Goal: Transaction & Acquisition: Purchase product/service

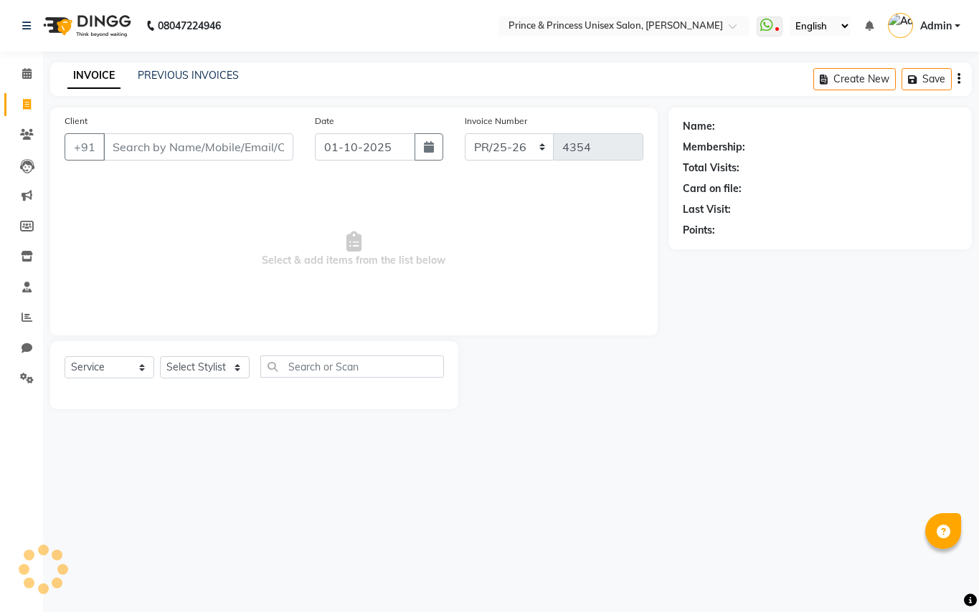
select select "service"
click at [256, 151] on input "Client" at bounding box center [198, 146] width 190 height 27
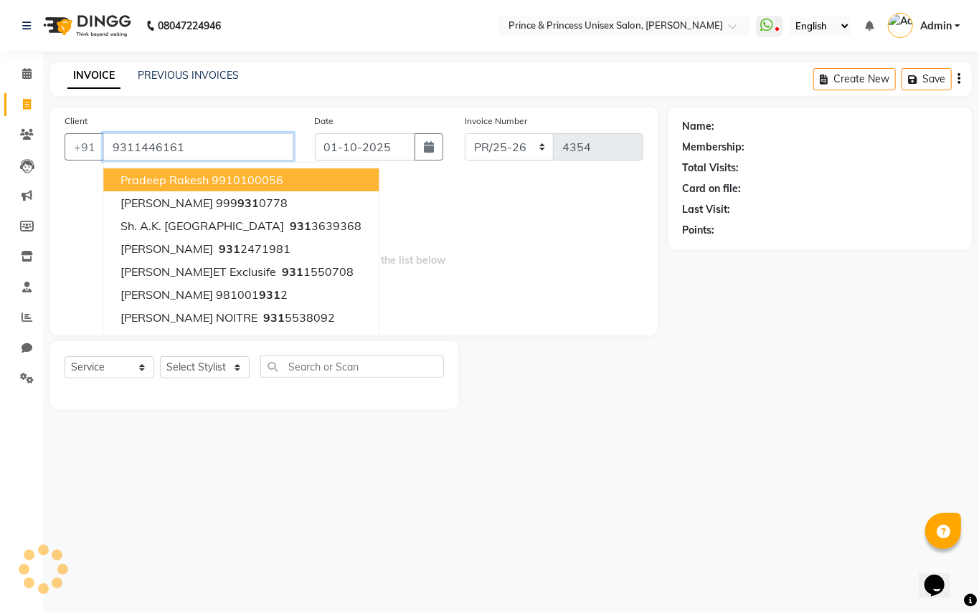
type input "9311446161"
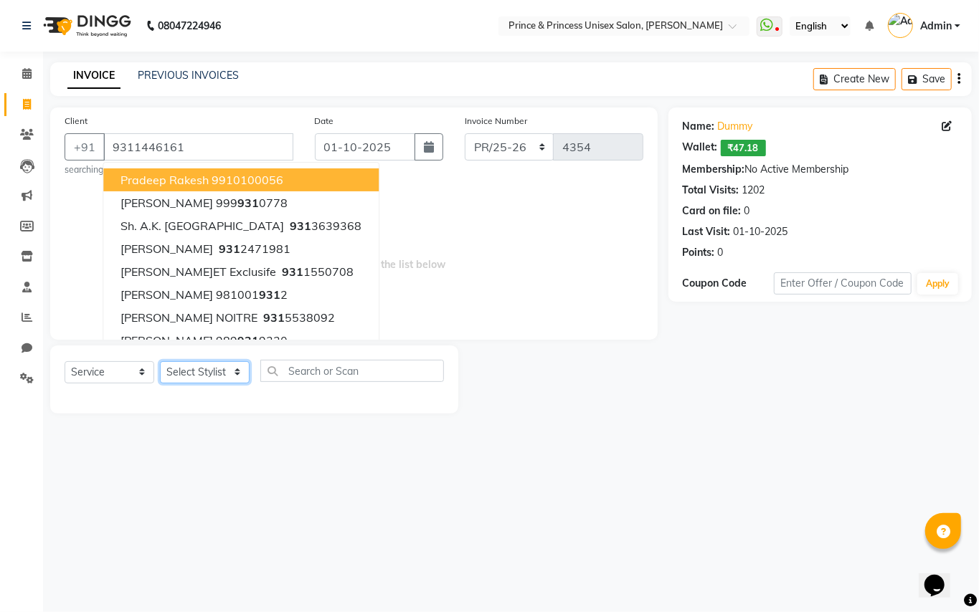
click at [181, 373] on select "Select Sty[PERSON_NAME]EK AJ[PERSON_NAME]N[PERSON_NAME] [PERSON_NAME]DU [PERSON…" at bounding box center [205, 372] width 90 height 22
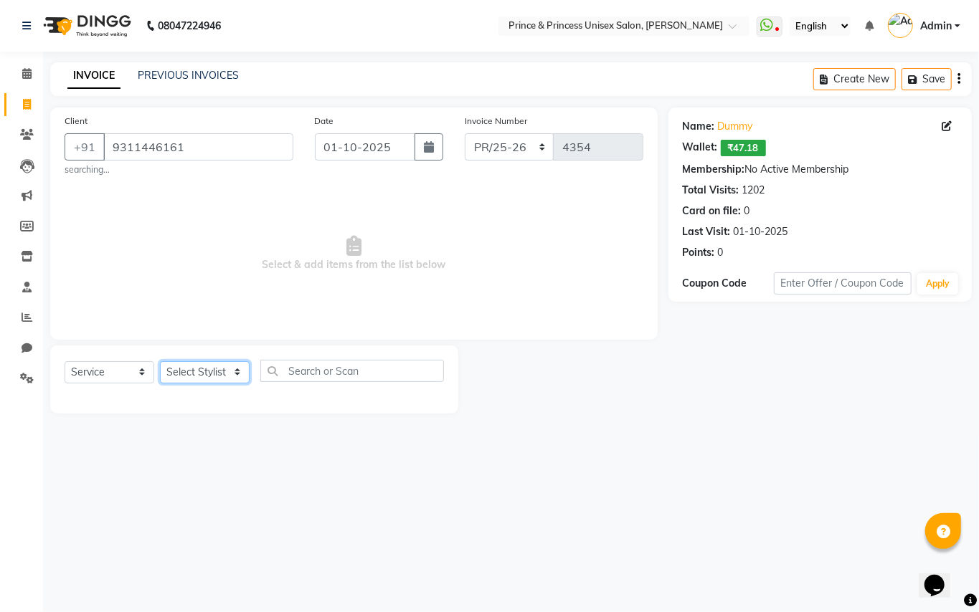
select select "87445"
drag, startPoint x: 181, startPoint y: 373, endPoint x: 417, endPoint y: 388, distance: 237.1
click at [181, 373] on select "Select Sty[PERSON_NAME]EK AJ[PERSON_NAME]N[PERSON_NAME] [PERSON_NAME]DU [PERSON…" at bounding box center [205, 372] width 90 height 22
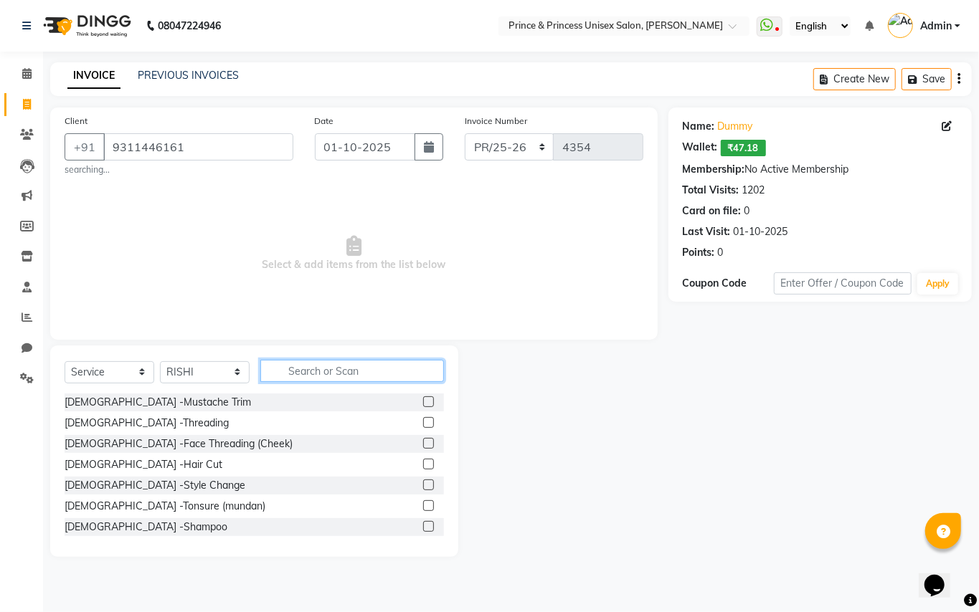
click at [359, 371] on input "text" at bounding box center [352, 371] width 184 height 22
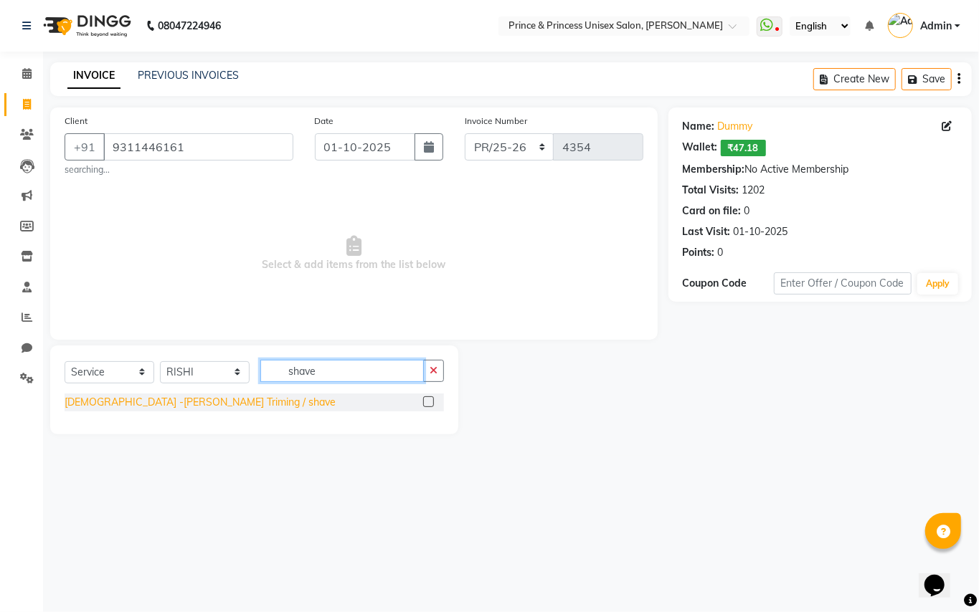
type input "shave"
click at [166, 403] on div "[DEMOGRAPHIC_DATA][PERSON_NAME]eard Triming / shave" at bounding box center [200, 402] width 271 height 15
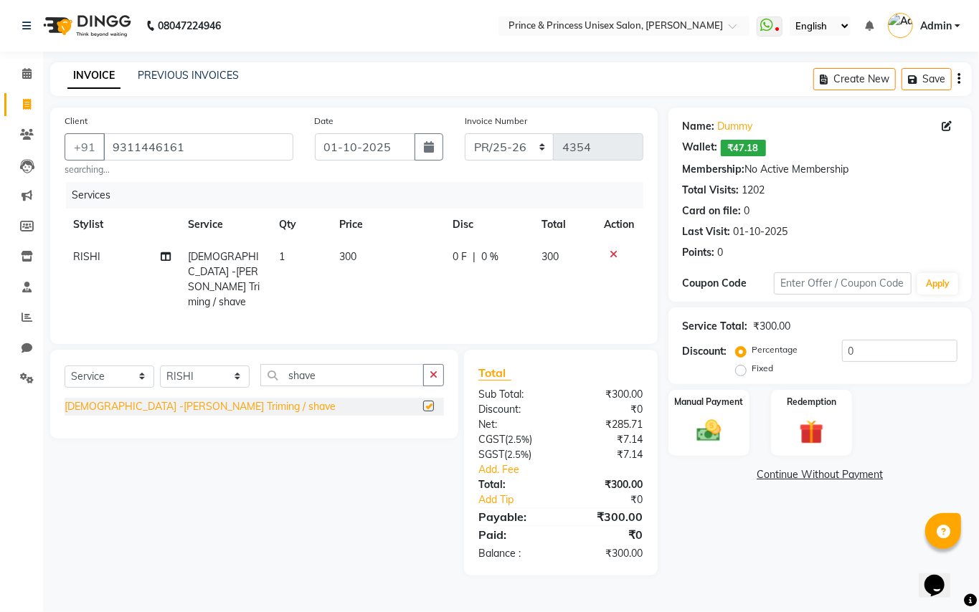
checkbox input "false"
drag, startPoint x: 354, startPoint y: 260, endPoint x: 348, endPoint y: 222, distance: 37.7
click at [354, 255] on span "300" at bounding box center [347, 256] width 17 height 13
select select "87445"
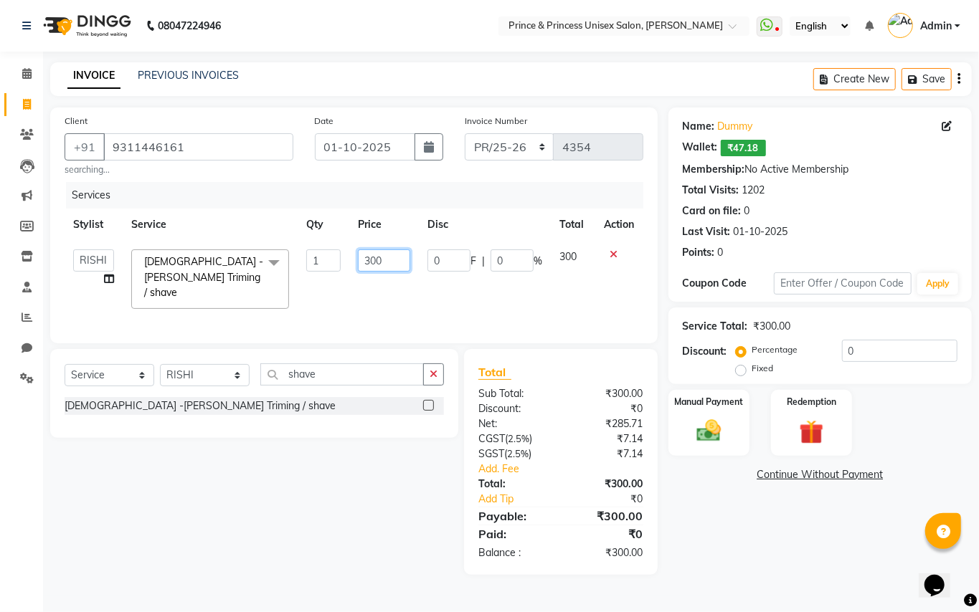
click at [408, 264] on input "300" at bounding box center [384, 261] width 52 height 22
drag, startPoint x: 408, startPoint y: 264, endPoint x: 346, endPoint y: 239, distance: 67.2
click at [360, 245] on td "300" at bounding box center [384, 279] width 70 height 76
type input "250"
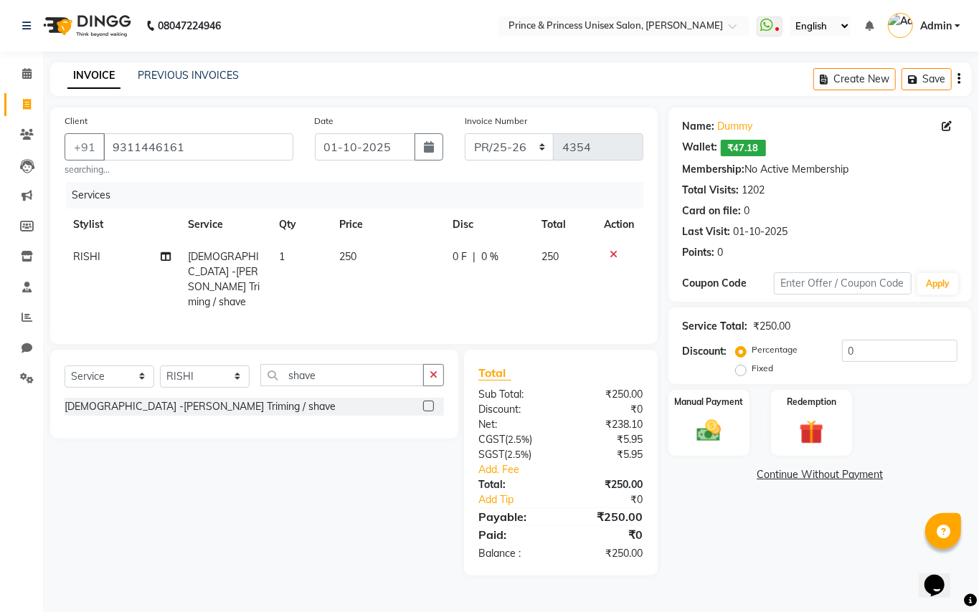
click at [377, 285] on td "250" at bounding box center [387, 279] width 113 height 77
select select "87445"
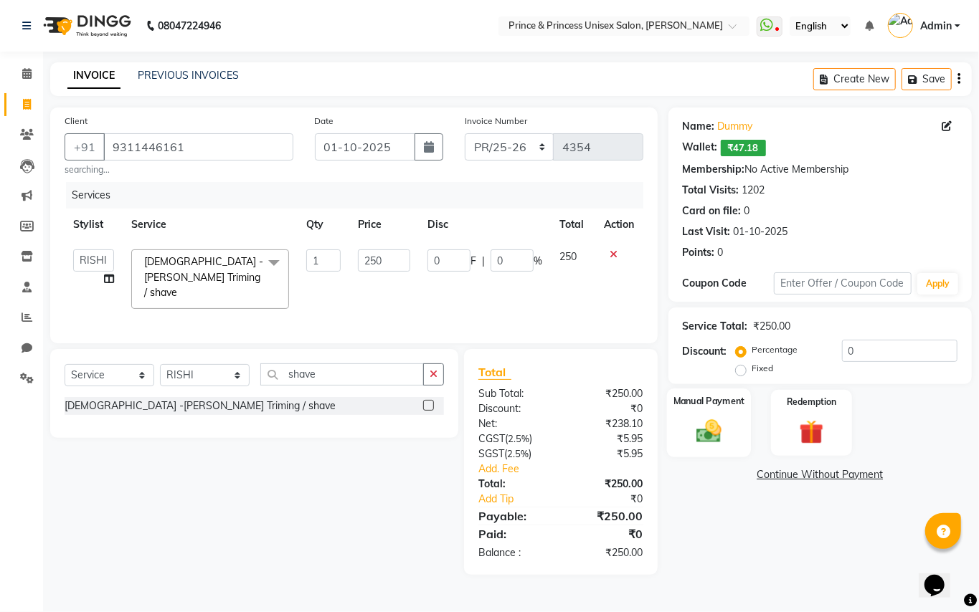
click at [712, 420] on img at bounding box center [708, 431] width 41 height 29
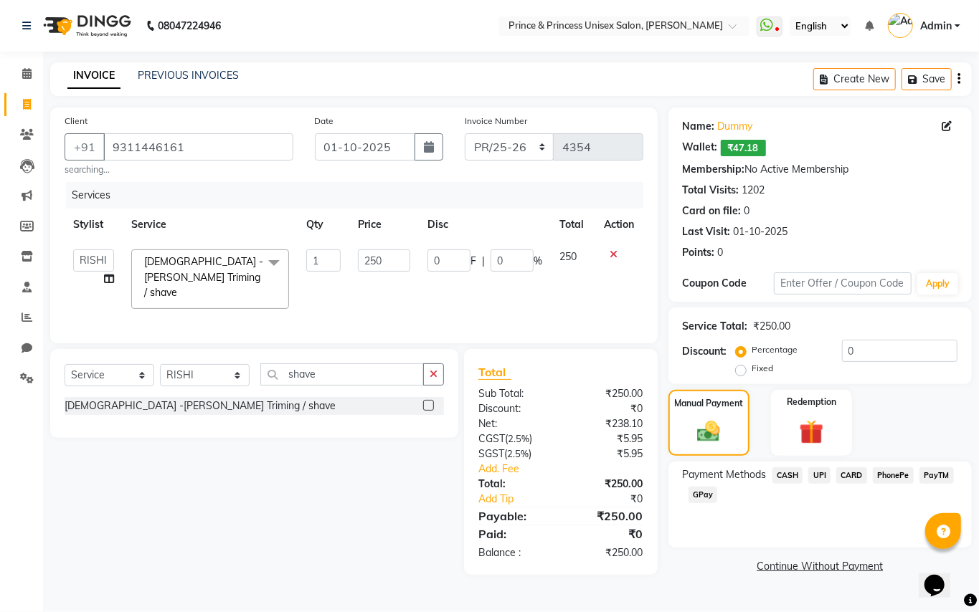
click at [781, 480] on span "CASH" at bounding box center [787, 476] width 31 height 16
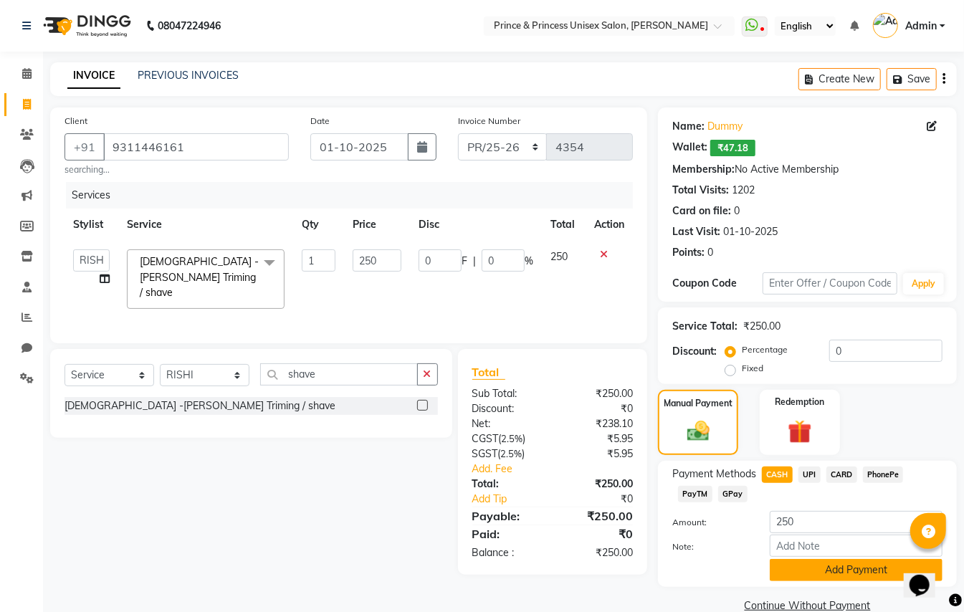
click at [804, 571] on button "Add Payment" at bounding box center [856, 570] width 173 height 22
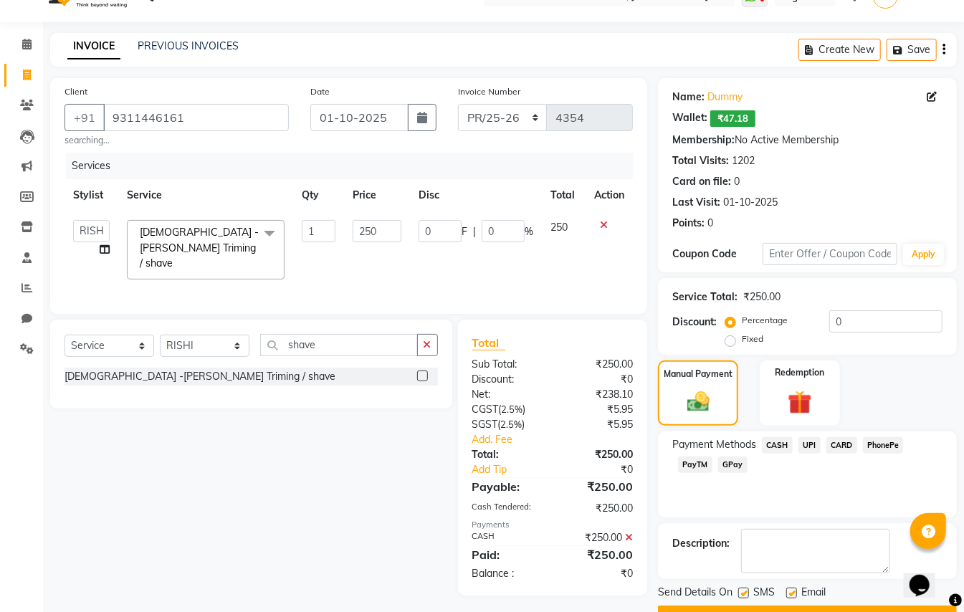
scroll to position [44, 0]
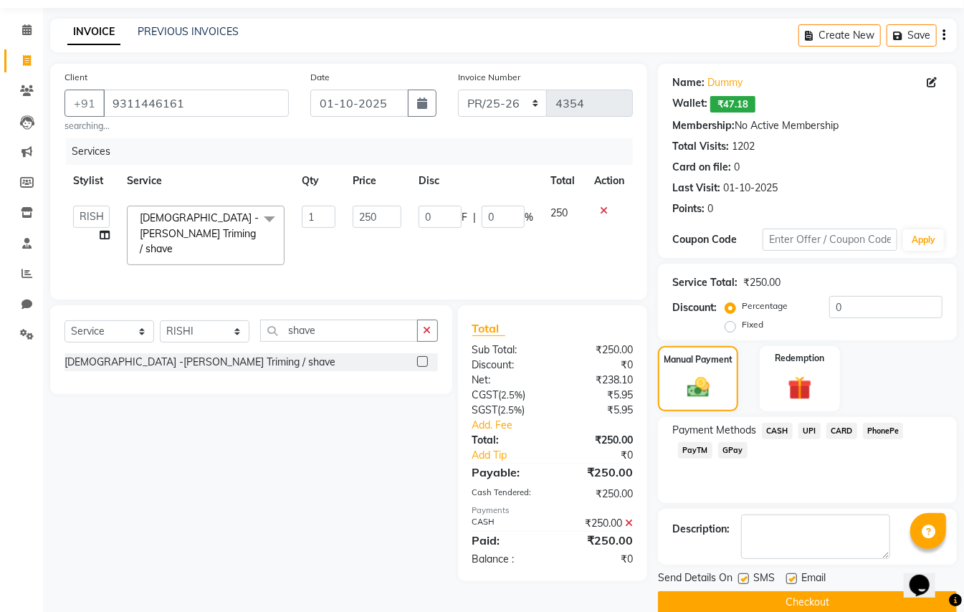
click at [865, 600] on button "Checkout" at bounding box center [807, 603] width 299 height 22
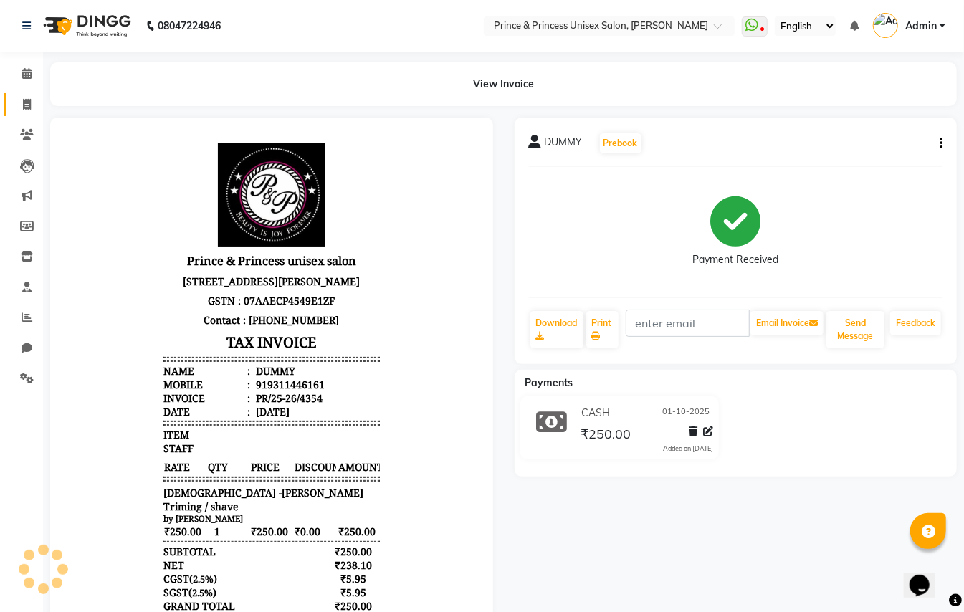
drag, startPoint x: 39, startPoint y: 101, endPoint x: 27, endPoint y: 105, distance: 12.7
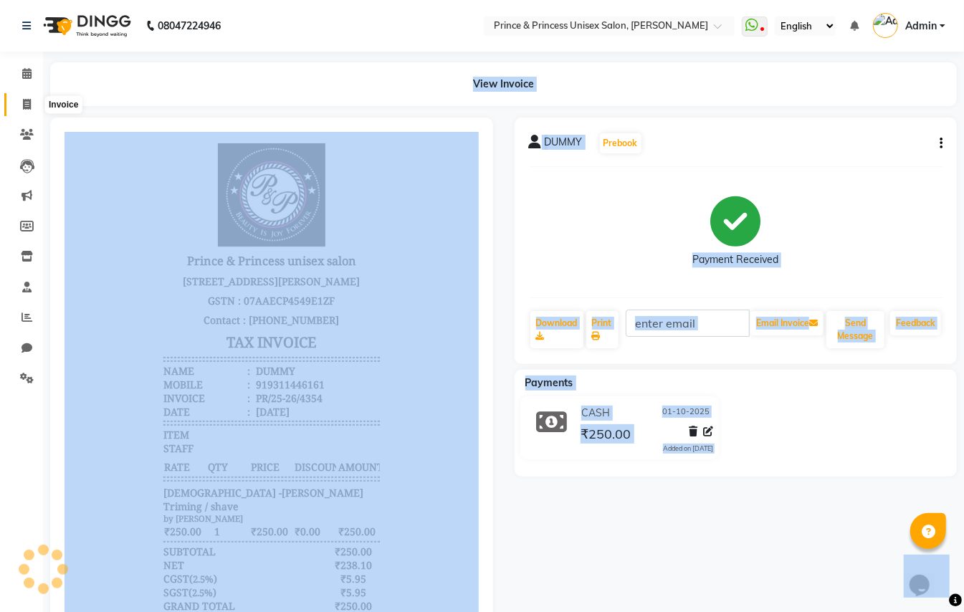
click at [27, 105] on icon at bounding box center [27, 104] width 8 height 11
select select "service"
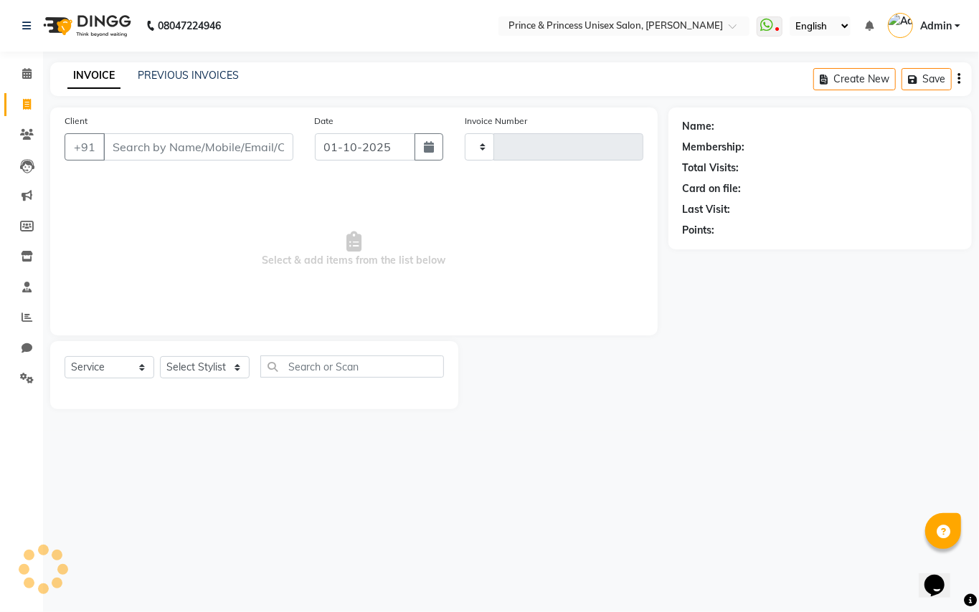
click at [247, 145] on input "Client" at bounding box center [198, 146] width 190 height 27
click at [248, 145] on input "Client" at bounding box center [198, 146] width 190 height 27
click at [247, 138] on input "Client" at bounding box center [198, 146] width 190 height 27
click at [205, 376] on select "Select Stylist" at bounding box center [205, 372] width 90 height 22
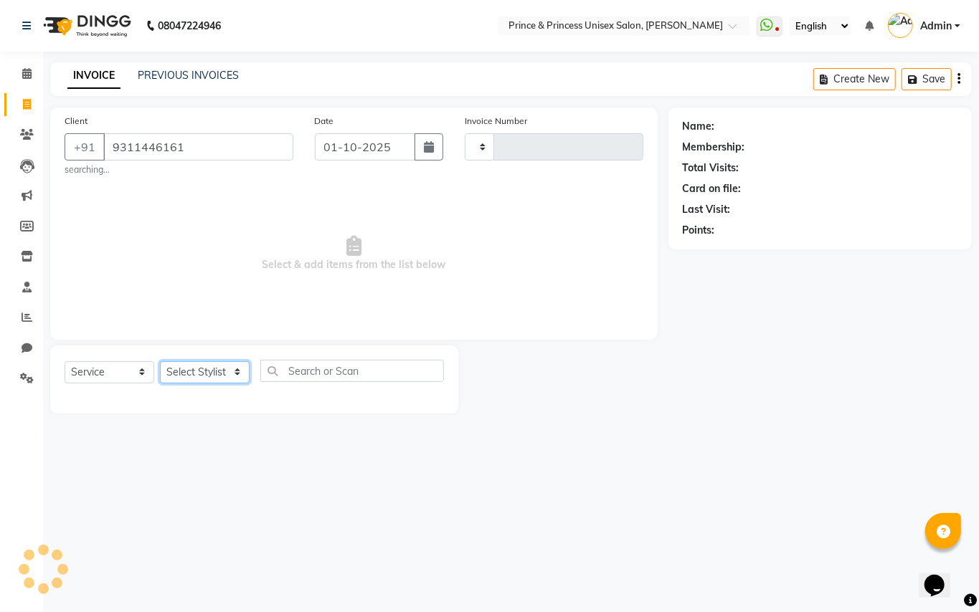
drag, startPoint x: 205, startPoint y: 376, endPoint x: 202, endPoint y: 316, distance: 60.3
click at [205, 376] on select "Select Stylist" at bounding box center [205, 372] width 90 height 22
click at [202, 181] on div "Client +91 9311446161 searching... Date 01-10-2025 Invoice Number Select & add …" at bounding box center [353, 224] width 607 height 232
click at [179, 278] on span "Select & add items from the list below" at bounding box center [354, 253] width 579 height 143
click at [213, 141] on input "9311446161" at bounding box center [198, 146] width 190 height 27
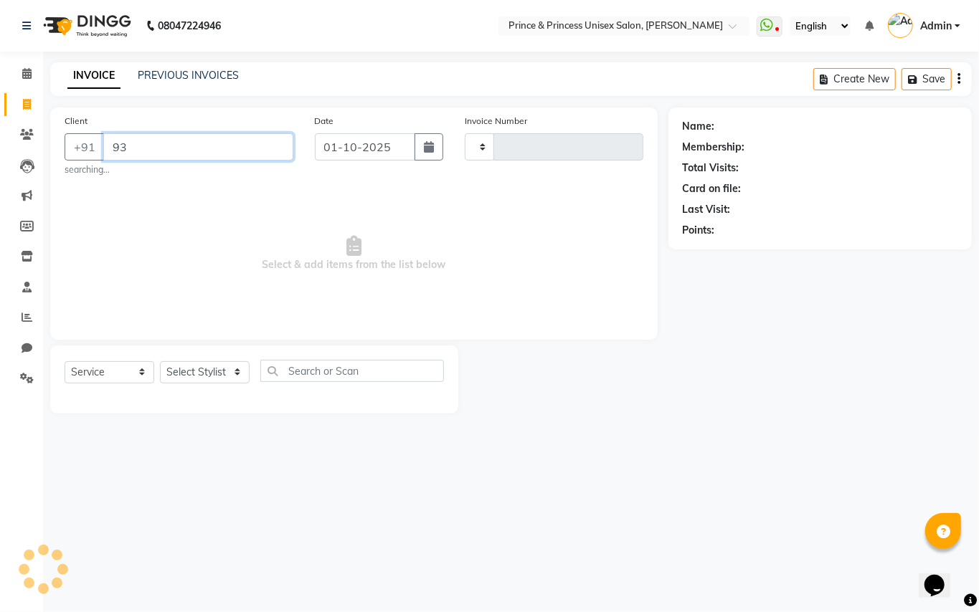
type input "9"
type input "9311446161"
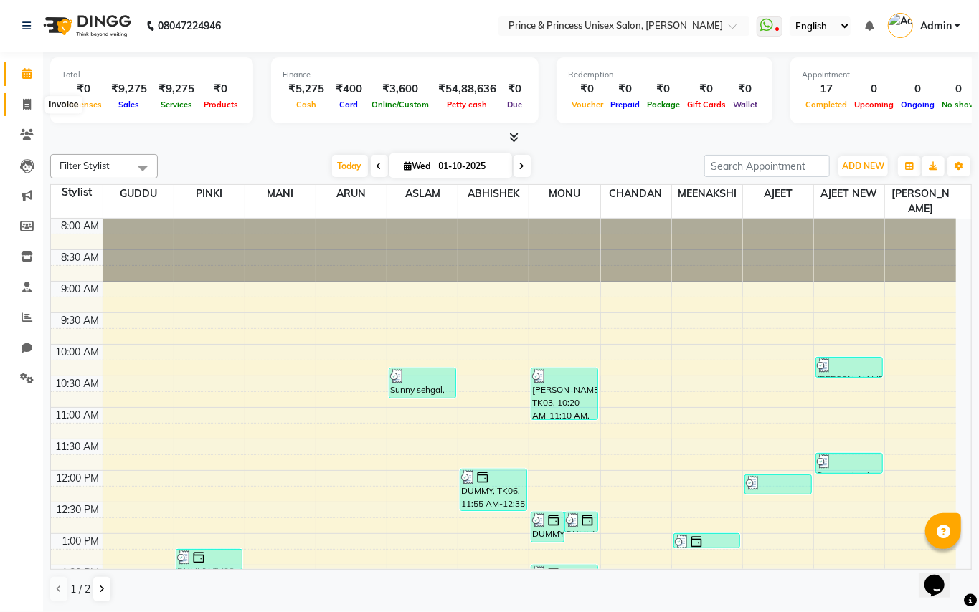
click at [29, 107] on icon at bounding box center [27, 104] width 8 height 11
select select "service"
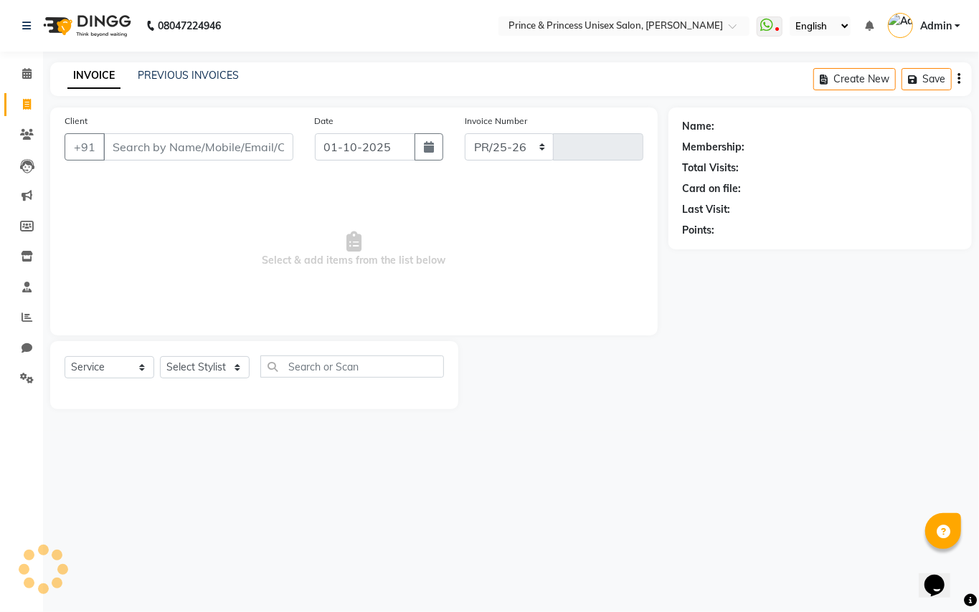
click at [184, 145] on input "Client" at bounding box center [198, 146] width 190 height 27
select select "3760"
type input "4355"
click at [184, 145] on input "Client" at bounding box center [198, 146] width 190 height 27
type input "9311446161"
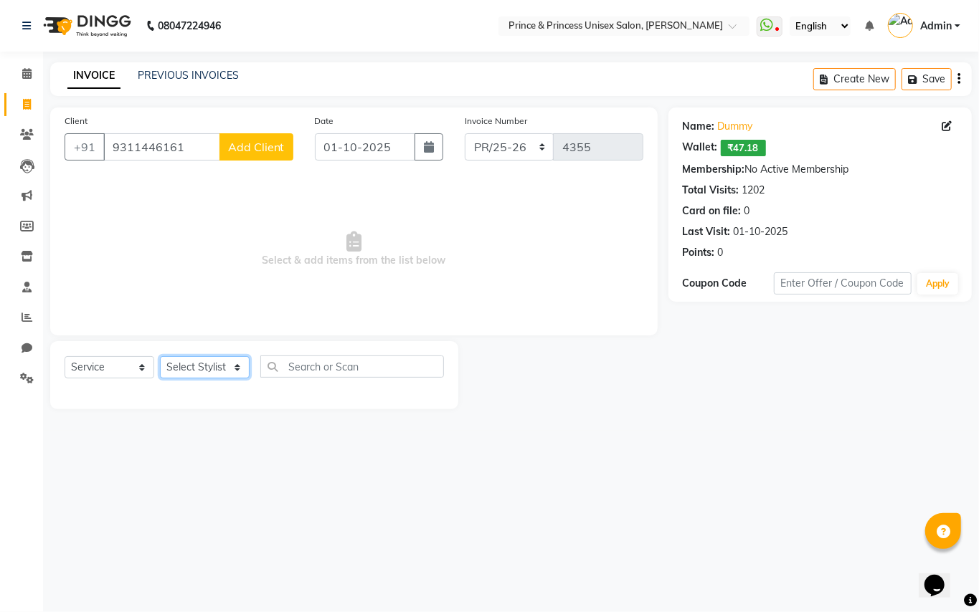
click at [187, 369] on select "Select Sty[PERSON_NAME]EK AJ[PERSON_NAME]N[PERSON_NAME] [PERSON_NAME]DU [PERSON…" at bounding box center [205, 367] width 90 height 22
select select "17850"
click at [160, 356] on select "Select Sty[PERSON_NAME]EK AJ[PERSON_NAME]N[PERSON_NAME] [PERSON_NAME]DU [PERSON…" at bounding box center [205, 367] width 90 height 22
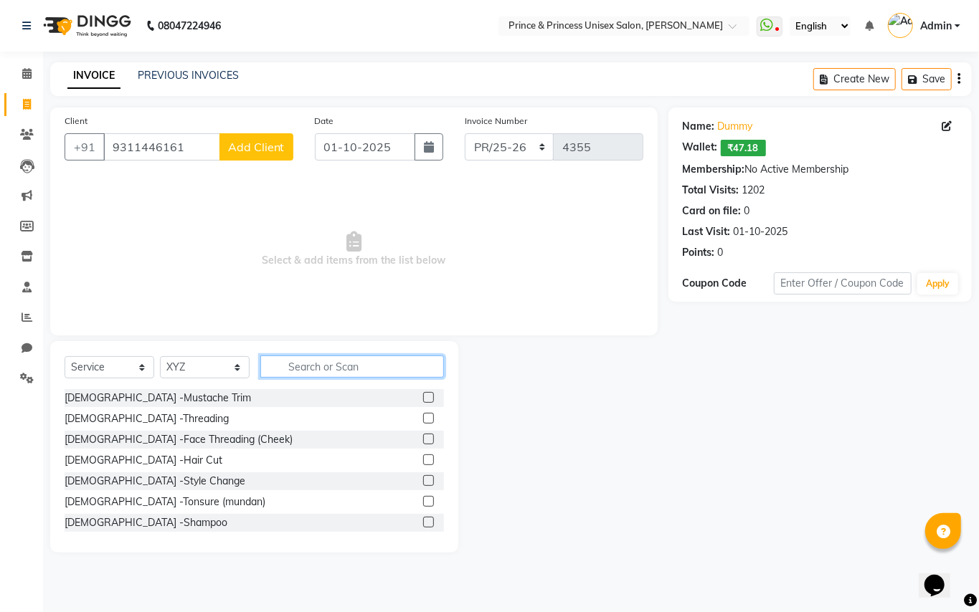
click at [308, 368] on input "text" at bounding box center [352, 367] width 184 height 22
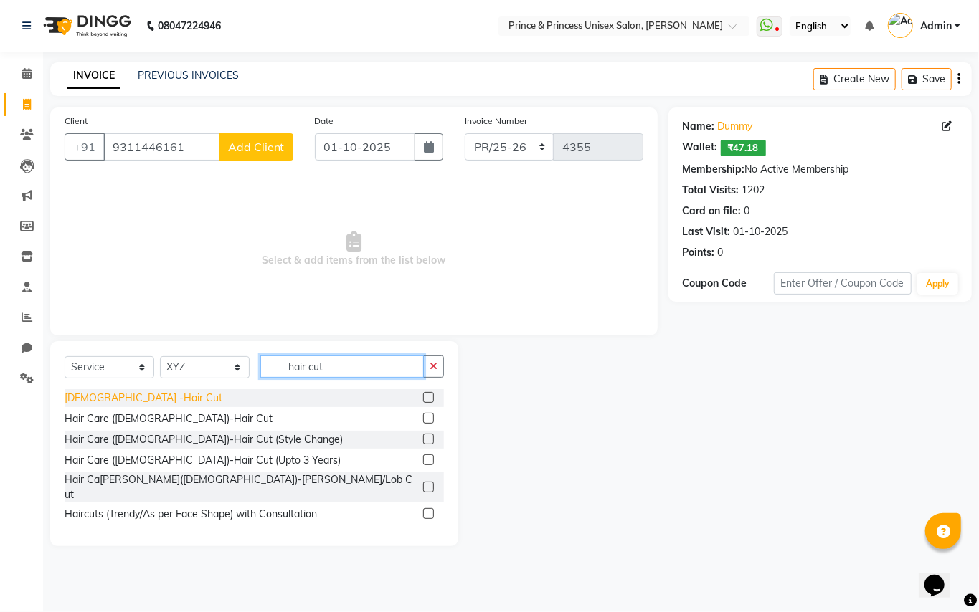
type input "hair cut"
click at [96, 400] on div "[DEMOGRAPHIC_DATA] -Hair Cut" at bounding box center [144, 398] width 158 height 15
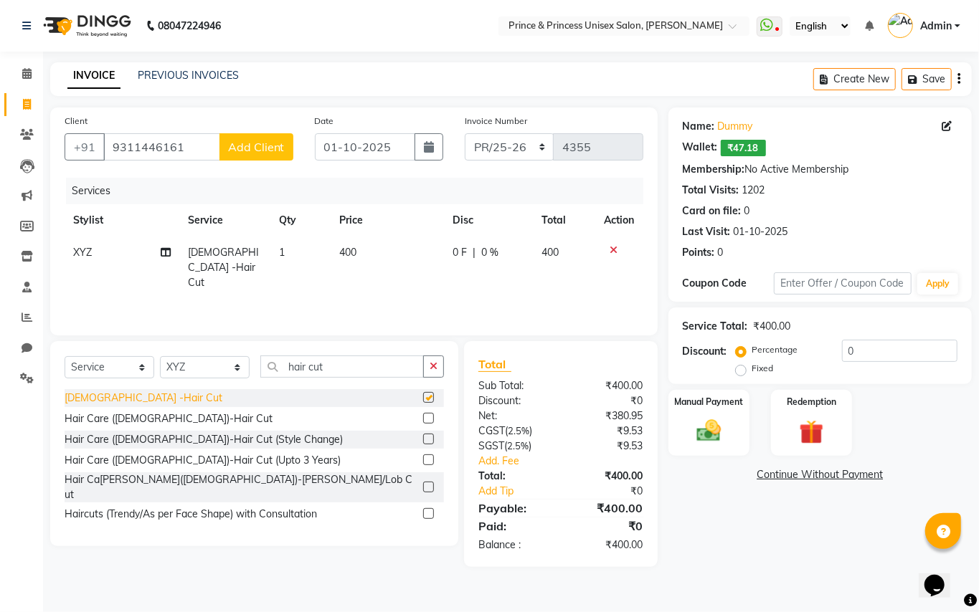
checkbox input "false"
drag, startPoint x: 296, startPoint y: 356, endPoint x: 212, endPoint y: 288, distance: 107.6
click at [219, 310] on div "Client [PHONE_NUMBER] Add Client Date 01-1[DATE]oice Number PR/25-26 V/2025 V/[…" at bounding box center [353, 338] width 629 height 460
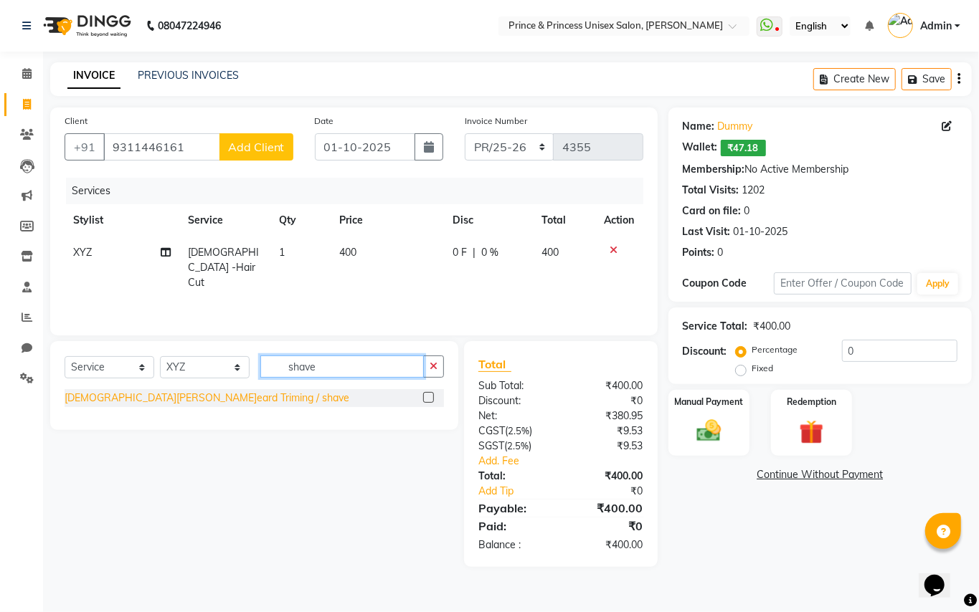
type input "shave"
click at [130, 397] on div "[DEMOGRAPHIC_DATA][PERSON_NAME]eard Triming / shave" at bounding box center [207, 398] width 285 height 15
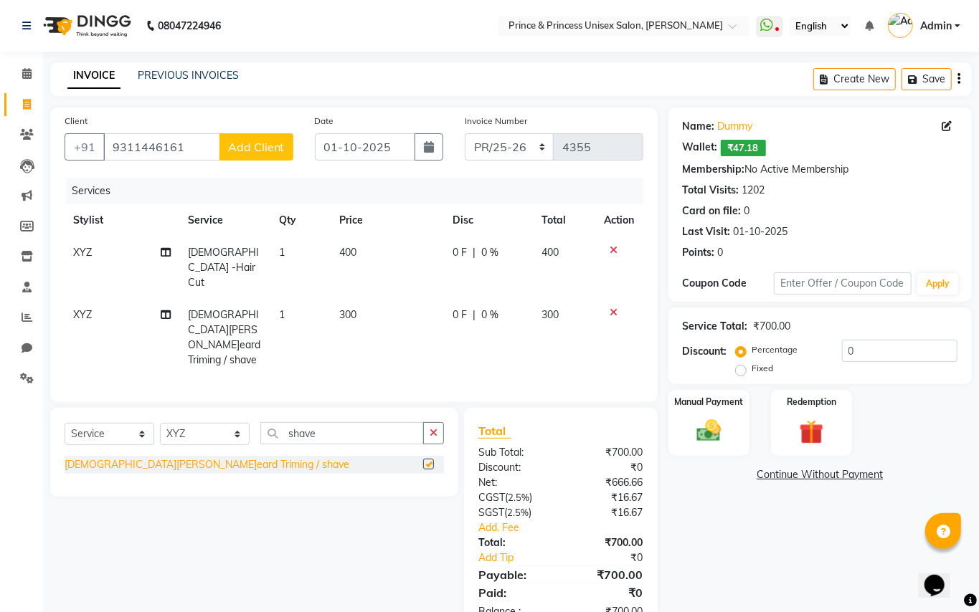
checkbox input "false"
click at [715, 430] on img at bounding box center [708, 431] width 41 height 29
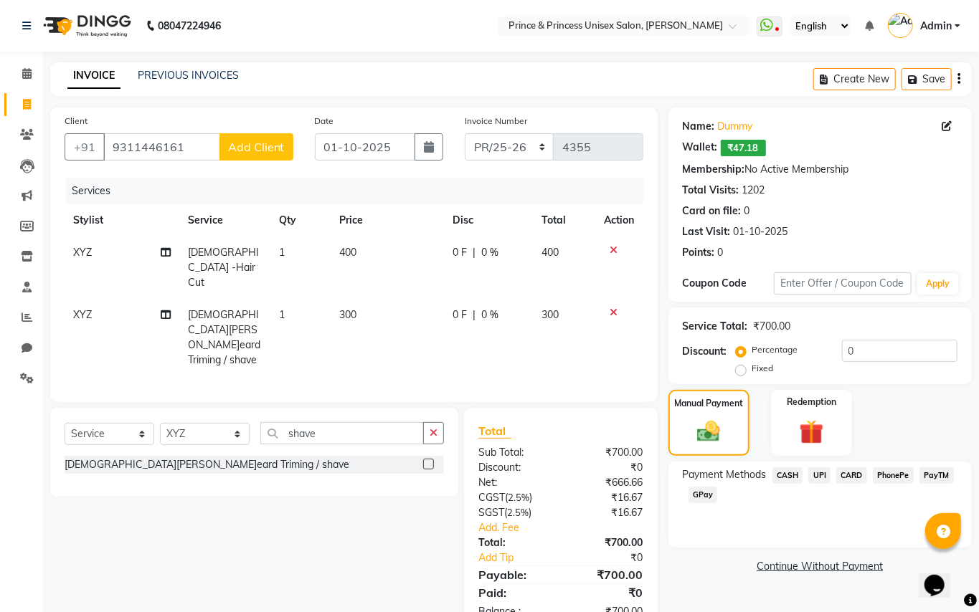
click at [790, 478] on span "CASH" at bounding box center [787, 476] width 31 height 16
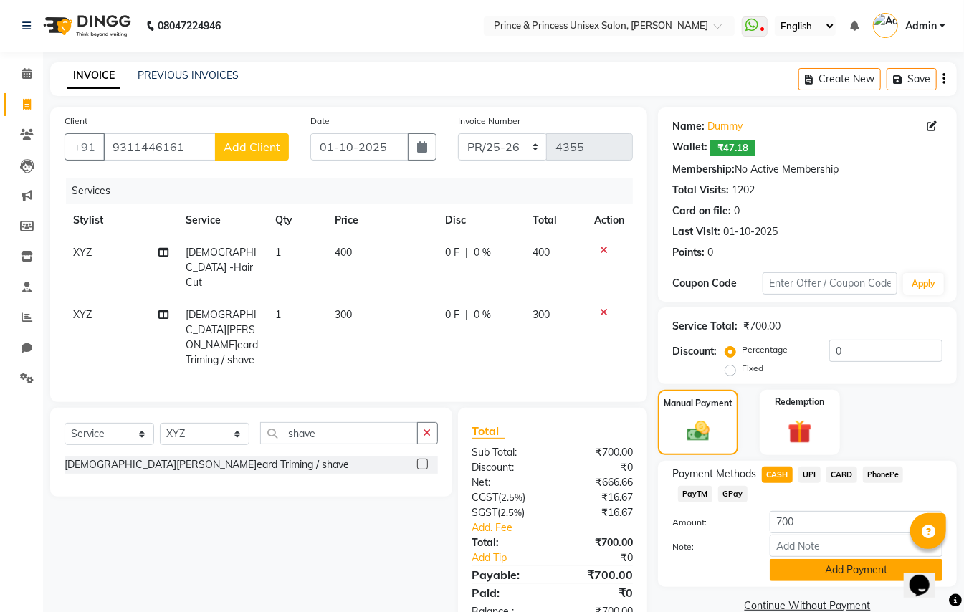
click at [839, 563] on button "Add Payment" at bounding box center [856, 570] width 173 height 22
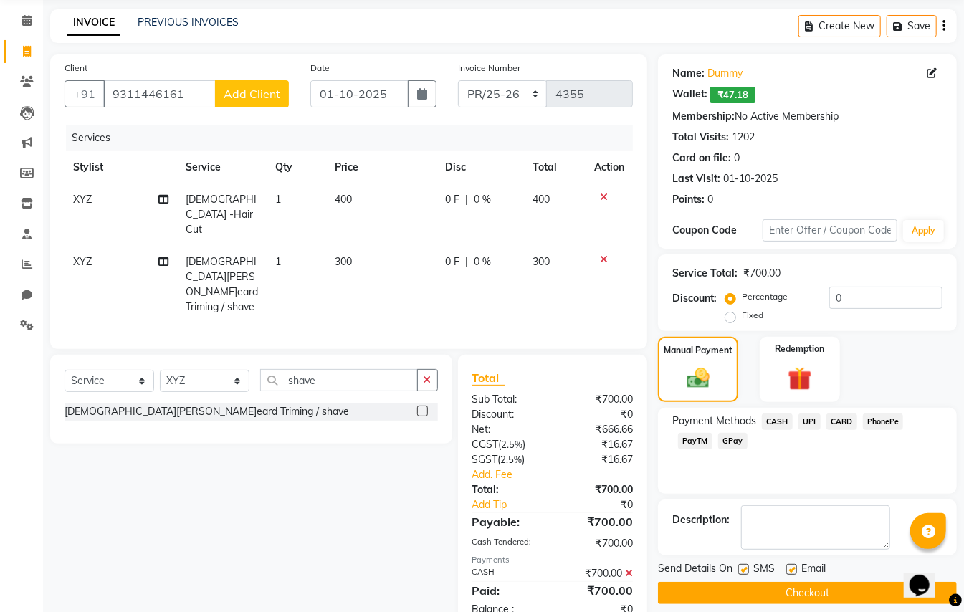
scroll to position [50, 0]
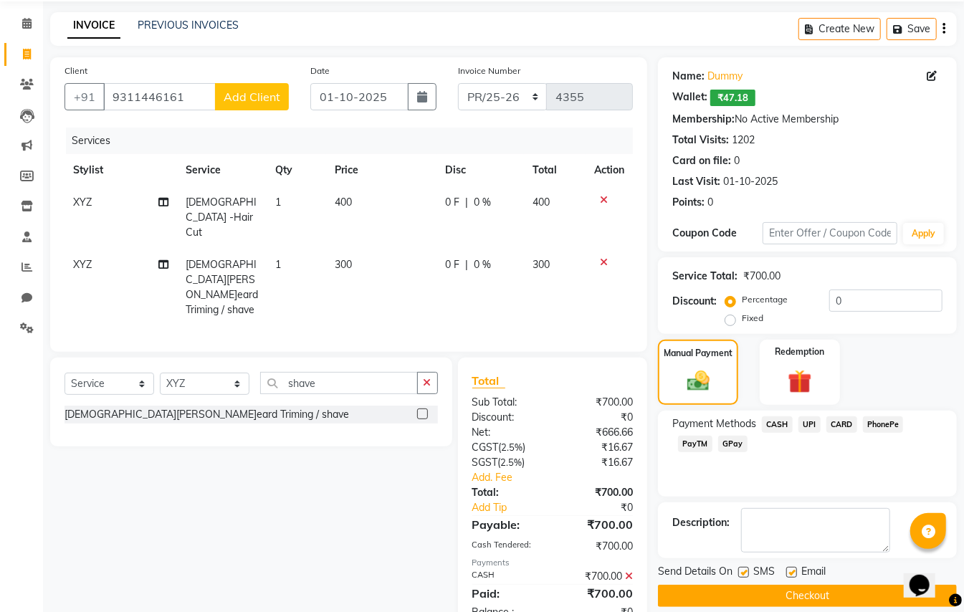
click at [838, 594] on button "Checkout" at bounding box center [807, 596] width 299 height 22
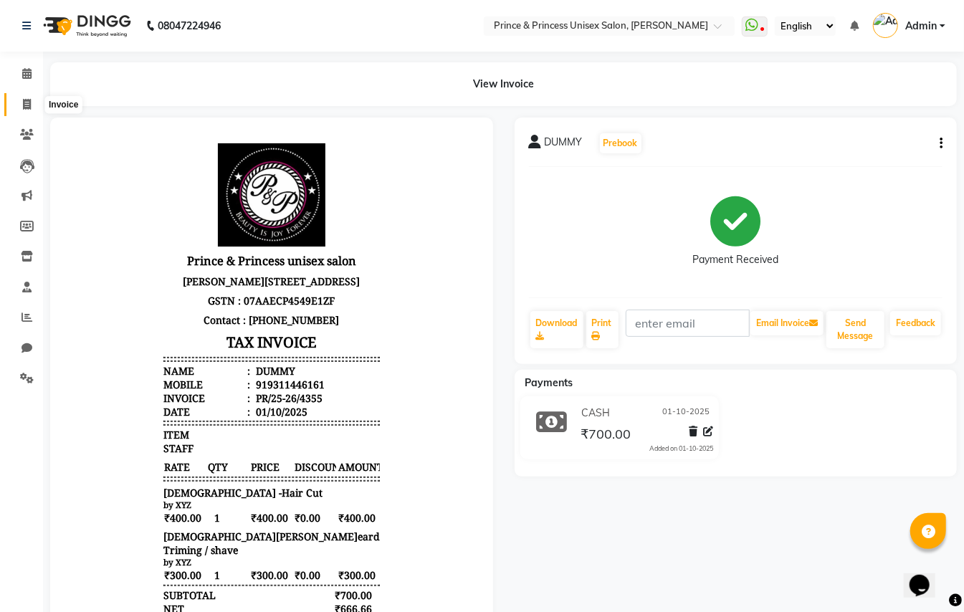
click at [27, 106] on icon at bounding box center [27, 104] width 8 height 11
select select "service"
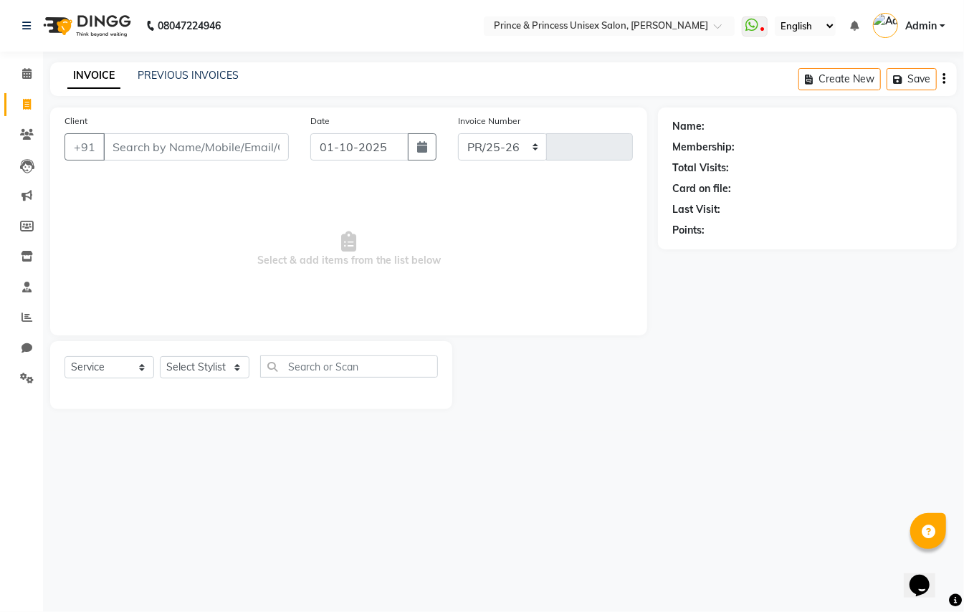
select select "3760"
type input "4356"
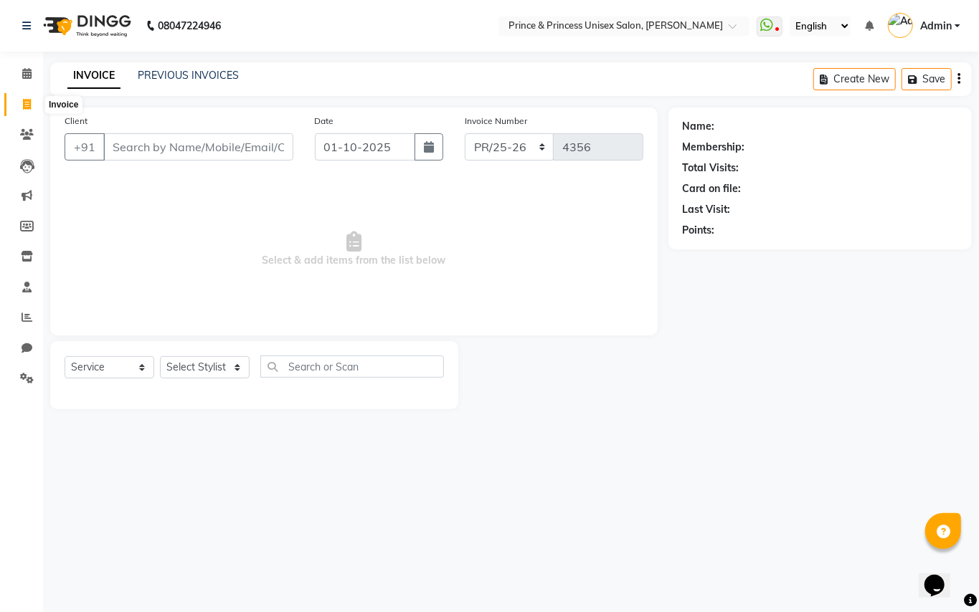
click at [29, 102] on icon at bounding box center [27, 104] width 8 height 11
select select "service"
click at [29, 102] on icon at bounding box center [27, 104] width 8 height 11
select select "service"
type input "4356"
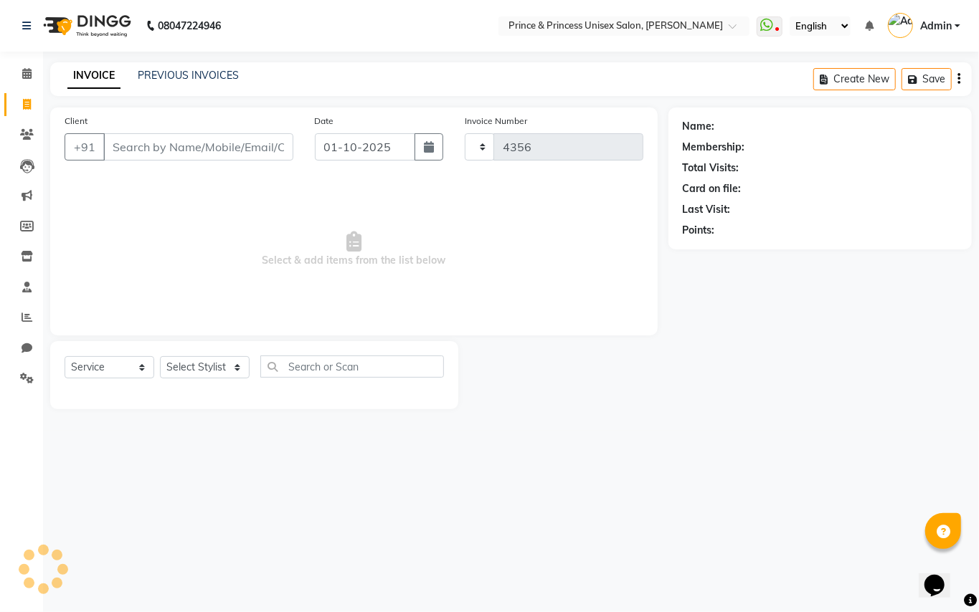
select select "3760"
click at [189, 72] on link "PREVIOUS INVOICES" at bounding box center [188, 75] width 101 height 13
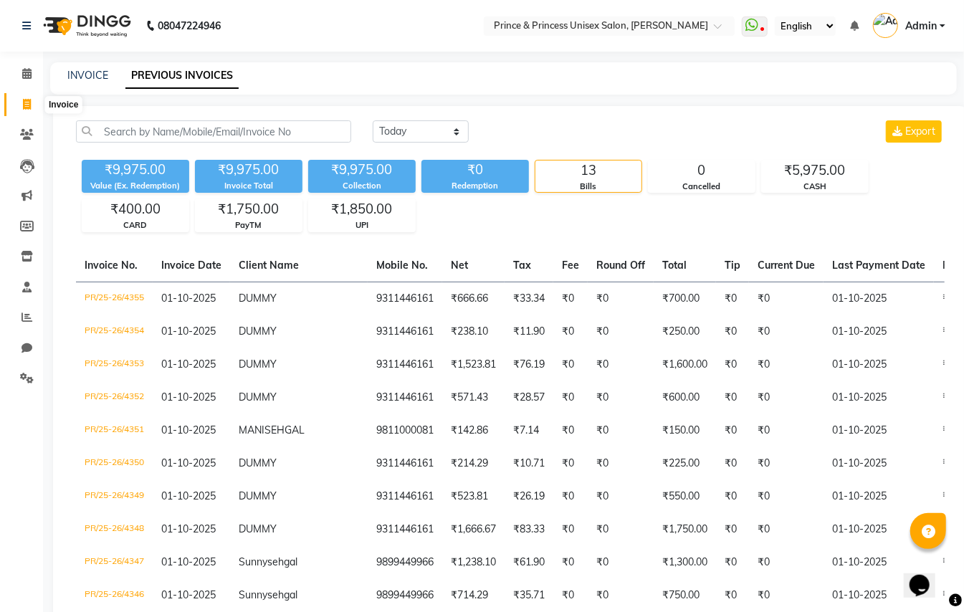
click at [27, 108] on icon at bounding box center [27, 104] width 8 height 11
select select "service"
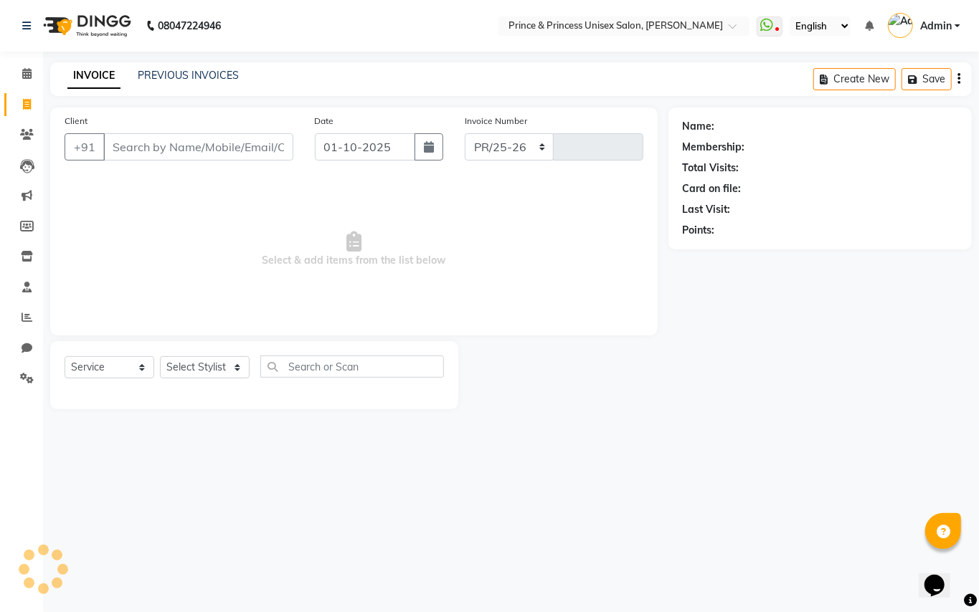
select select "3760"
type input "4356"
click at [219, 152] on input "Client" at bounding box center [198, 146] width 190 height 27
type input "9311446161"
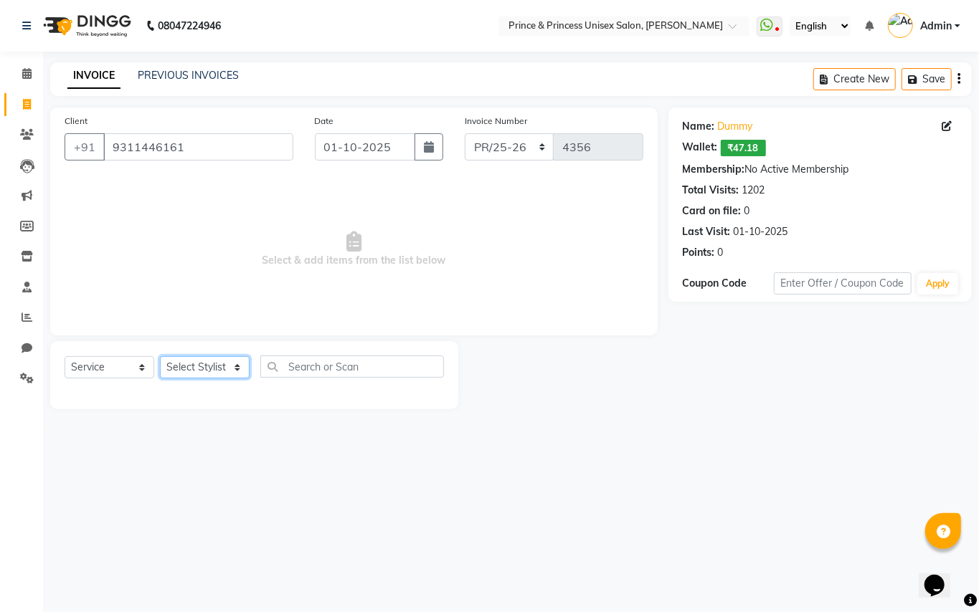
click at [193, 362] on select "Select Sty[PERSON_NAME]EK AJ[PERSON_NAME]N[PERSON_NAME] [PERSON_NAME]DU [PERSON…" at bounding box center [205, 367] width 90 height 22
select select "67112"
drag, startPoint x: 208, startPoint y: 367, endPoint x: 314, endPoint y: 363, distance: 106.2
click at [214, 367] on select "Select Sty[PERSON_NAME]EK AJ[PERSON_NAME]N[PERSON_NAME] [PERSON_NAME]DU [PERSON…" at bounding box center [205, 367] width 90 height 22
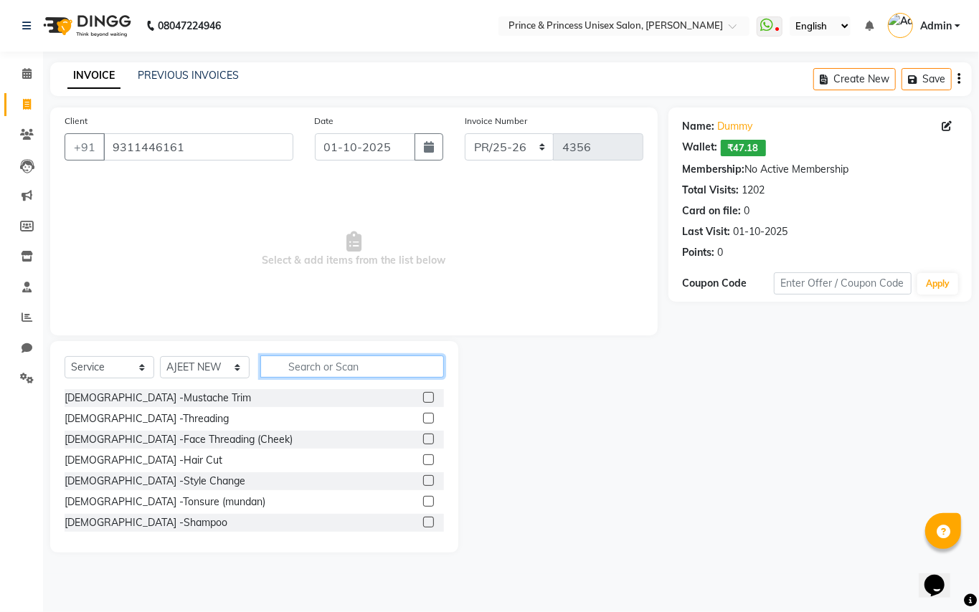
click at [344, 365] on input "text" at bounding box center [352, 367] width 184 height 22
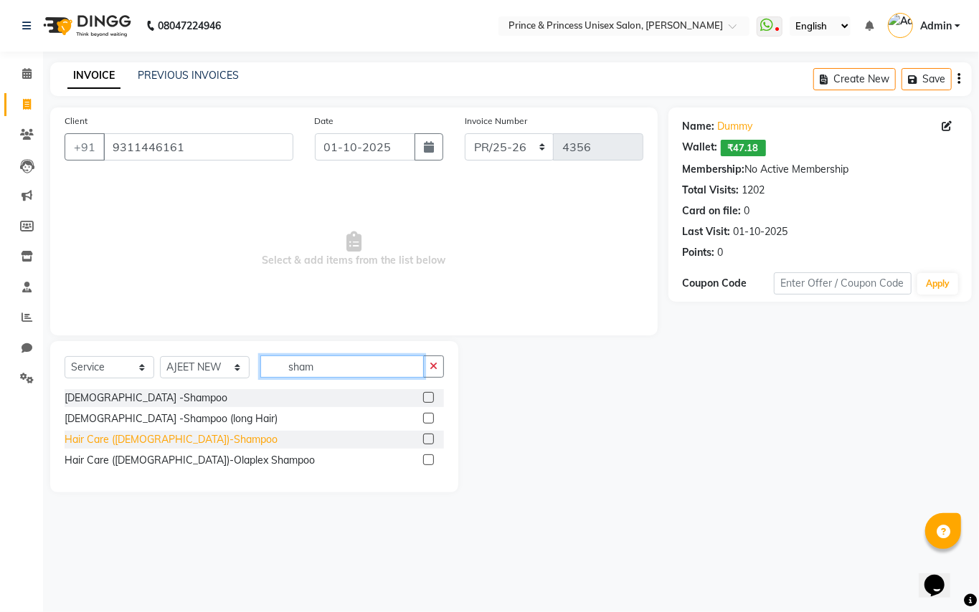
type input "sham"
click at [147, 439] on div "Hair Care ([DEMOGRAPHIC_DATA])-Shampoo" at bounding box center [171, 439] width 213 height 15
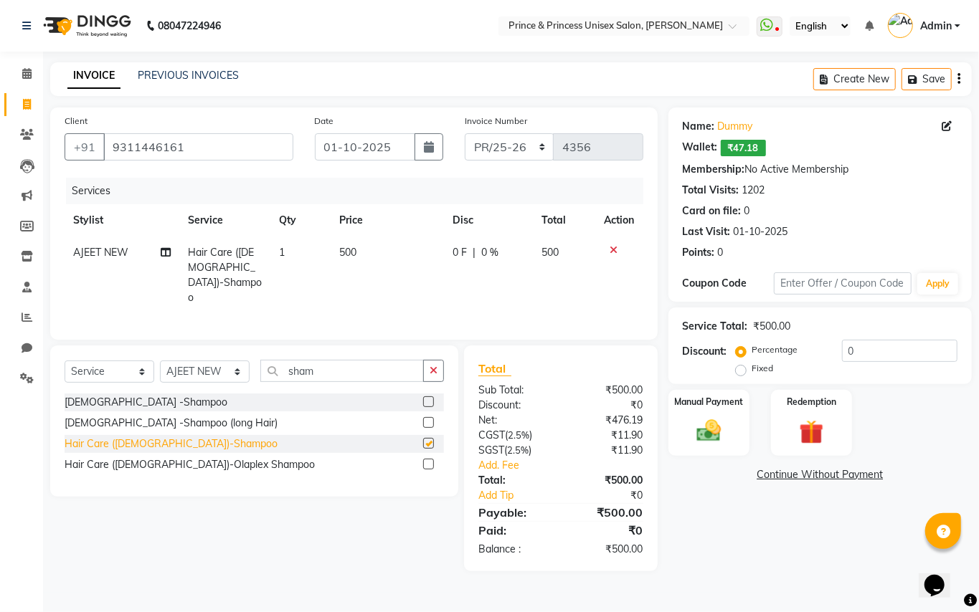
checkbox input "false"
click at [703, 434] on img at bounding box center [708, 431] width 41 height 29
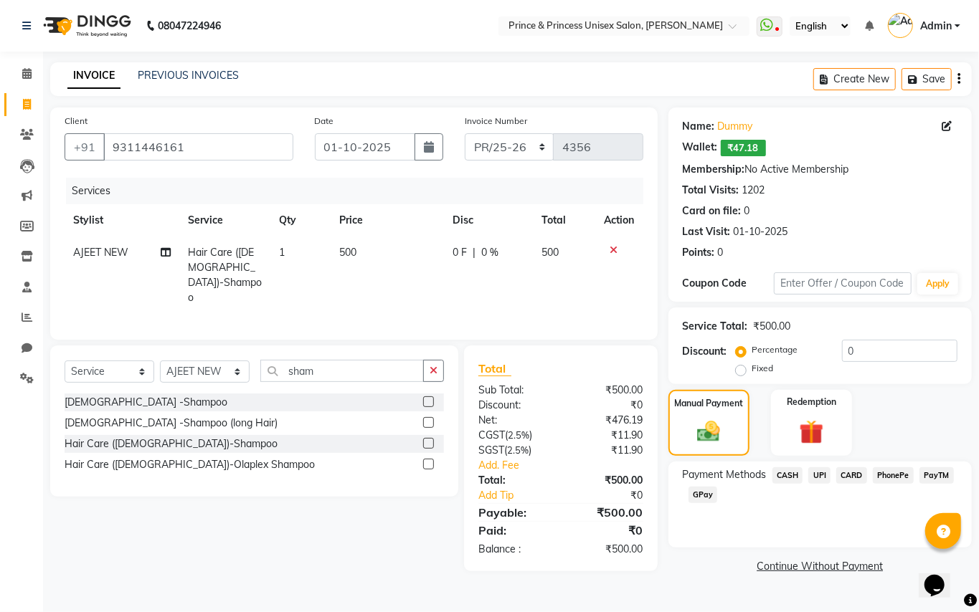
click at [790, 472] on span "CASH" at bounding box center [787, 476] width 31 height 16
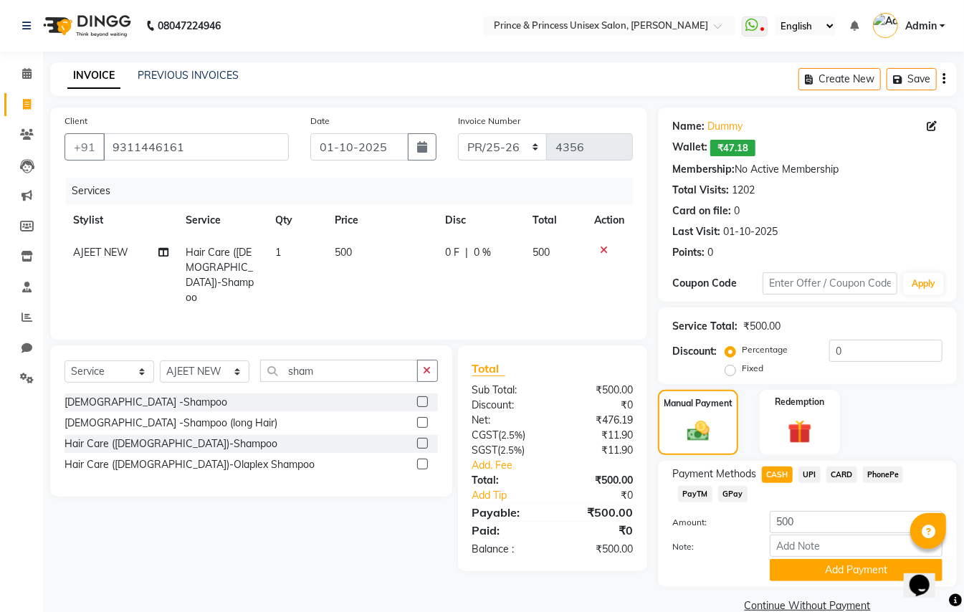
drag, startPoint x: 822, startPoint y: 564, endPoint x: 961, endPoint y: 537, distance: 141.6
click at [824, 564] on button "Add Payment" at bounding box center [856, 570] width 173 height 22
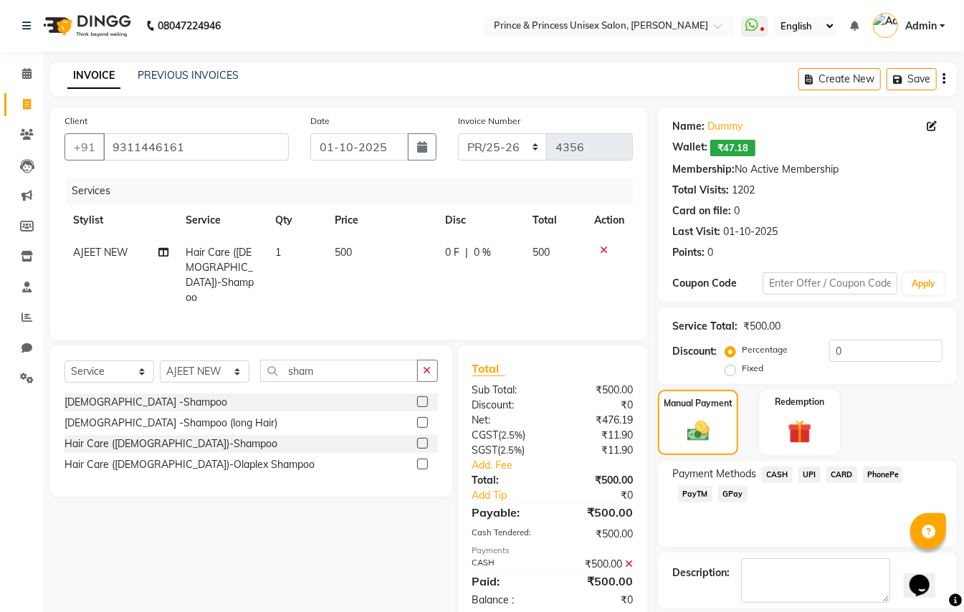
scroll to position [67, 0]
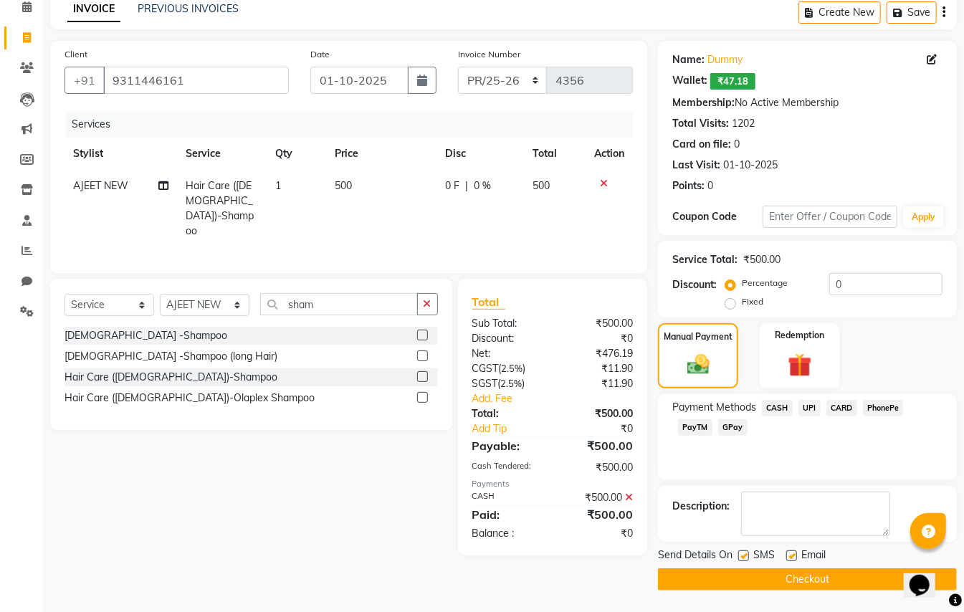
click at [628, 493] on icon at bounding box center [629, 498] width 8 height 10
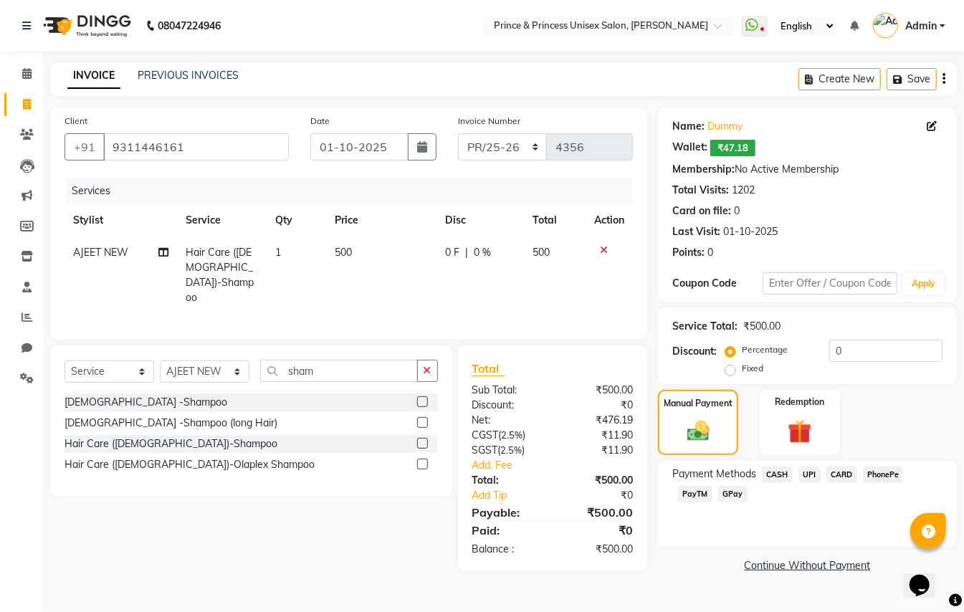
scroll to position [0, 0]
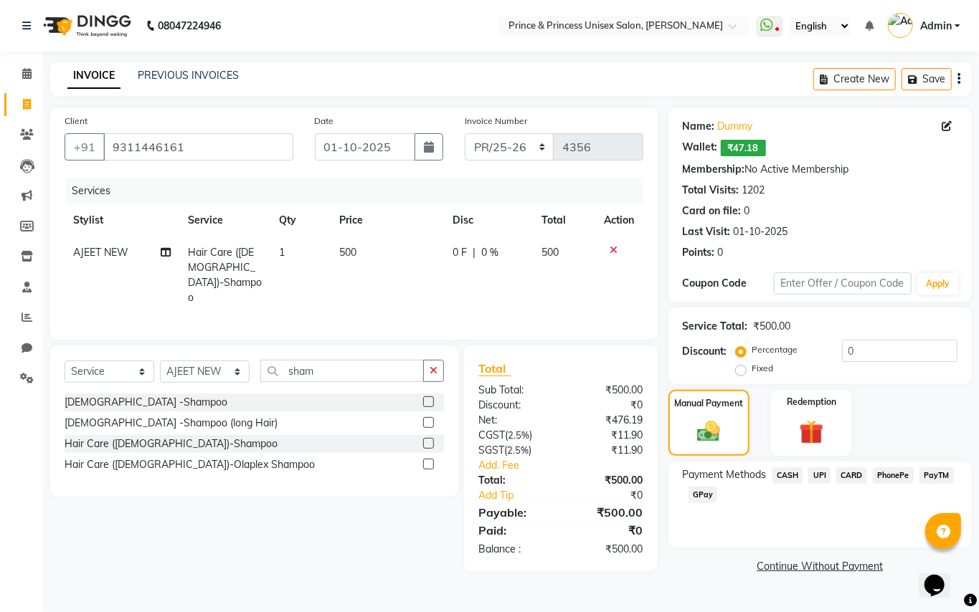
click at [932, 470] on span "PayTM" at bounding box center [936, 476] width 34 height 16
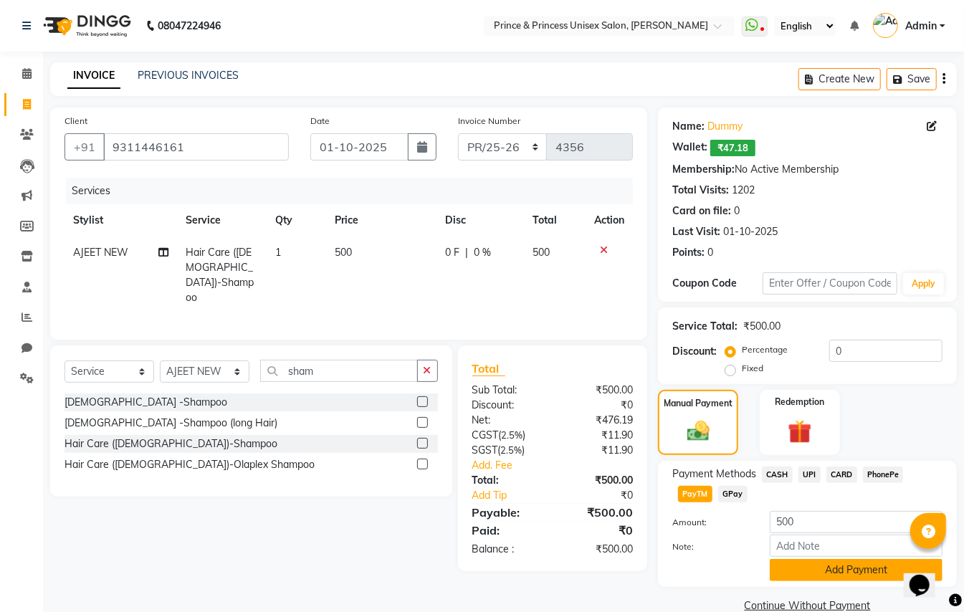
click at [804, 565] on button "Add Payment" at bounding box center [856, 570] width 173 height 22
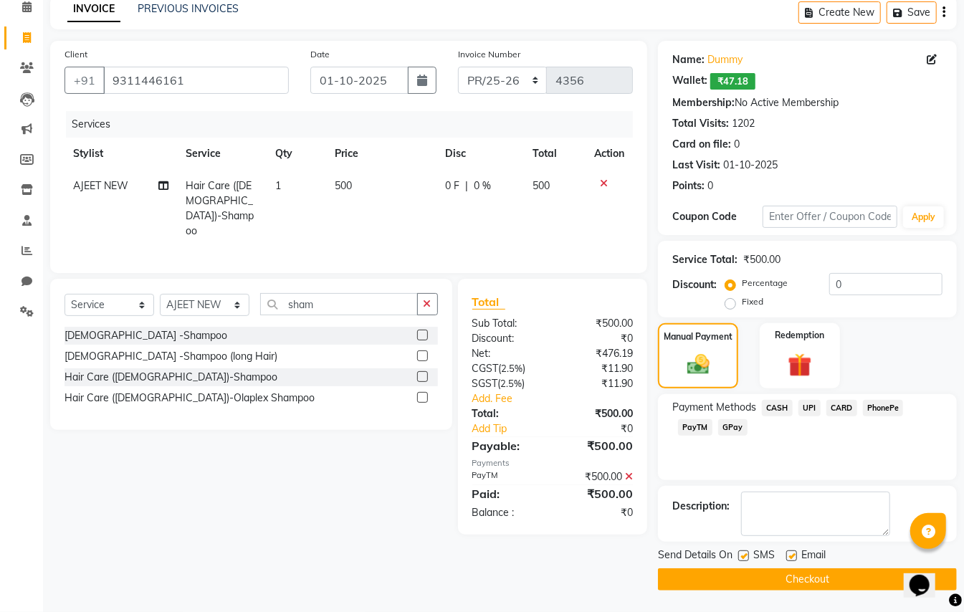
scroll to position [66, 0]
click at [810, 586] on button "Checkout" at bounding box center [807, 580] width 299 height 22
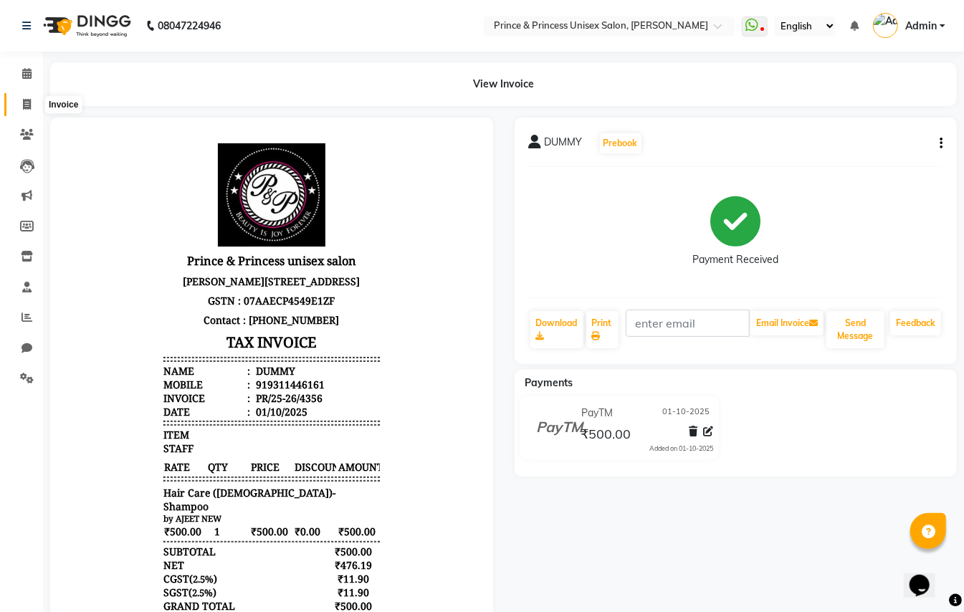
click at [23, 103] on icon at bounding box center [27, 104] width 8 height 11
select select "service"
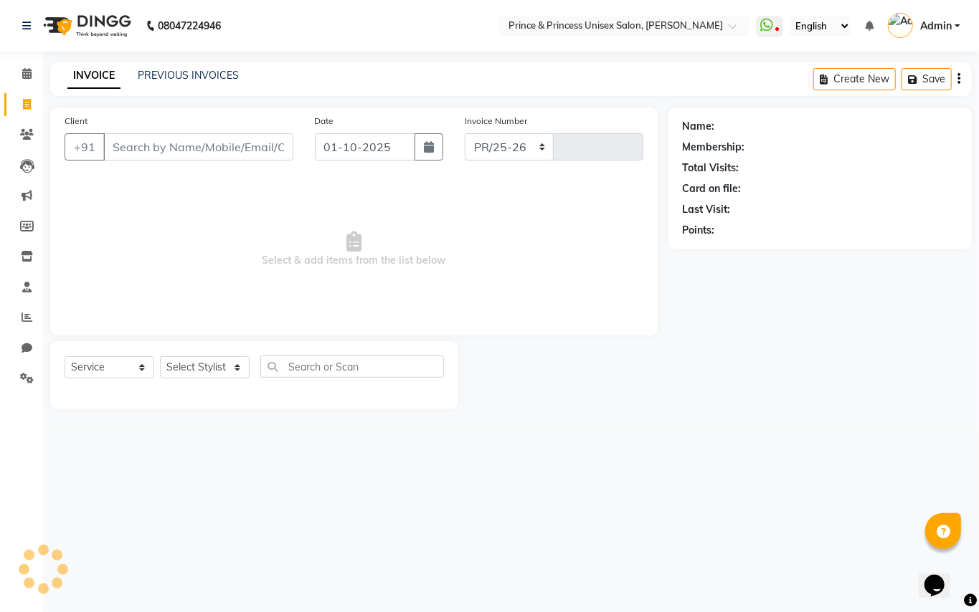
select select "3760"
type input "4357"
drag, startPoint x: 222, startPoint y: 141, endPoint x: 219, endPoint y: 156, distance: 14.8
click at [222, 147] on input "Client" at bounding box center [198, 146] width 190 height 27
drag, startPoint x: 219, startPoint y: 156, endPoint x: 221, endPoint y: 136, distance: 20.2
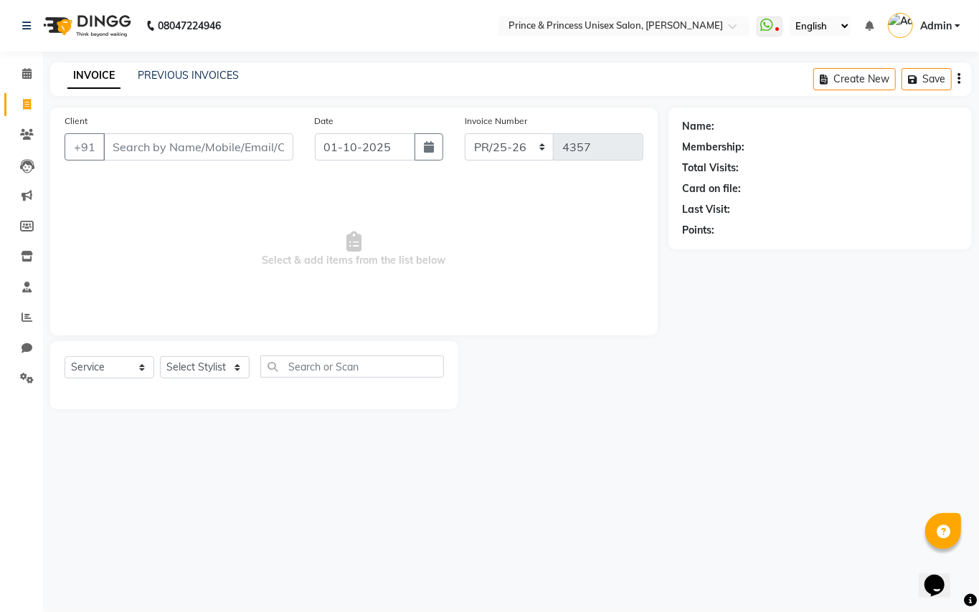
click at [221, 136] on input "Client" at bounding box center [198, 146] width 190 height 27
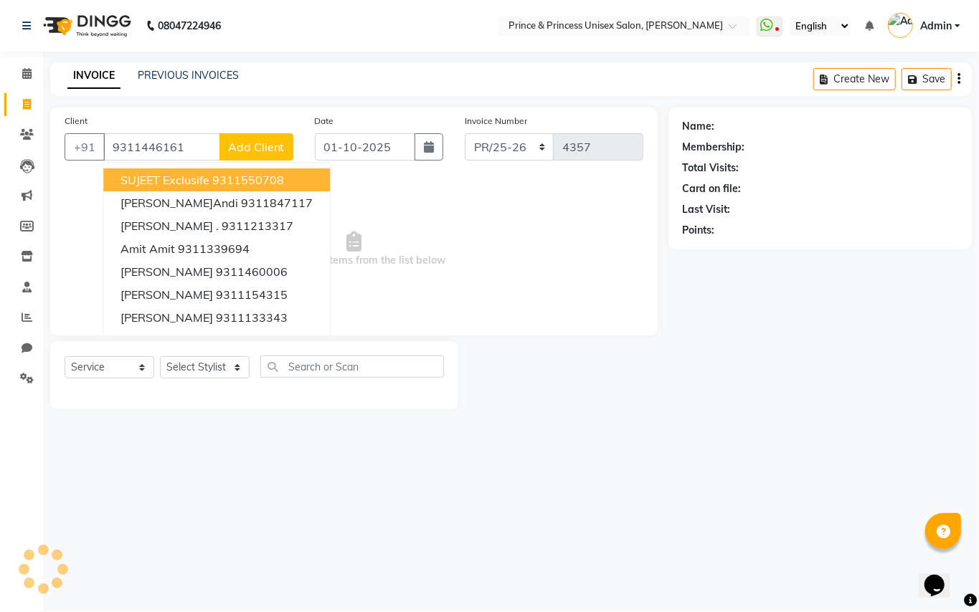
type input "9311446161"
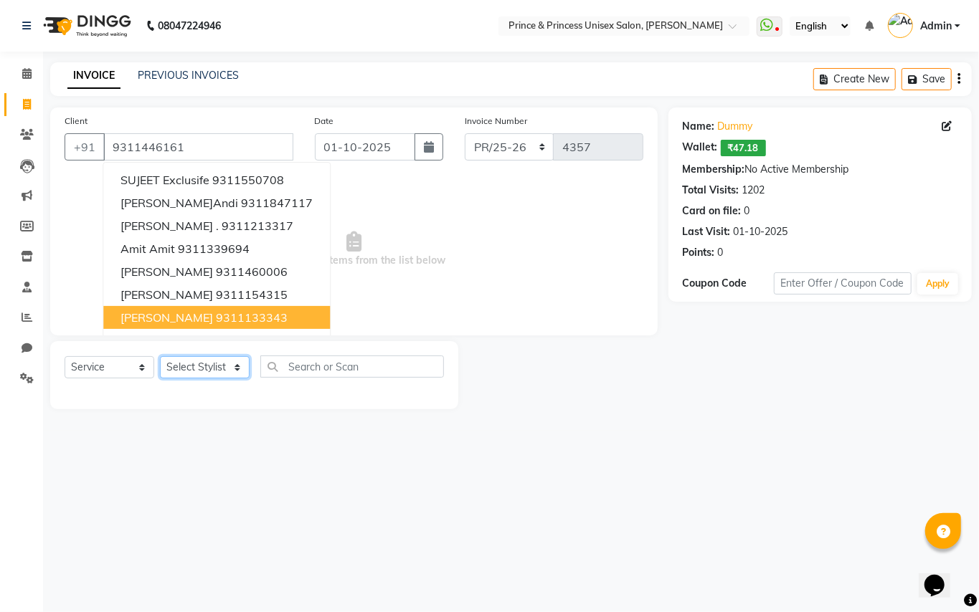
click at [198, 361] on select "Select Sty[PERSON_NAME]EK AJ[PERSON_NAME]N[PERSON_NAME] [PERSON_NAME]DU [PERSON…" at bounding box center [205, 367] width 90 height 22
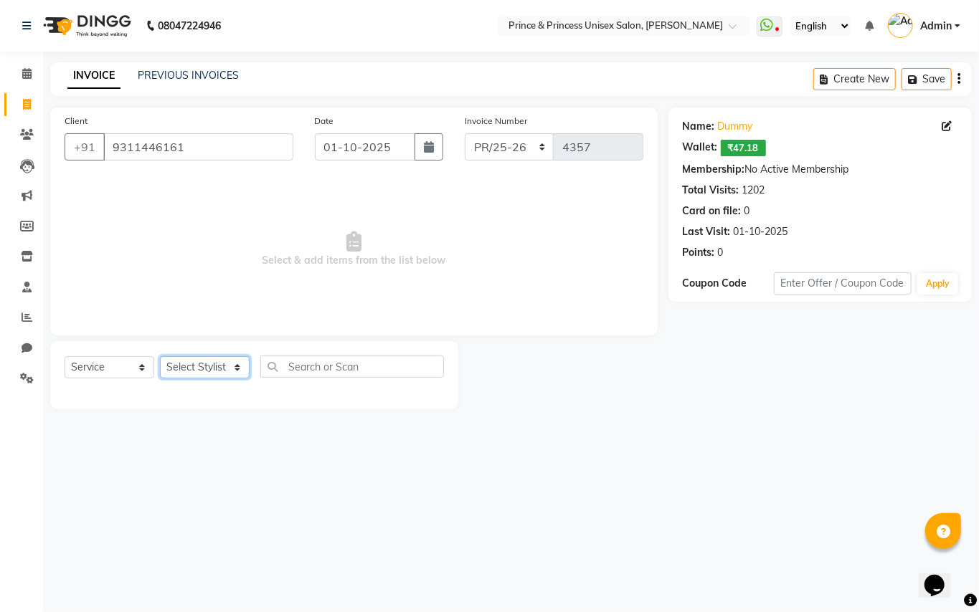
select select "28169"
drag, startPoint x: 179, startPoint y: 367, endPoint x: 279, endPoint y: 365, distance: 100.4
click at [188, 367] on select "Select Sty[PERSON_NAME]EK AJ[PERSON_NAME]N[PERSON_NAME] [PERSON_NAME]DU [PERSON…" at bounding box center [205, 367] width 90 height 22
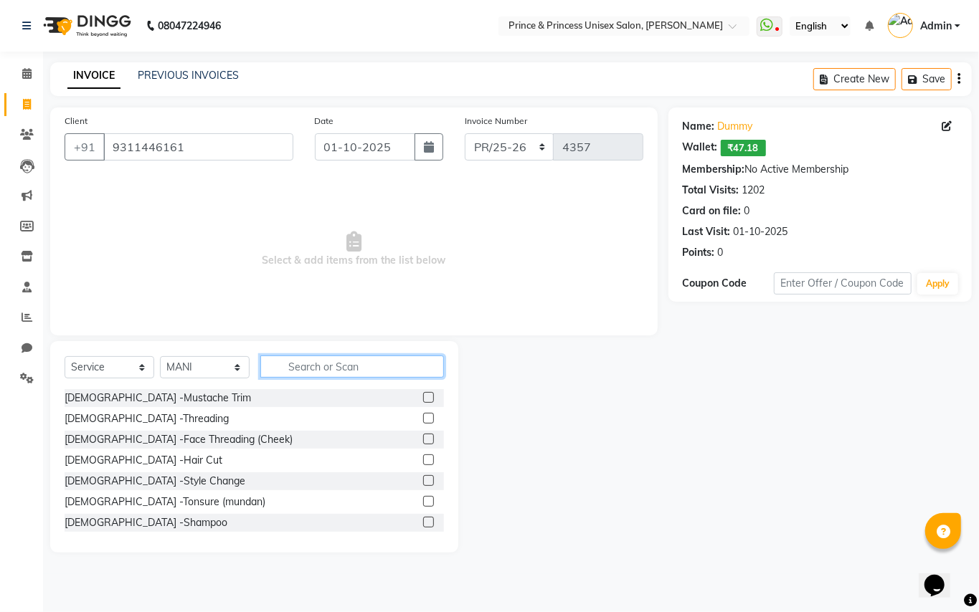
click at [320, 362] on input "text" at bounding box center [352, 367] width 184 height 22
click at [319, 364] on input "text" at bounding box center [352, 367] width 184 height 22
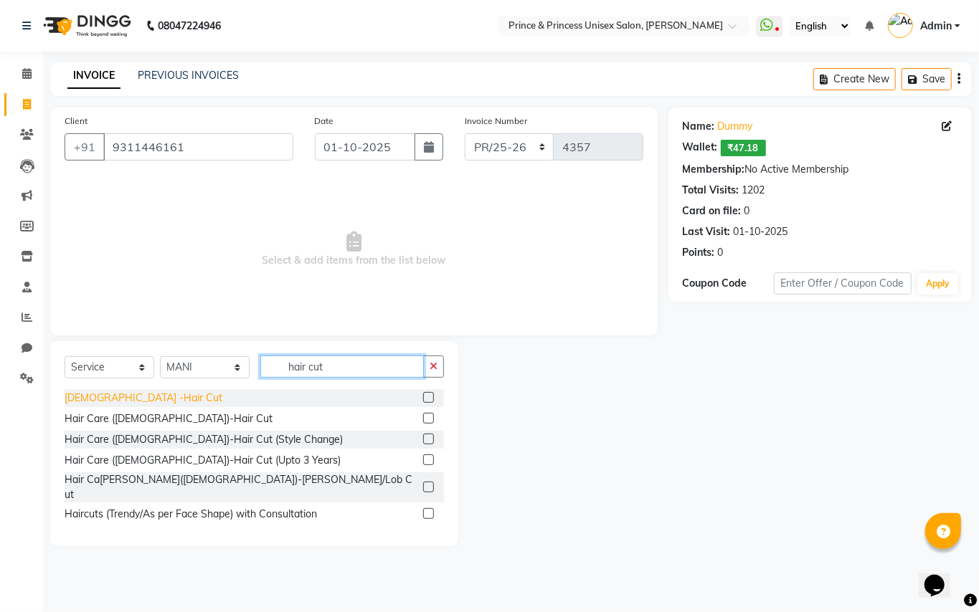
type input "hair cut"
click at [93, 392] on div "[DEMOGRAPHIC_DATA] -Hair Cut" at bounding box center [144, 398] width 158 height 15
checkbox input "false"
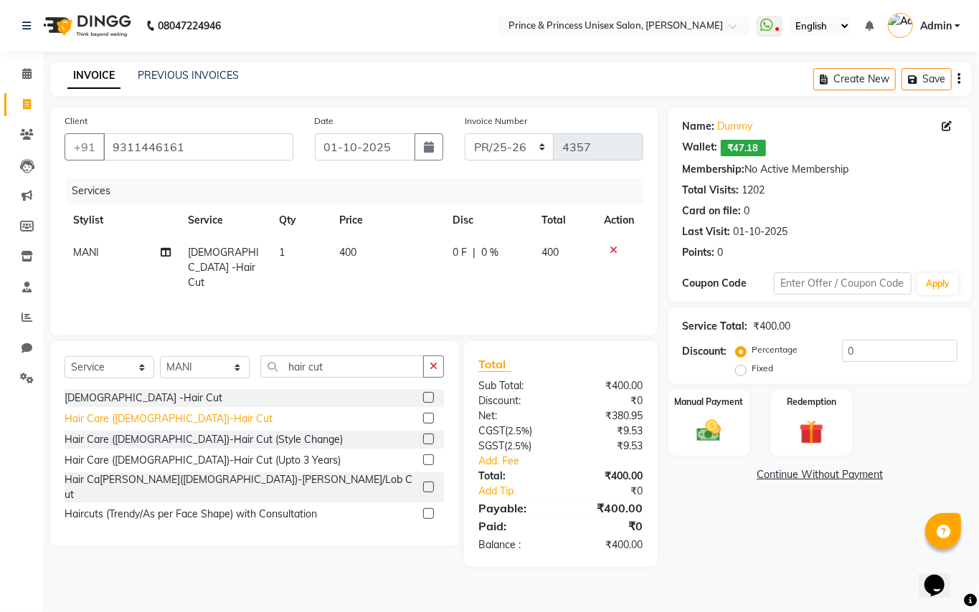
click at [176, 419] on div "Hair Care ([DEMOGRAPHIC_DATA])-Hair Cut" at bounding box center [169, 419] width 208 height 15
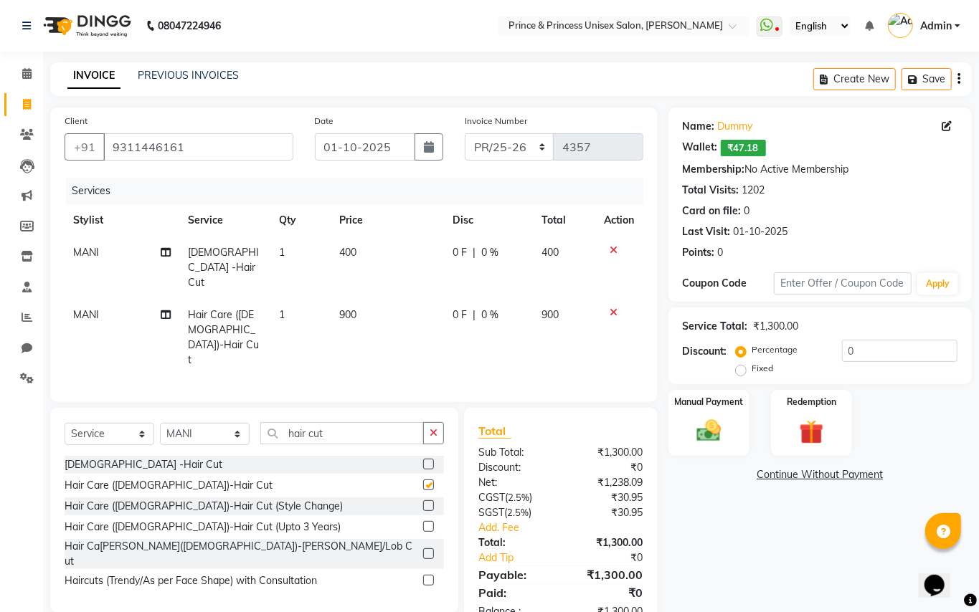
checkbox input "false"
click at [614, 247] on icon at bounding box center [614, 250] width 8 height 10
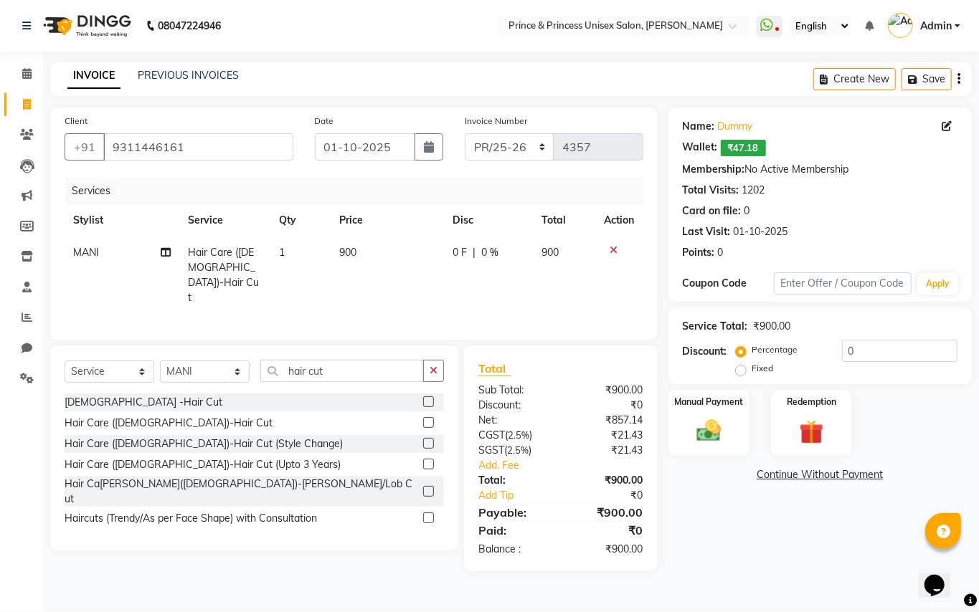
click at [356, 250] on span "900" at bounding box center [347, 252] width 17 height 13
select select "28169"
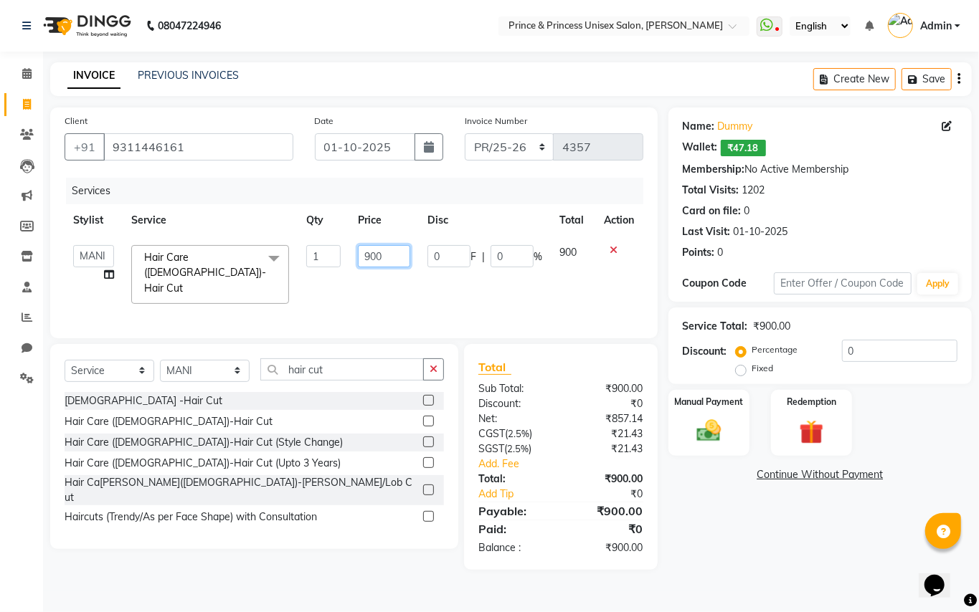
drag, startPoint x: 393, startPoint y: 258, endPoint x: 408, endPoint y: 242, distance: 22.3
click at [397, 252] on input "900" at bounding box center [384, 256] width 52 height 22
type input "1500"
drag, startPoint x: 328, startPoint y: 368, endPoint x: 192, endPoint y: 288, distance: 157.5
click at [199, 305] on div "Client [PHONE_NUMBER] Date 01-1[DATE]oice Number PR/25-26 V/2025 V/[PHONE_NUMBE…" at bounding box center [353, 339] width 629 height 463
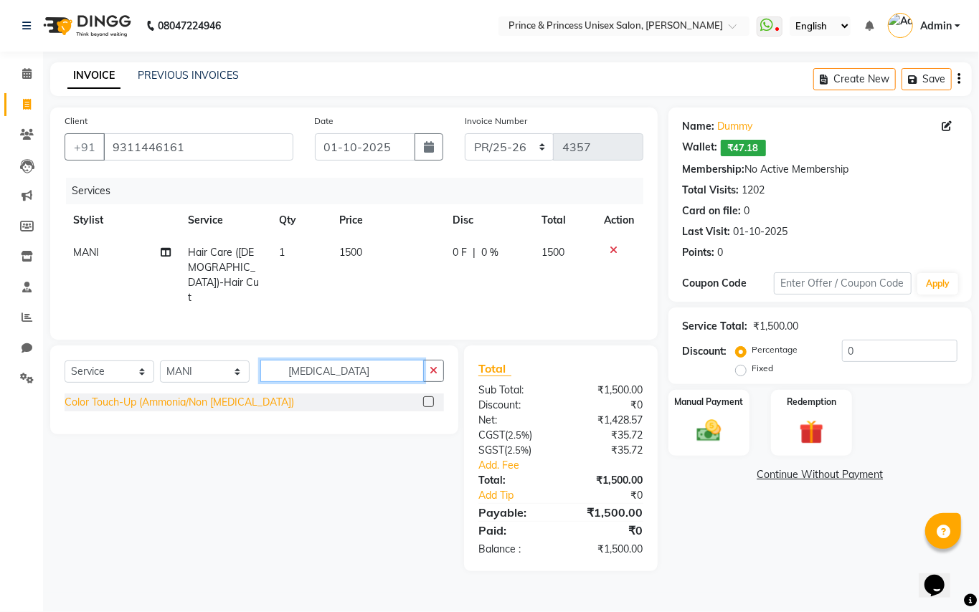
type input "[MEDICAL_DATA]"
click at [165, 399] on div "Color Touch-Up (Ammonia/Non [MEDICAL_DATA])" at bounding box center [179, 402] width 229 height 15
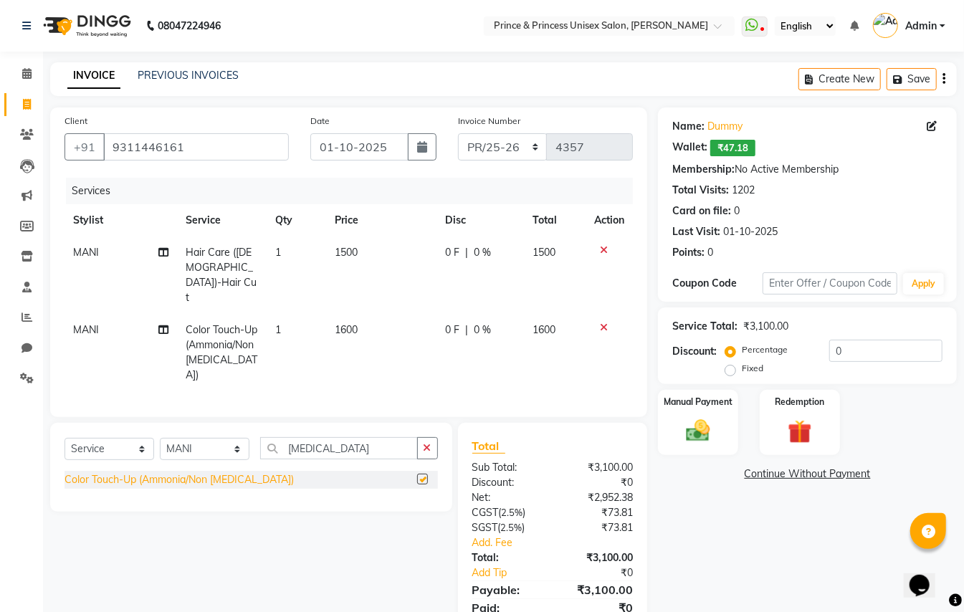
checkbox input "false"
drag, startPoint x: 297, startPoint y: 408, endPoint x: 224, endPoint y: 402, distance: 72.7
click at [228, 423] on div "Select Service Product Membership Package Voucher Prepaid Gift Card Select Styl…" at bounding box center [251, 467] width 402 height 89
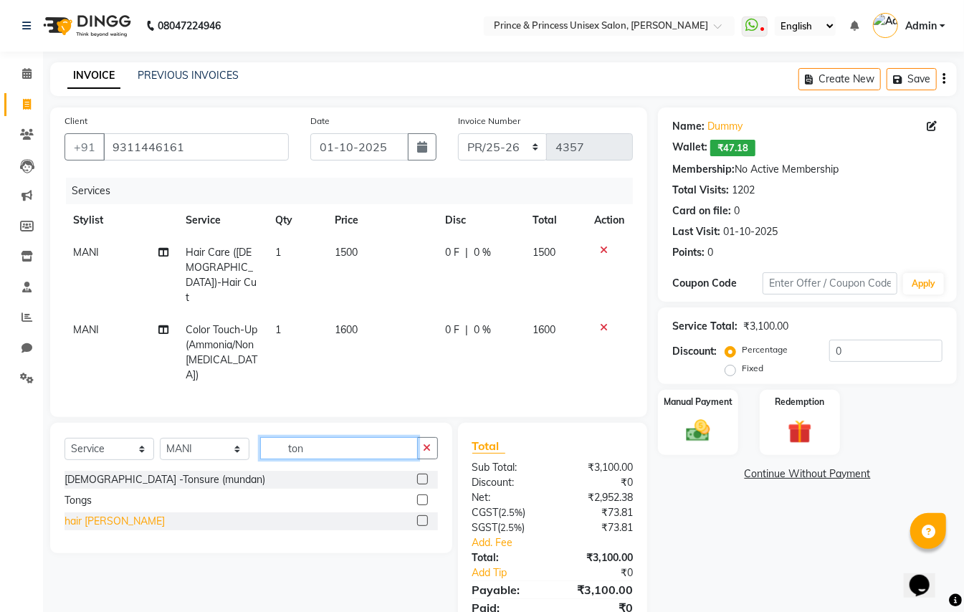
type input "ton"
click at [87, 514] on div "hair [PERSON_NAME]" at bounding box center [115, 521] width 100 height 15
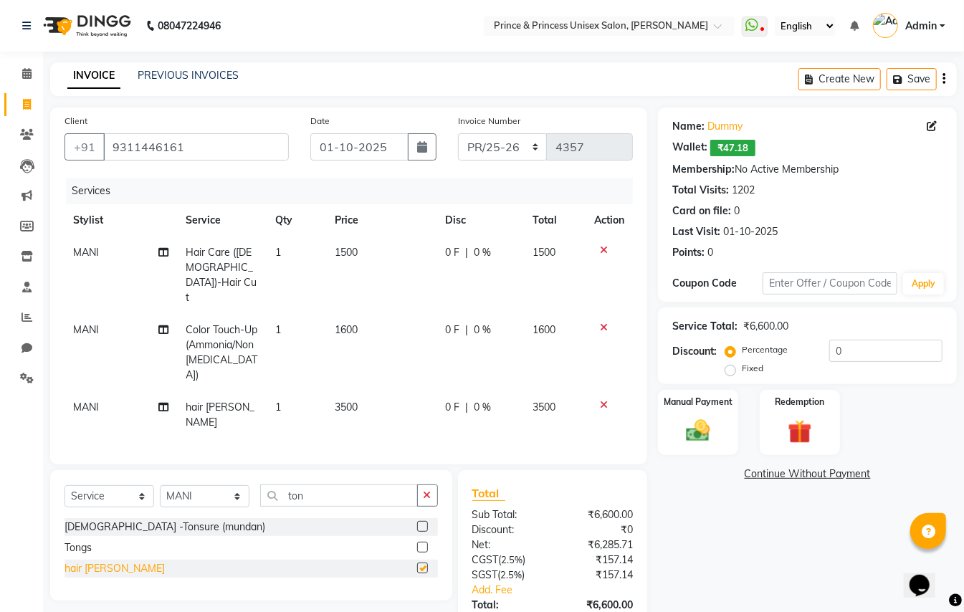
checkbox input "false"
click at [359, 392] on td "3500" at bounding box center [381, 415] width 110 height 47
select select "28169"
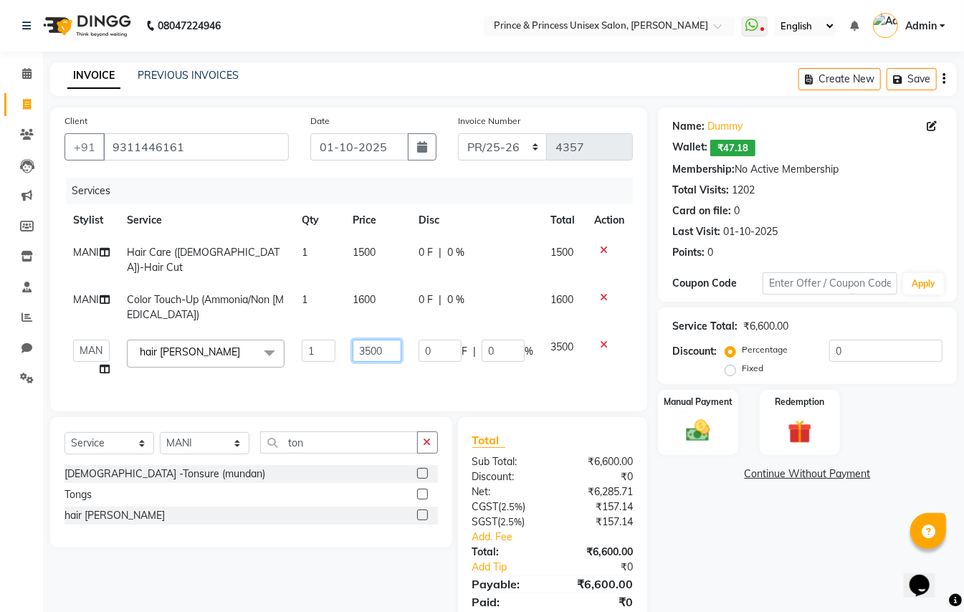
click at [391, 340] on input "3500" at bounding box center [377, 351] width 49 height 22
type input "3000"
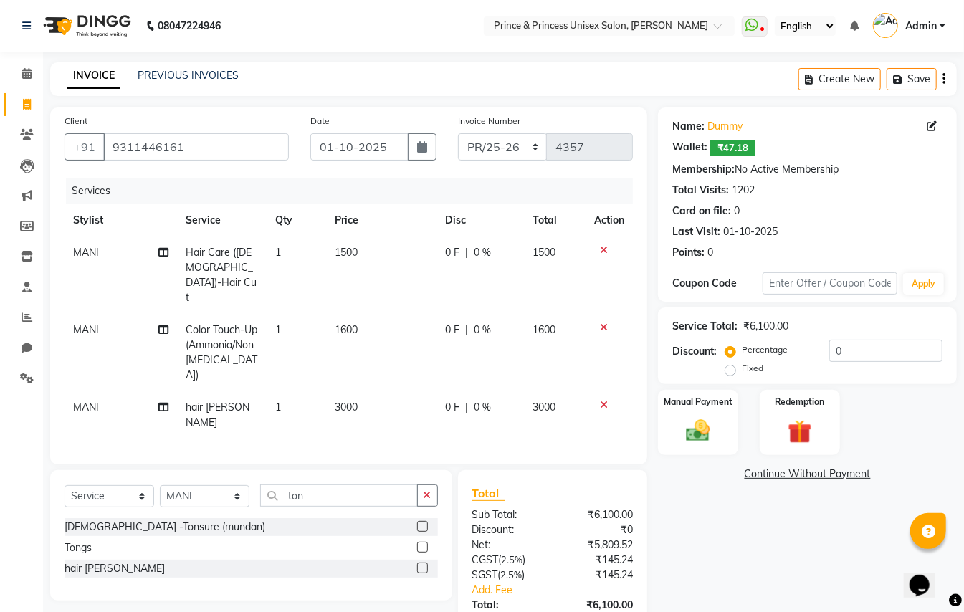
click at [469, 392] on td "0 F | 0 %" at bounding box center [480, 415] width 87 height 47
select select "28169"
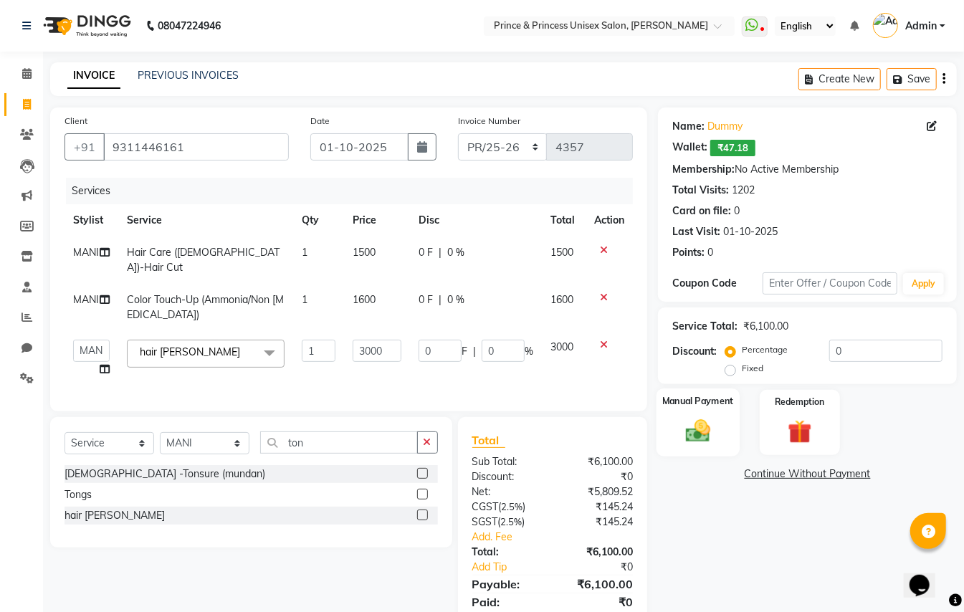
click at [710, 429] on img at bounding box center [698, 431] width 40 height 29
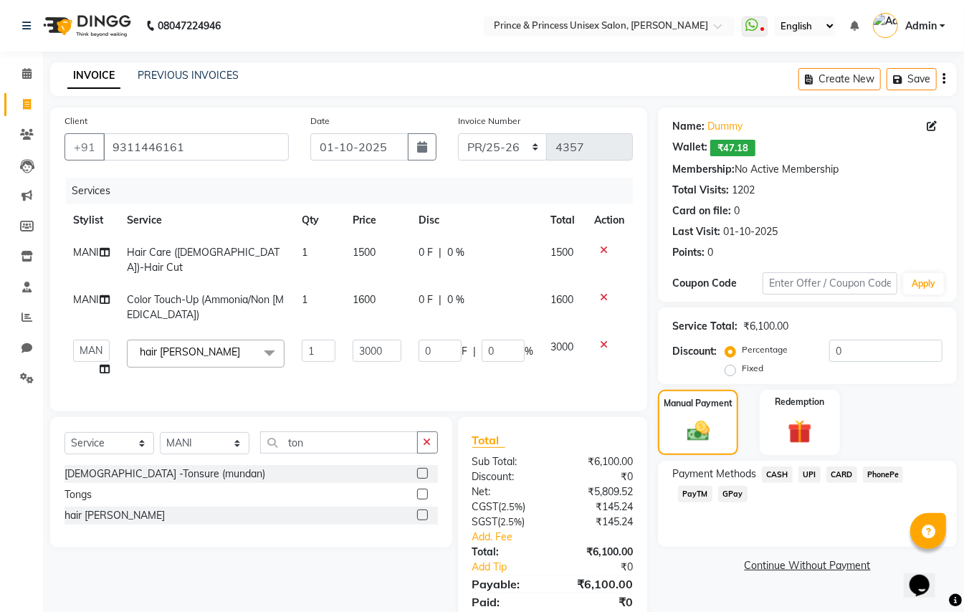
click at [777, 472] on span "CASH" at bounding box center [777, 475] width 31 height 16
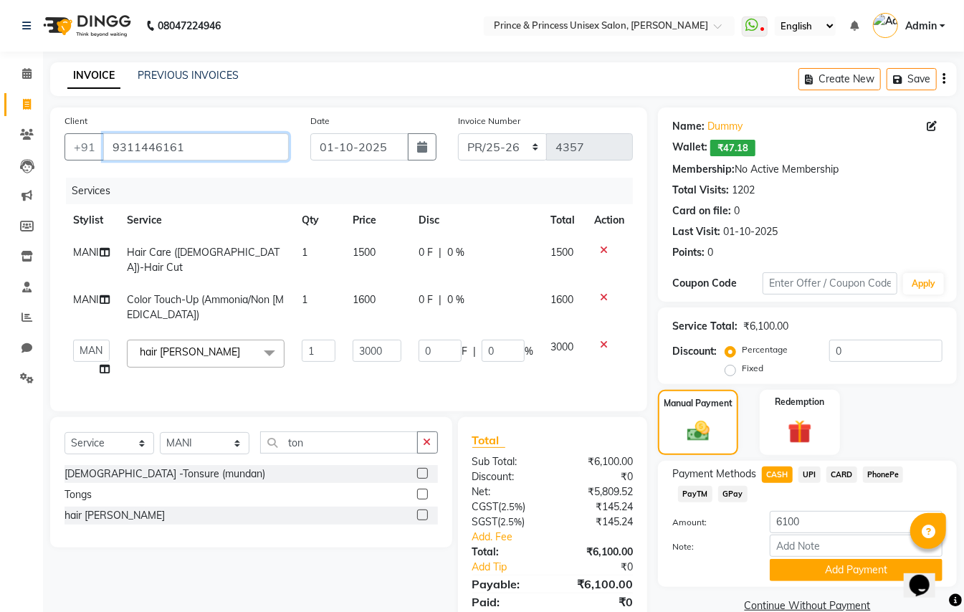
drag, startPoint x: 55, startPoint y: 116, endPoint x: 0, endPoint y: 10, distance: 119.6
click at [0, 56] on app-home "08047224946 Select Location × Prince & Princess Unisex Sal[PERSON_NAME][GEOGRAP…" at bounding box center [482, 332] width 964 height 665
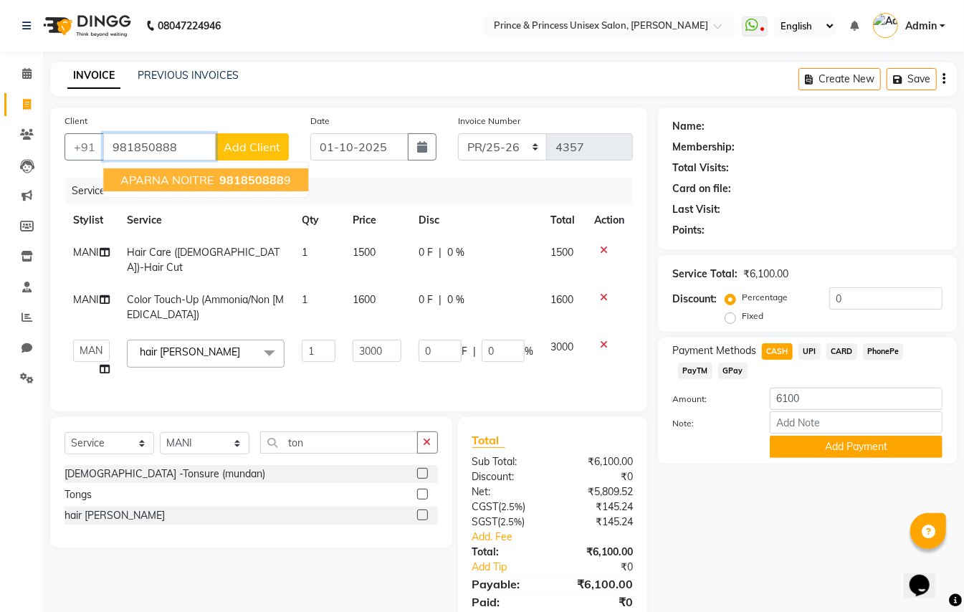
click at [194, 178] on span "APARNA NOITRE" at bounding box center [166, 180] width 93 height 14
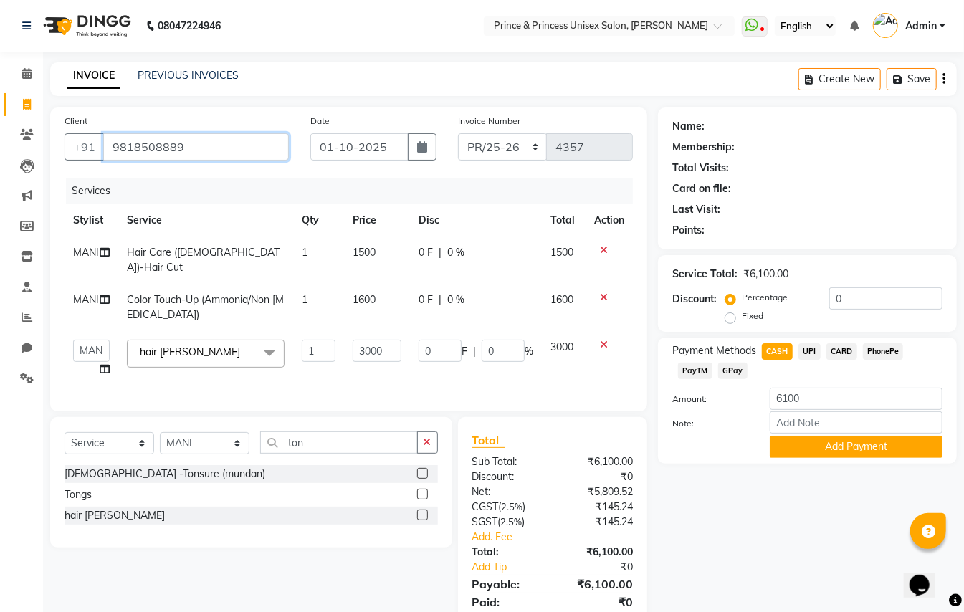
type input "9818508889"
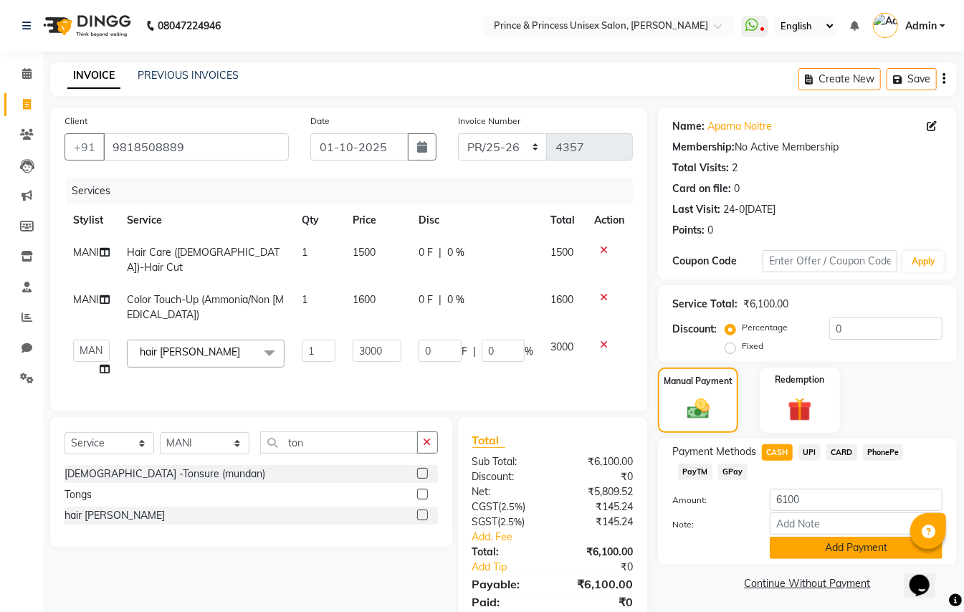
click at [801, 539] on button "Add Payment" at bounding box center [856, 548] width 173 height 22
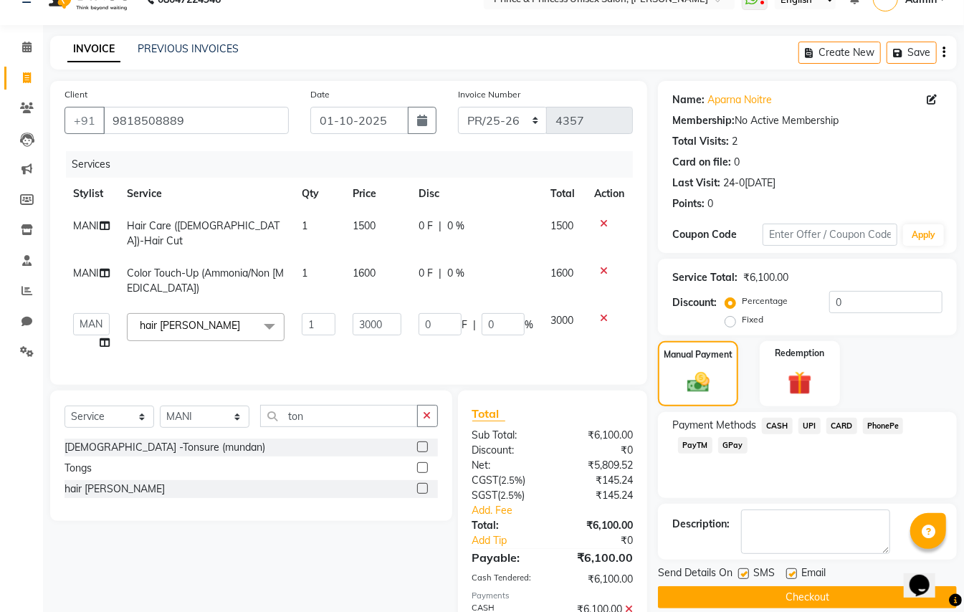
scroll to position [83, 0]
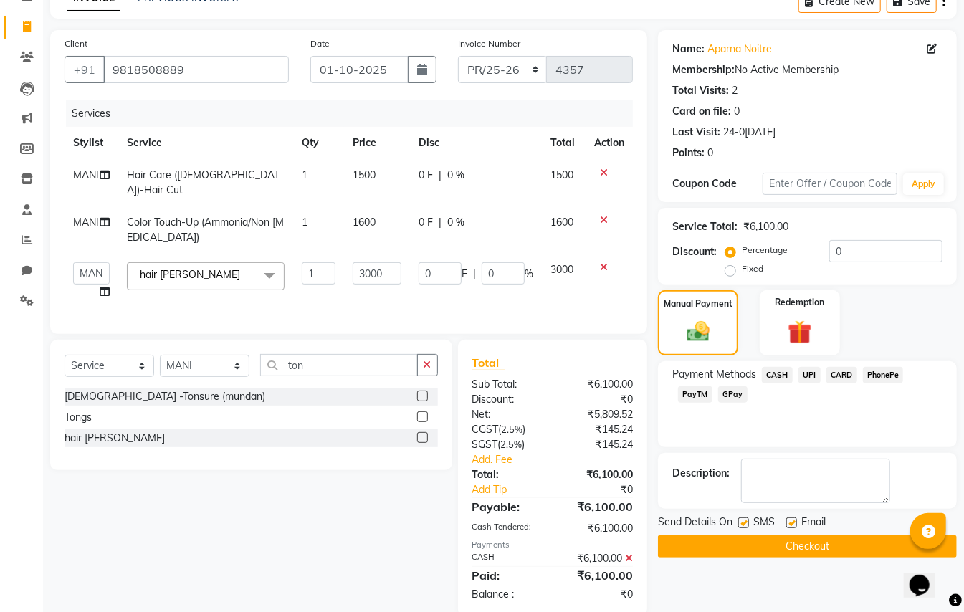
drag, startPoint x: 967, startPoint y: 503, endPoint x: 19, endPoint y: 17, distance: 1066.0
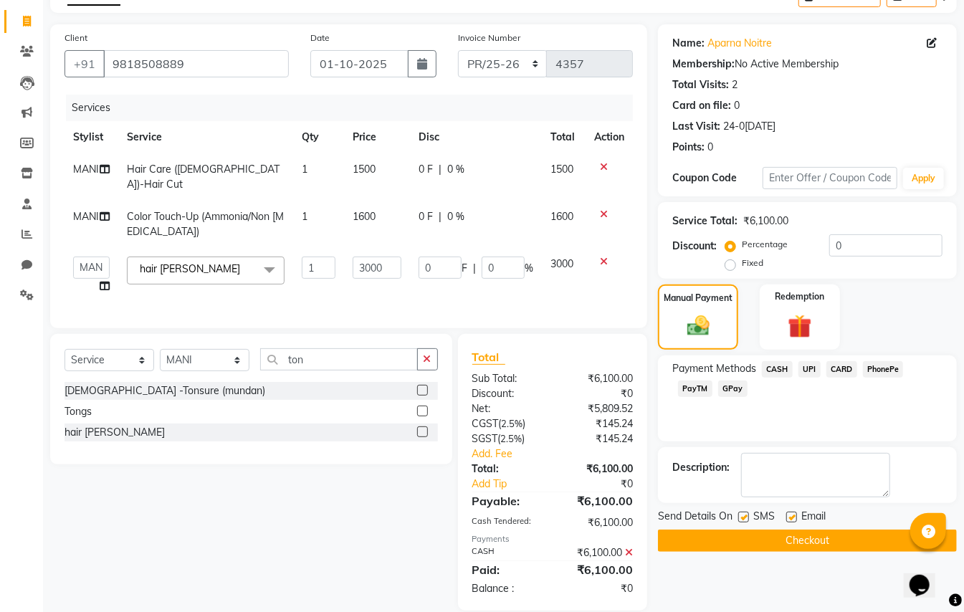
click at [740, 552] on button "Checkout" at bounding box center [807, 541] width 299 height 22
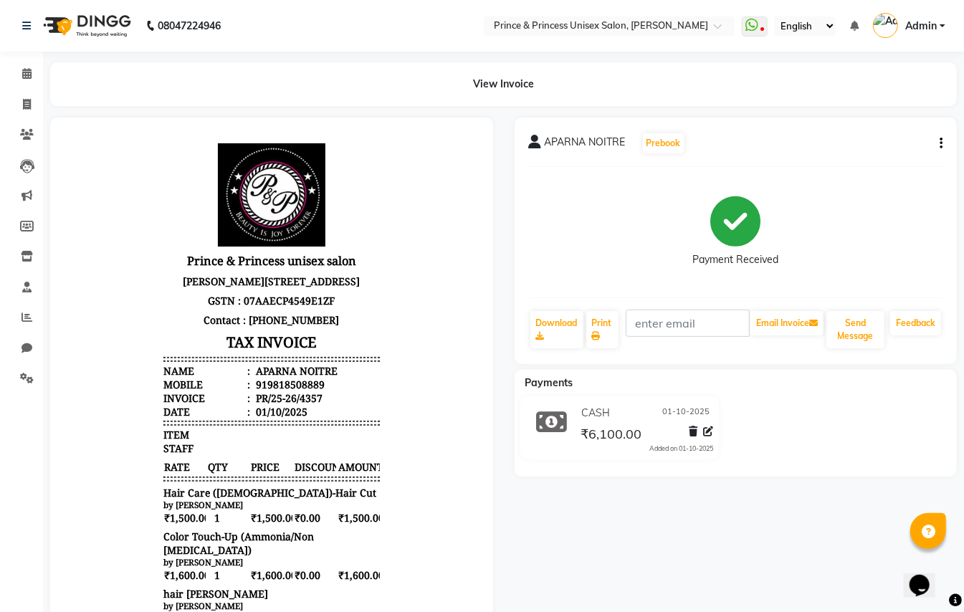
click at [740, 552] on div "APARNA NOITRE Prebook Payment Received Download Print Email Invoice Send Messag…" at bounding box center [736, 463] width 465 height 691
click at [26, 110] on icon at bounding box center [27, 104] width 8 height 11
select select "service"
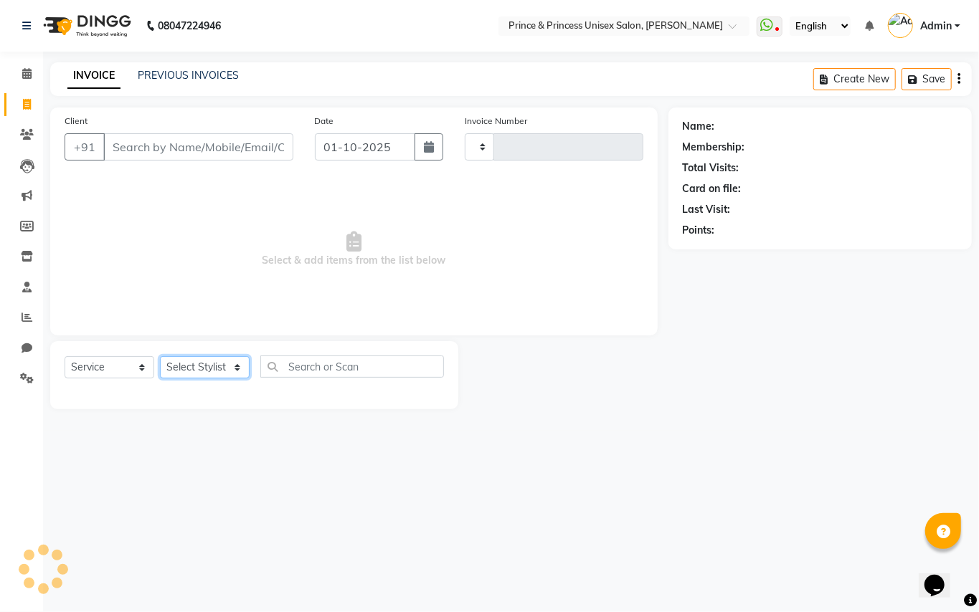
click at [191, 368] on select "Select Stylist" at bounding box center [205, 367] width 90 height 22
select select "3760"
type input "4358"
click at [210, 360] on select "Select Sty[PERSON_NAME]EK AJ[PERSON_NAME]N[PERSON_NAME] [PERSON_NAME]DU [PERSON…" at bounding box center [205, 367] width 90 height 22
click at [211, 360] on select "Select Sty[PERSON_NAME]EK AJ[PERSON_NAME]N[PERSON_NAME] [PERSON_NAME]DU [PERSON…" at bounding box center [205, 367] width 90 height 22
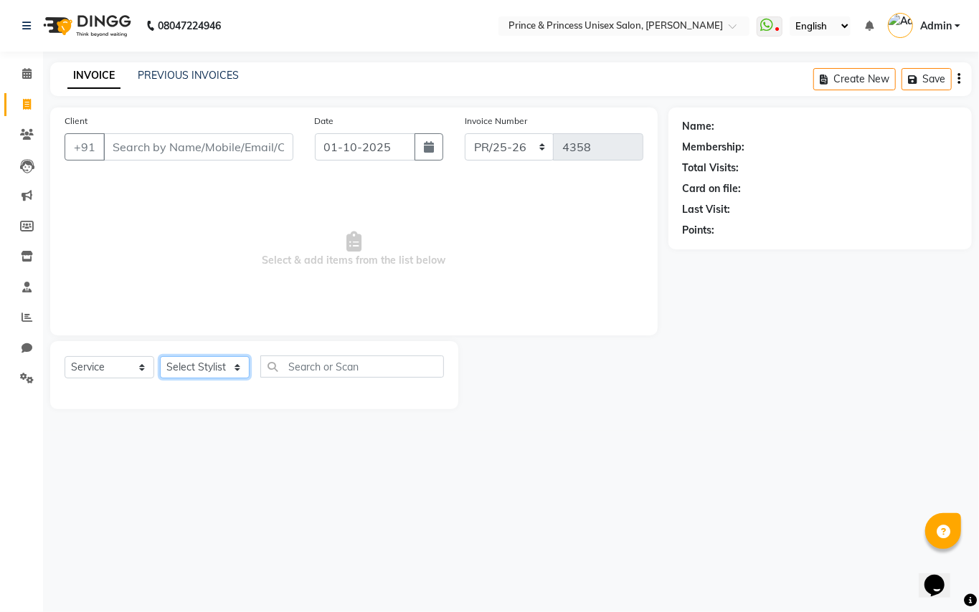
select select "86136"
click at [294, 373] on input "text" at bounding box center [352, 367] width 184 height 22
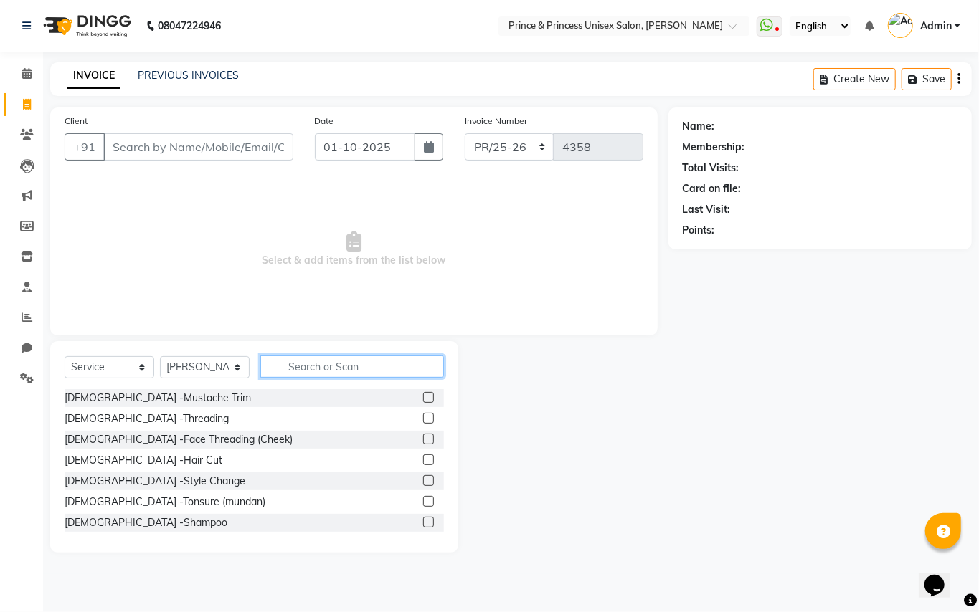
click at [295, 371] on input "text" at bounding box center [352, 367] width 184 height 22
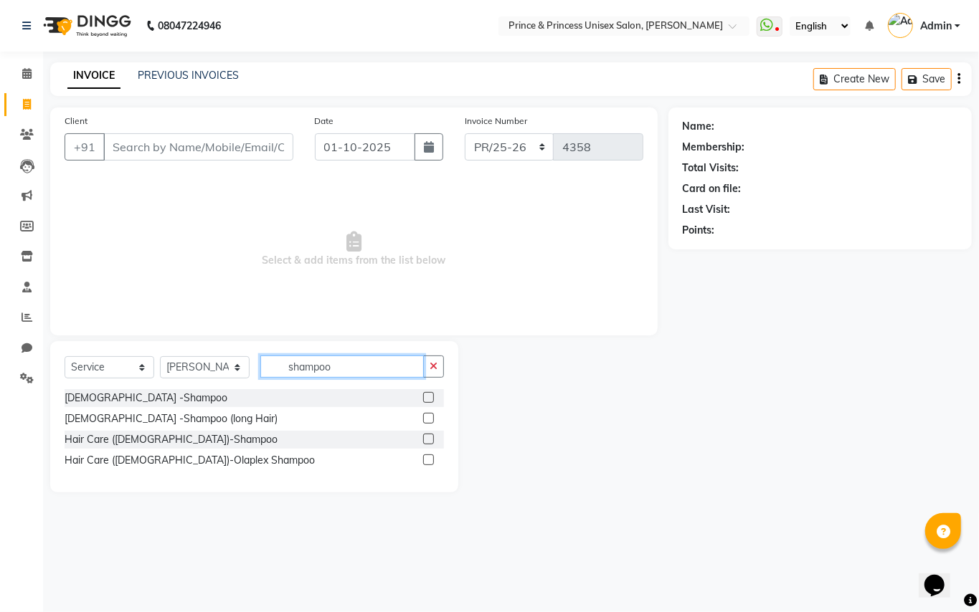
type input "shampoo"
click at [430, 437] on label at bounding box center [428, 439] width 11 height 11
click at [430, 437] on input "checkbox" at bounding box center [427, 439] width 9 height 9
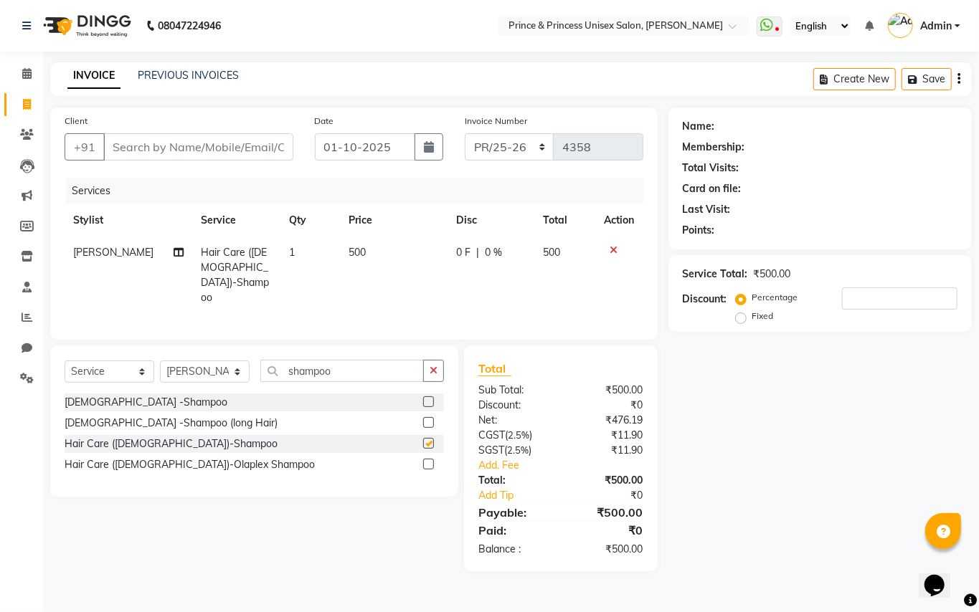
checkbox input "false"
click at [368, 360] on input "shampoo" at bounding box center [341, 371] width 163 height 22
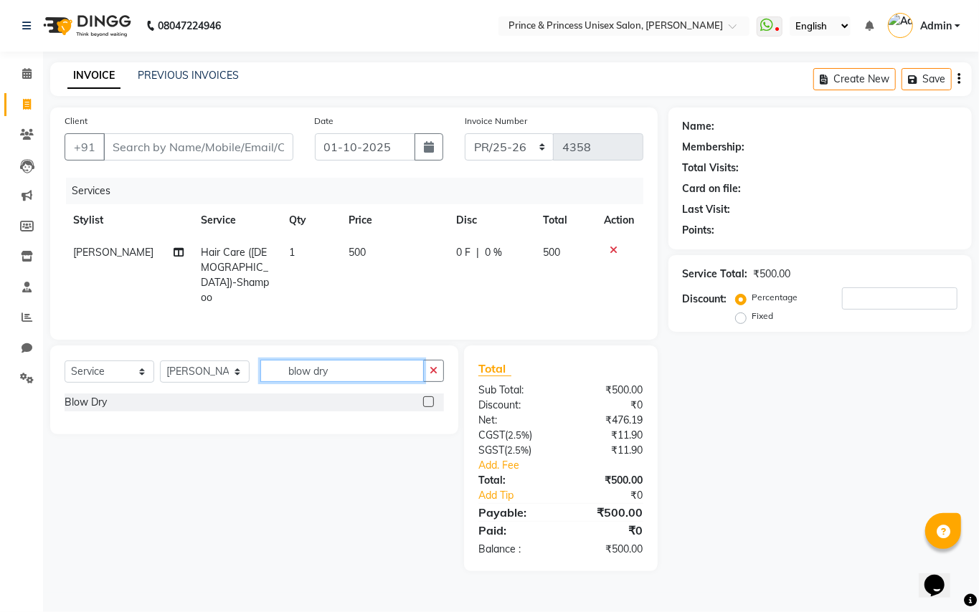
type input "blow dry"
click at [428, 397] on label at bounding box center [428, 402] width 11 height 11
click at [428, 398] on input "checkbox" at bounding box center [427, 402] width 9 height 9
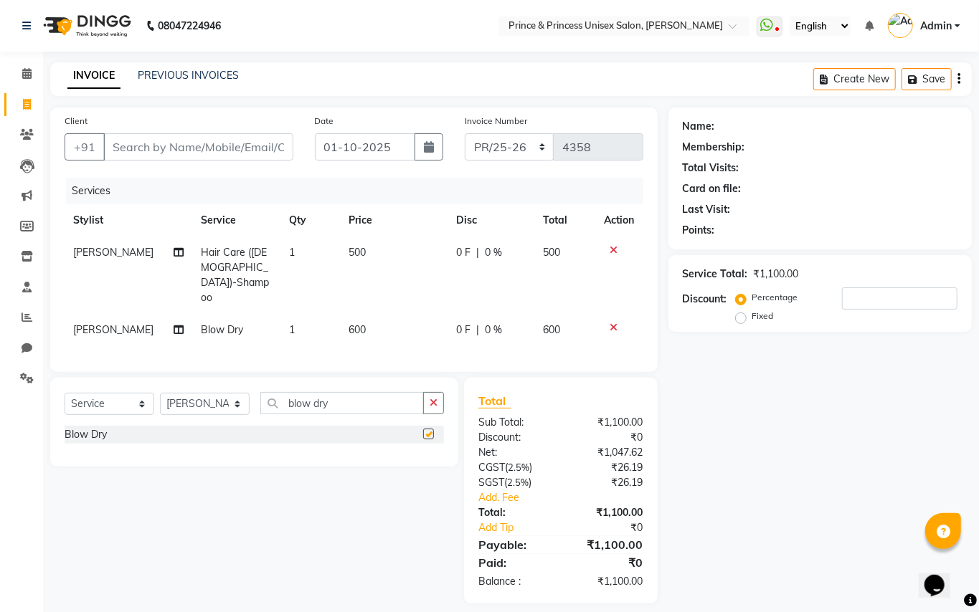
checkbox input "false"
click at [188, 393] on select "Select Sty[PERSON_NAME]EK AJ[PERSON_NAME]N[PERSON_NAME] [PERSON_NAME]DU [PERSON…" at bounding box center [205, 404] width 90 height 22
select select "67112"
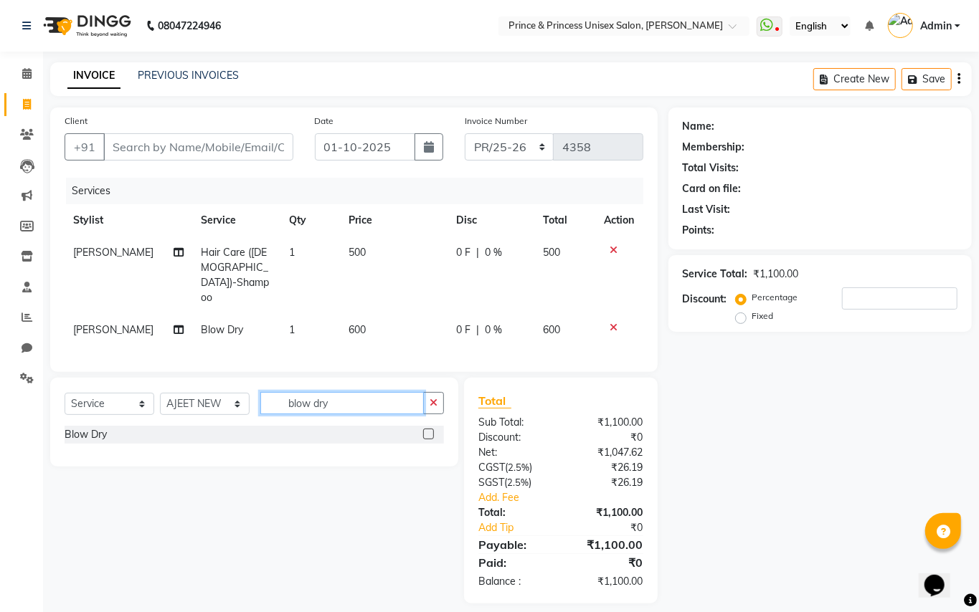
click at [371, 392] on input "blow dry" at bounding box center [341, 403] width 163 height 22
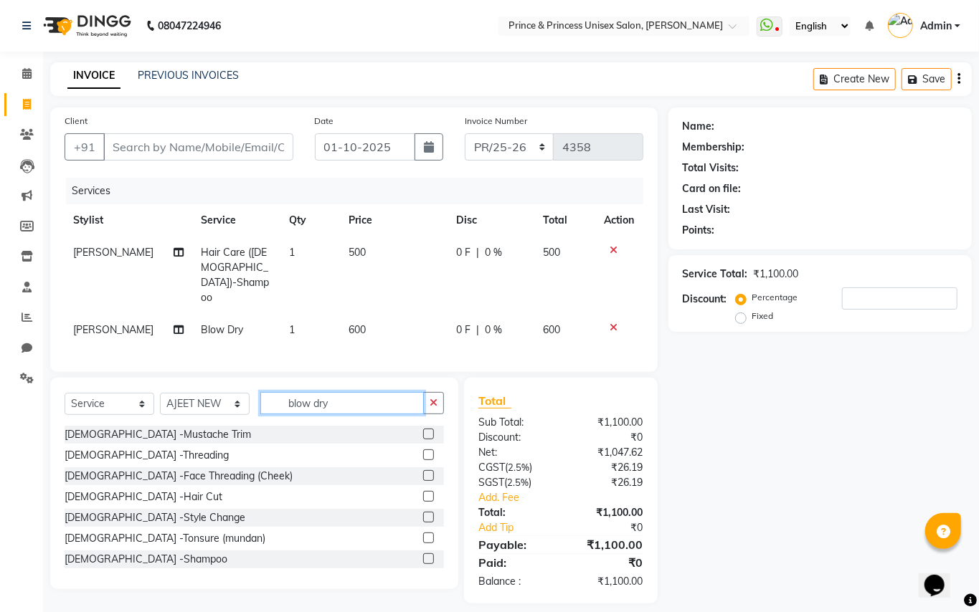
click at [371, 392] on input "blow dry" at bounding box center [341, 403] width 163 height 22
click at [359, 392] on input "blow dry" at bounding box center [341, 403] width 163 height 22
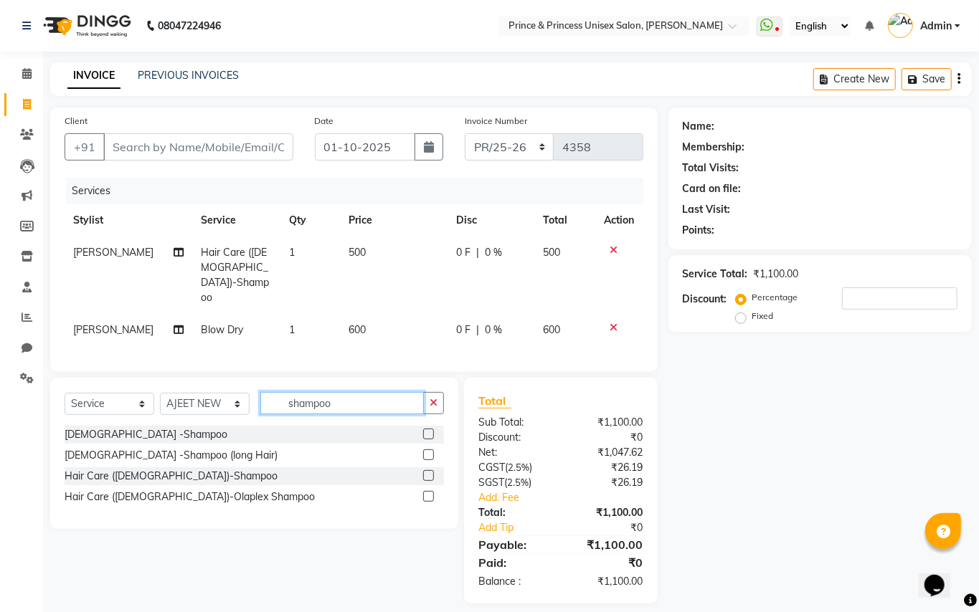
type input "shampoo"
click at [429, 450] on label at bounding box center [428, 455] width 11 height 11
click at [429, 451] on input "checkbox" at bounding box center [427, 455] width 9 height 9
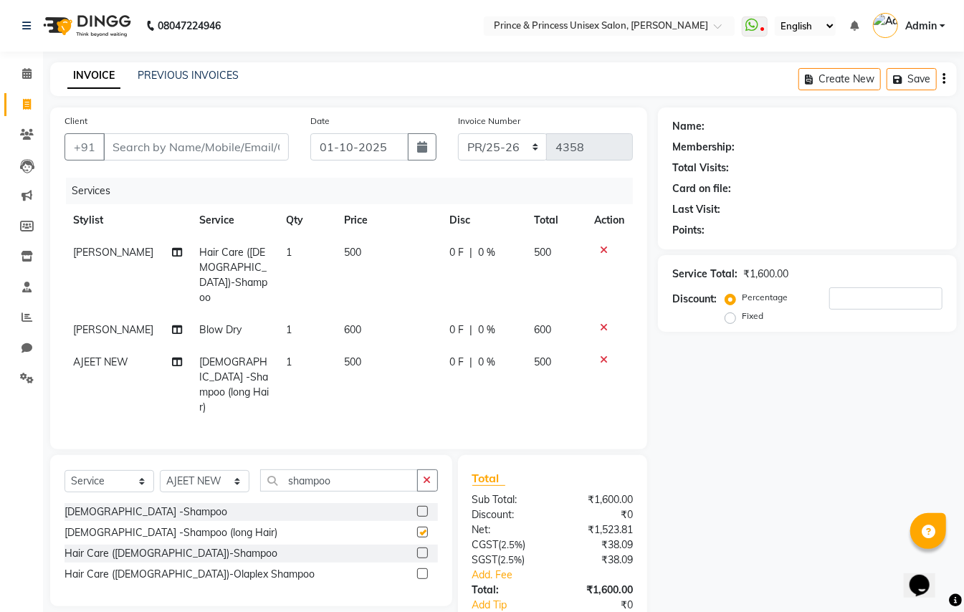
checkbox input "false"
click at [339, 470] on input "shampoo" at bounding box center [339, 481] width 158 height 22
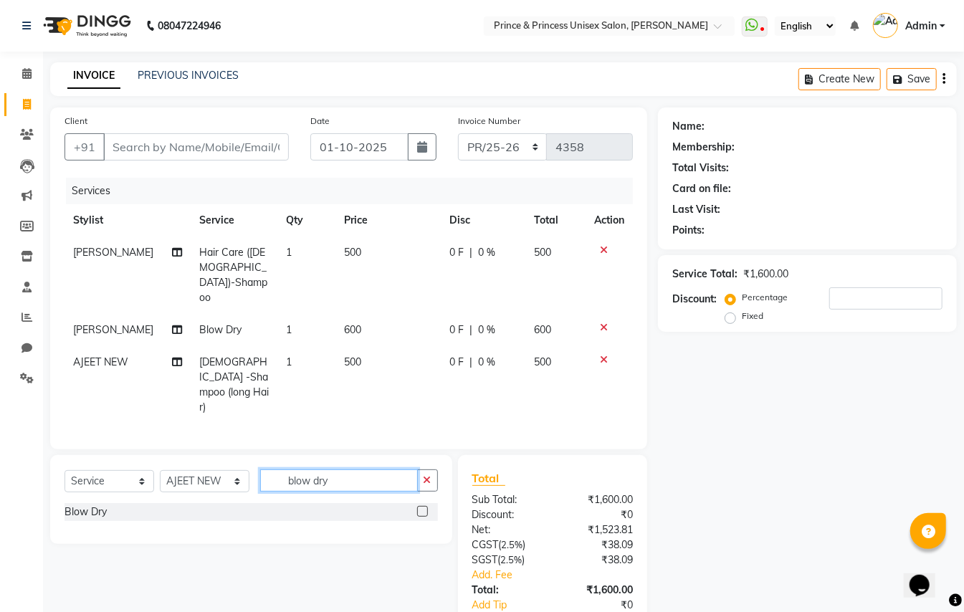
type input "blow dry"
click at [420, 506] on label at bounding box center [422, 511] width 11 height 11
click at [420, 508] on input "checkbox" at bounding box center [421, 512] width 9 height 9
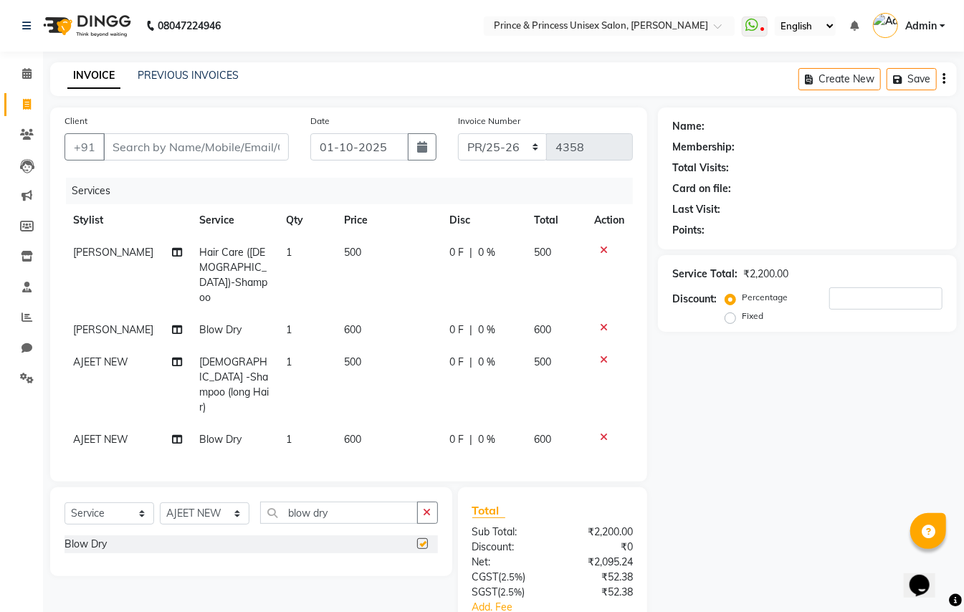
checkbox input "false"
click at [163, 142] on input "Client" at bounding box center [196, 146] width 186 height 27
type input "9"
type input "0"
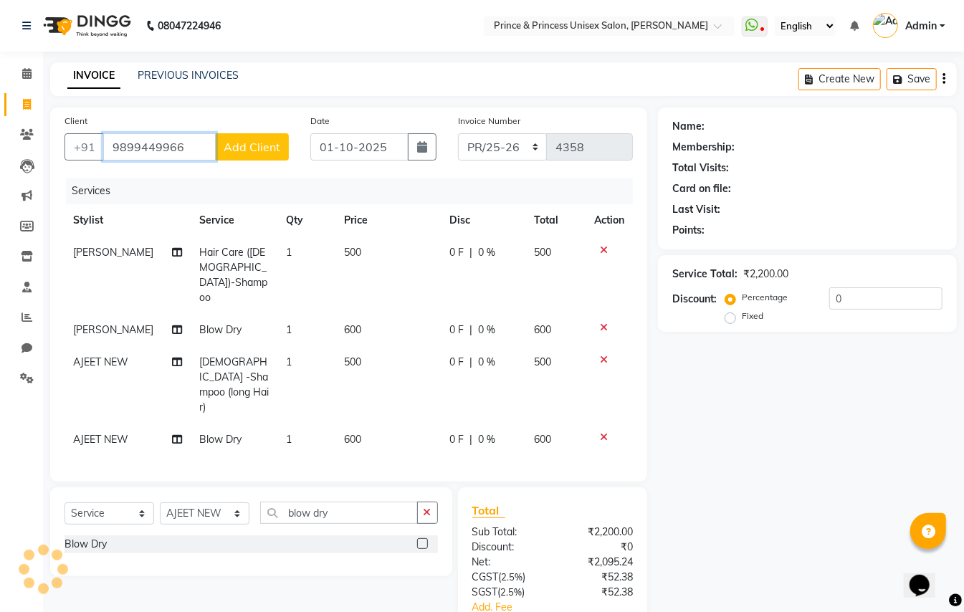
type input "9899449966"
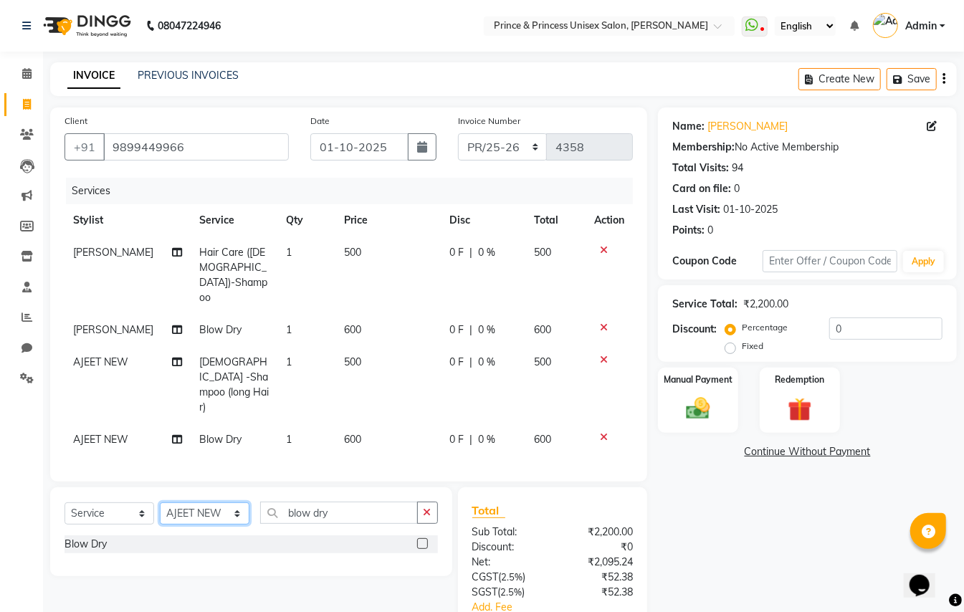
click at [204, 503] on select "Select Sty[PERSON_NAME]EK AJ[PERSON_NAME]N[PERSON_NAME] [PERSON_NAME]DU [PERSON…" at bounding box center [205, 514] width 90 height 22
select select "44027"
click at [383, 502] on input "blow dry" at bounding box center [339, 513] width 158 height 22
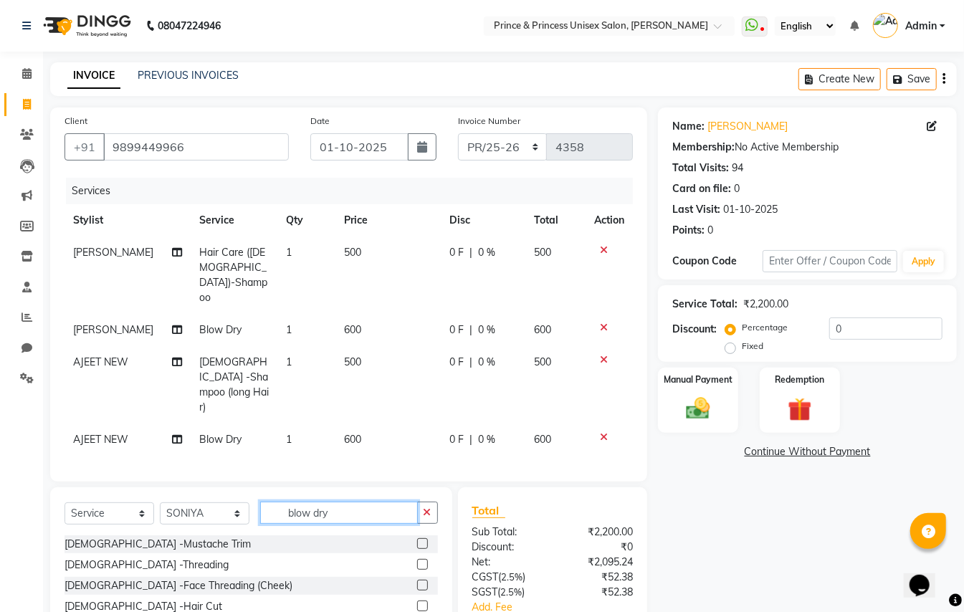
click at [383, 502] on input "blow dry" at bounding box center [339, 513] width 158 height 22
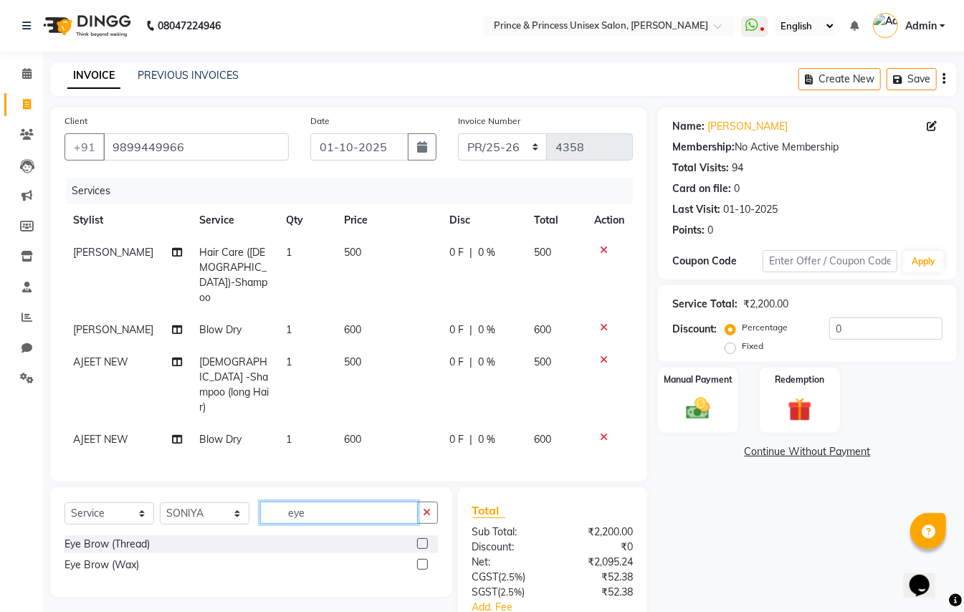
type input "eye"
click at [425, 539] on label at bounding box center [422, 544] width 11 height 11
click at [425, 540] on input "checkbox" at bounding box center [421, 544] width 9 height 9
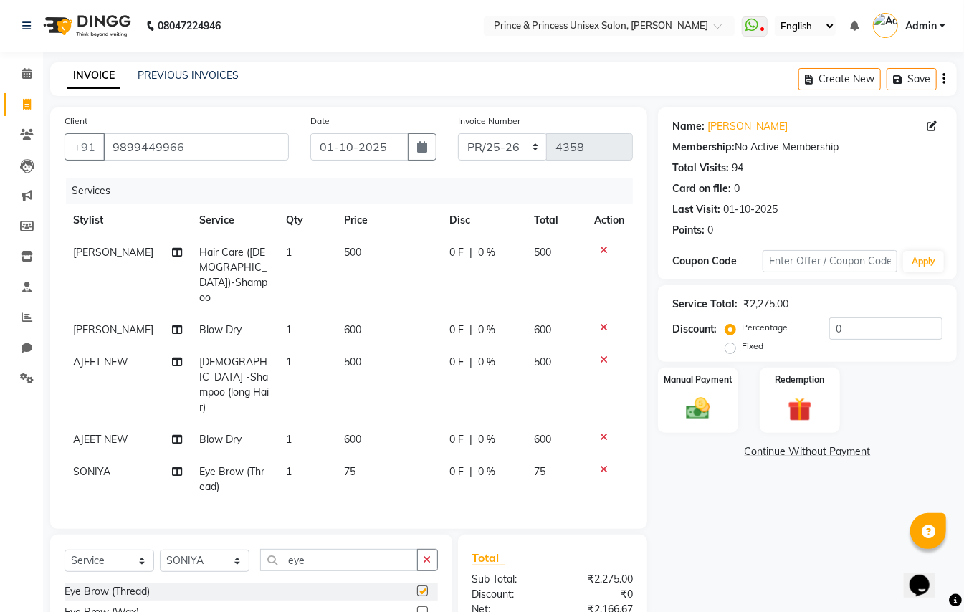
checkbox input "false"
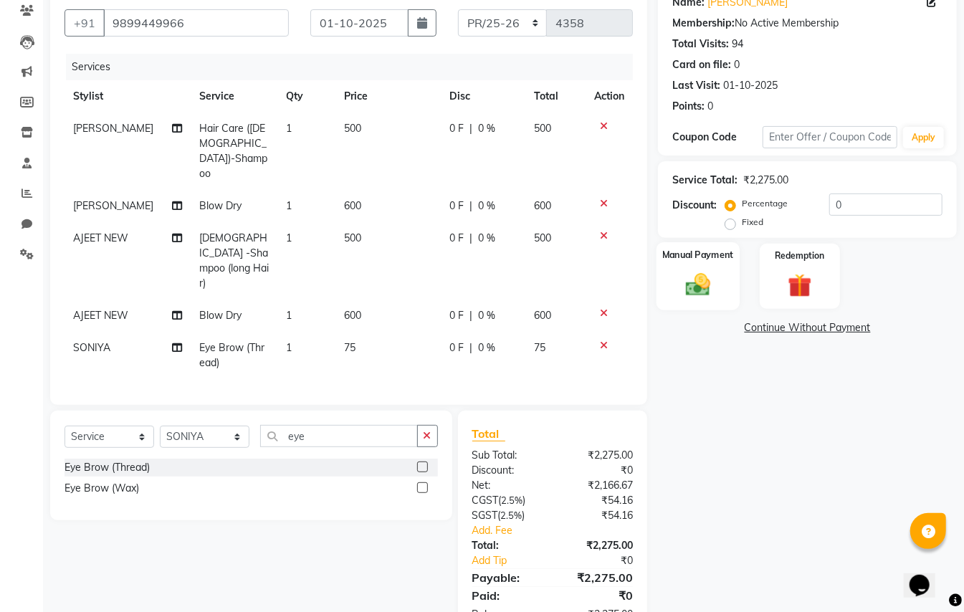
click at [700, 285] on img at bounding box center [698, 284] width 40 height 29
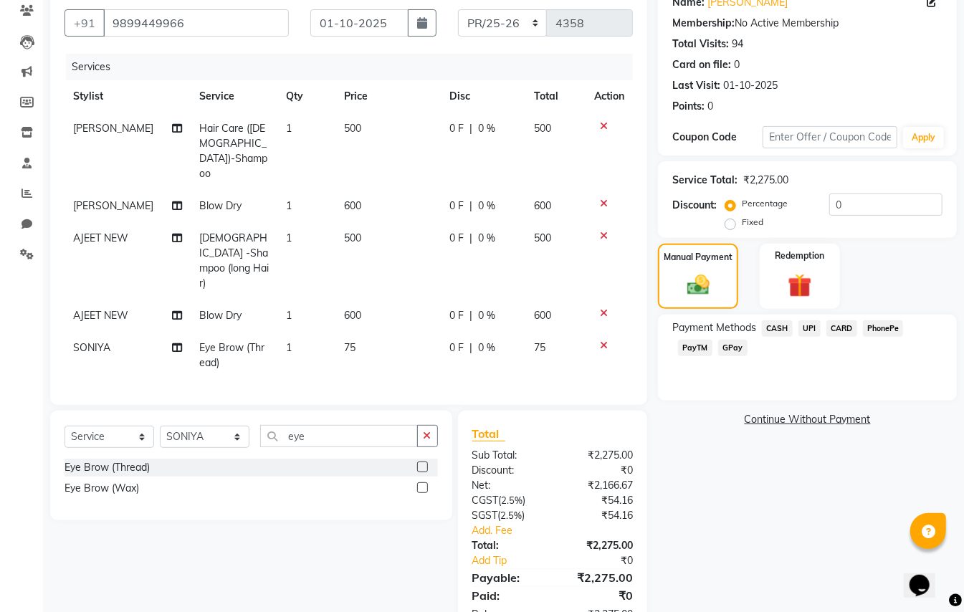
click at [779, 321] on span "CASH" at bounding box center [777, 329] width 31 height 16
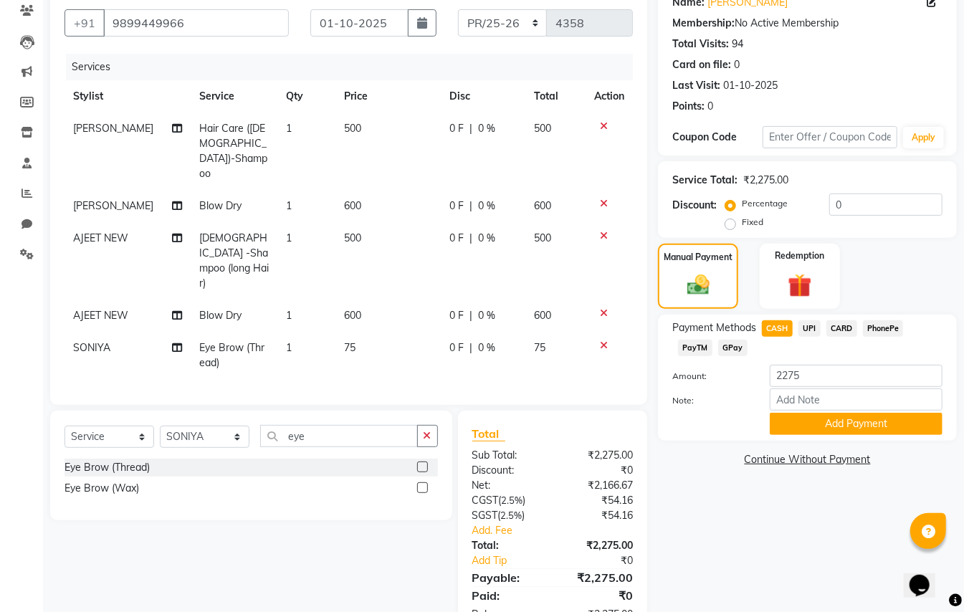
click at [798, 531] on div "Name: [PERSON_NAME] Membership: No Active Membership Total Visits: 94 Card on f…" at bounding box center [813, 310] width 310 height 653
click at [829, 416] on button "Add Payment" at bounding box center [856, 424] width 173 height 22
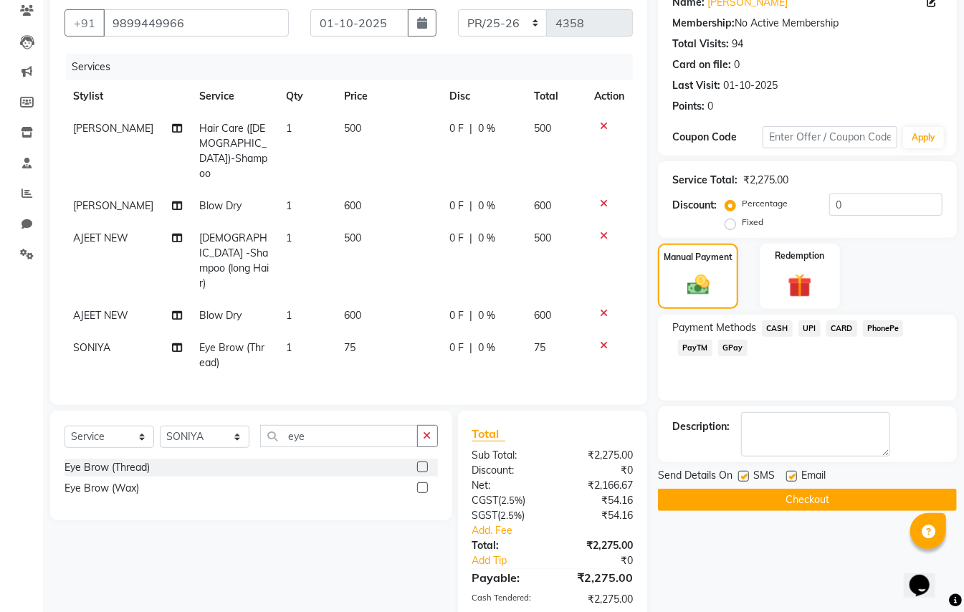
click at [815, 503] on button "Checkout" at bounding box center [807, 500] width 299 height 22
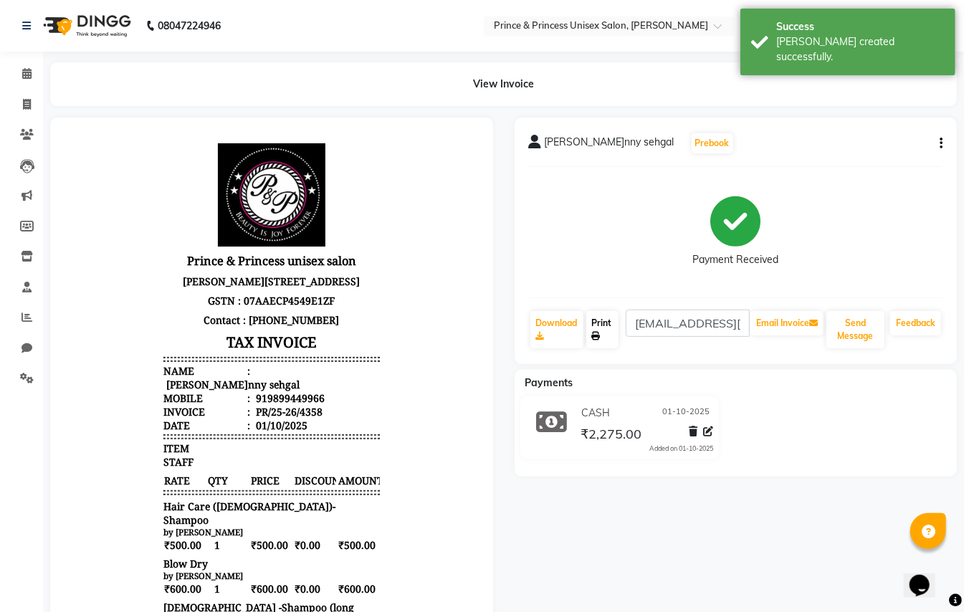
click at [606, 322] on link "Print" at bounding box center [603, 329] width 33 height 37
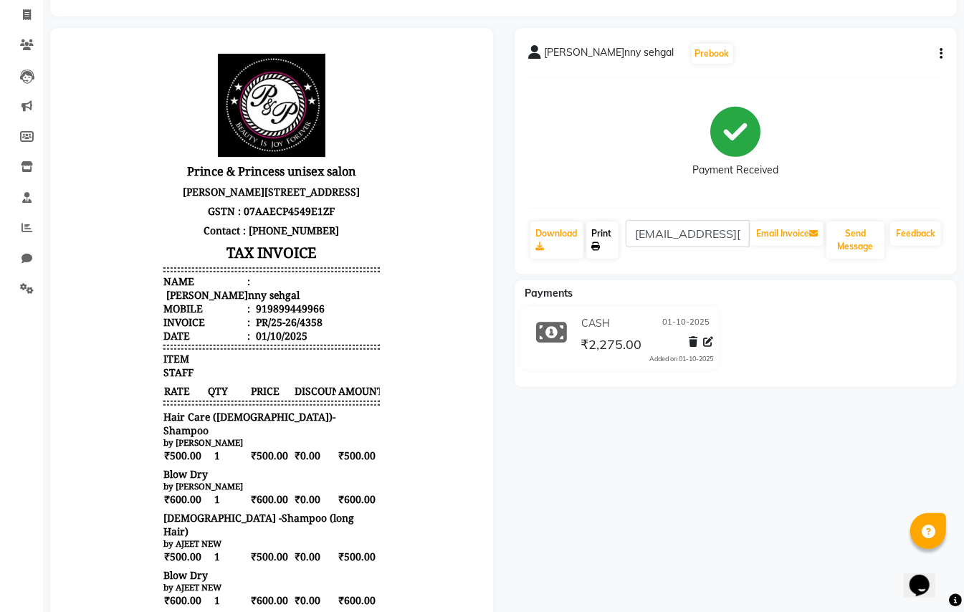
scroll to position [86, 0]
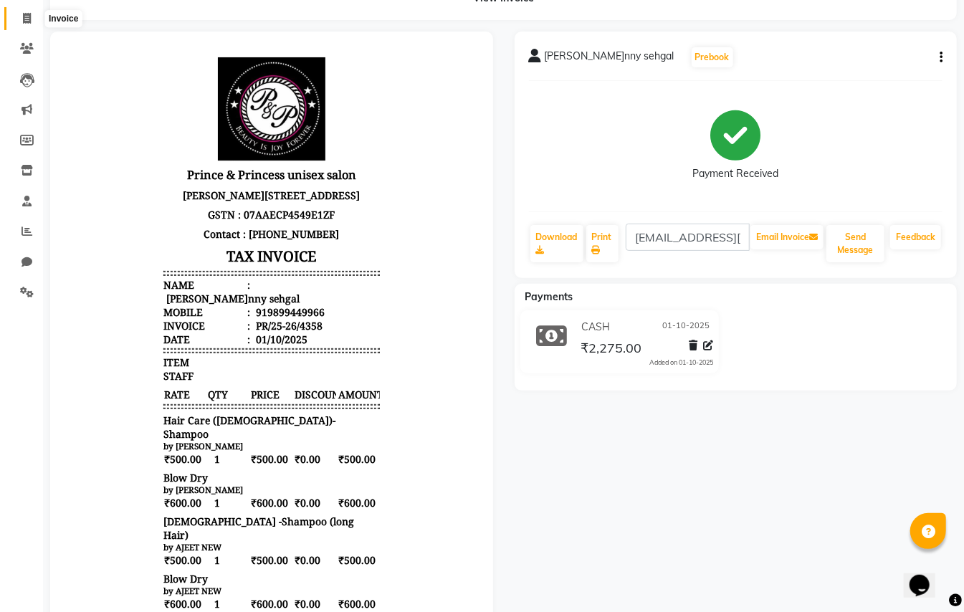
click at [29, 19] on icon at bounding box center [27, 18] width 8 height 11
select select "service"
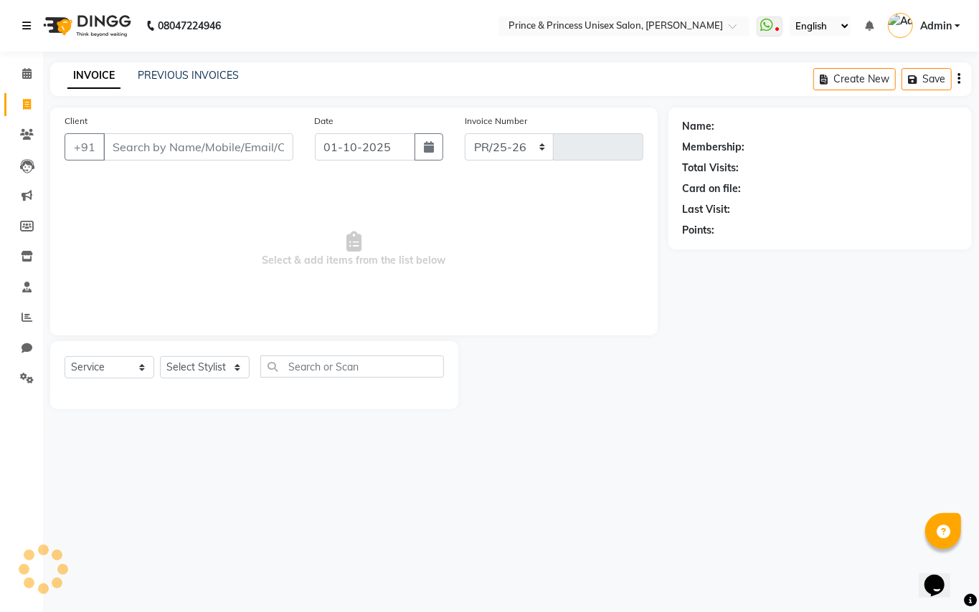
select select "3760"
type input "4359"
click at [192, 143] on input "Client" at bounding box center [198, 146] width 190 height 27
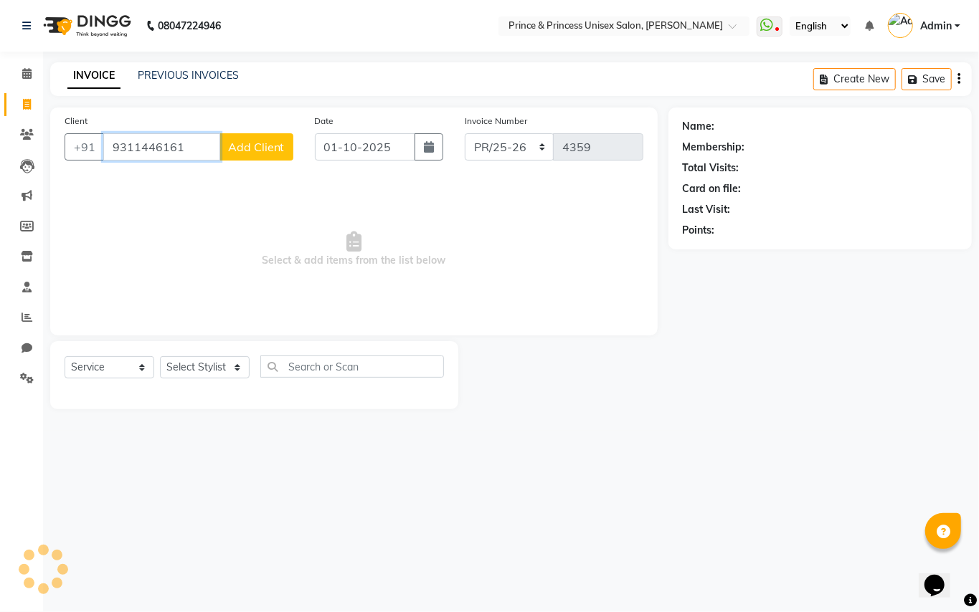
type input "9311446161"
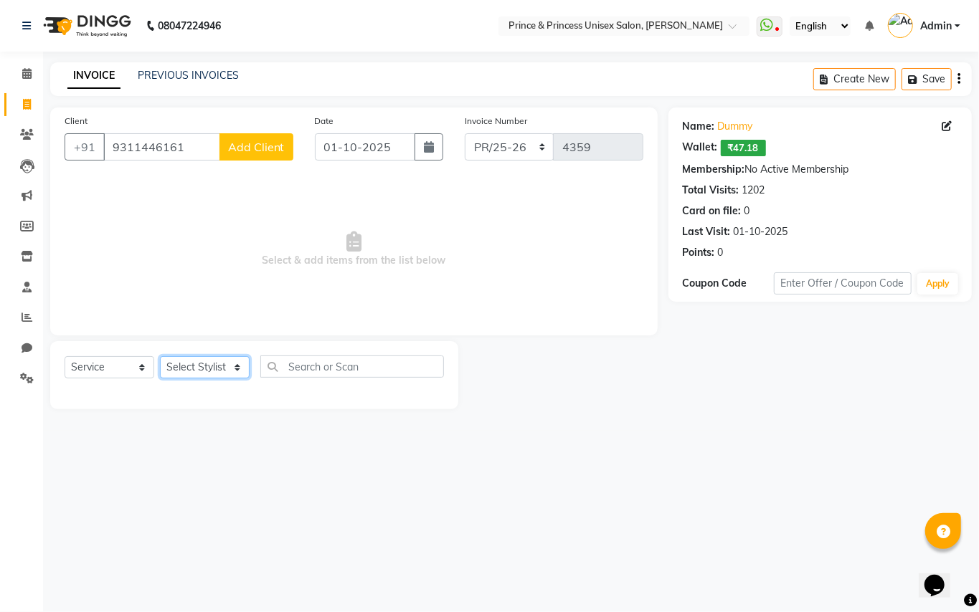
click at [207, 370] on select "Select Sty[PERSON_NAME]EK AJ[PERSON_NAME]N[PERSON_NAME] [PERSON_NAME]DU [PERSON…" at bounding box center [205, 367] width 90 height 22
select select "64814"
drag, startPoint x: 207, startPoint y: 370, endPoint x: 328, endPoint y: 362, distance: 121.4
click at [207, 370] on select "Select Sty[PERSON_NAME]EK AJ[PERSON_NAME]N[PERSON_NAME] [PERSON_NAME]DU [PERSON…" at bounding box center [205, 367] width 90 height 22
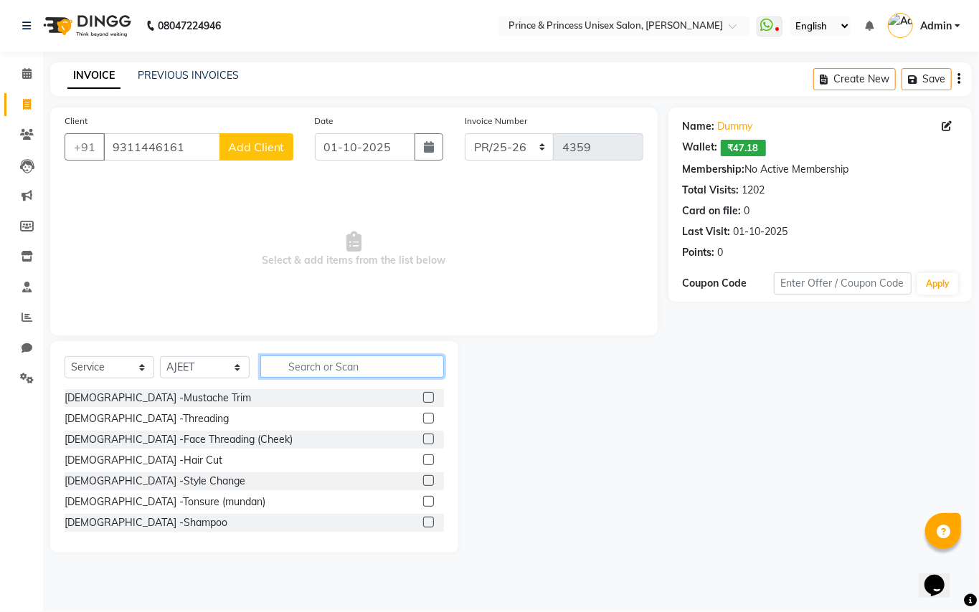
click at [328, 362] on input "text" at bounding box center [352, 367] width 184 height 22
click at [326, 362] on input "text" at bounding box center [352, 367] width 184 height 22
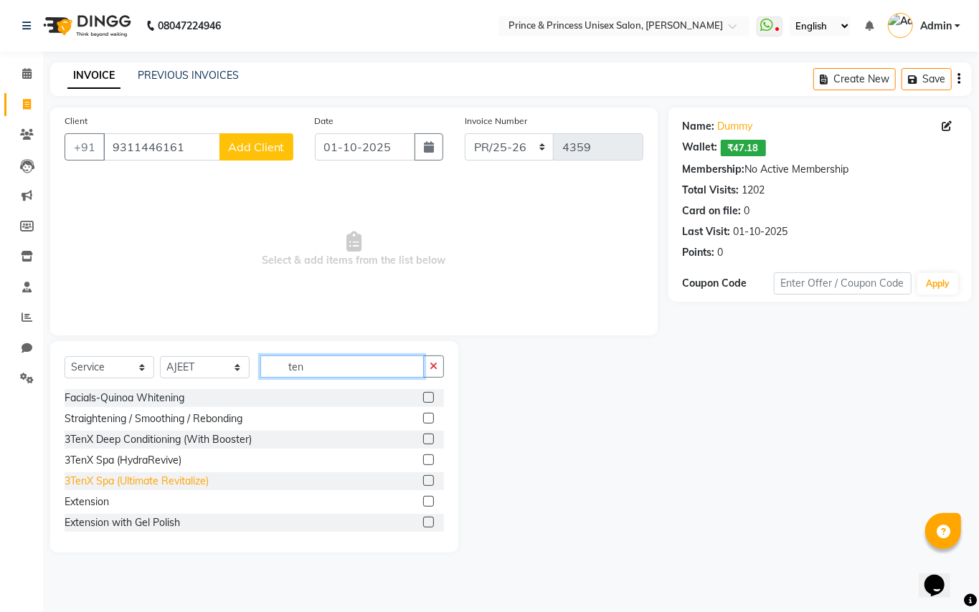
type input "ten"
click at [139, 483] on div "3TenX Spa (Ultimate Revitalize)" at bounding box center [137, 481] width 144 height 15
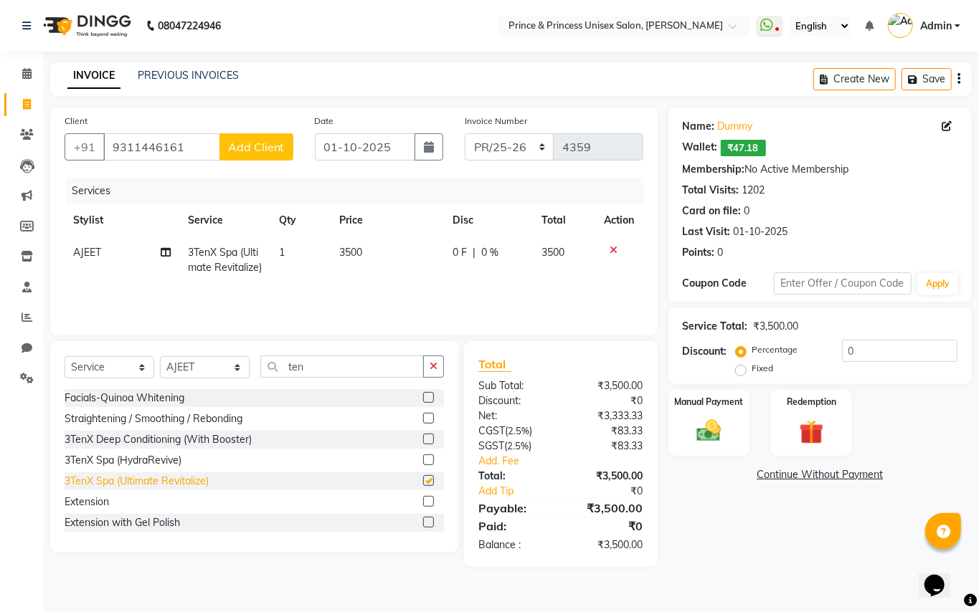
checkbox input "false"
click at [354, 253] on span "3500" at bounding box center [350, 252] width 23 height 13
select select "64814"
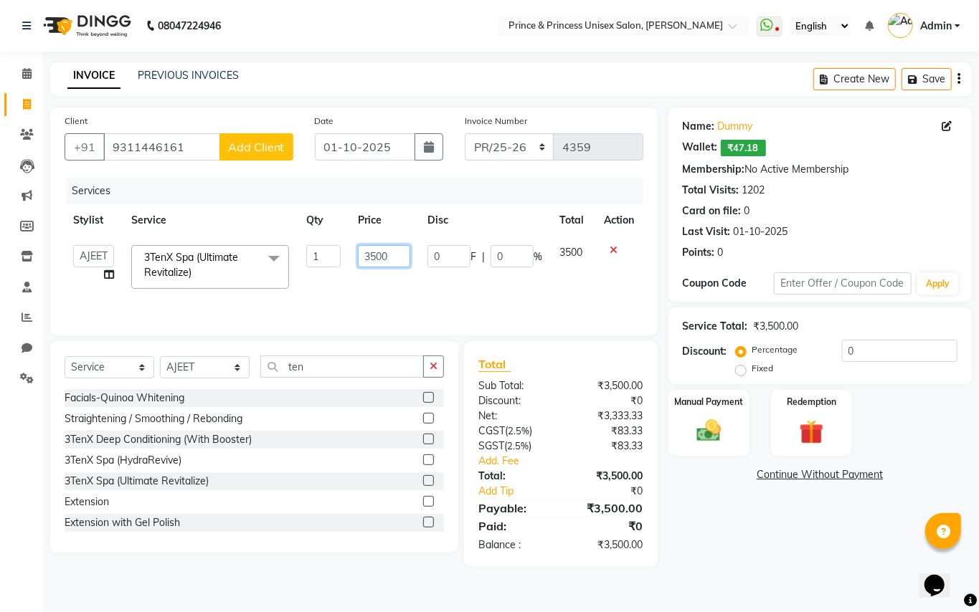
drag, startPoint x: 394, startPoint y: 254, endPoint x: 293, endPoint y: 50, distance: 227.4
click at [323, 241] on tr "ABHIS[PERSON_NAME] AJEET [PERSON_NAME] AS[PERSON_NAME] GU[PERSON_NAME] MANI MEE…" at bounding box center [354, 267] width 579 height 61
type input "2800"
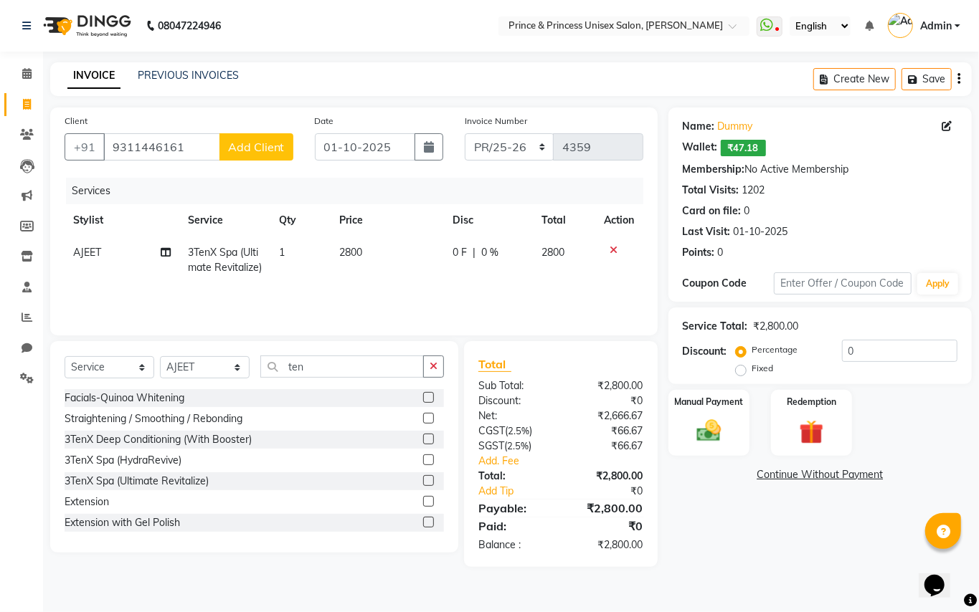
click at [385, 278] on td "2800" at bounding box center [387, 260] width 113 height 47
select select "64814"
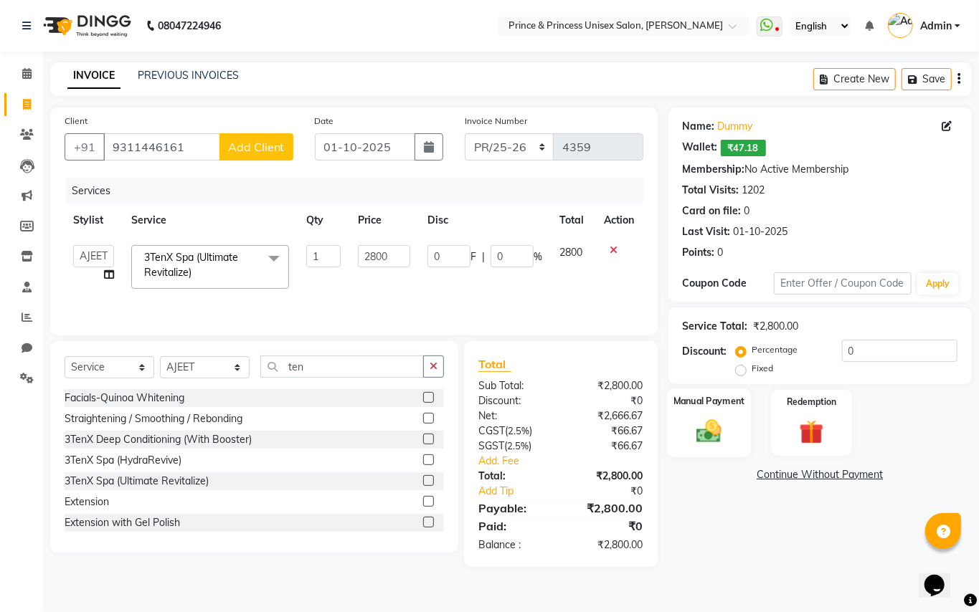
click at [711, 429] on img at bounding box center [708, 431] width 41 height 29
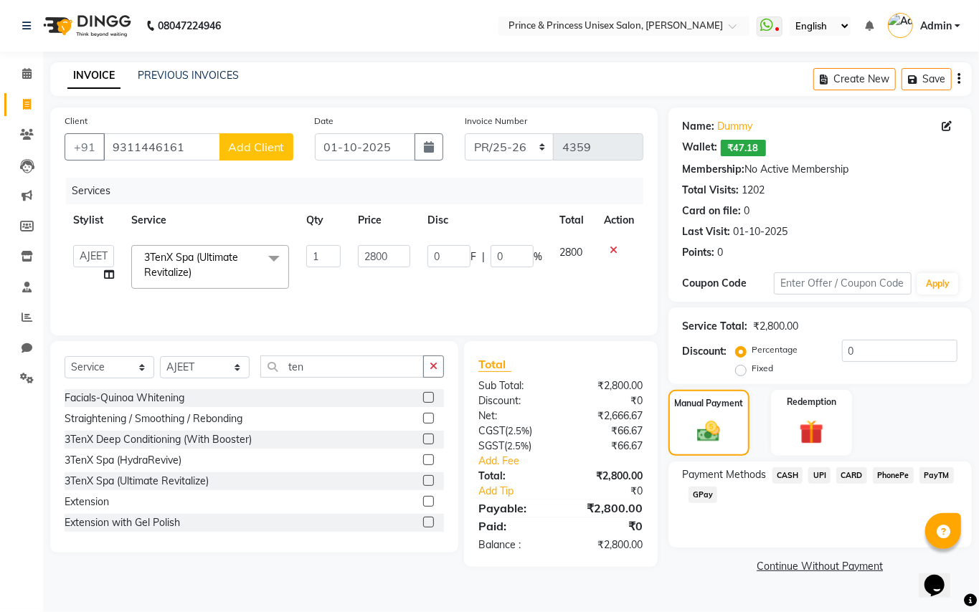
click at [787, 479] on span "CASH" at bounding box center [787, 476] width 31 height 16
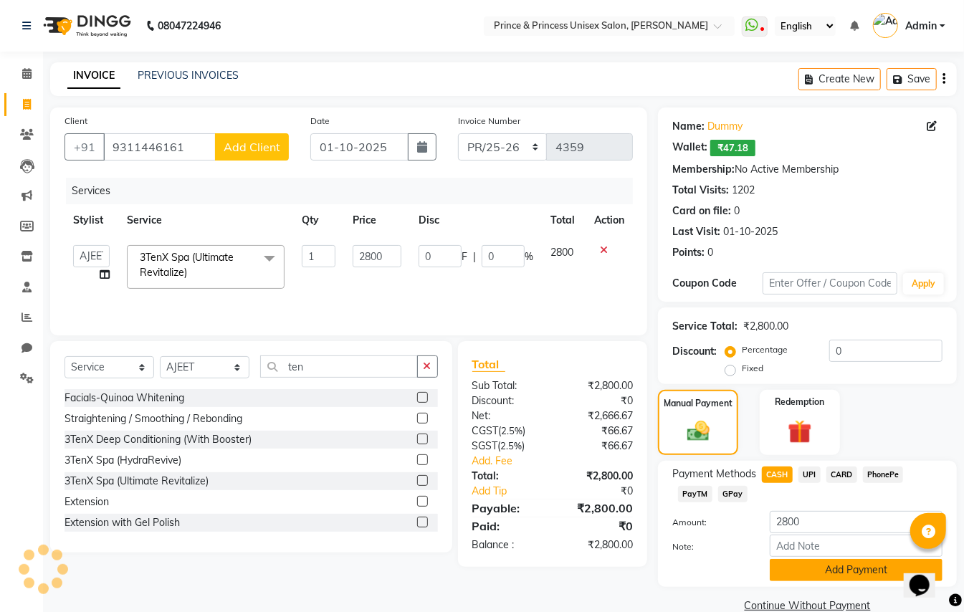
click at [824, 574] on button "Add Payment" at bounding box center [856, 570] width 173 height 22
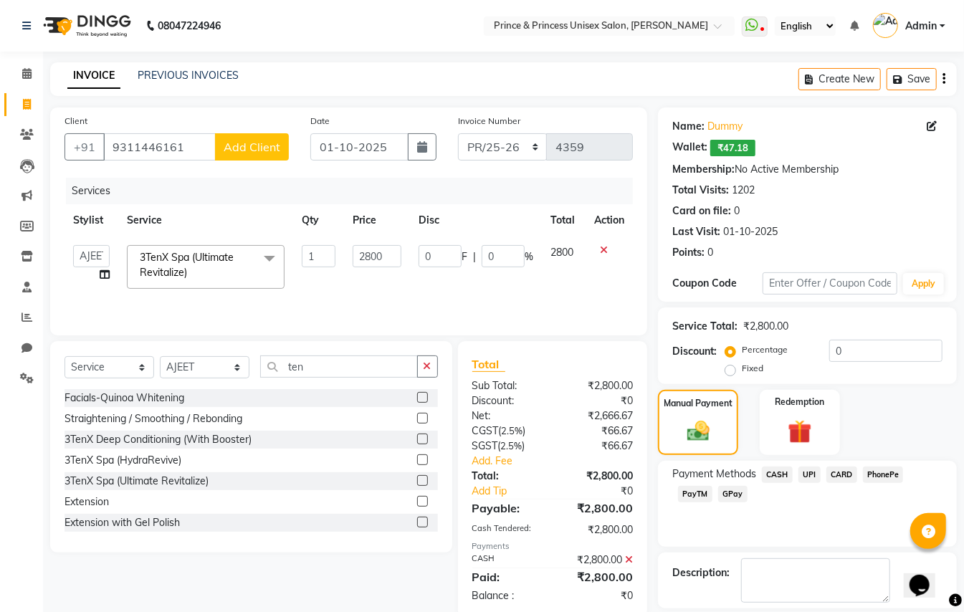
scroll to position [67, 0]
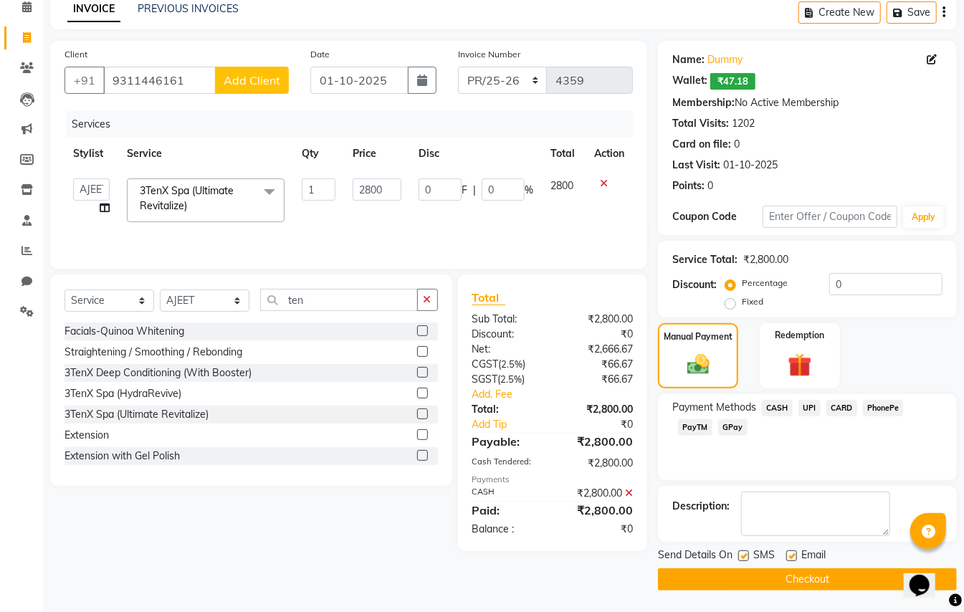
click at [859, 581] on button "Checkout" at bounding box center [807, 580] width 299 height 22
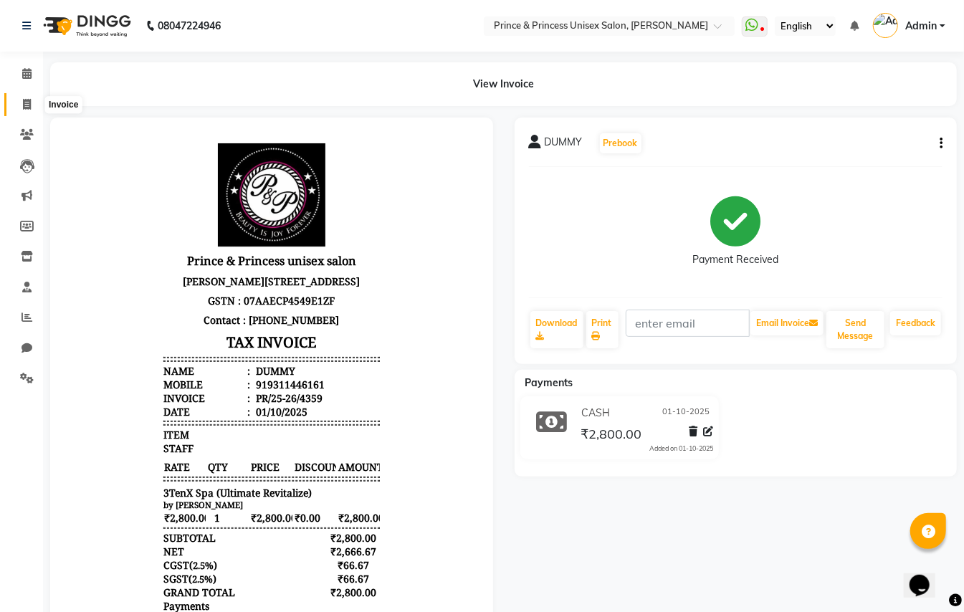
click at [24, 103] on icon at bounding box center [27, 104] width 8 height 11
select select "service"
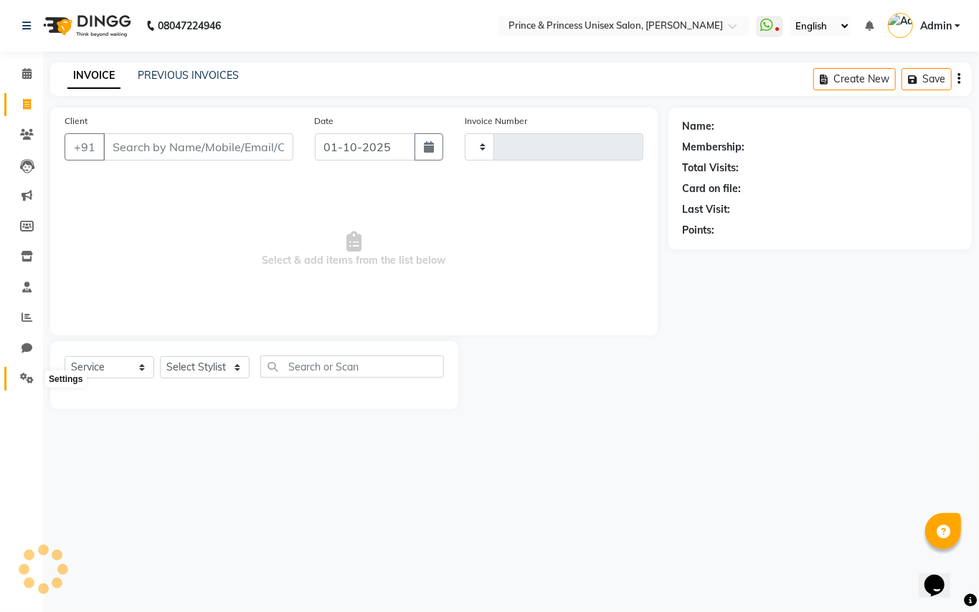
click at [24, 376] on icon at bounding box center [27, 378] width 14 height 11
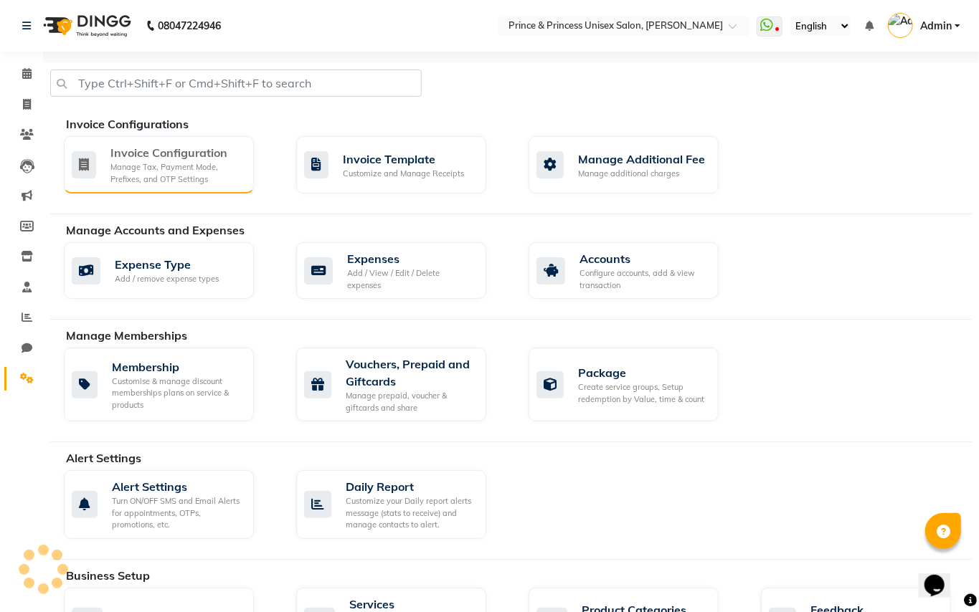
click at [143, 161] on div "Invoice Configuration" at bounding box center [176, 152] width 132 height 17
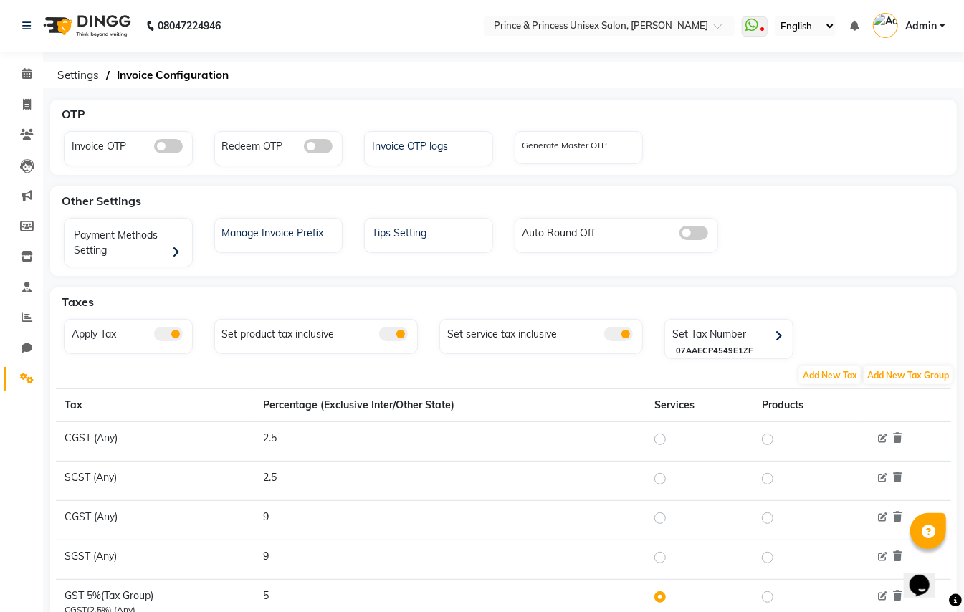
click at [620, 333] on span at bounding box center [619, 334] width 29 height 14
click at [605, 336] on input "checkbox" at bounding box center [605, 336] width 0 height 0
click at [29, 106] on icon at bounding box center [27, 104] width 8 height 11
select select "service"
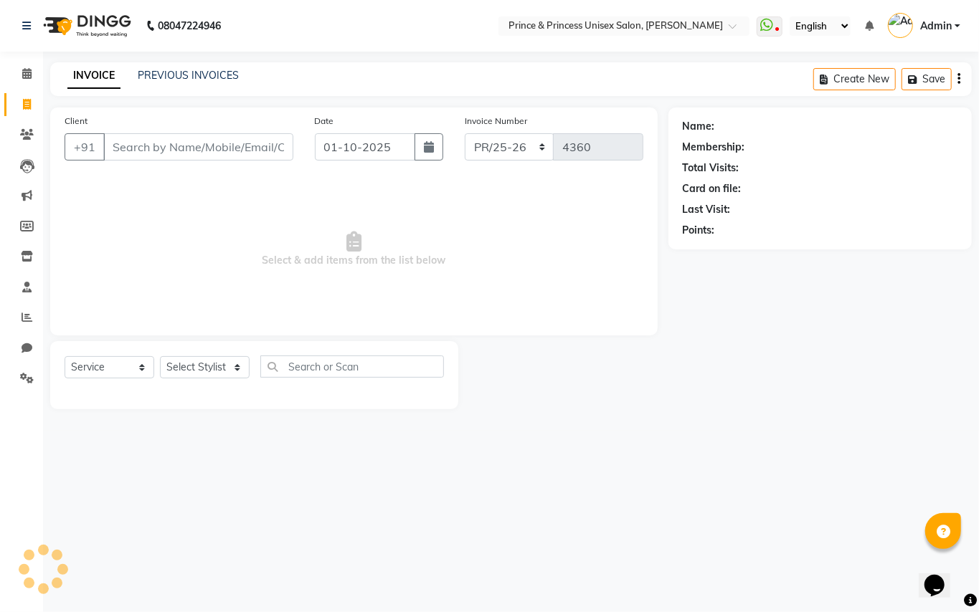
click at [219, 147] on input "Client" at bounding box center [198, 146] width 190 height 27
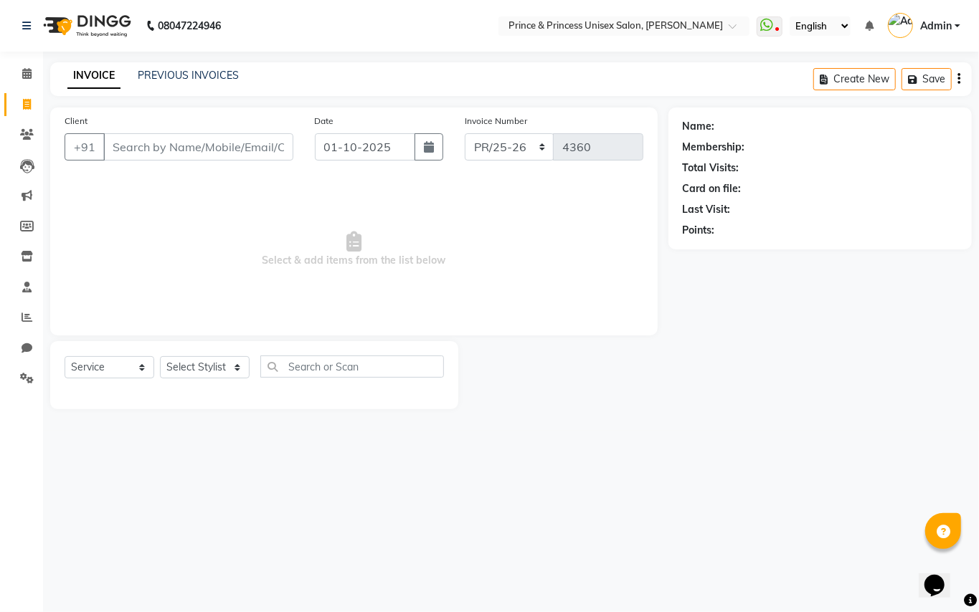
click at [219, 147] on input "Client" at bounding box center [198, 146] width 190 height 27
type input "9311446161"
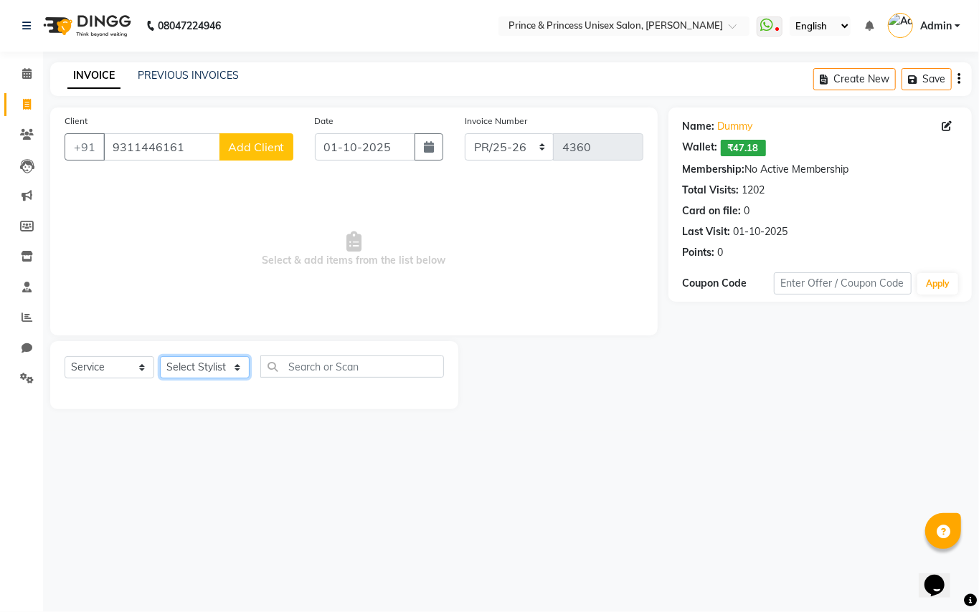
click at [194, 368] on select "Select Sty[PERSON_NAME]EK AJ[PERSON_NAME]N[PERSON_NAME] [PERSON_NAME]DU [PERSON…" at bounding box center [205, 367] width 90 height 22
select select "62875"
drag, startPoint x: 194, startPoint y: 368, endPoint x: 316, endPoint y: 351, distance: 123.0
click at [194, 368] on select "Select Sty[PERSON_NAME]EK AJ[PERSON_NAME]N[PERSON_NAME] [PERSON_NAME]DU [PERSON…" at bounding box center [205, 367] width 90 height 22
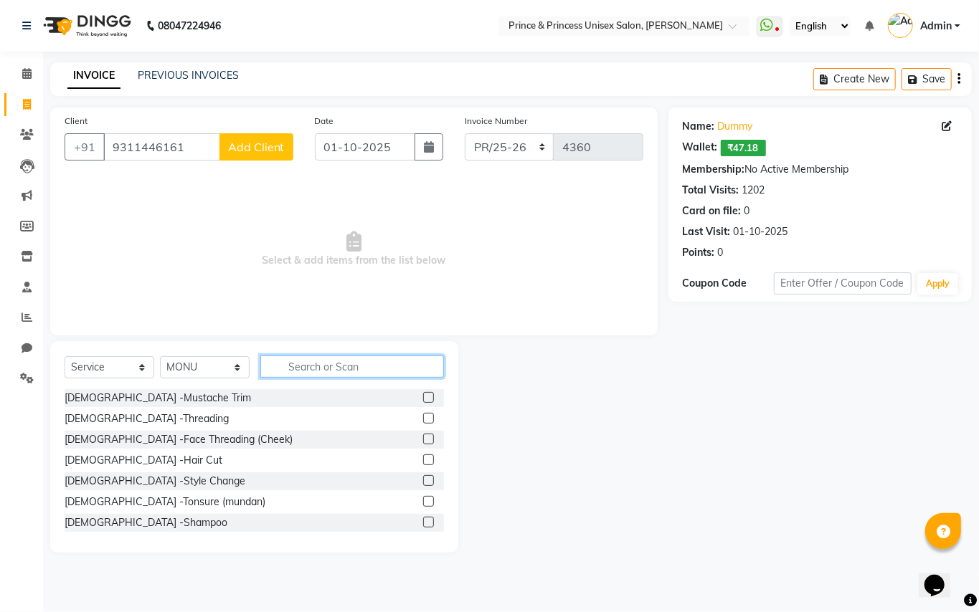
click at [328, 363] on input "text" at bounding box center [352, 367] width 184 height 22
click at [327, 363] on input "text" at bounding box center [352, 367] width 184 height 22
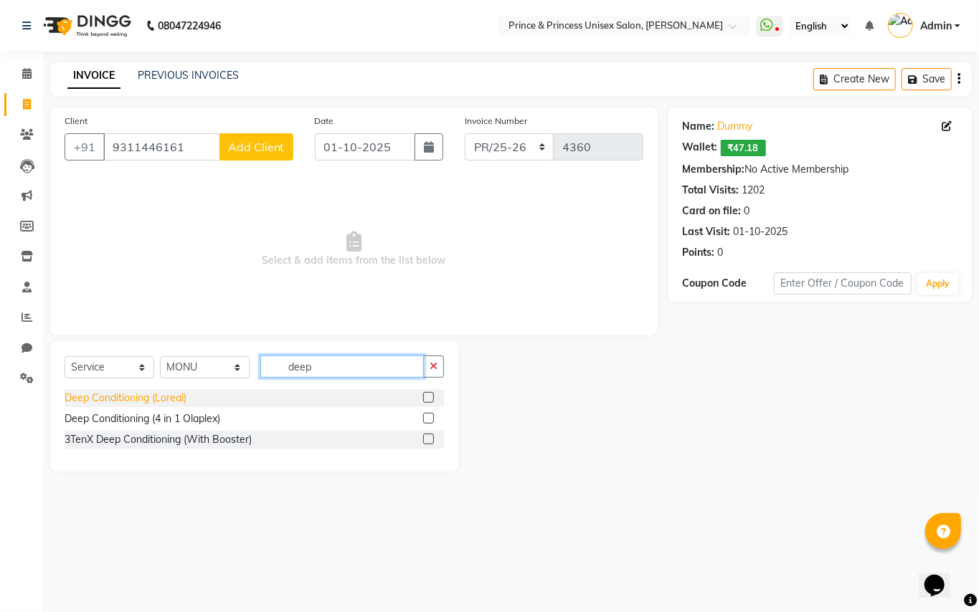
type input "deep"
click at [122, 397] on div "Deep Conditioning (Loreal)" at bounding box center [126, 398] width 122 height 15
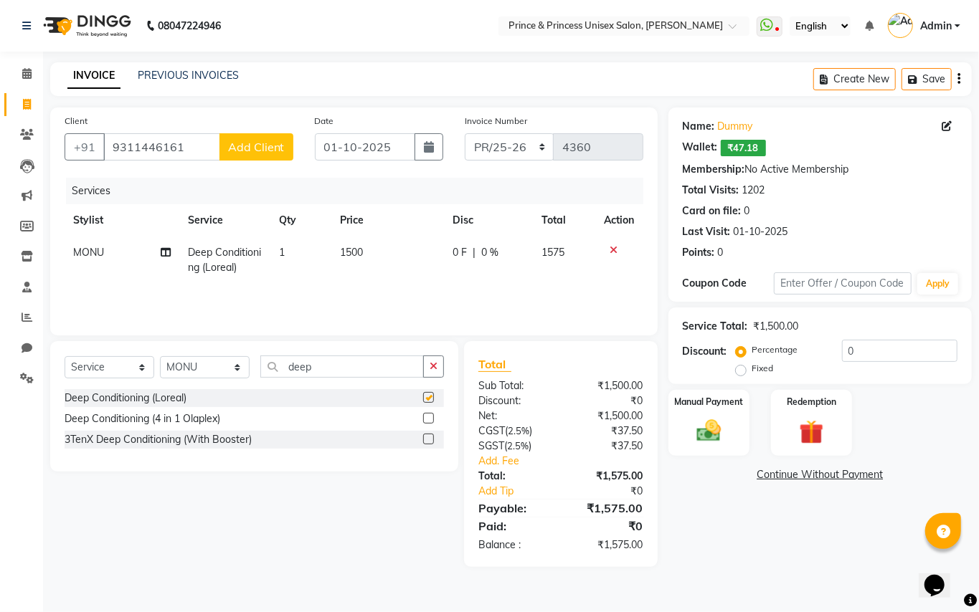
checkbox input "false"
drag, startPoint x: 192, startPoint y: 153, endPoint x: 21, endPoint y: 7, distance: 224.9
click at [84, 73] on main "INVOICE PREVIOUS INVOICES Create New Save Client [PHONE_NUMBER] Add Client Date…" at bounding box center [511, 325] width 936 height 526
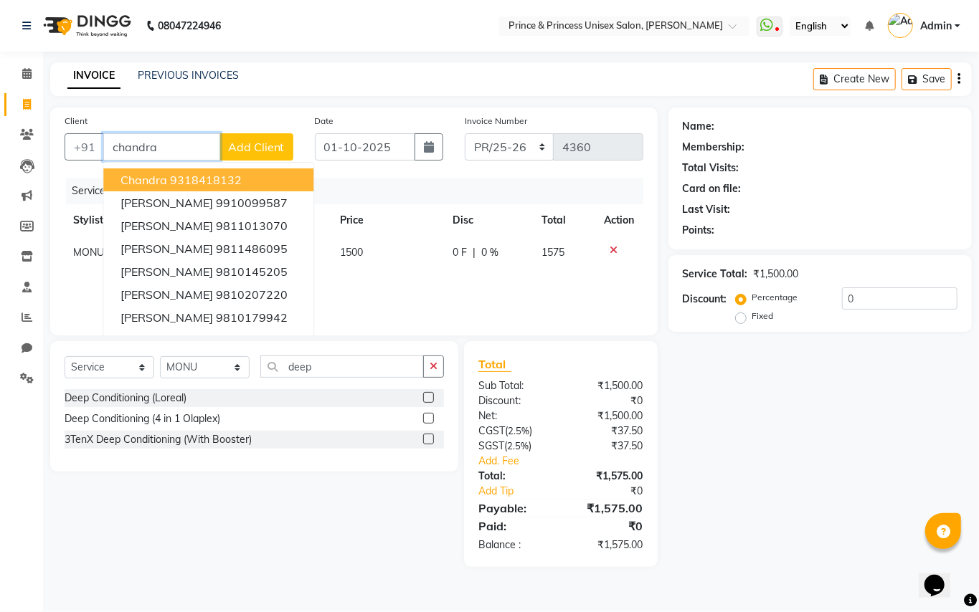
click at [208, 179] on ngb-highlight "9318418132" at bounding box center [206, 180] width 72 height 14
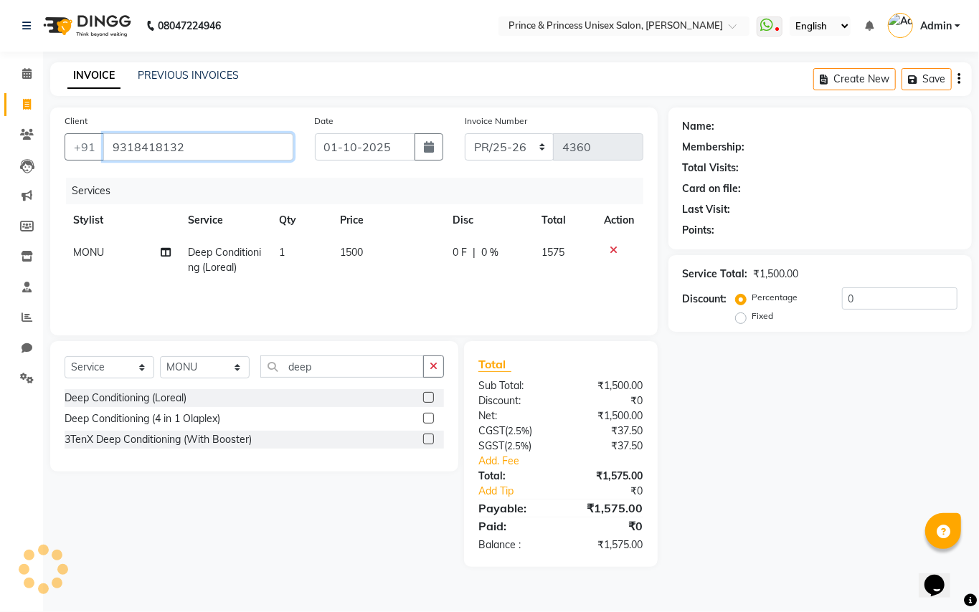
type input "9318418132"
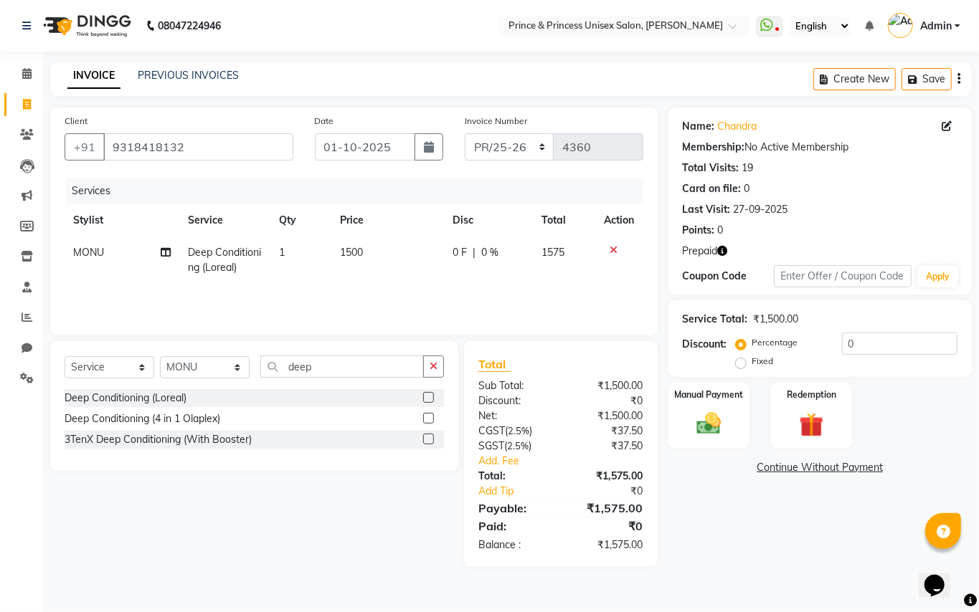
click at [726, 252] on icon "button" at bounding box center [723, 251] width 10 height 10
click at [813, 419] on img at bounding box center [811, 425] width 41 height 32
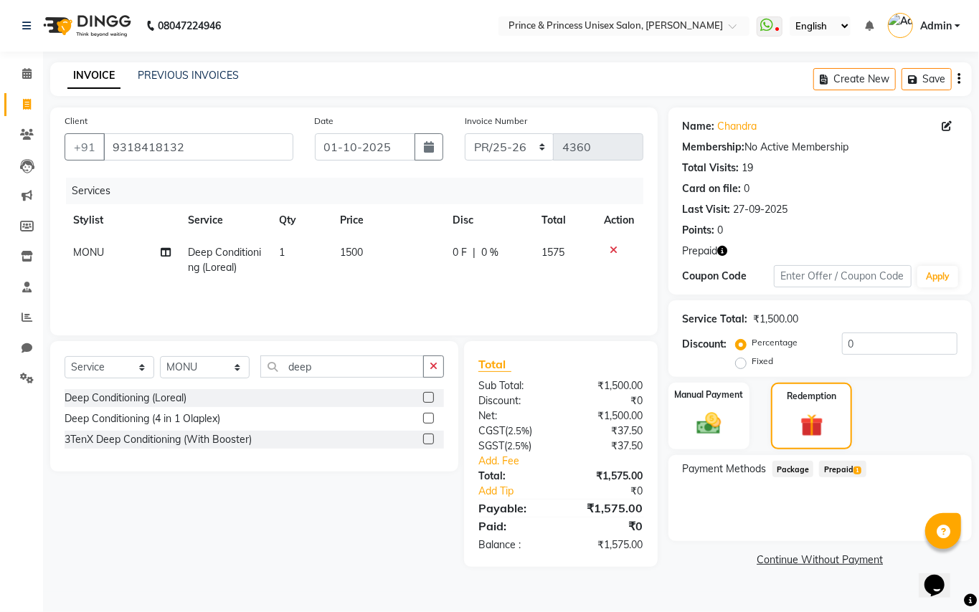
click at [850, 465] on span "Prepaid 1" at bounding box center [842, 469] width 47 height 16
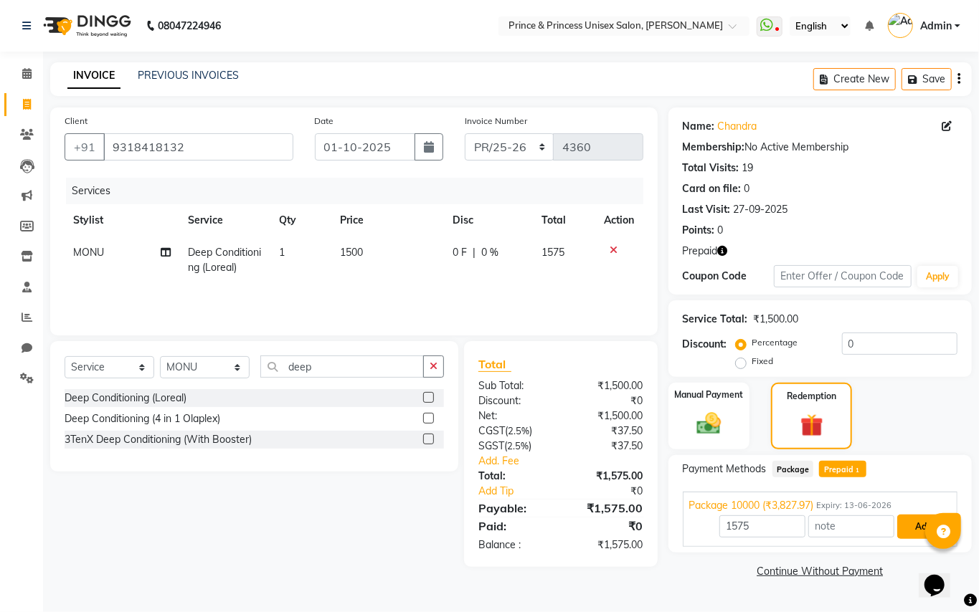
click at [914, 523] on button "Add" at bounding box center [923, 527] width 52 height 24
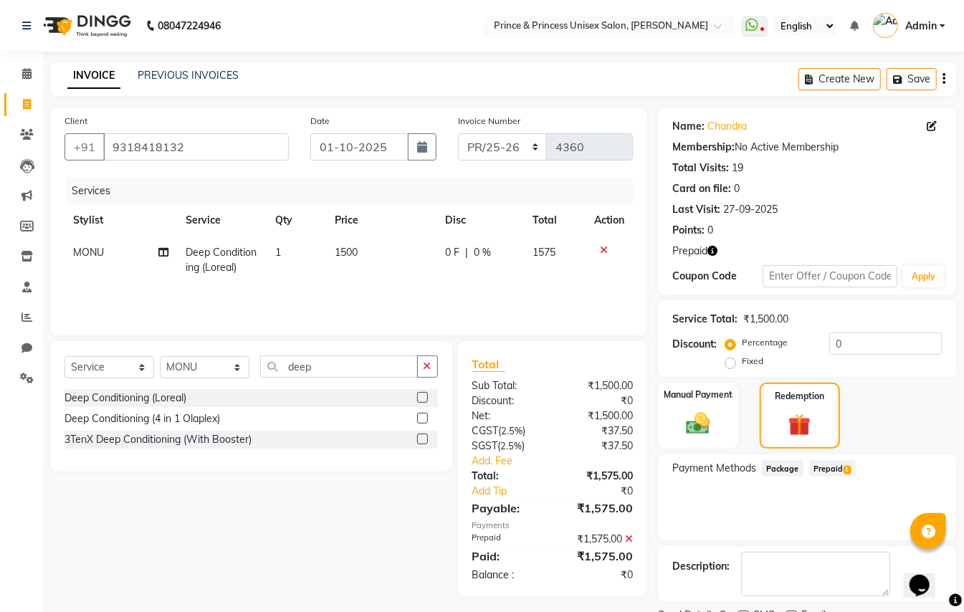
scroll to position [61, 0]
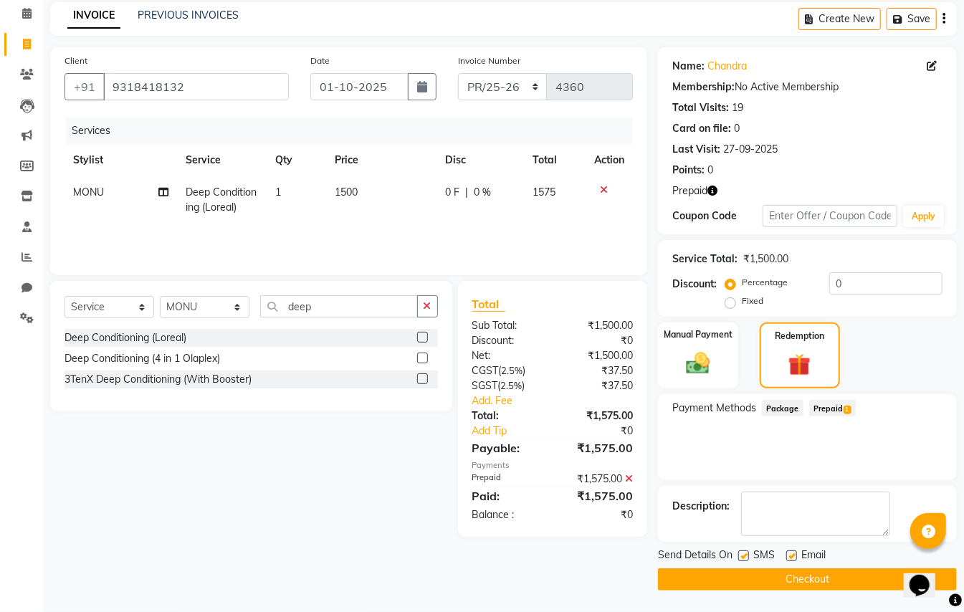
click at [772, 577] on button "Checkout" at bounding box center [807, 580] width 299 height 22
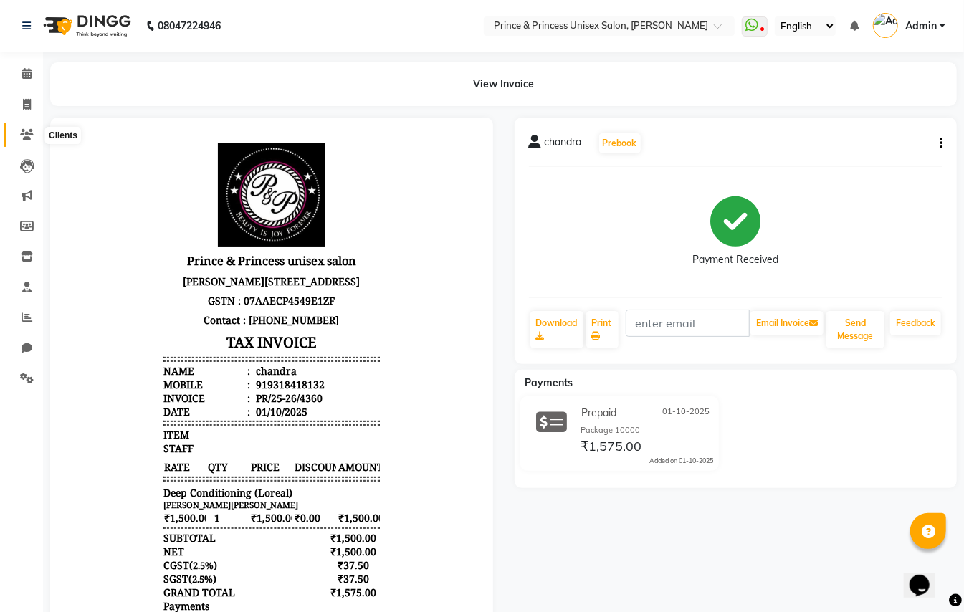
click at [29, 136] on icon at bounding box center [27, 134] width 14 height 11
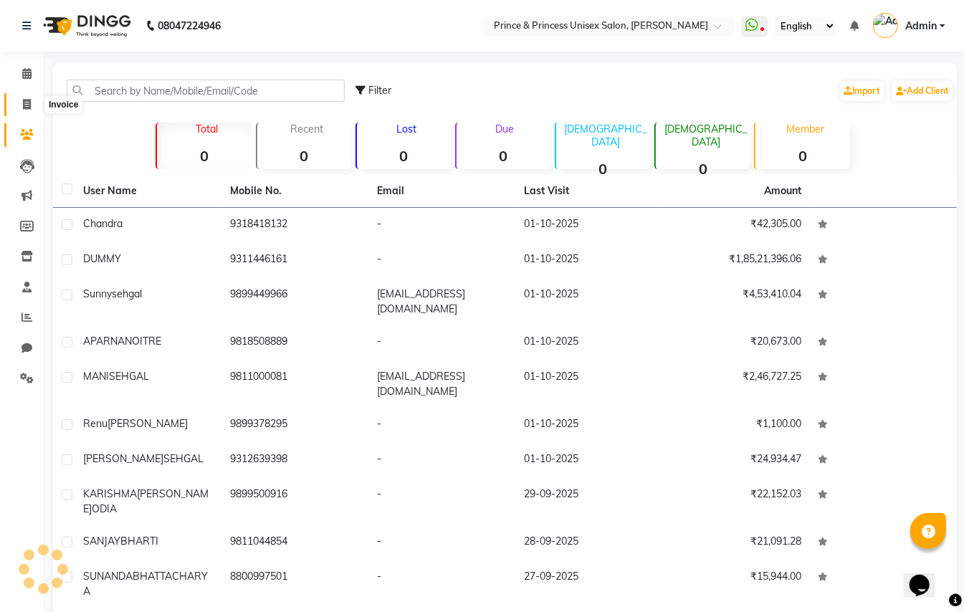
click at [23, 97] on span at bounding box center [26, 105] width 25 height 16
select select "service"
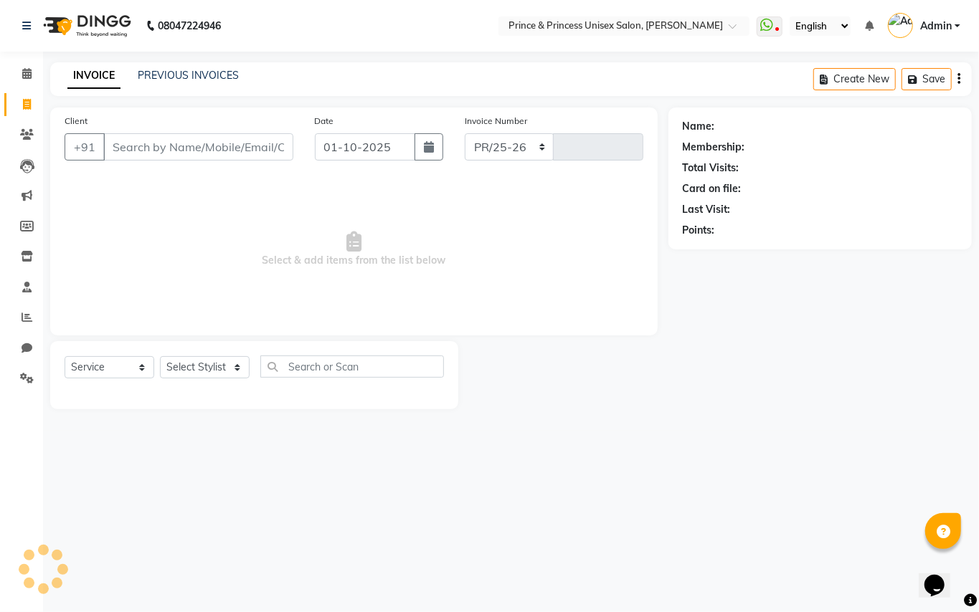
select select "3760"
type input "4361"
click at [174, 156] on input "Client" at bounding box center [198, 146] width 190 height 27
click at [24, 133] on icon at bounding box center [27, 134] width 14 height 11
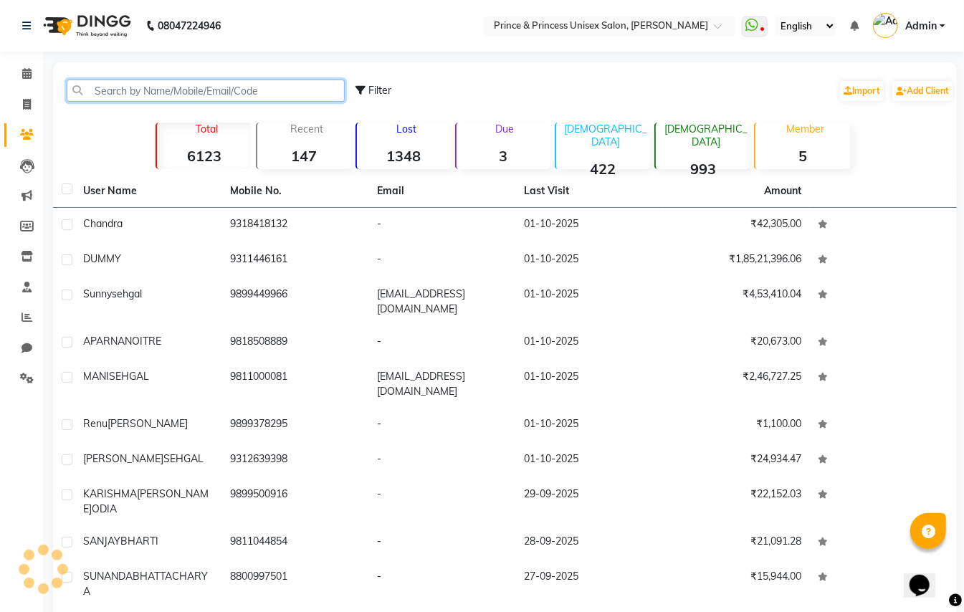
drag, startPoint x: 273, startPoint y: 87, endPoint x: 259, endPoint y: 87, distance: 14.3
click at [270, 87] on input "text" at bounding box center [206, 91] width 278 height 22
drag, startPoint x: 259, startPoint y: 87, endPoint x: 272, endPoint y: 80, distance: 15.4
click at [272, 80] on input "text" at bounding box center [206, 91] width 278 height 22
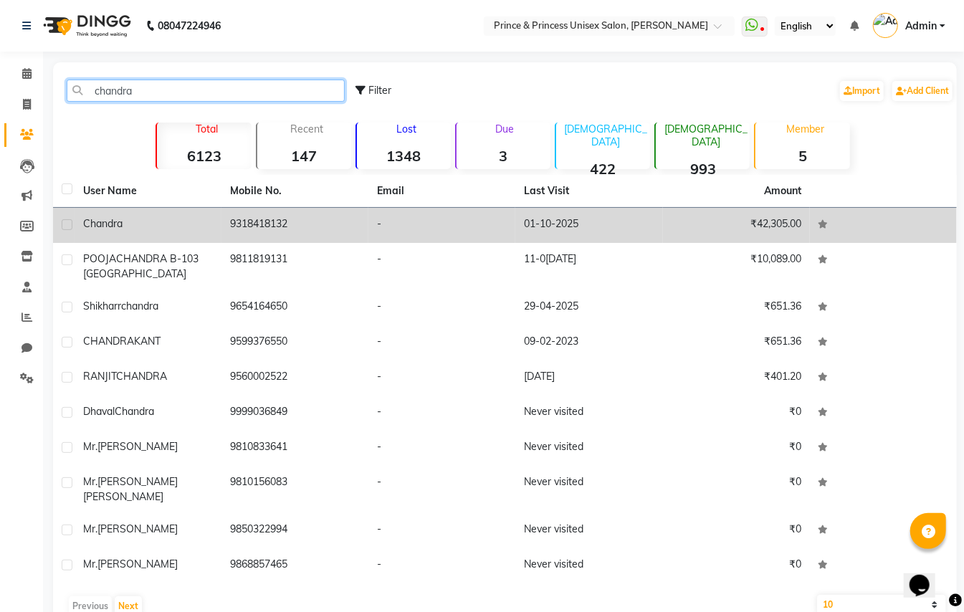
type input "chandra"
click at [113, 218] on span "chandra" at bounding box center [102, 223] width 39 height 13
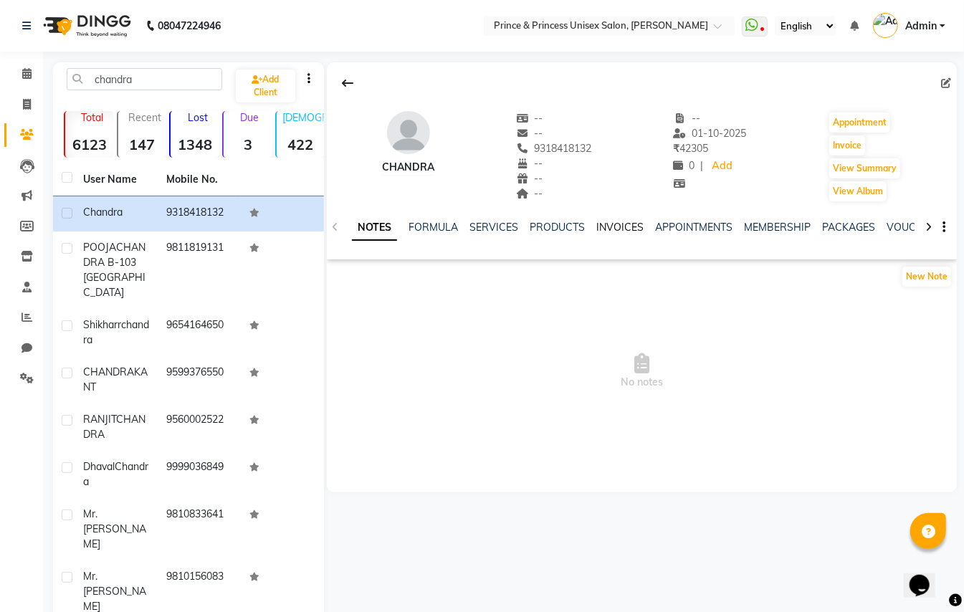
click at [615, 225] on link "INVOICES" at bounding box center [620, 227] width 47 height 13
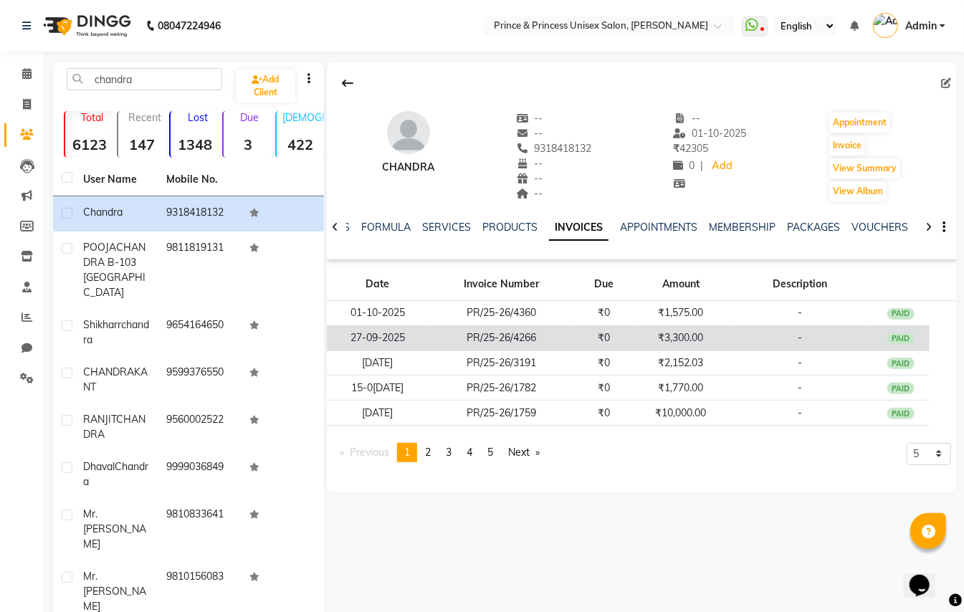
click at [737, 345] on td "-" at bounding box center [800, 338] width 143 height 25
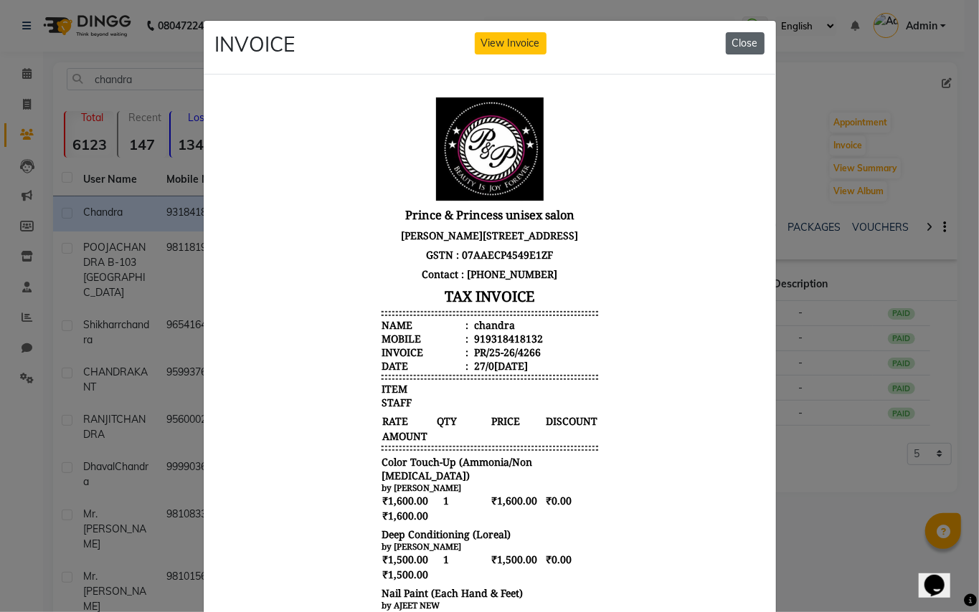
click at [730, 44] on button "Close" at bounding box center [745, 43] width 39 height 22
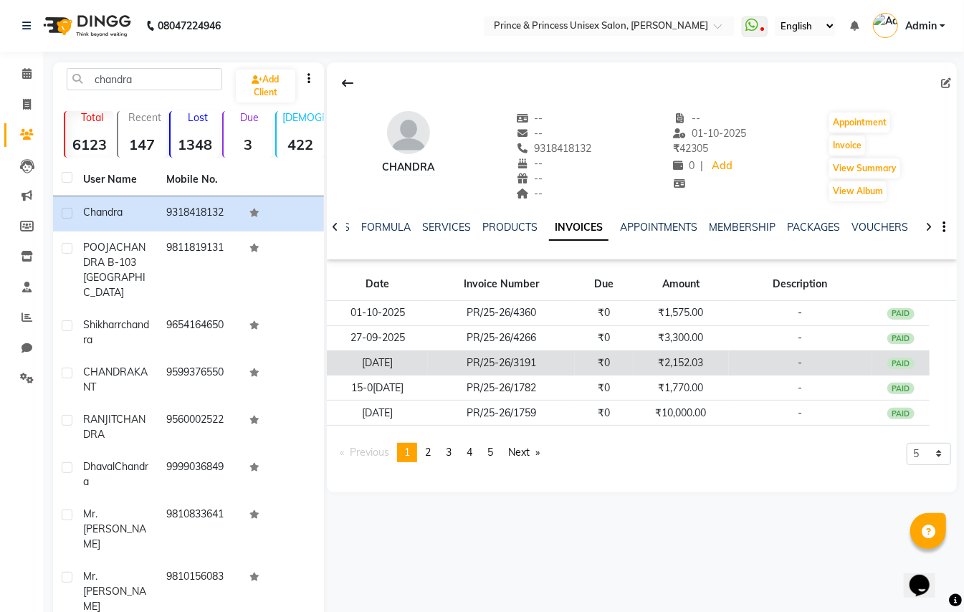
click at [400, 365] on td "[DATE]" at bounding box center [377, 363] width 101 height 25
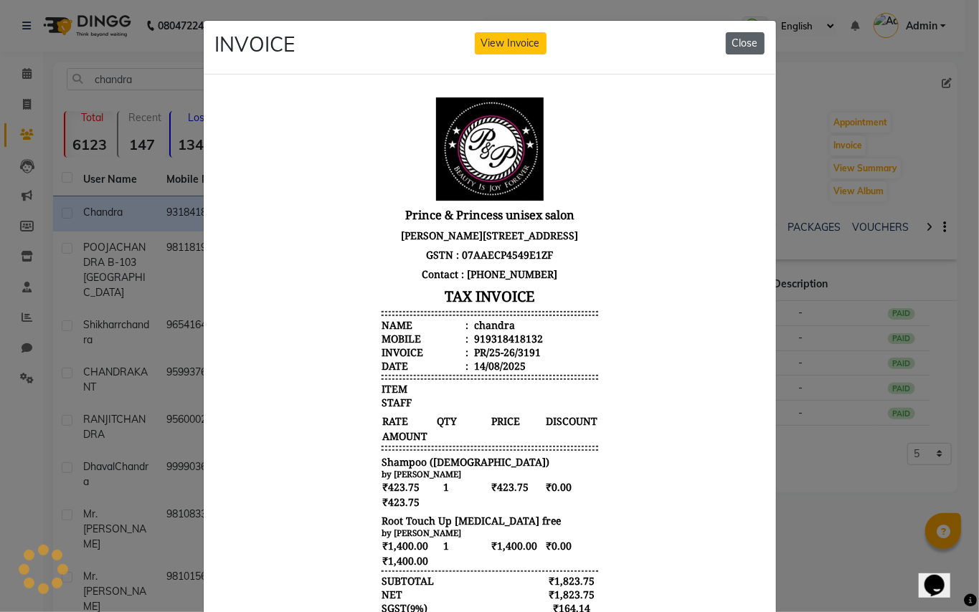
click at [741, 42] on button "Close" at bounding box center [745, 43] width 39 height 22
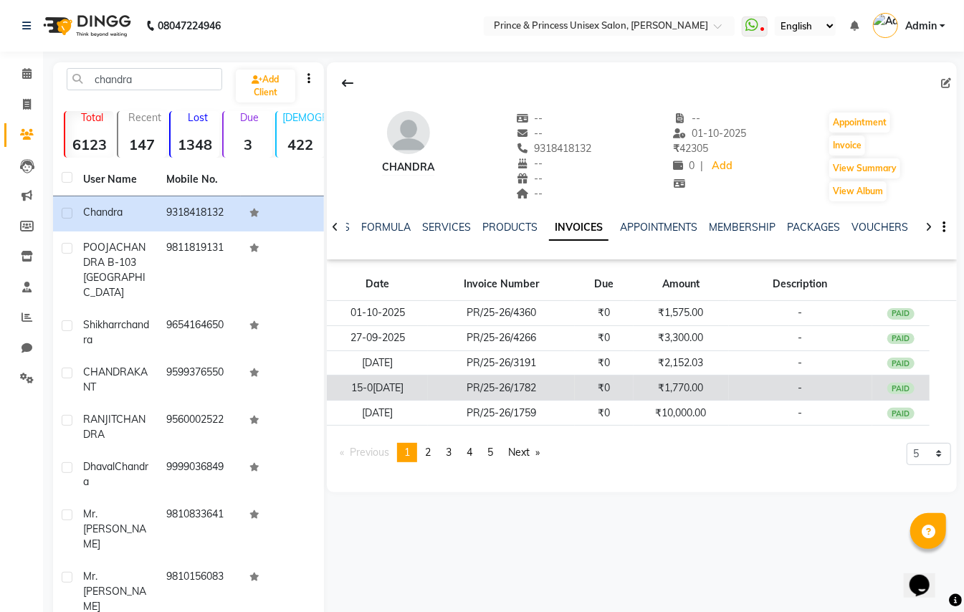
click at [399, 391] on td "15-0[DATE]" at bounding box center [377, 388] width 101 height 25
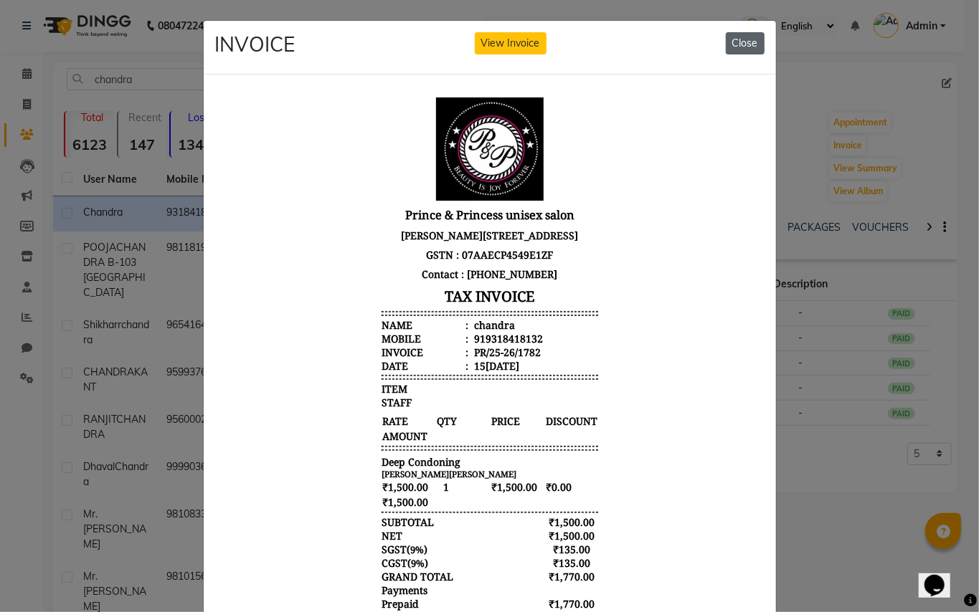
click at [752, 40] on button "Close" at bounding box center [745, 43] width 39 height 22
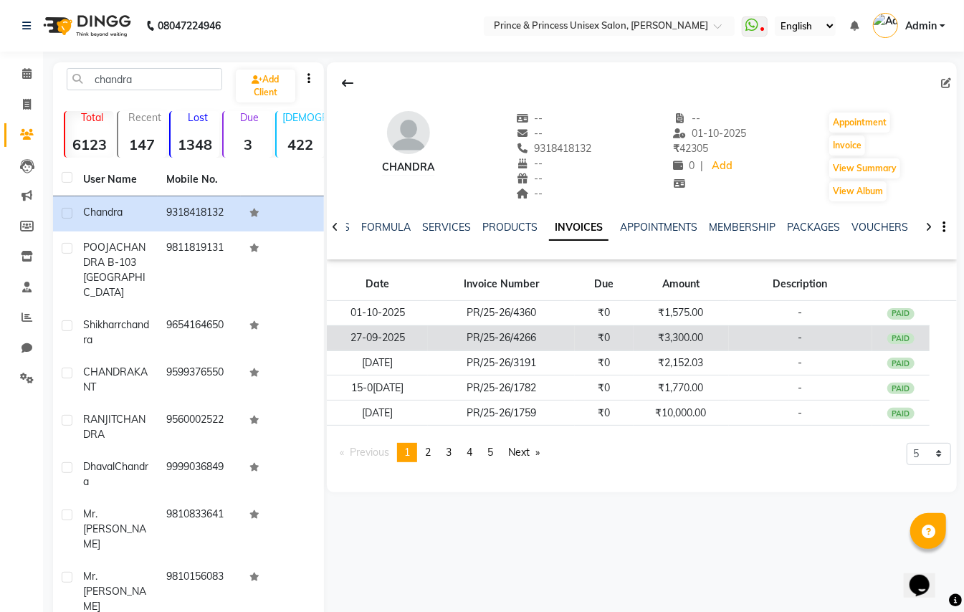
click at [521, 343] on td "PR/25-26/4266" at bounding box center [501, 338] width 147 height 25
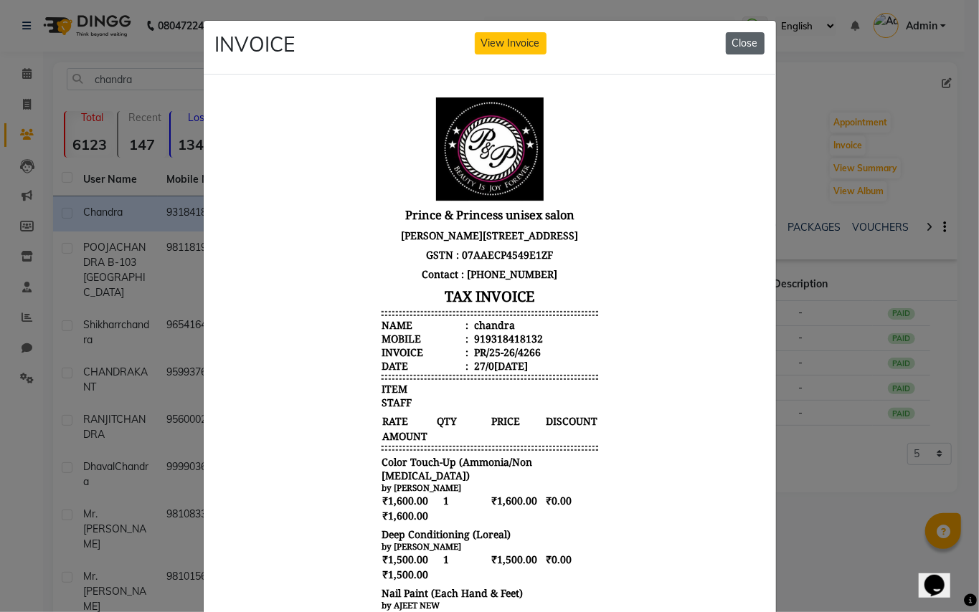
click at [735, 52] on button "Close" at bounding box center [745, 43] width 39 height 22
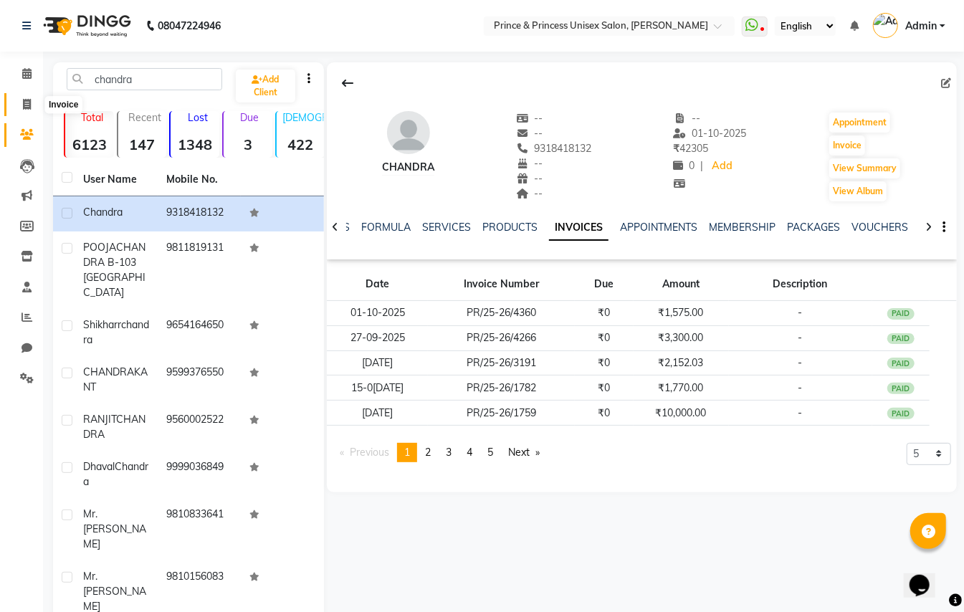
click at [24, 107] on icon at bounding box center [27, 104] width 8 height 11
select select "service"
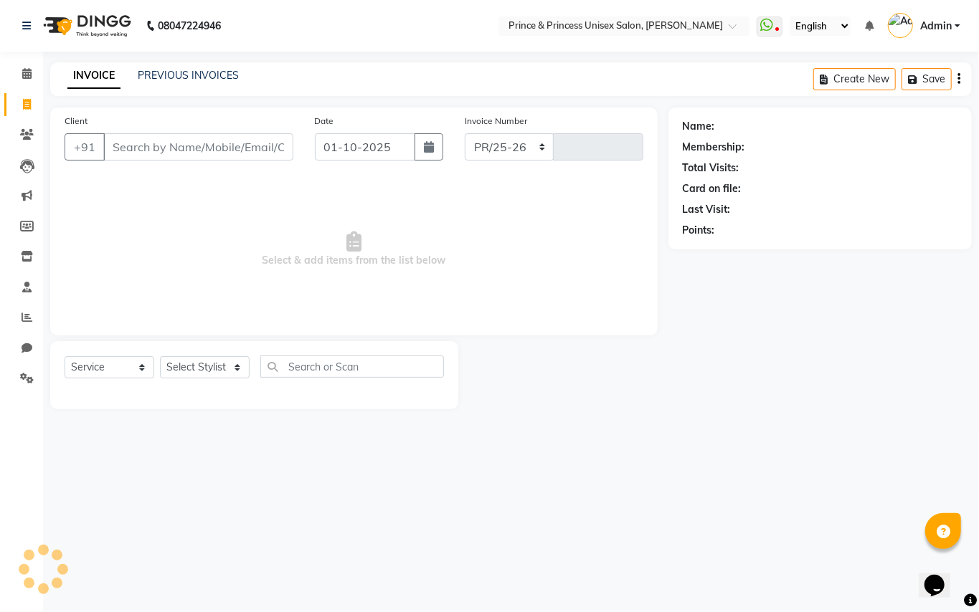
select select "3760"
type input "4361"
click at [163, 73] on link "PREVIOUS INVOICES" at bounding box center [188, 75] width 101 height 13
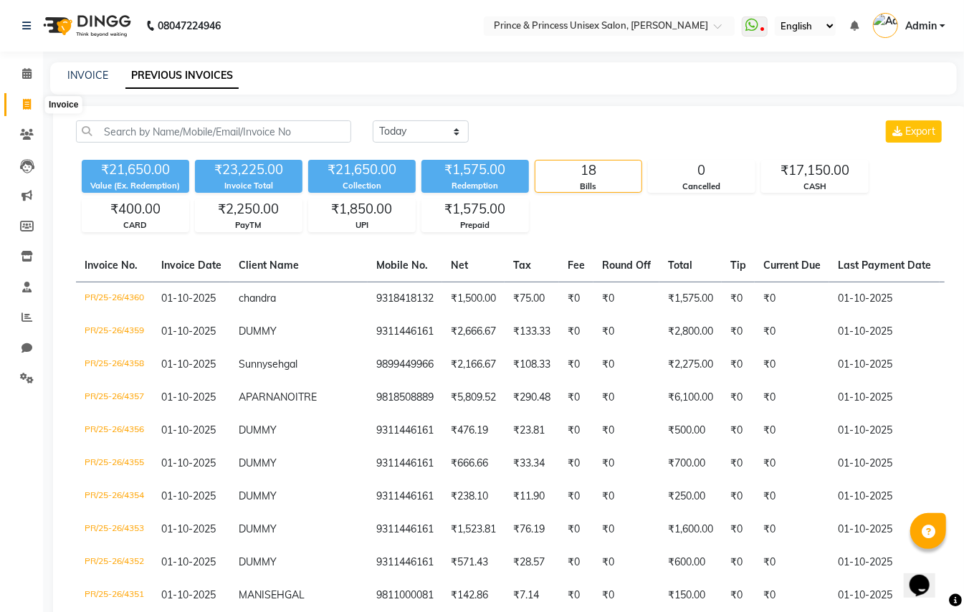
click at [24, 101] on icon at bounding box center [27, 104] width 8 height 11
select select "service"
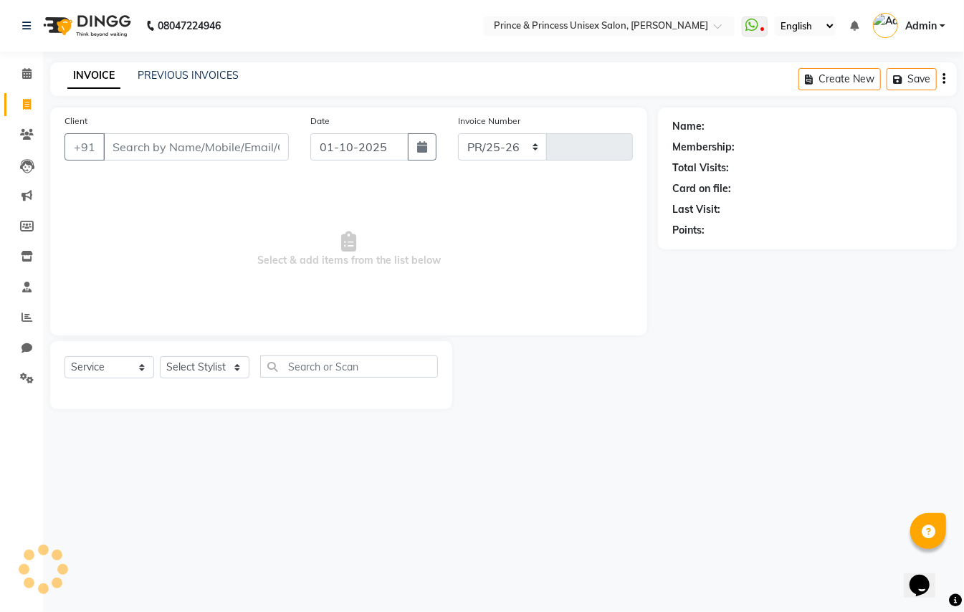
select select "3760"
type input "4361"
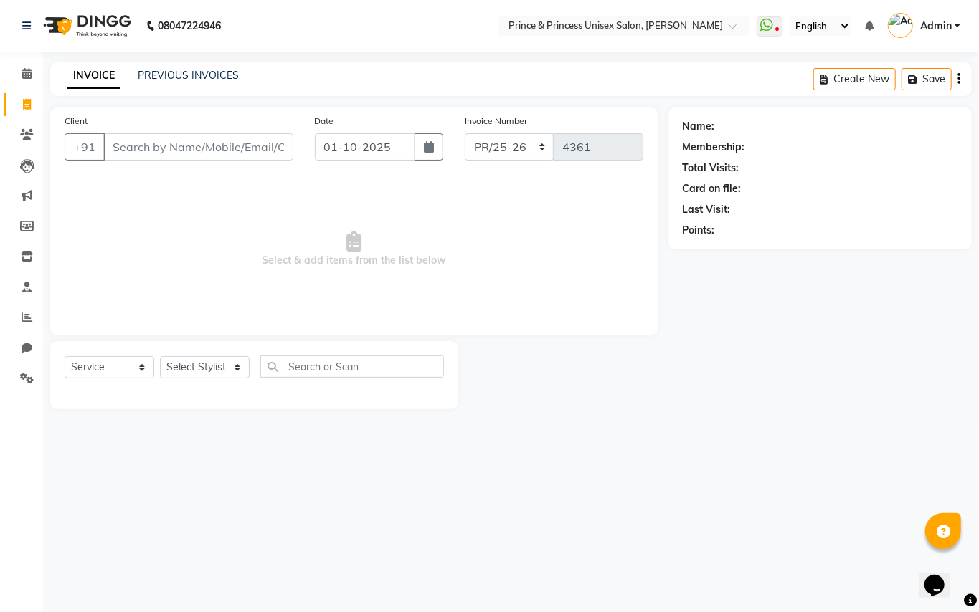
click at [176, 147] on input "Client" at bounding box center [198, 146] width 190 height 27
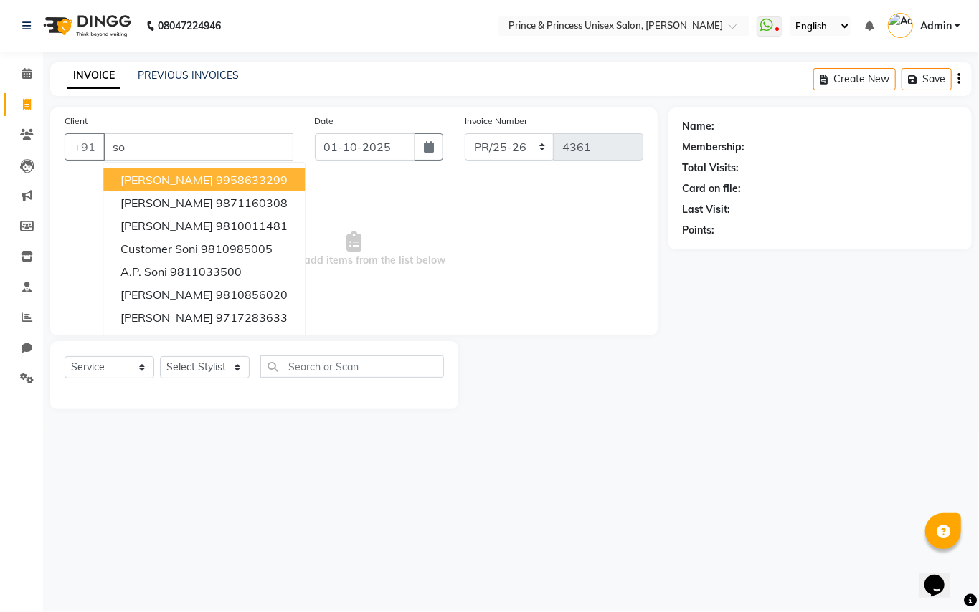
type input "s"
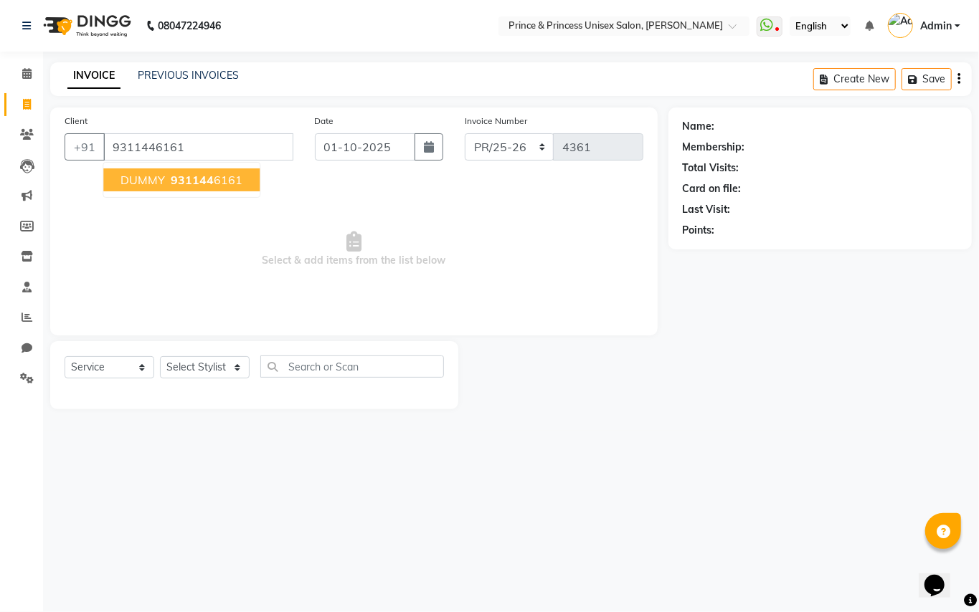
type input "9311446161"
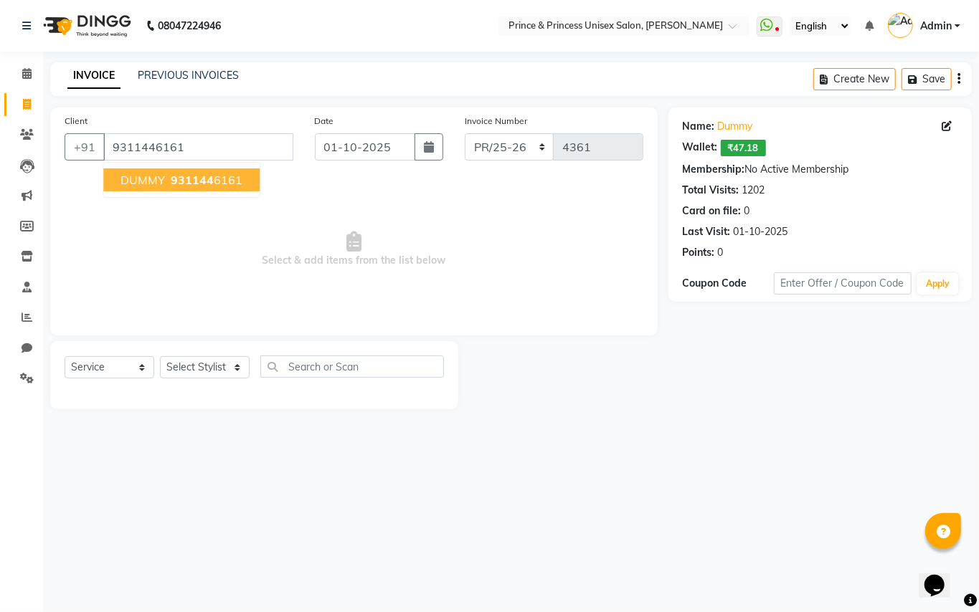
click at [186, 175] on span "931144" at bounding box center [192, 180] width 43 height 14
click at [182, 359] on div "Select Service Product Membership Package Voucher Prepaid Gift Card Select Styl…" at bounding box center [254, 373] width 379 height 34
click at [187, 371] on select "Select Sty[PERSON_NAME]EK AJ[PERSON_NAME]N[PERSON_NAME] [PERSON_NAME]DU [PERSON…" at bounding box center [205, 367] width 90 height 22
select select "44027"
drag, startPoint x: 187, startPoint y: 371, endPoint x: 304, endPoint y: 369, distance: 116.9
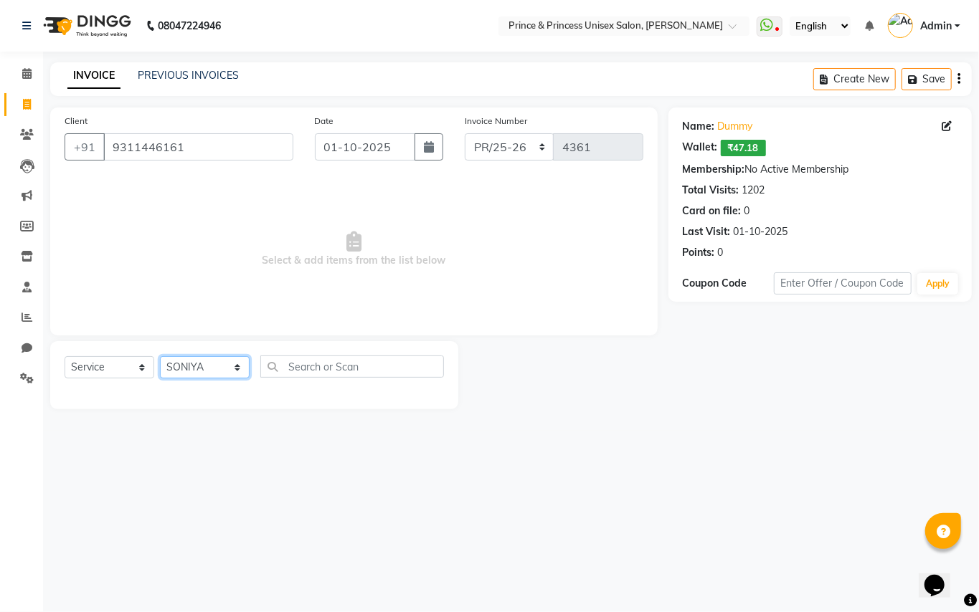
click at [187, 371] on select "Select Sty[PERSON_NAME]EK AJ[PERSON_NAME]N[PERSON_NAME] [PERSON_NAME]DU [PERSON…" at bounding box center [205, 367] width 90 height 22
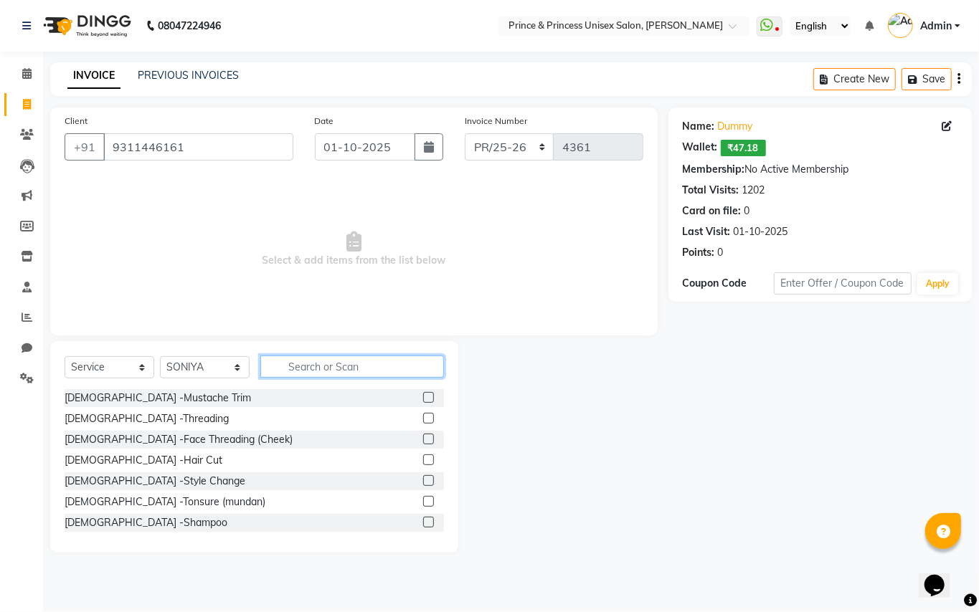
click at [321, 363] on input "text" at bounding box center [352, 367] width 184 height 22
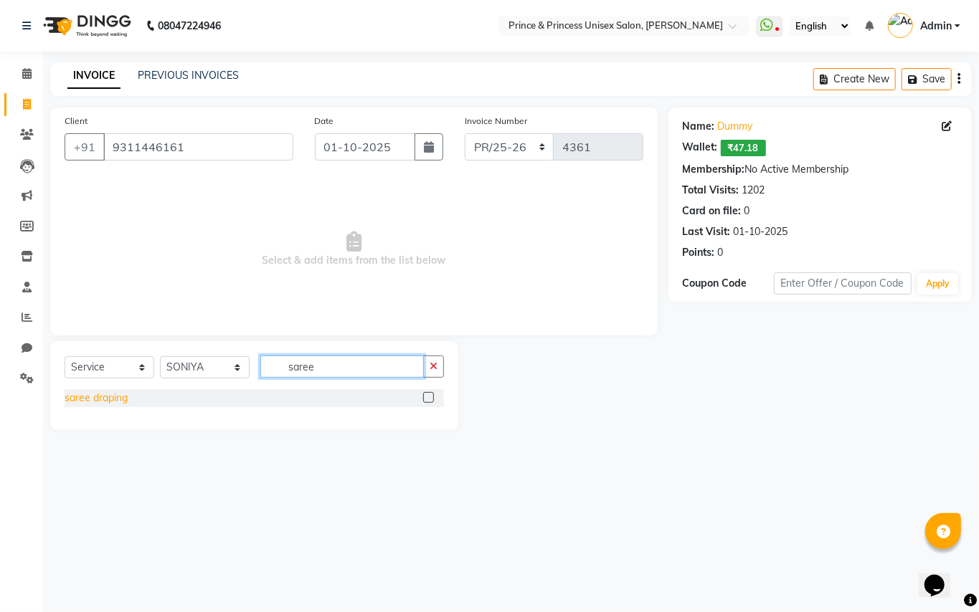
type input "saree"
click at [107, 394] on div "saree draping" at bounding box center [96, 398] width 63 height 15
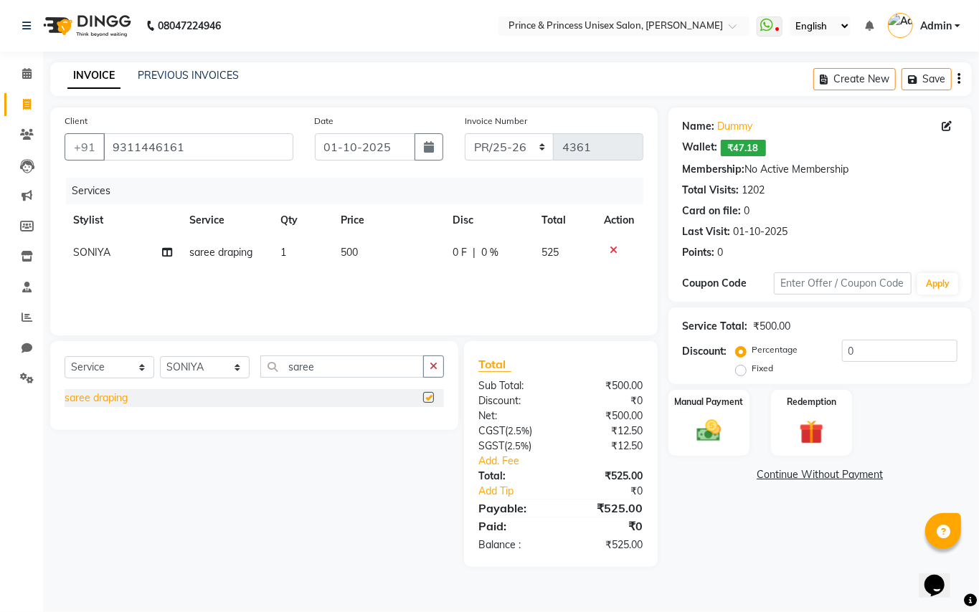
checkbox input "false"
click at [359, 252] on td "500" at bounding box center [388, 253] width 113 height 32
select select "44027"
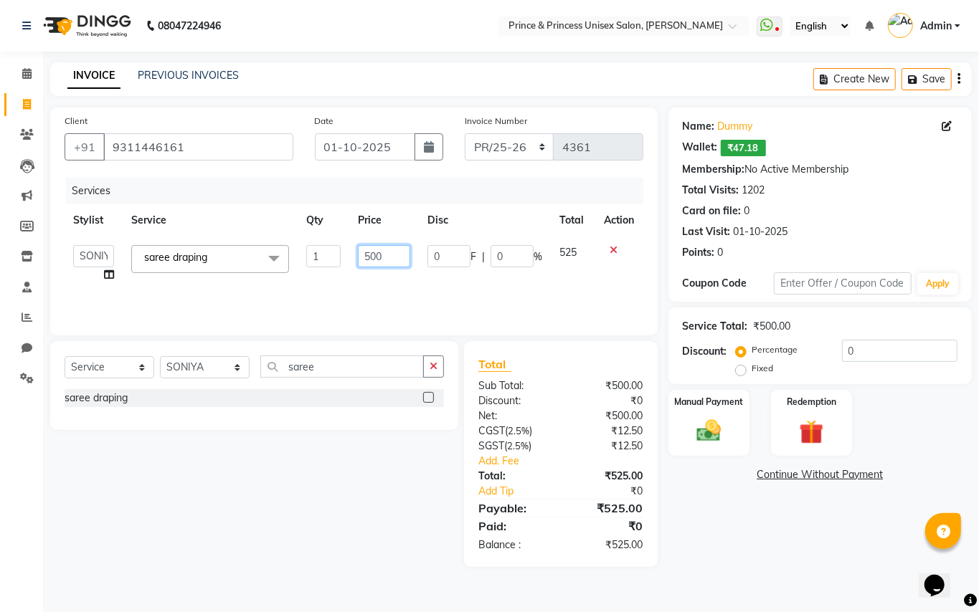
drag, startPoint x: 392, startPoint y: 254, endPoint x: 305, endPoint y: 96, distance: 180.0
click at [341, 195] on div "Services Stylist Service Qty Price Disc Total Action ABHISHEK [PERSON_NAME]ET N…" at bounding box center [354, 249] width 579 height 143
type input "600"
click at [359, 285] on div "Services Stylist Service Qty Price Disc Total Action ABHISHEK [PERSON_NAME]ET N…" at bounding box center [354, 249] width 579 height 143
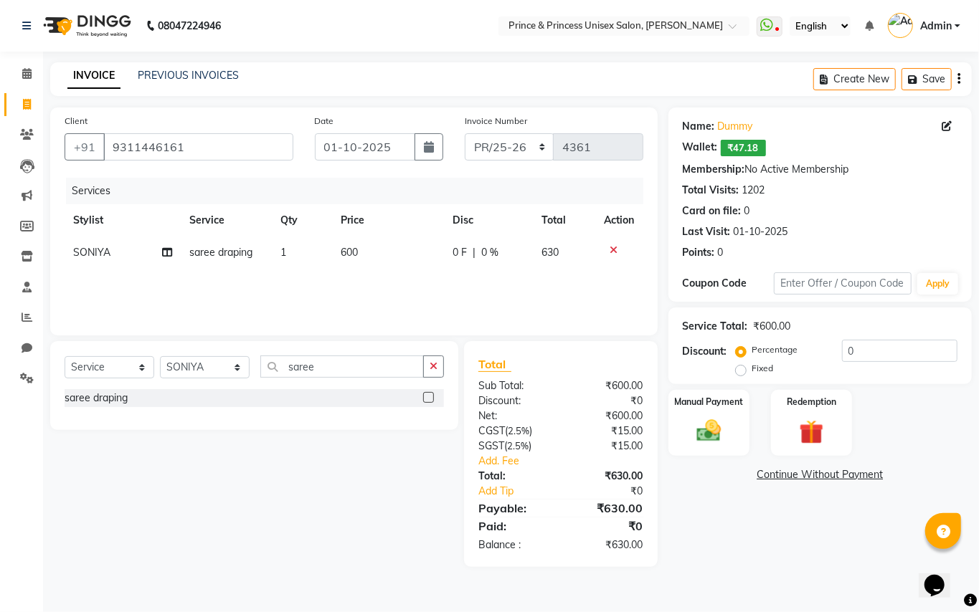
click at [359, 285] on div "Services Stylist Service Qty Price Disc Total Actio[PERSON_NAME]YA saree drapin…" at bounding box center [354, 249] width 579 height 143
click at [360, 254] on td "600" at bounding box center [388, 253] width 113 height 32
select select "44027"
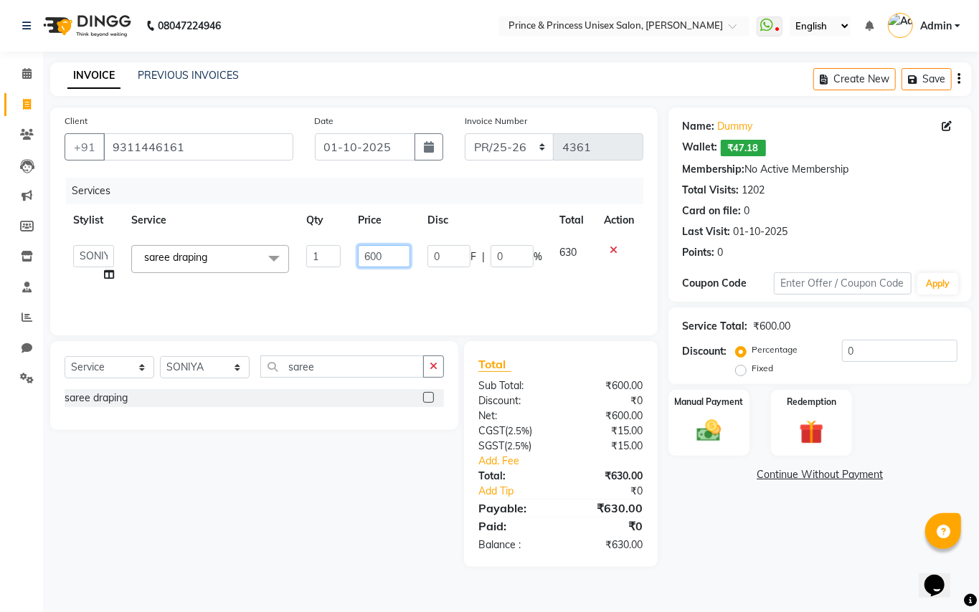
click at [391, 258] on input "600" at bounding box center [384, 256] width 52 height 22
type input "625"
click at [420, 290] on div "Services Stylist Service Qty Price Disc Total Action ABHISHEK [PERSON_NAME]ET N…" at bounding box center [354, 249] width 579 height 143
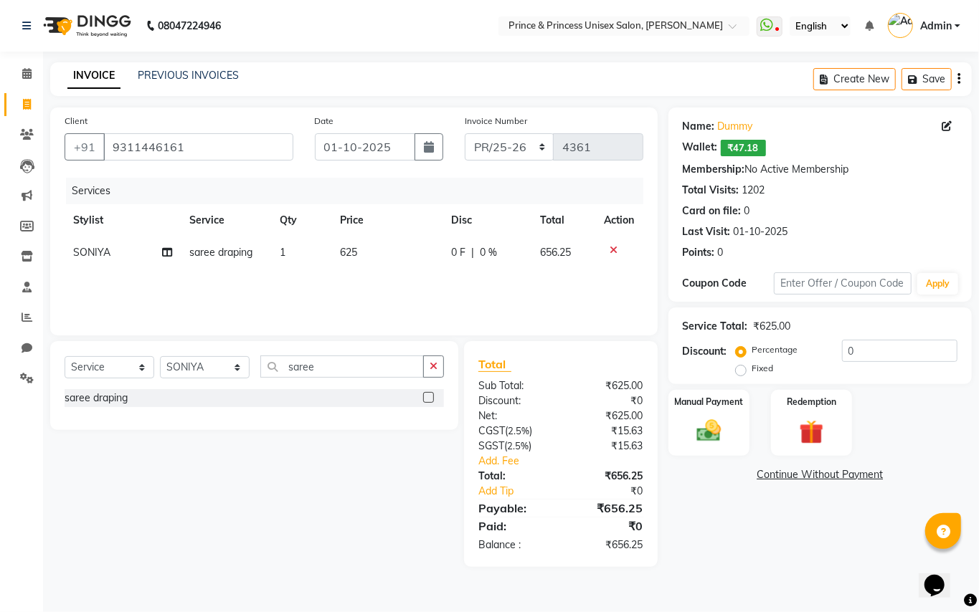
click at [354, 250] on span "625" at bounding box center [348, 252] width 17 height 13
select select "44027"
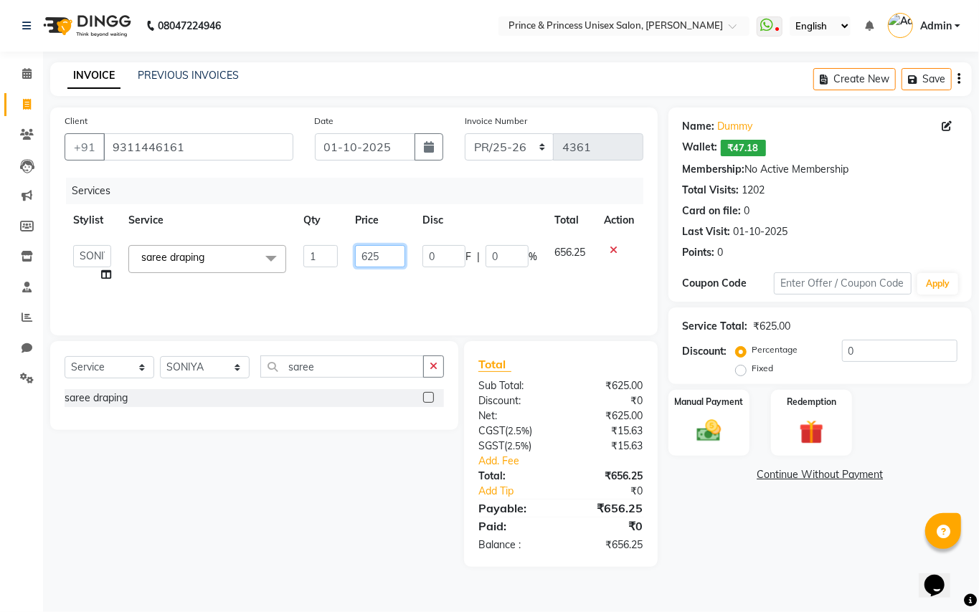
click at [391, 257] on input "625" at bounding box center [380, 256] width 50 height 22
type input "620"
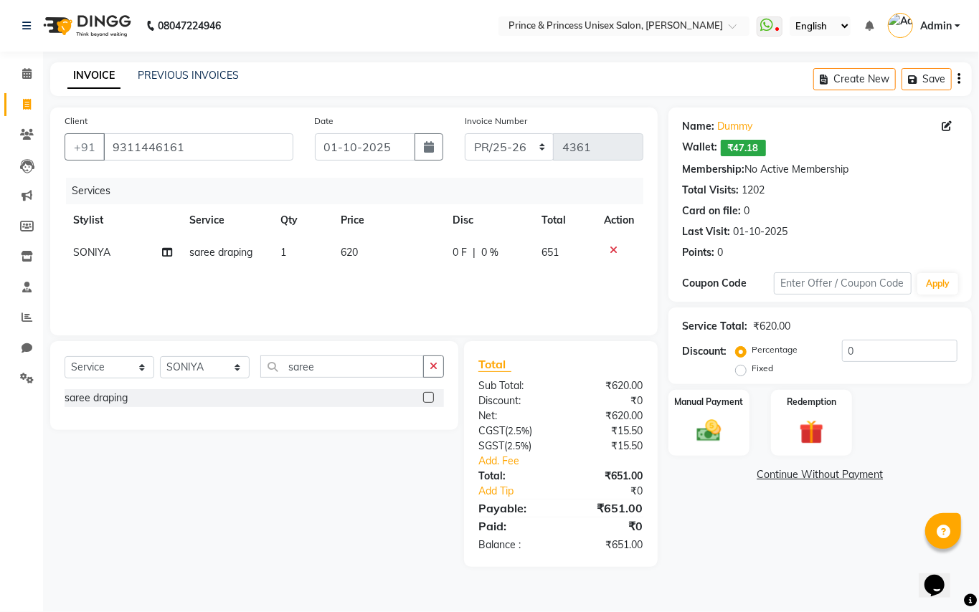
click at [393, 295] on div "Services Stylist Service Qty Price Disc Tot[PERSON_NAME]ion SONIYA saree drapin…" at bounding box center [354, 249] width 579 height 143
click at [861, 353] on input "0" at bounding box center [899, 351] width 115 height 22
type input "0.15"
click at [346, 290] on div "Services Stylist Service Qty Price Disc[PERSON_NAME] Action SONIYA saree drapin…" at bounding box center [354, 249] width 579 height 143
click at [712, 433] on img at bounding box center [708, 431] width 41 height 29
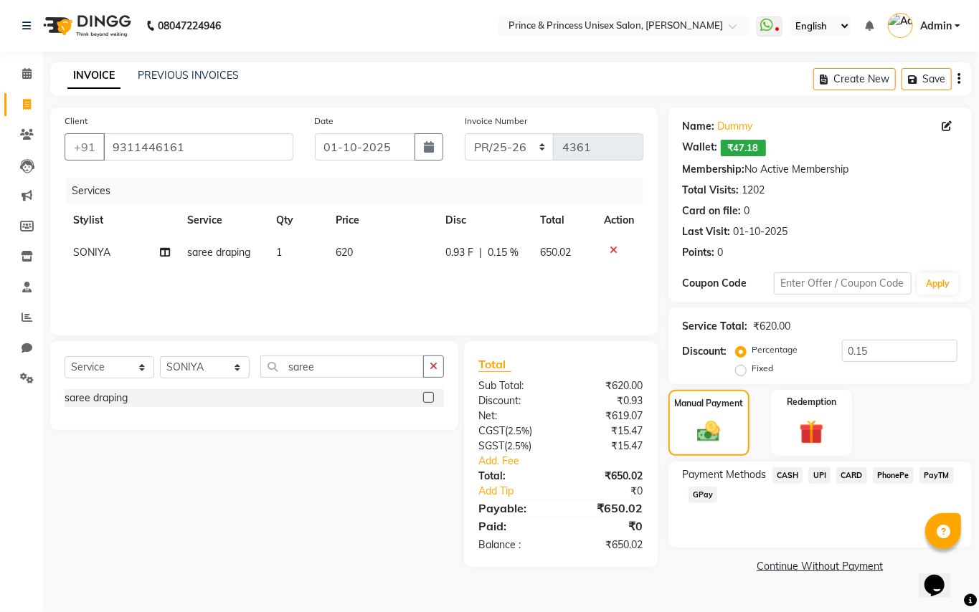
click at [792, 474] on span "CASH" at bounding box center [787, 476] width 31 height 16
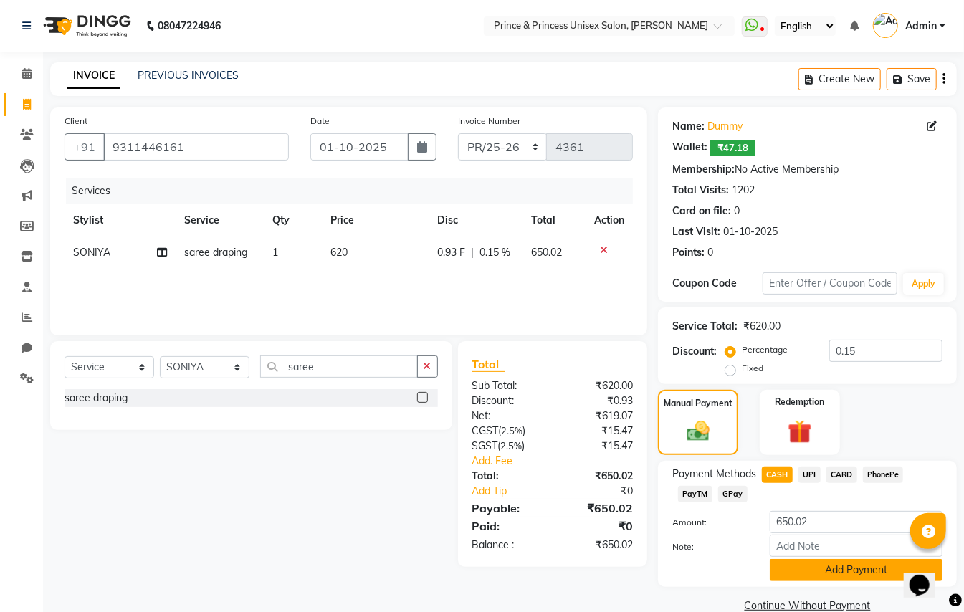
click at [862, 575] on button "Add Payment" at bounding box center [856, 570] width 173 height 22
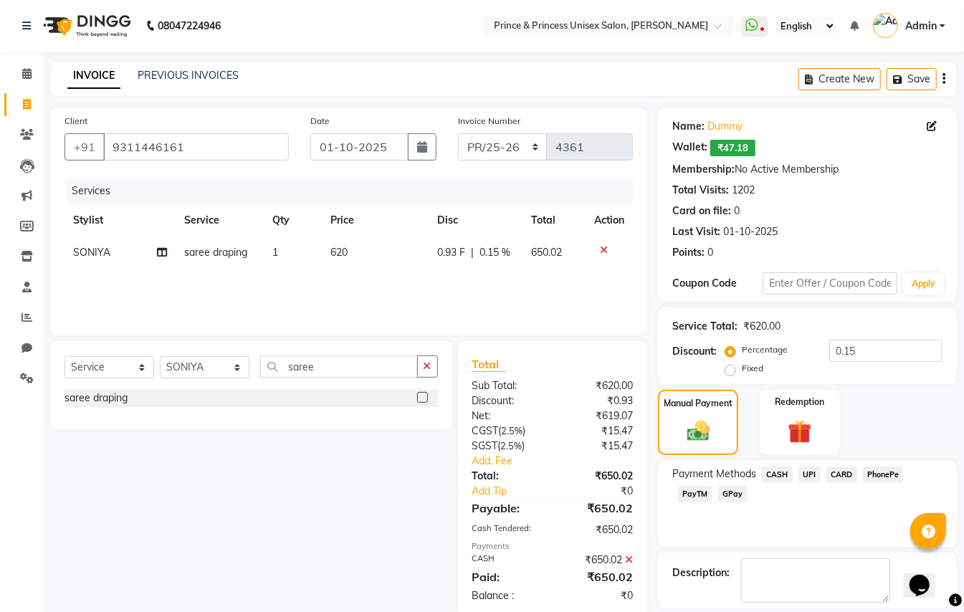
click at [626, 557] on icon at bounding box center [629, 560] width 8 height 10
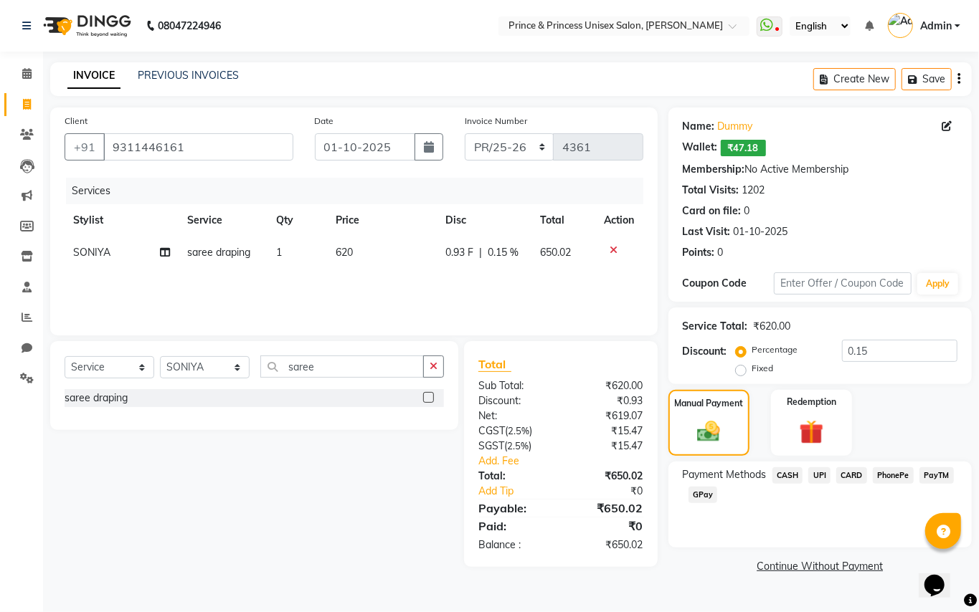
click at [931, 477] on span "PayTM" at bounding box center [936, 476] width 34 height 16
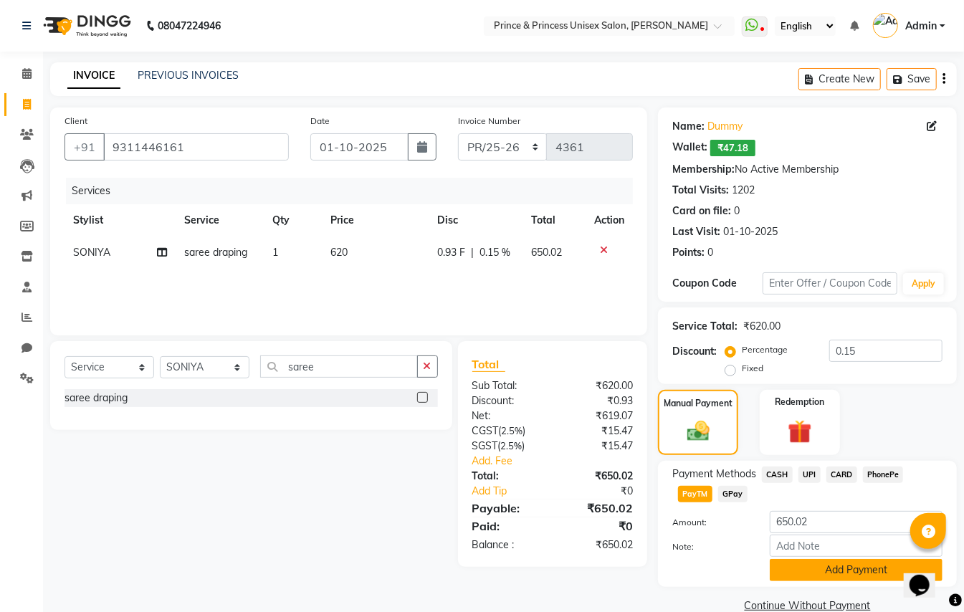
click at [820, 569] on button "Add Payment" at bounding box center [856, 570] width 173 height 22
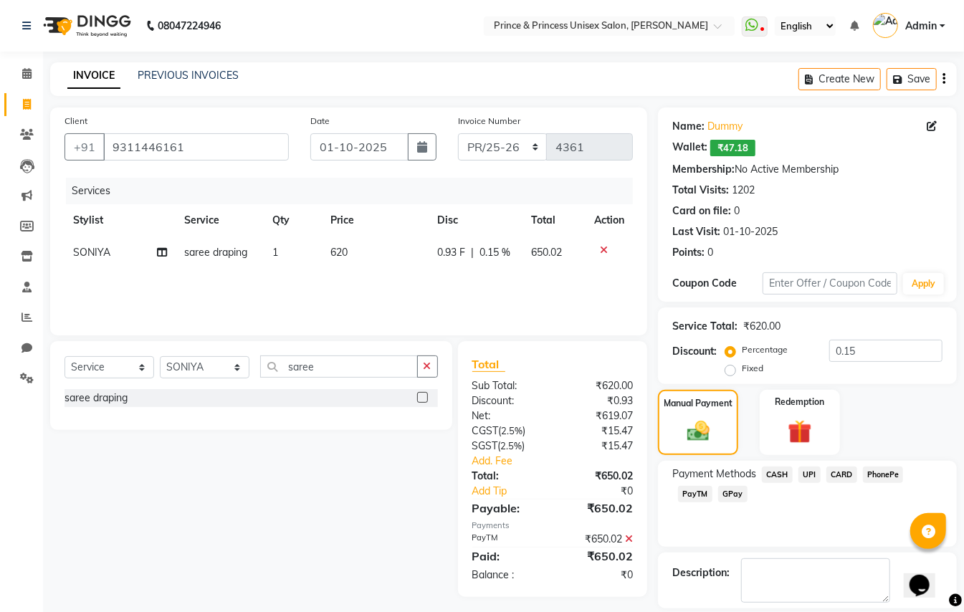
scroll to position [67, 0]
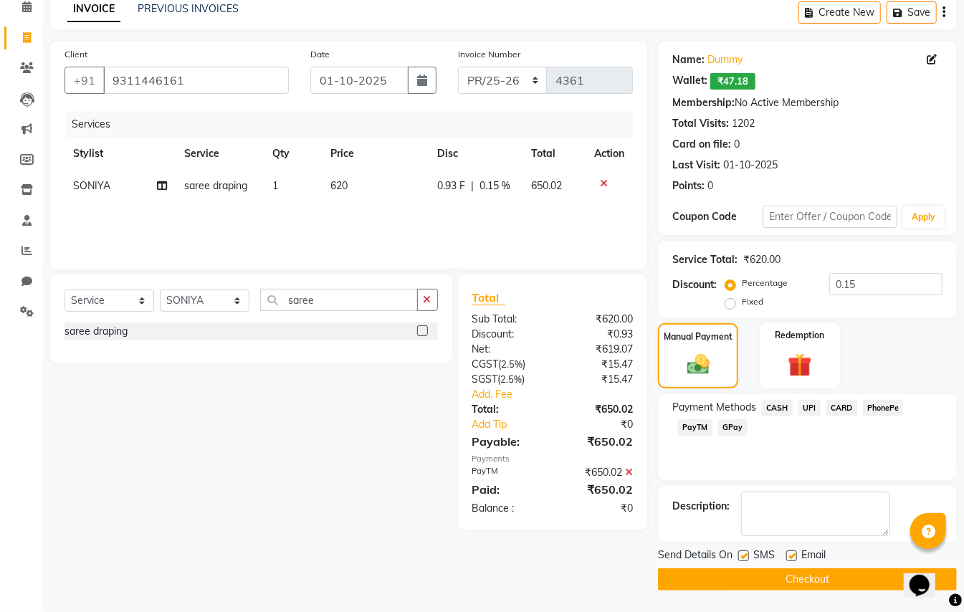
click at [810, 582] on button "Checkout" at bounding box center [807, 580] width 299 height 22
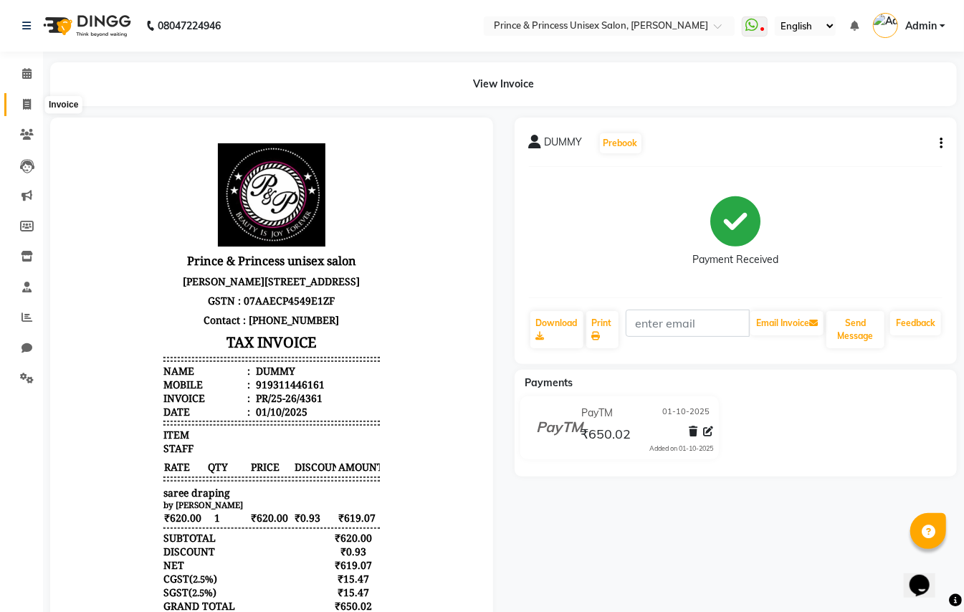
click at [23, 104] on icon at bounding box center [27, 104] width 8 height 11
select select "service"
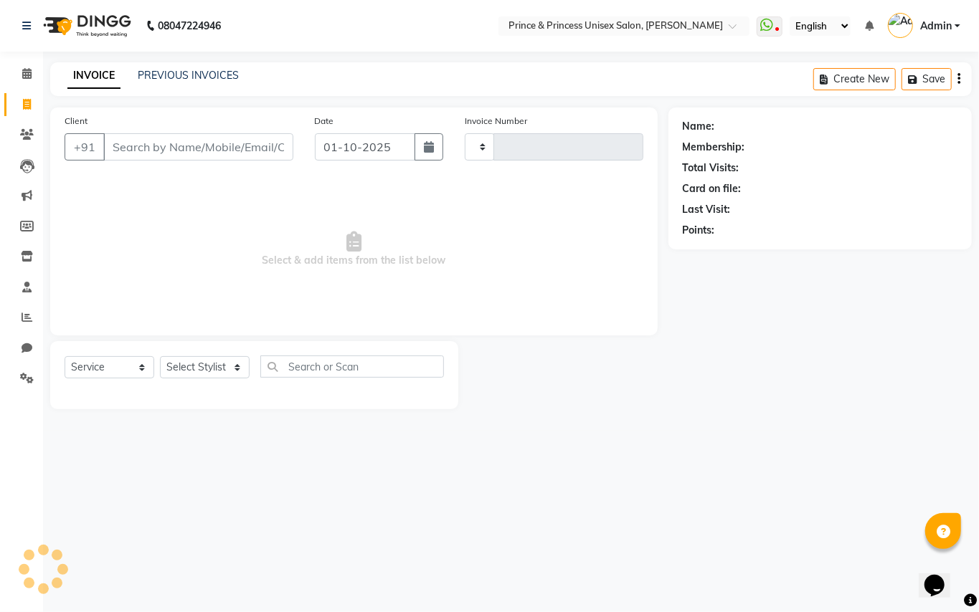
click at [211, 149] on input "Client" at bounding box center [198, 146] width 190 height 27
click at [213, 139] on input "Client" at bounding box center [198, 146] width 190 height 27
select select "3760"
type input "4362"
type input "9311446161"
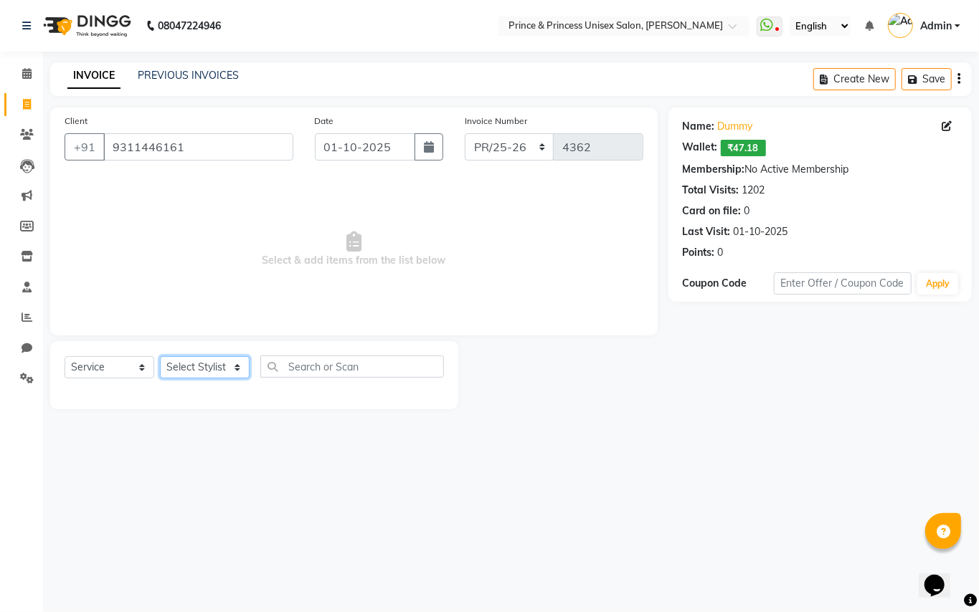
click at [198, 363] on select "Select Sty[PERSON_NAME]EK AJ[PERSON_NAME]N[PERSON_NAME] [PERSON_NAME]DU [PERSON…" at bounding box center [205, 367] width 90 height 22
click at [204, 379] on select "Select Sty[PERSON_NAME]EK AJ[PERSON_NAME]N[PERSON_NAME] [PERSON_NAME]DU [PERSON…" at bounding box center [205, 367] width 90 height 22
select select "67112"
click at [342, 366] on input "text" at bounding box center [352, 367] width 184 height 22
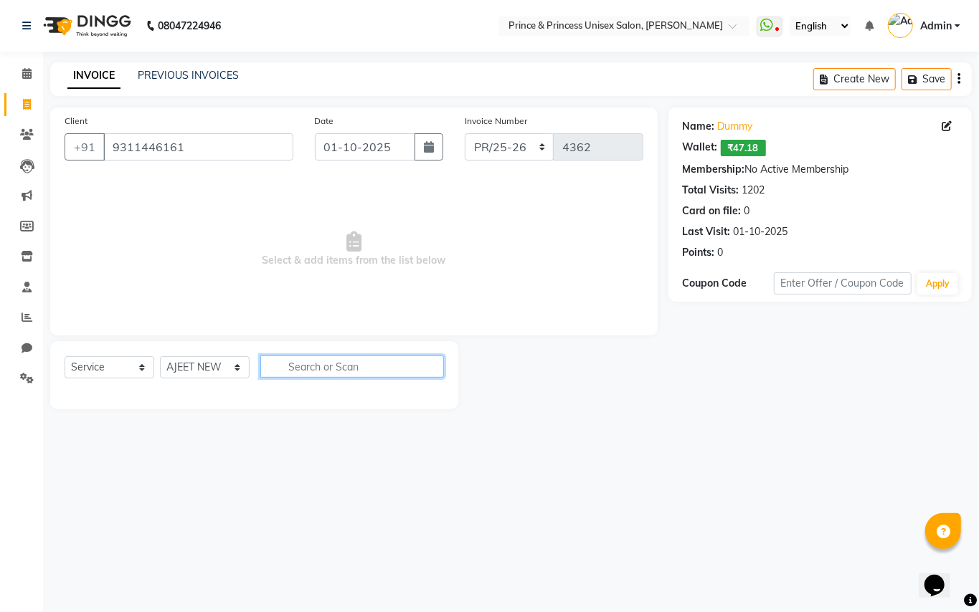
click at [342, 366] on input "text" at bounding box center [352, 367] width 184 height 22
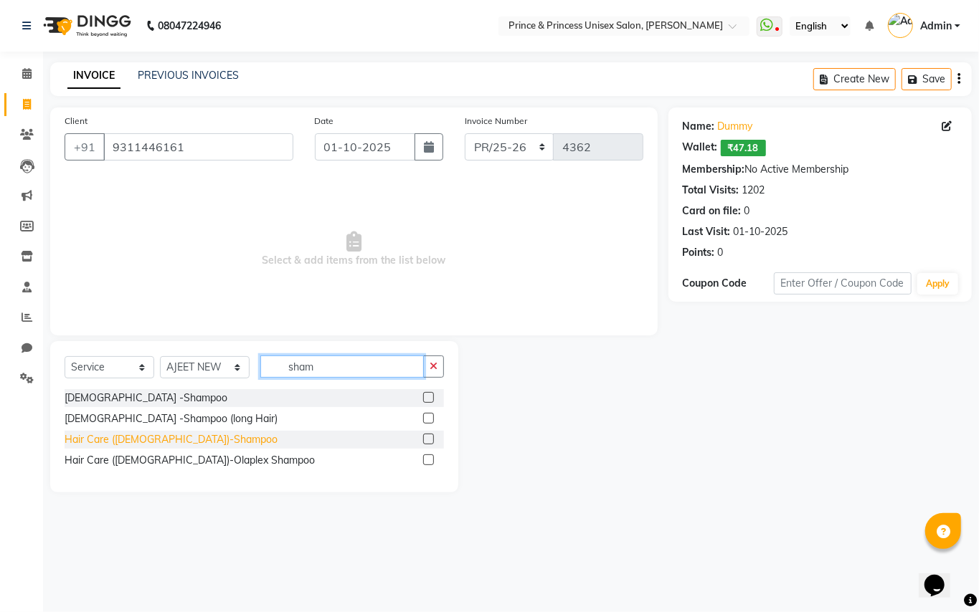
type input "sham"
click at [142, 440] on div "Hair Care ([DEMOGRAPHIC_DATA])-Shampoo" at bounding box center [171, 439] width 213 height 15
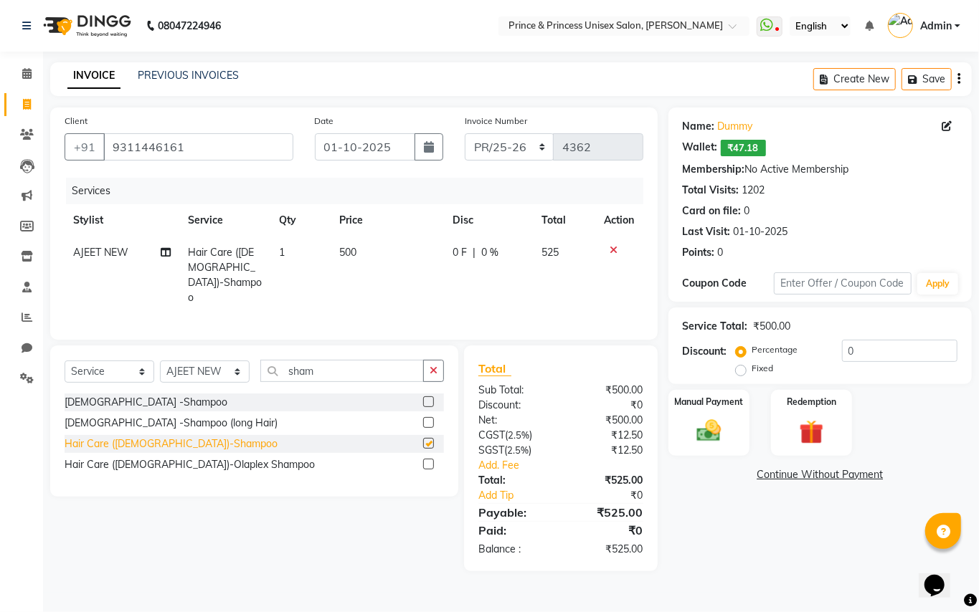
checkbox input "false"
click at [189, 370] on select "Select Sty[PERSON_NAME]EK AJ[PERSON_NAME]N[PERSON_NAME] [PERSON_NAME]DU [PERSON…" at bounding box center [205, 372] width 90 height 22
select select "50724"
drag, startPoint x: 199, startPoint y: 371, endPoint x: 276, endPoint y: 365, distance: 77.7
click at [199, 371] on select "Select Sty[PERSON_NAME]EK AJ[PERSON_NAME]N[PERSON_NAME] [PERSON_NAME]DU [PERSON…" at bounding box center [205, 372] width 90 height 22
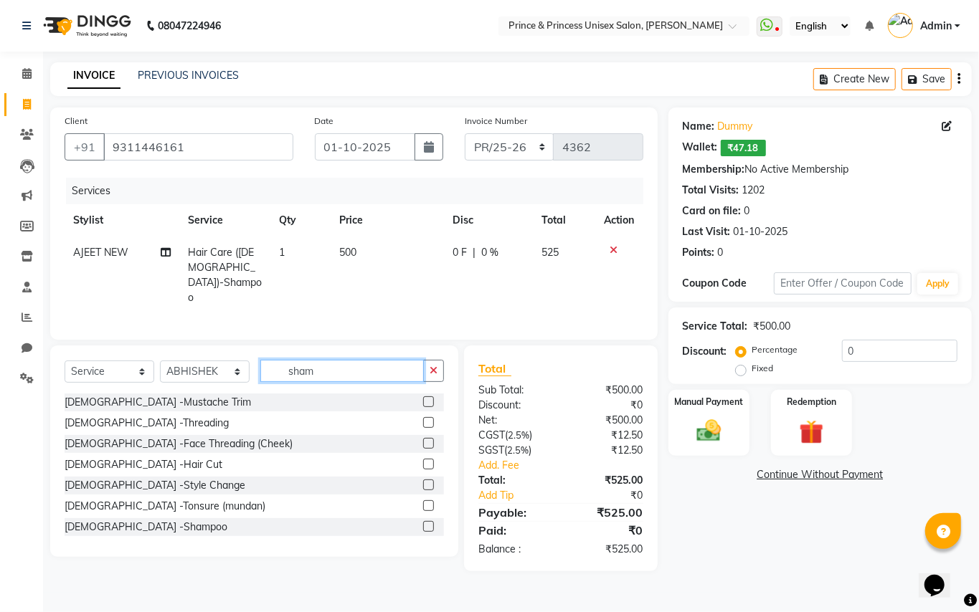
drag, startPoint x: 320, startPoint y: 370, endPoint x: 63, endPoint y: 115, distance: 362.0
click at [188, 280] on div "Client [PHONE_NUMBER] Date 01-10-2025 [DATE]umber PR/25-26 V/2025 V/[PHONE_NUMB…" at bounding box center [353, 340] width 629 height 464
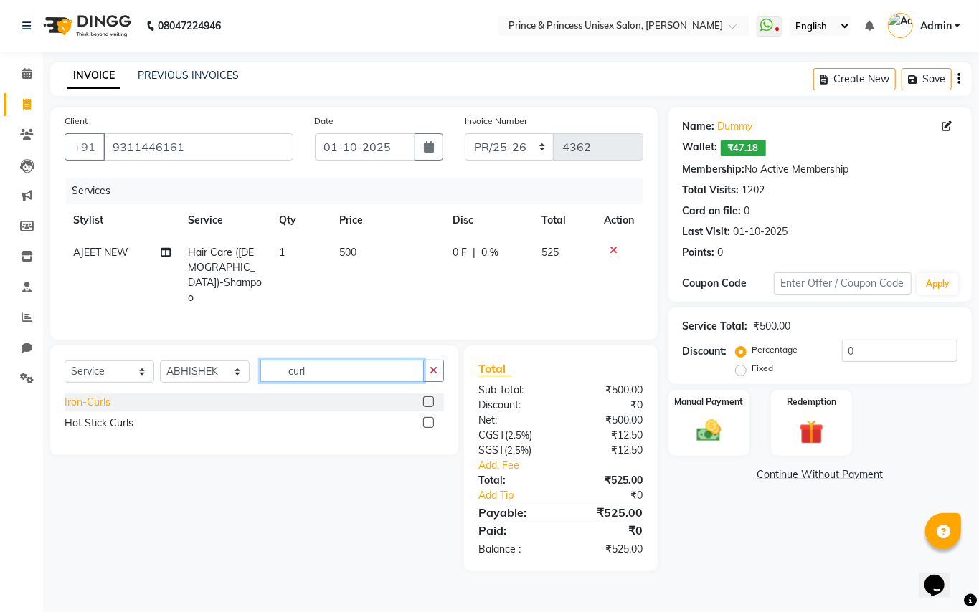
type input "curl"
click at [90, 399] on div "Iron-Curls" at bounding box center [88, 402] width 46 height 15
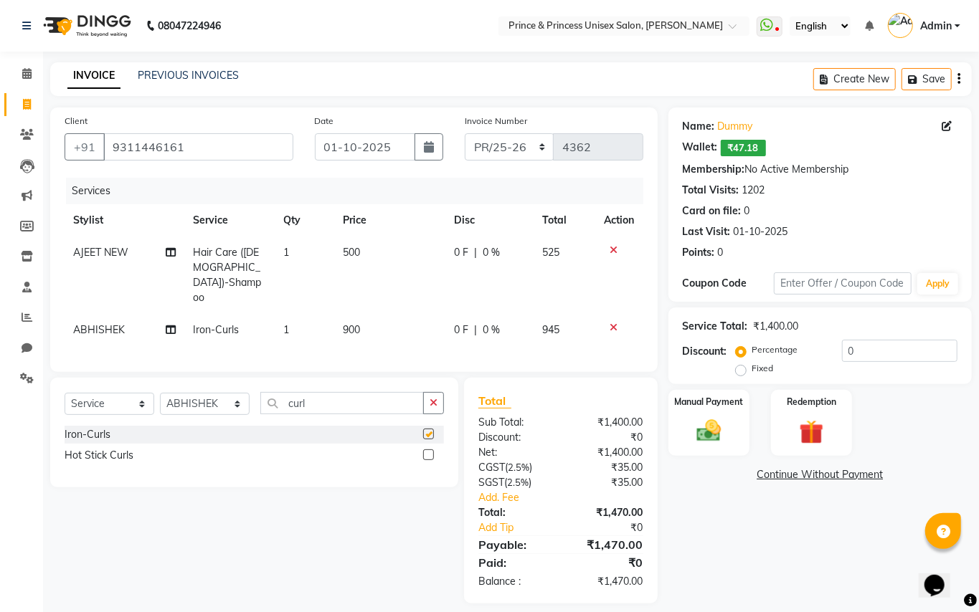
checkbox input "false"
drag, startPoint x: 876, startPoint y: 349, endPoint x: 710, endPoint y: 184, distance: 233.8
click at [818, 302] on div "Name: Dummy Wallet: ₹47.18 Membership: No Active Membership Total Visits: 1202 …" at bounding box center [825, 356] width 314 height 496
type input "1"
type input "3"
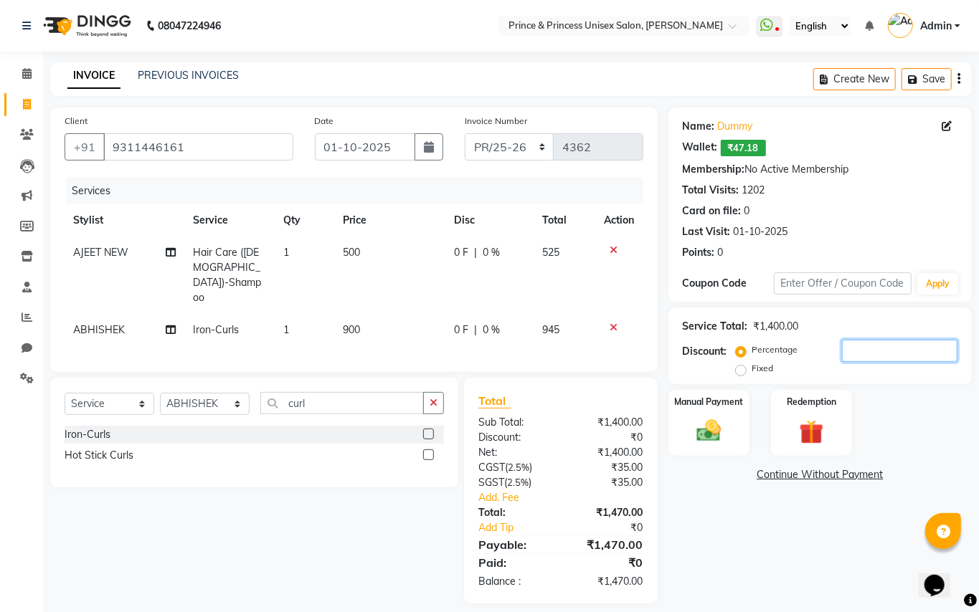
type input "6"
type input "5"
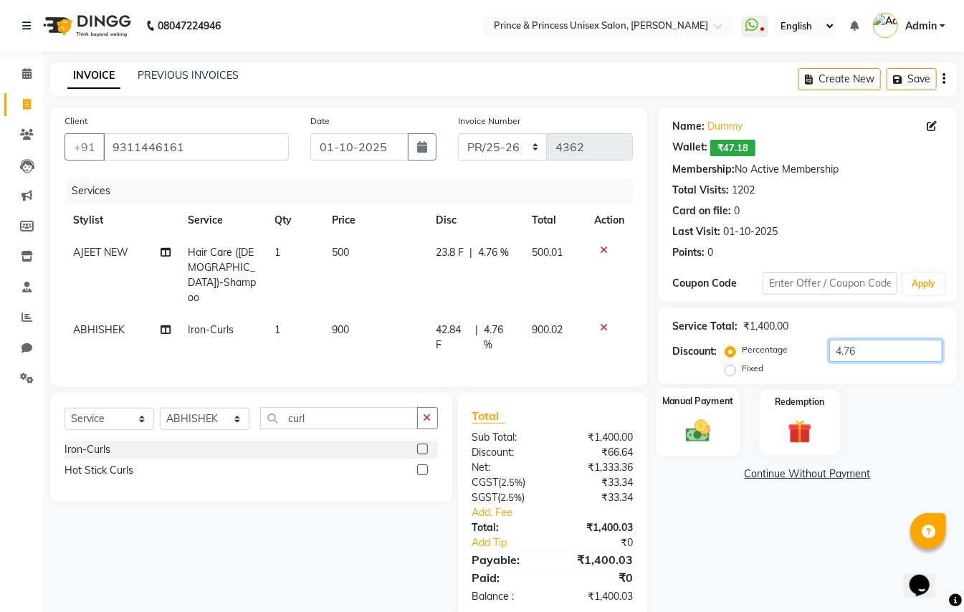
type input "4.76"
click at [703, 443] on img at bounding box center [698, 431] width 40 height 29
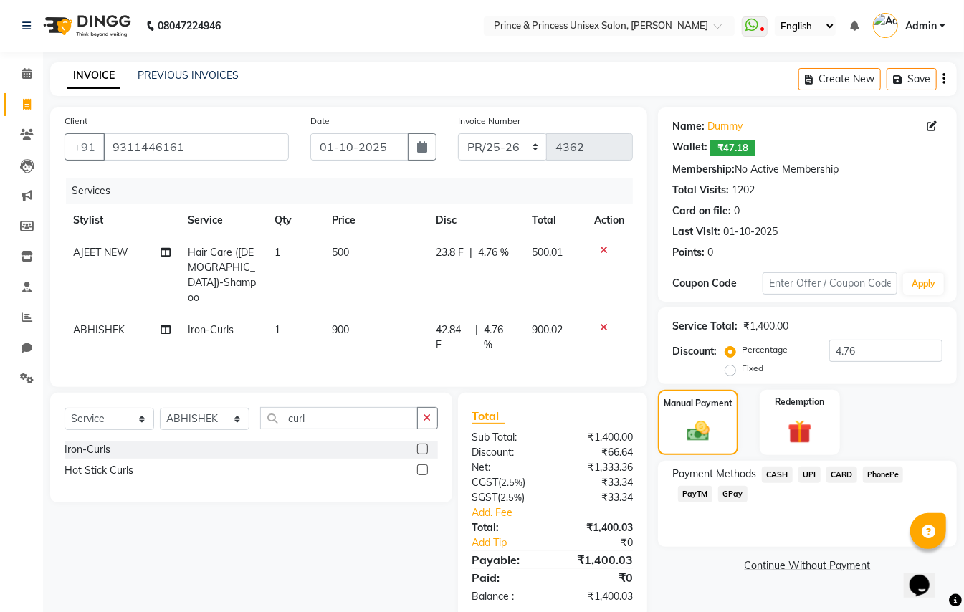
click at [692, 495] on span "PayTM" at bounding box center [695, 494] width 34 height 16
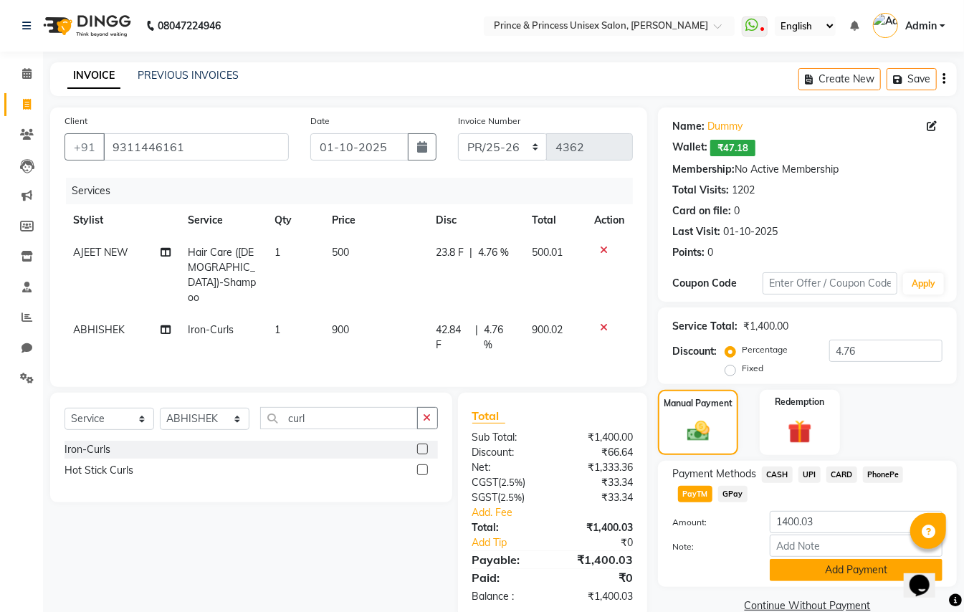
click at [798, 562] on button "Add Payment" at bounding box center [856, 570] width 173 height 22
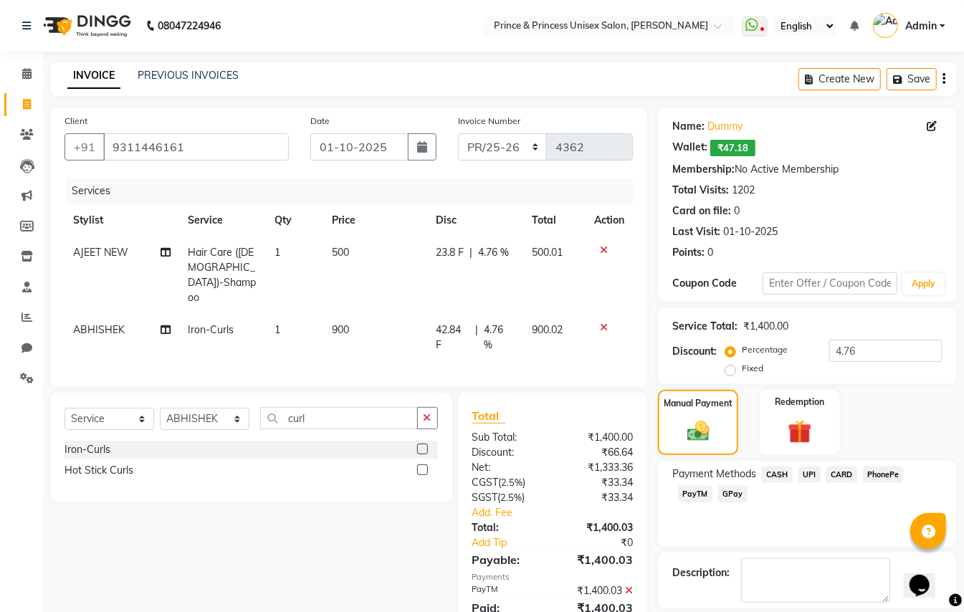
scroll to position [67, 0]
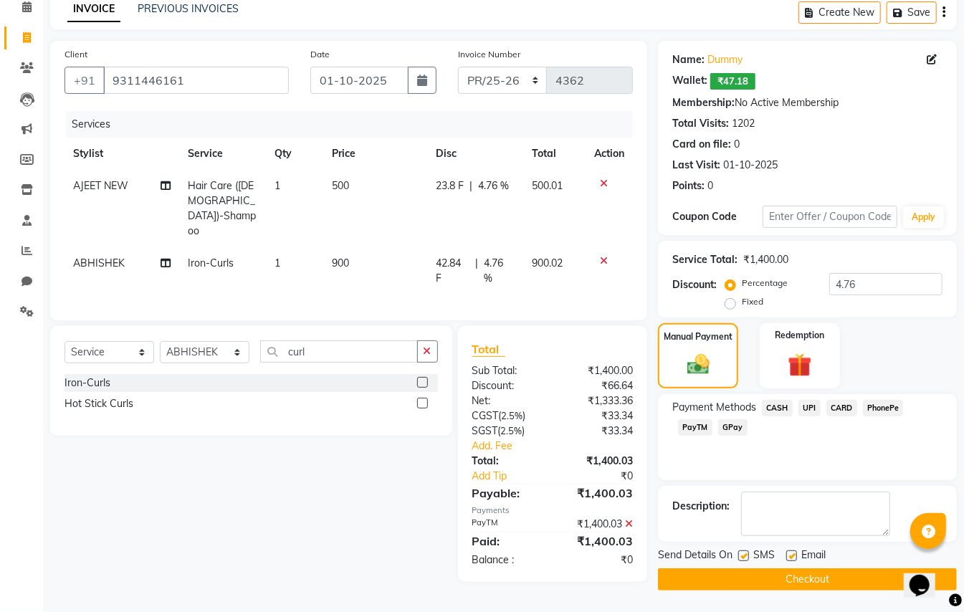
click at [858, 582] on button "Checkout" at bounding box center [807, 580] width 299 height 22
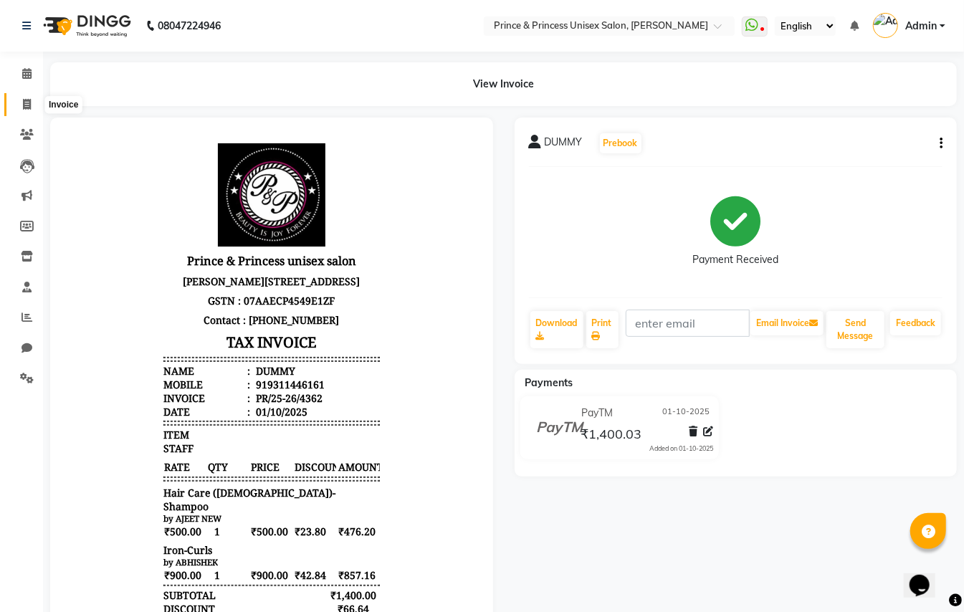
click at [24, 103] on icon at bounding box center [27, 104] width 8 height 11
select select "service"
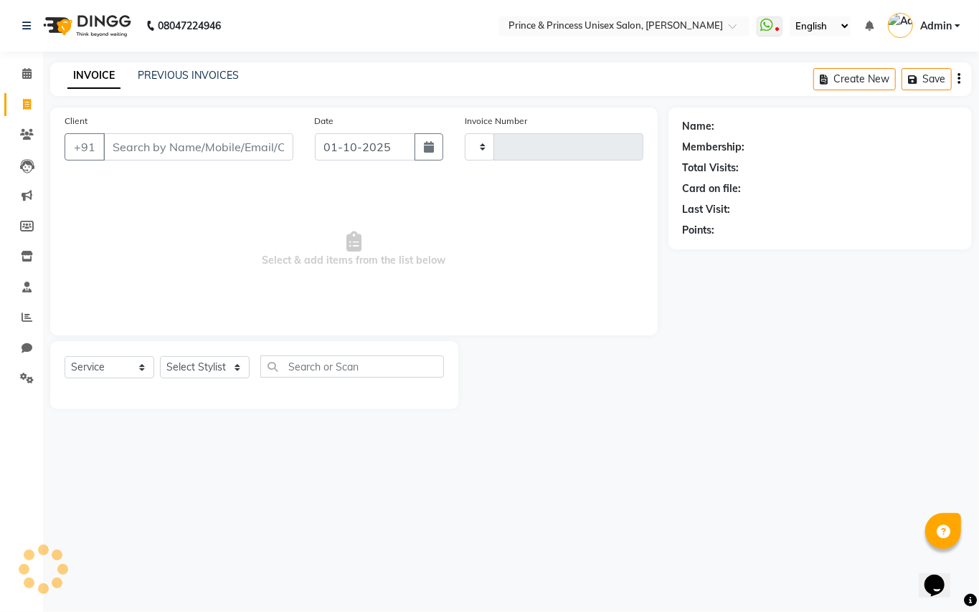
click at [161, 144] on input "Client" at bounding box center [198, 146] width 190 height 27
type input "4363"
select select "3760"
type input "9811000081"
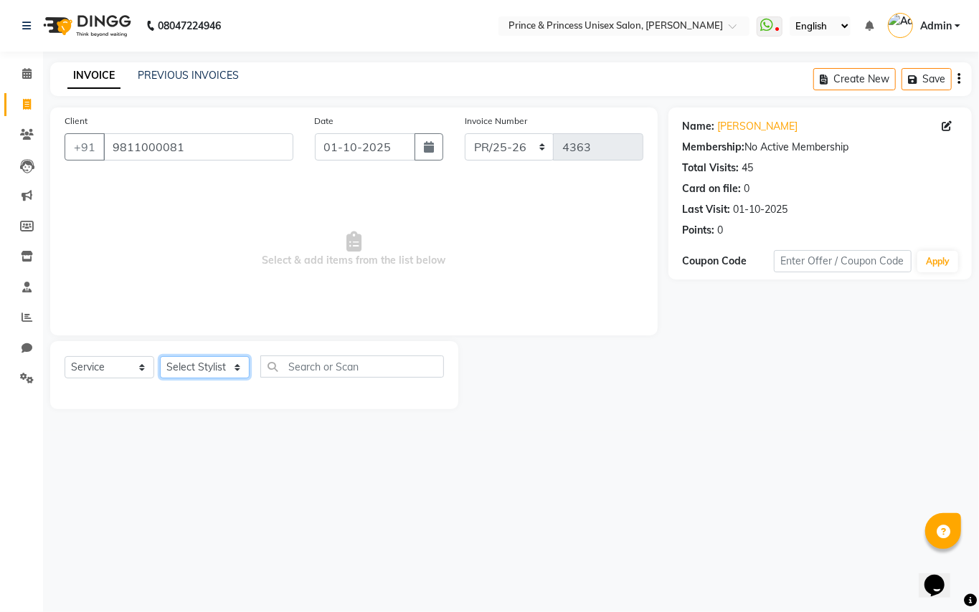
click at [187, 373] on select "Select Sty[PERSON_NAME]EK AJ[PERSON_NAME]N[PERSON_NAME] [PERSON_NAME]DU [PERSON…" at bounding box center [205, 367] width 90 height 22
select select "50724"
click at [174, 361] on select "Select Sty[PERSON_NAME]EK AJ[PERSON_NAME]N[PERSON_NAME] [PERSON_NAME]DU [PERSON…" at bounding box center [205, 367] width 90 height 22
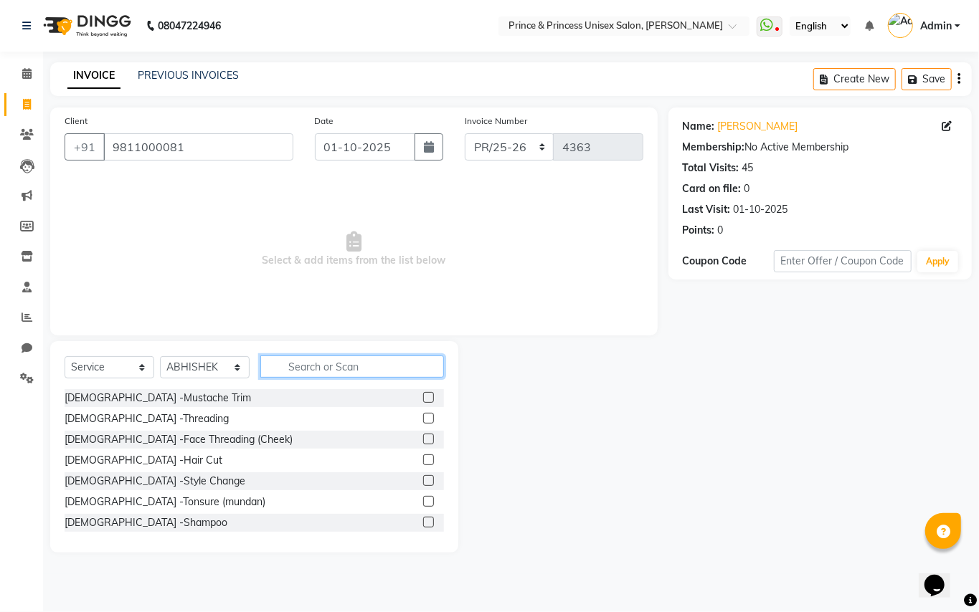
click at [383, 367] on input "text" at bounding box center [352, 367] width 184 height 22
drag, startPoint x: 382, startPoint y: 366, endPoint x: 379, endPoint y: 359, distance: 8.0
click at [379, 360] on input "text" at bounding box center [352, 367] width 184 height 22
click at [379, 359] on input "text" at bounding box center [352, 367] width 184 height 22
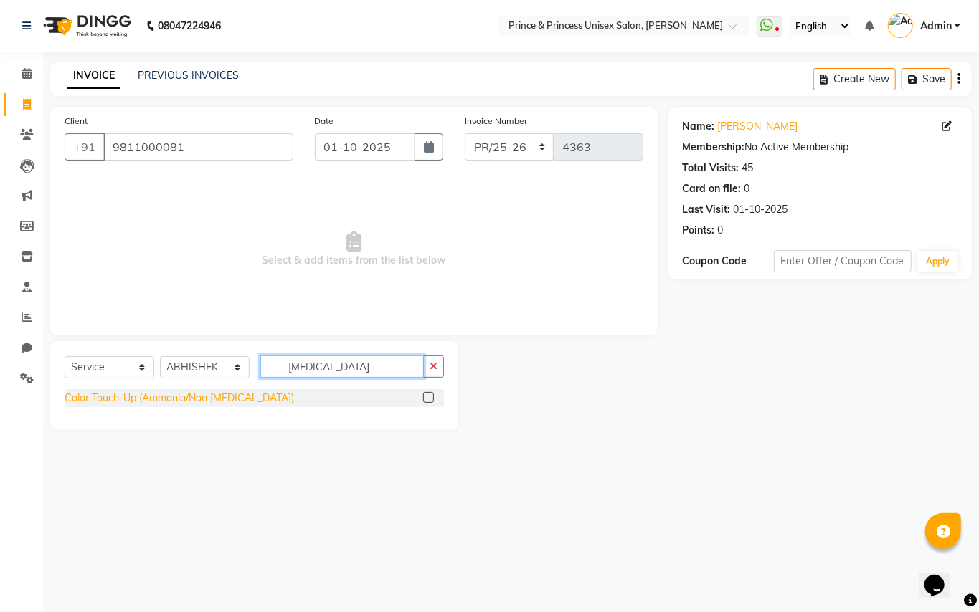
type input "[MEDICAL_DATA]"
click at [133, 397] on div "Color Touch-Up (Ammonia/Non [MEDICAL_DATA])" at bounding box center [179, 398] width 229 height 15
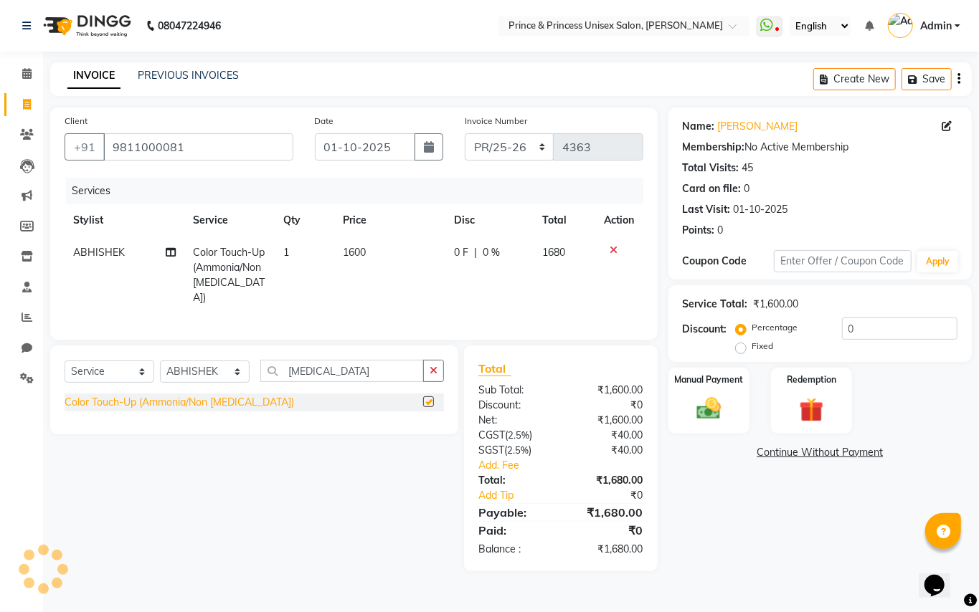
checkbox input "false"
click at [208, 373] on select "Select Sty[PERSON_NAME]EK AJ[PERSON_NAME]N[PERSON_NAME] [PERSON_NAME]DU [PERSON…" at bounding box center [205, 372] width 90 height 22
click at [222, 594] on div "08047224946 Select Location × Prince & Princess Unisex[PERSON_NAME][GEOGRAPHIC_…" at bounding box center [489, 306] width 979 height 612
click at [227, 534] on div "Select Service Product Membership Package Voucher Prepaid Gift Card Select Styl…" at bounding box center [248, 459] width 419 height 226
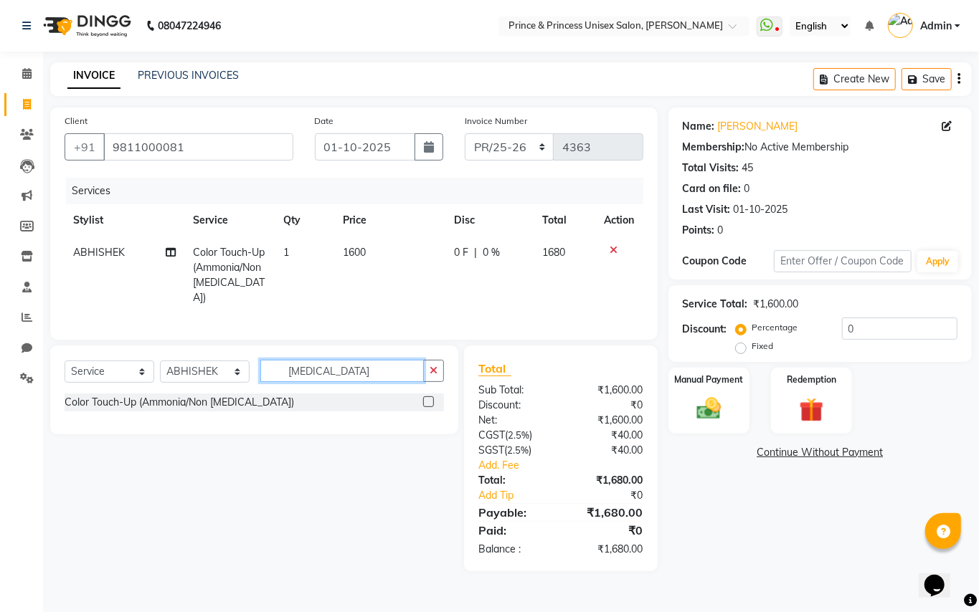
drag, startPoint x: 341, startPoint y: 376, endPoint x: 95, endPoint y: 178, distance: 316.3
click at [186, 283] on div "Client [PHONE_NUMBER] Date 01-10-2025 Inv[DATE]r PR/25-26 V/2025 V/[PHONE_NUMBE…" at bounding box center [353, 340] width 629 height 464
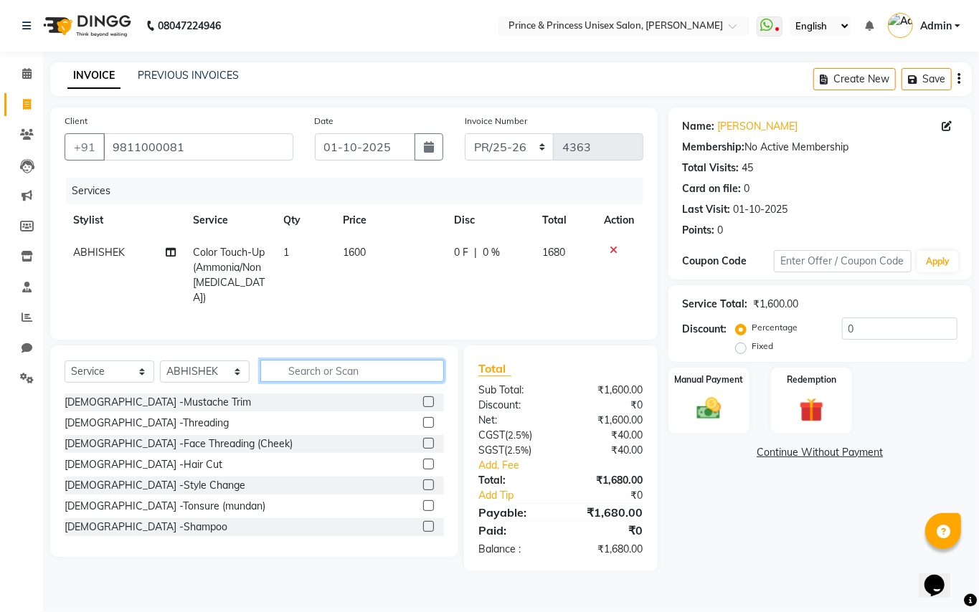
click at [333, 369] on input "text" at bounding box center [352, 371] width 184 height 22
type input "o"
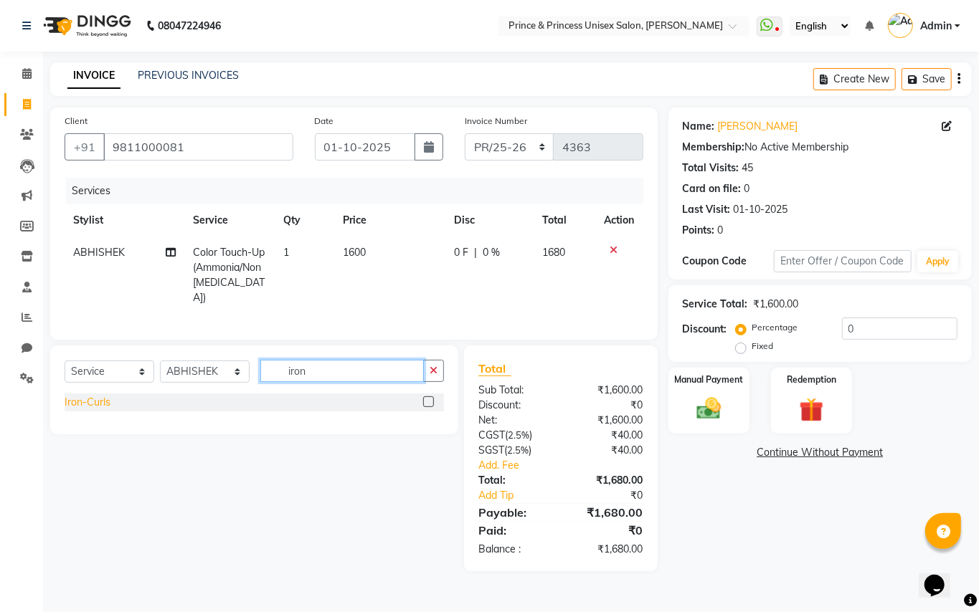
type input "iron"
click at [89, 399] on div "Iron-Curls" at bounding box center [88, 402] width 46 height 15
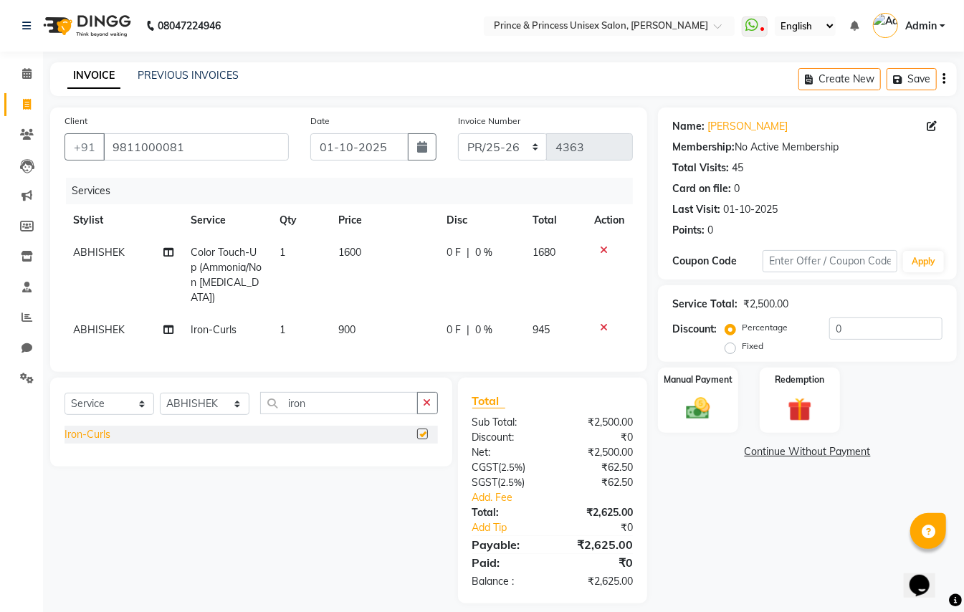
checkbox input "false"
click at [30, 380] on icon at bounding box center [27, 378] width 14 height 11
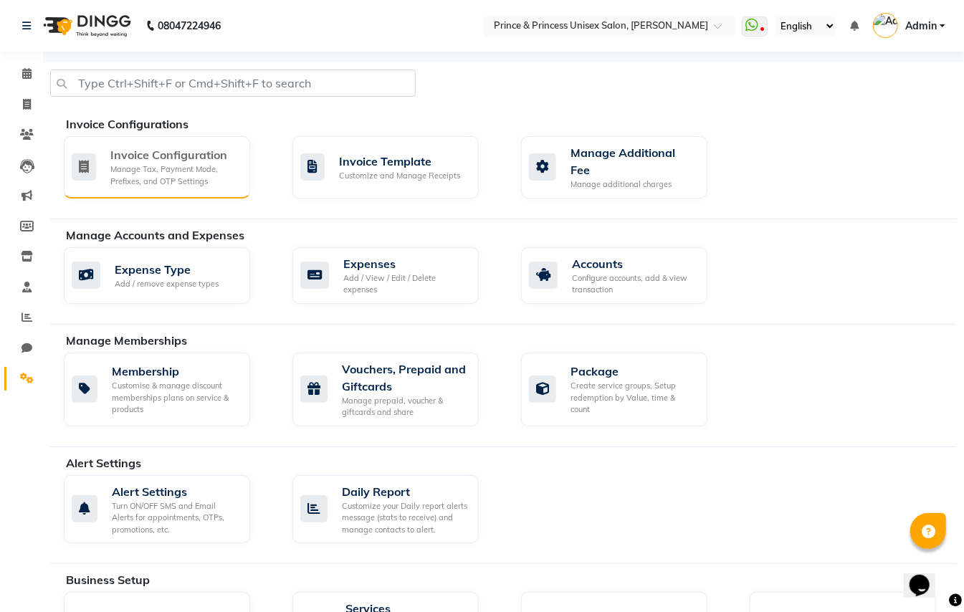
click at [132, 159] on div "Invoice Configuration" at bounding box center [174, 154] width 128 height 17
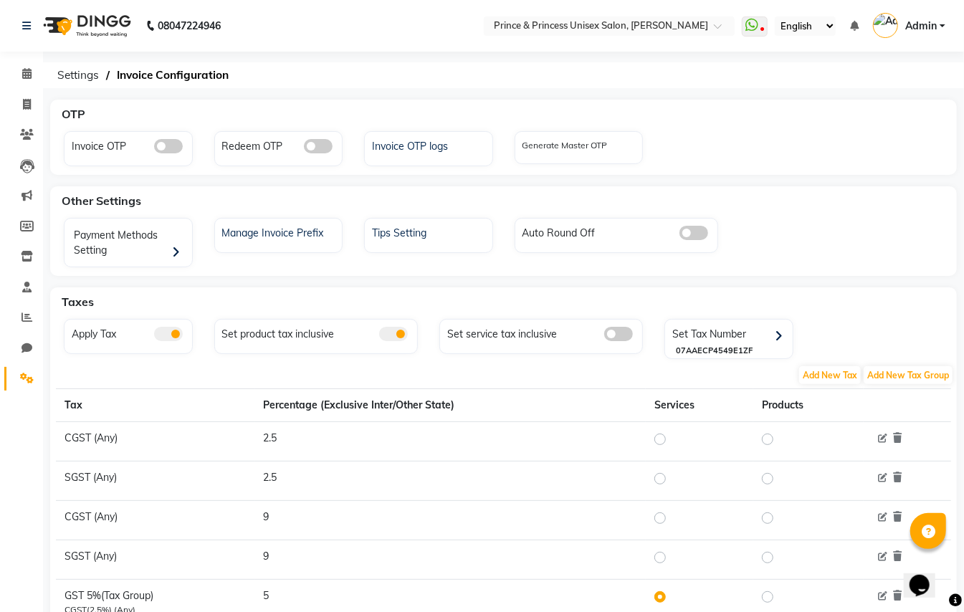
click at [621, 339] on span at bounding box center [619, 334] width 29 height 14
click at [605, 336] on input "checkbox" at bounding box center [605, 336] width 0 height 0
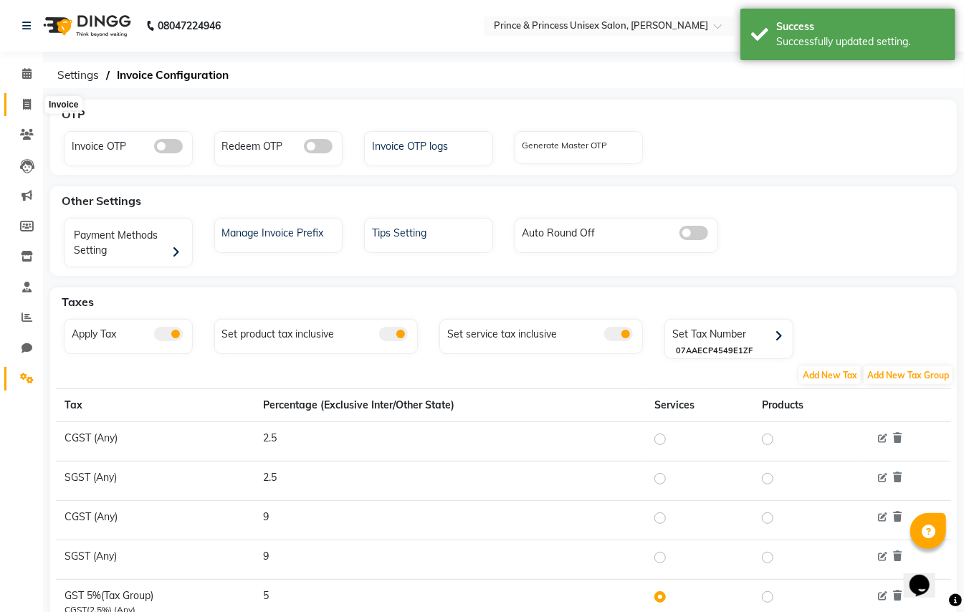
click at [27, 103] on icon at bounding box center [27, 104] width 8 height 11
select select "service"
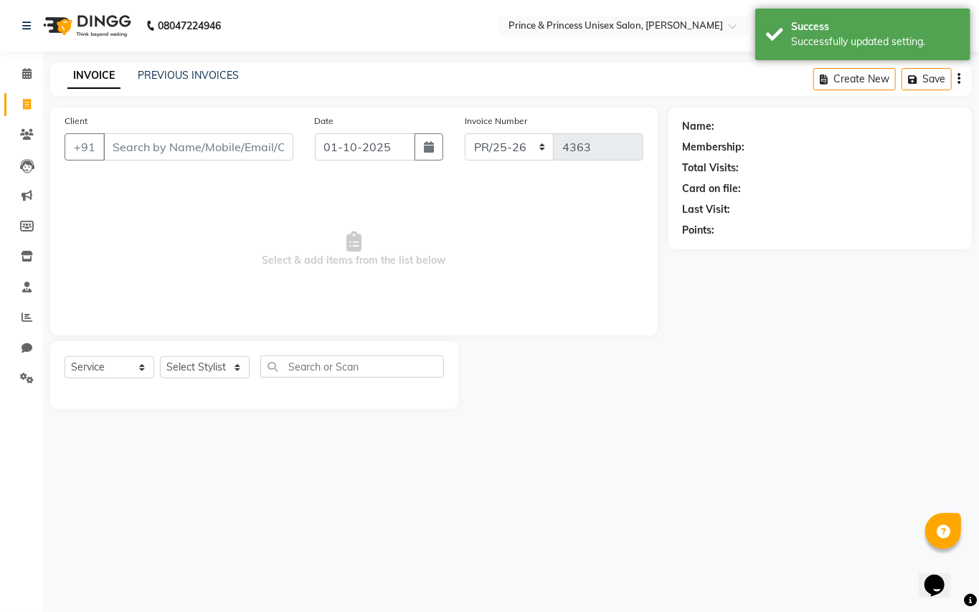
drag, startPoint x: 264, startPoint y: 128, endPoint x: 264, endPoint y: 141, distance: 12.9
click at [264, 132] on div "Client +91" at bounding box center [179, 142] width 250 height 59
click at [265, 141] on input "Client" at bounding box center [198, 146] width 190 height 27
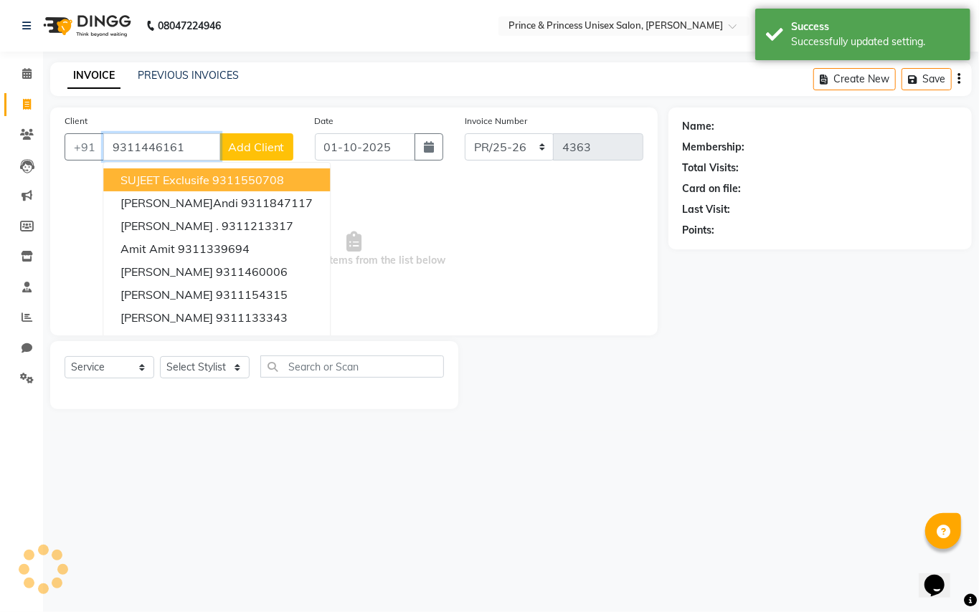
type input "9311446161"
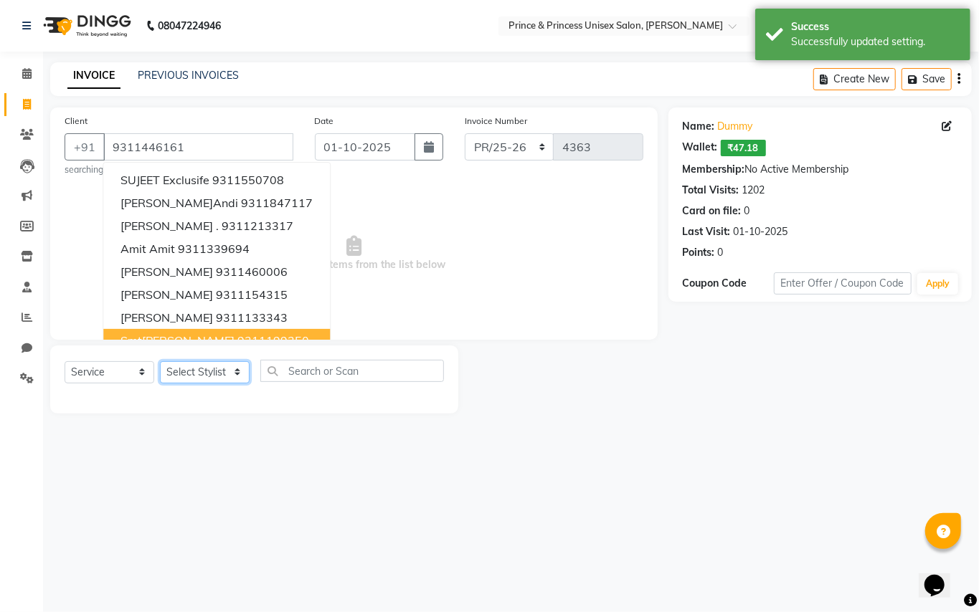
click at [204, 366] on select "Select Sty[PERSON_NAME]EK AJ[PERSON_NAME]N[PERSON_NAME] [PERSON_NAME]DU [PERSON…" at bounding box center [205, 372] width 90 height 22
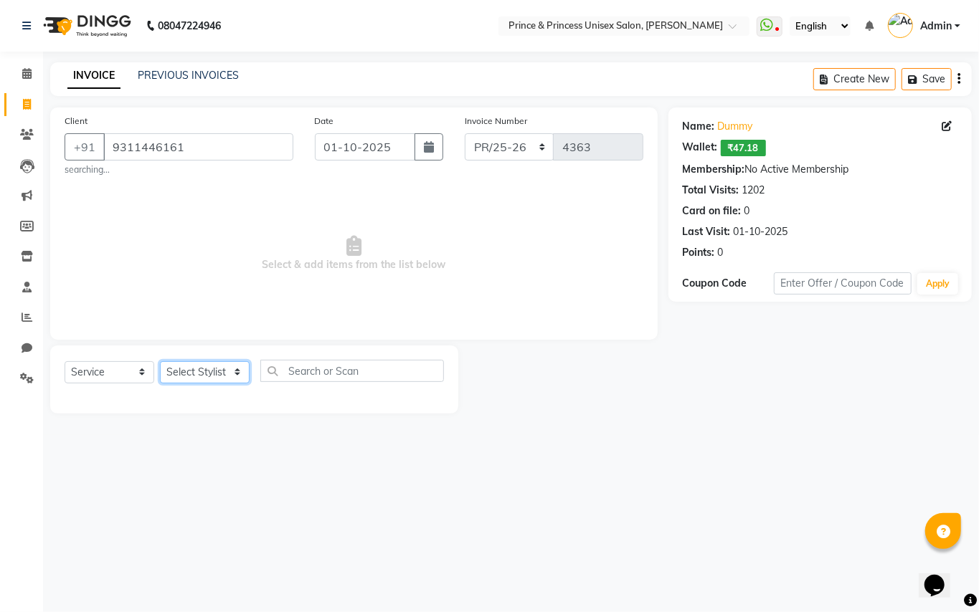
select select "50724"
drag, startPoint x: 207, startPoint y: 371, endPoint x: 422, endPoint y: 380, distance: 216.0
click at [207, 371] on select "Select Sty[PERSON_NAME]EK AJ[PERSON_NAME]N[PERSON_NAME] [PERSON_NAME]DU [PERSON…" at bounding box center [205, 372] width 90 height 22
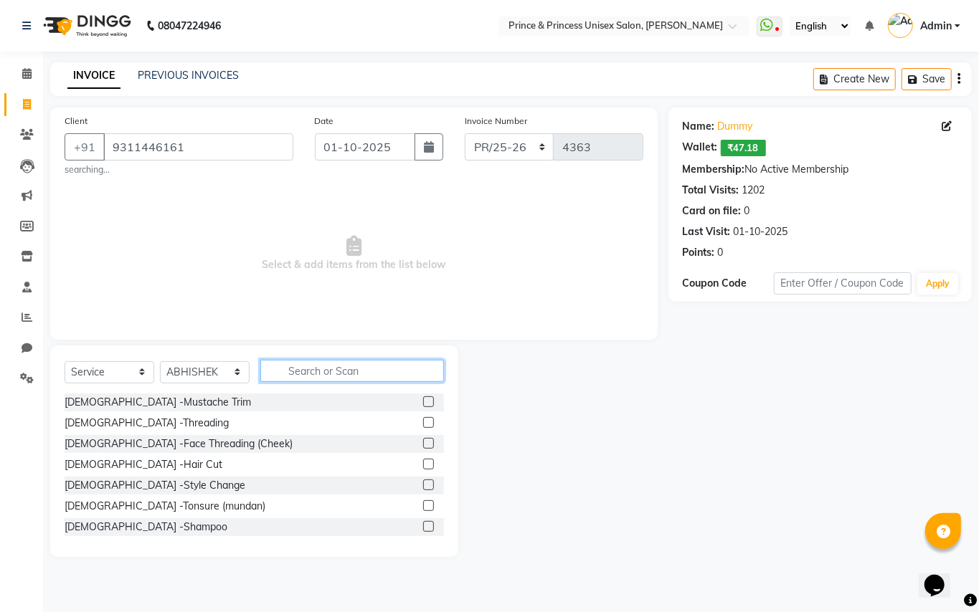
click at [376, 362] on input "text" at bounding box center [352, 371] width 184 height 22
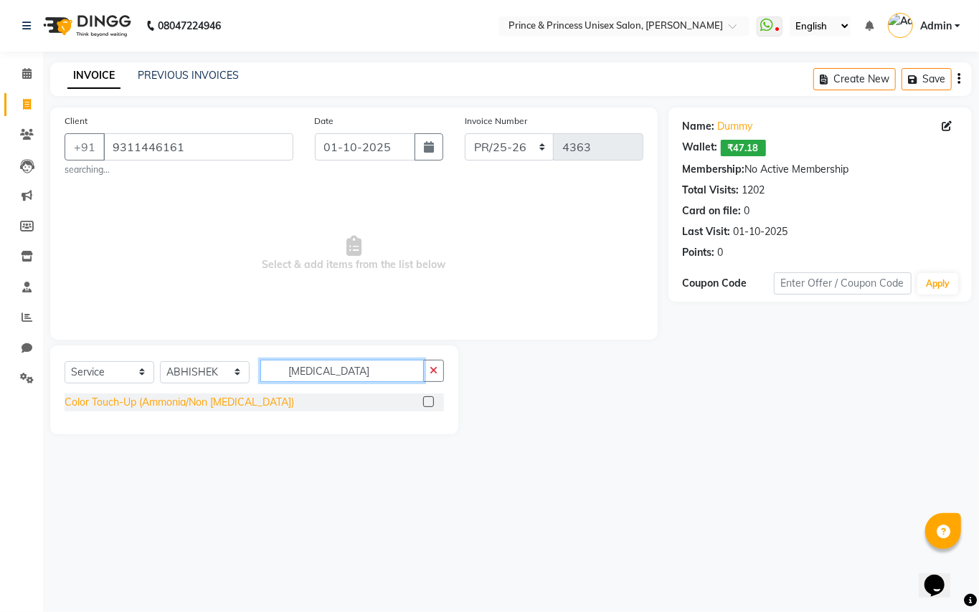
type input "[MEDICAL_DATA]"
click at [128, 402] on div "Color Touch-Up (Ammonia/Non [MEDICAL_DATA])" at bounding box center [179, 402] width 229 height 15
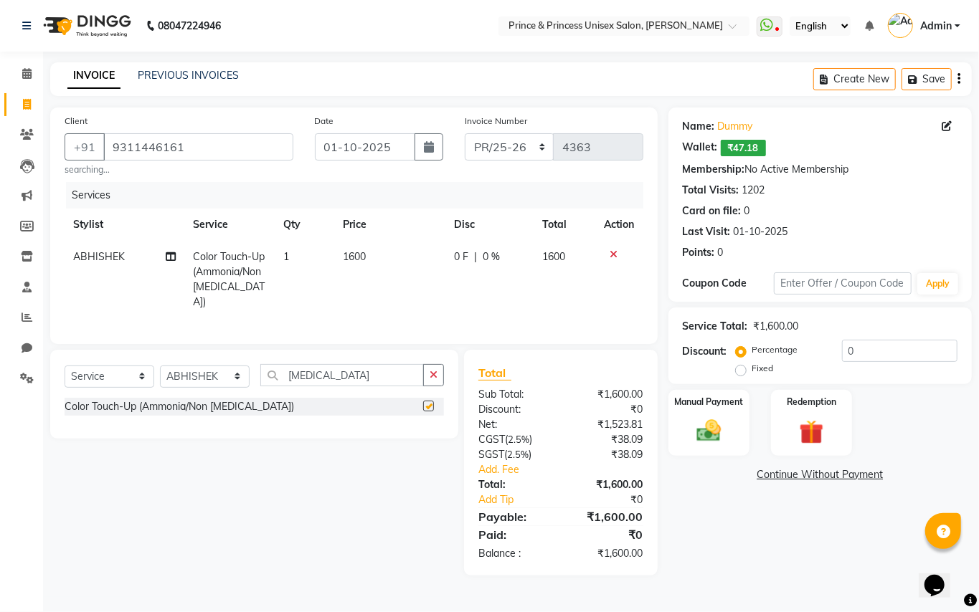
checkbox input "false"
click at [359, 252] on span "1600" at bounding box center [354, 256] width 23 height 13
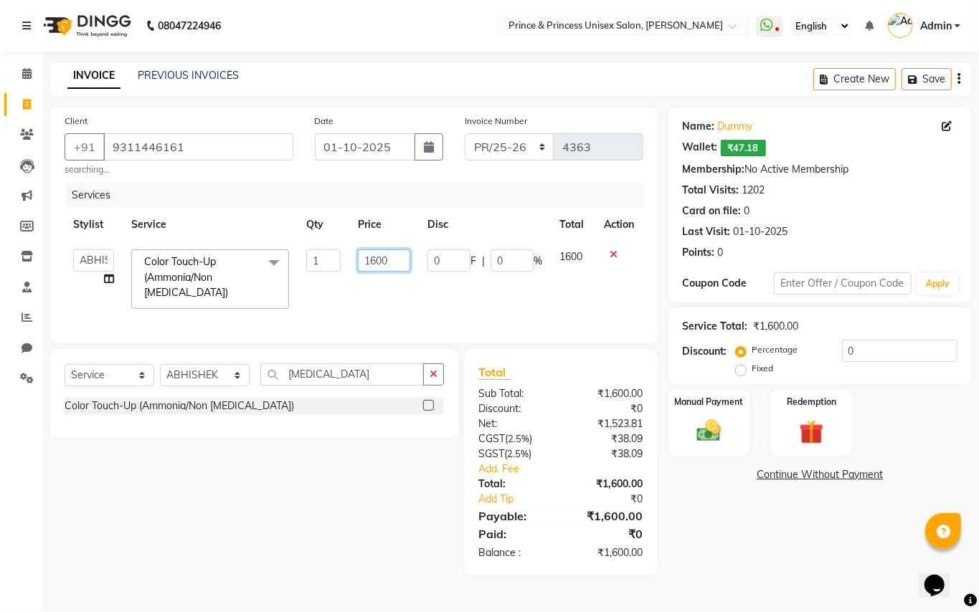
click at [392, 261] on input "1600" at bounding box center [384, 261] width 52 height 22
type input "1500"
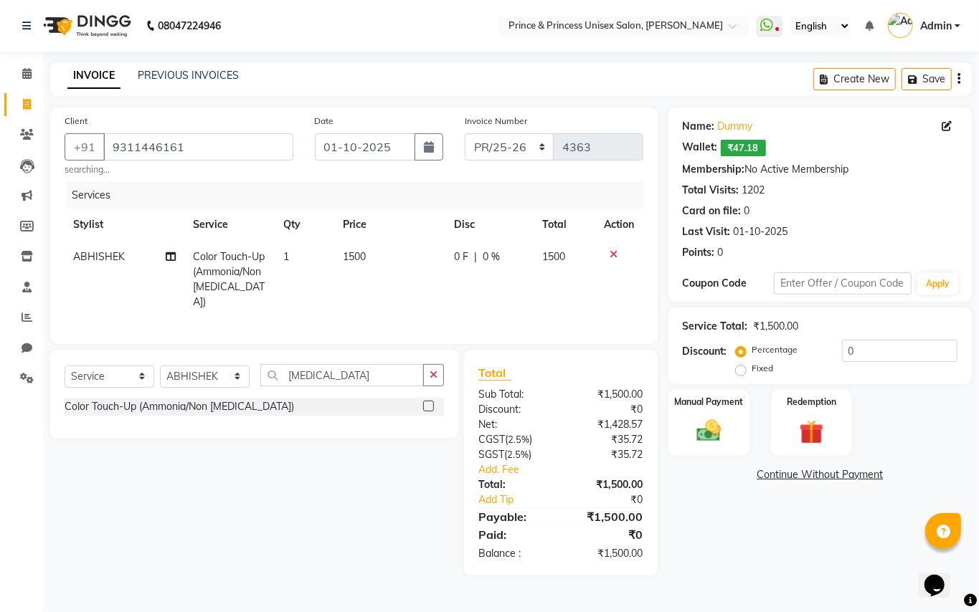
click at [400, 297] on td "1500" at bounding box center [389, 279] width 111 height 77
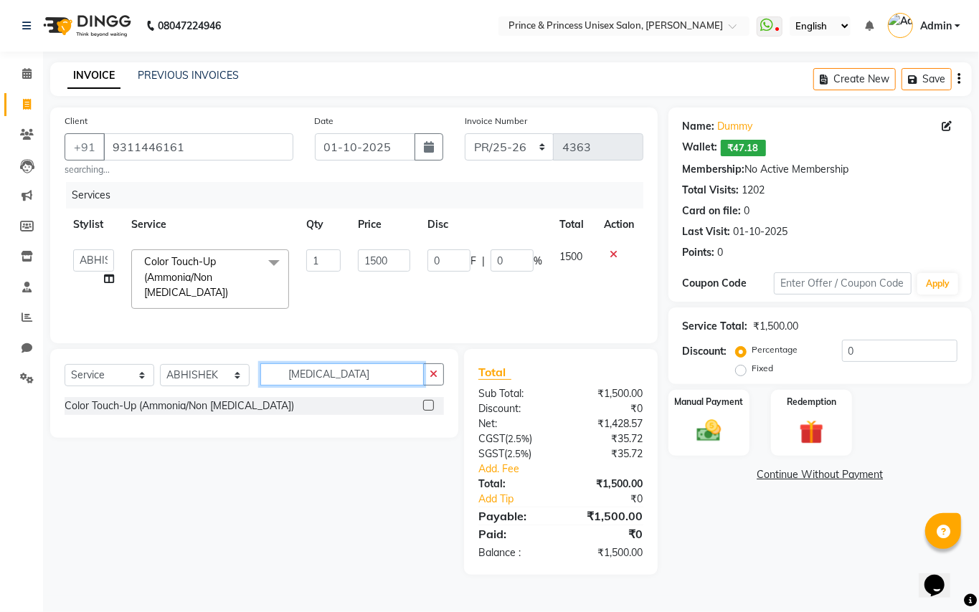
drag, startPoint x: 336, startPoint y: 391, endPoint x: 56, endPoint y: 55, distance: 437.3
click at [147, 270] on div "Client [PHONE_NUMBER] searching... Date [DATE] Invoice Number PR/25-26 V/2025 V…" at bounding box center [353, 342] width 629 height 468
type input "iron"
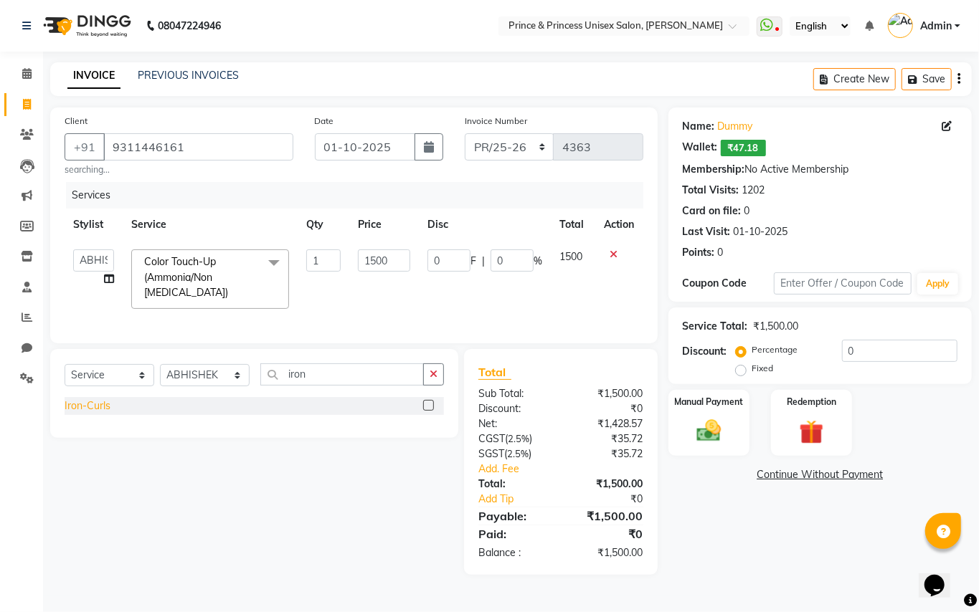
click at [80, 414] on div "Iron-Curls" at bounding box center [88, 406] width 46 height 15
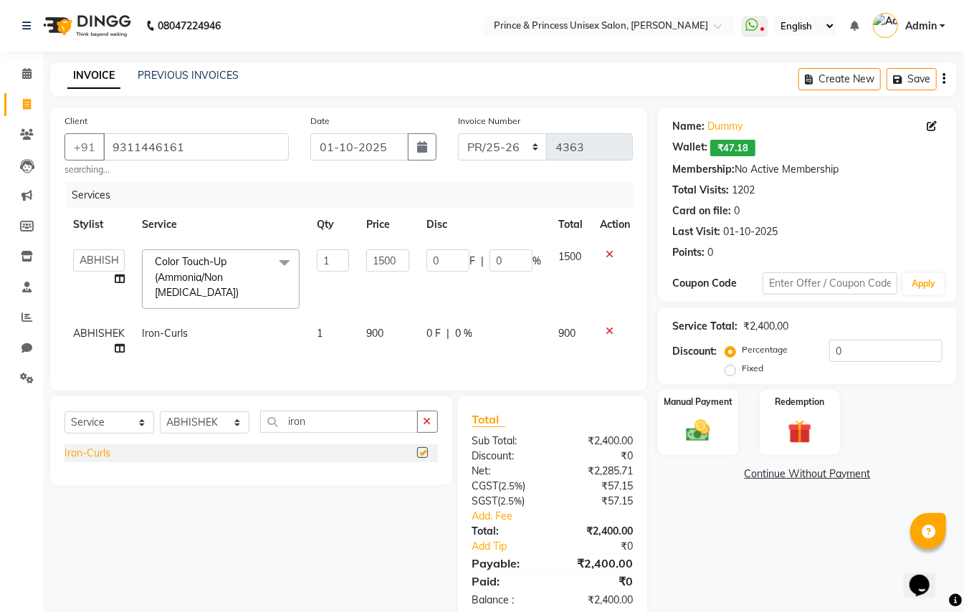
checkbox input "false"
click at [698, 429] on img at bounding box center [698, 431] width 40 height 29
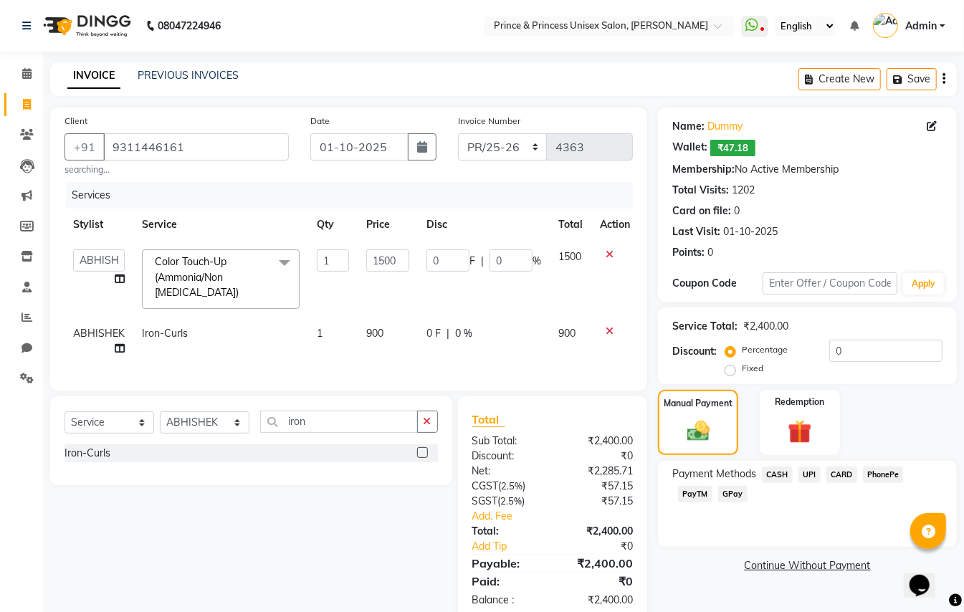
click at [776, 475] on span "CASH" at bounding box center [777, 475] width 31 height 16
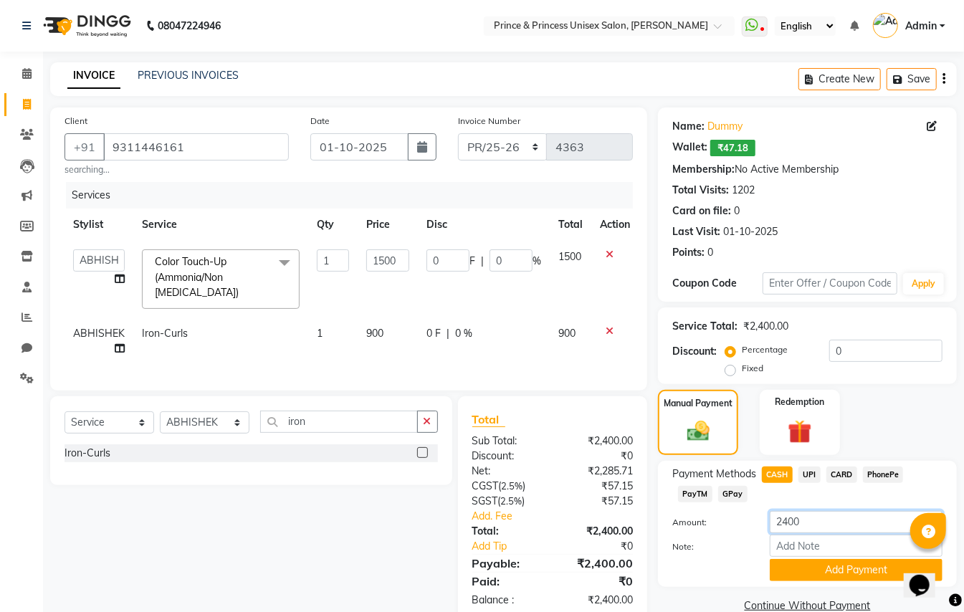
drag, startPoint x: 815, startPoint y: 520, endPoint x: 615, endPoint y: 381, distance: 243.9
click at [643, 419] on div "Client [PHONE_NUMBER] searching... Date [DATE] Invoice Number PR/25-26 V/2025 V…" at bounding box center [503, 365] width 929 height 515
type input "2000"
drag, startPoint x: 299, startPoint y: 562, endPoint x: 493, endPoint y: 557, distance: 194.4
click at [319, 568] on div "Select Service Product Membership Package Voucher Prepaid Gift Card Select Styl…" at bounding box center [245, 510] width 413 height 226
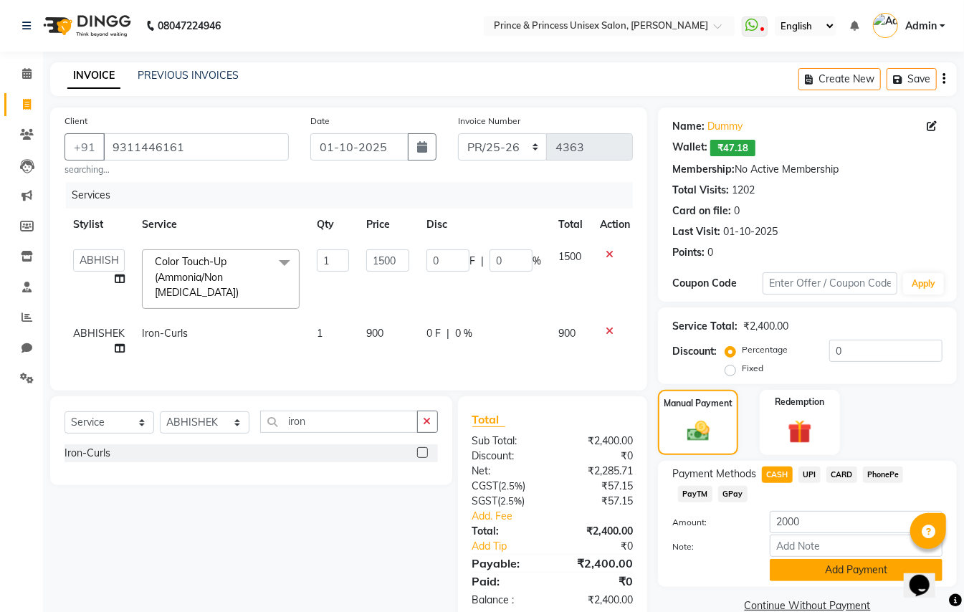
click at [803, 572] on button "Add Payment" at bounding box center [856, 570] width 173 height 22
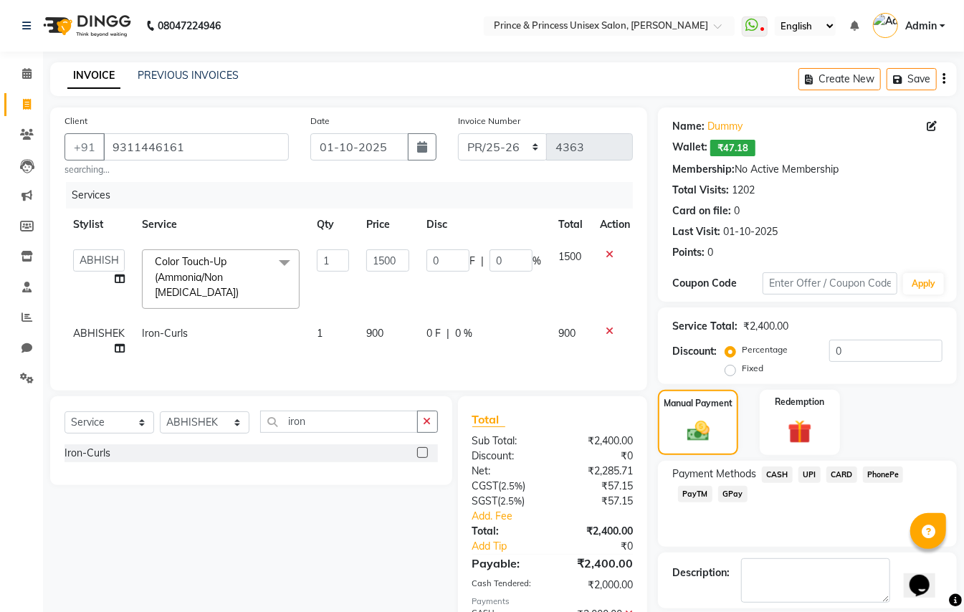
click at [696, 495] on span "PayTM" at bounding box center [695, 494] width 34 height 16
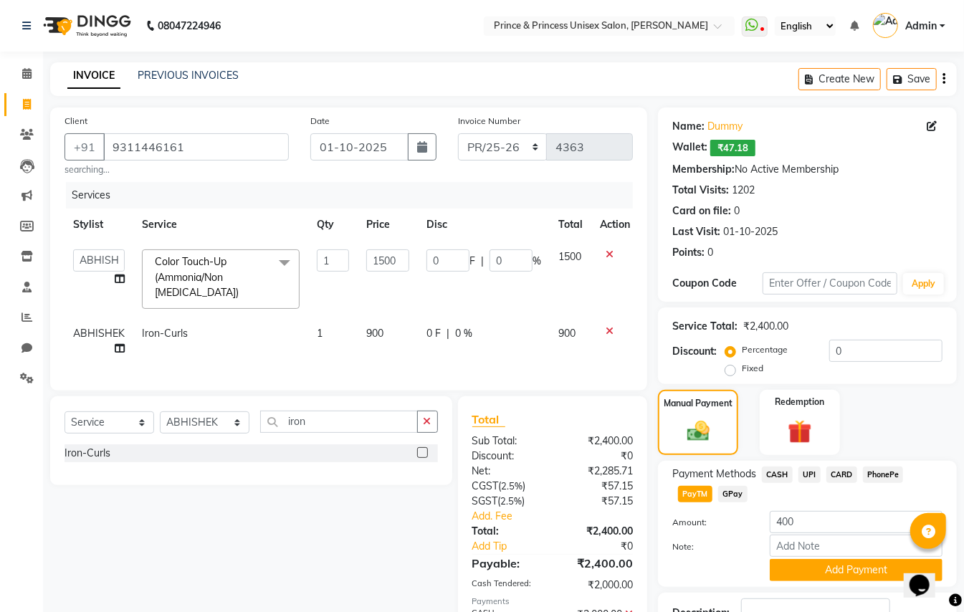
click at [844, 470] on span "CARD" at bounding box center [842, 475] width 31 height 16
click at [819, 575] on button "Add Payment" at bounding box center [856, 570] width 173 height 22
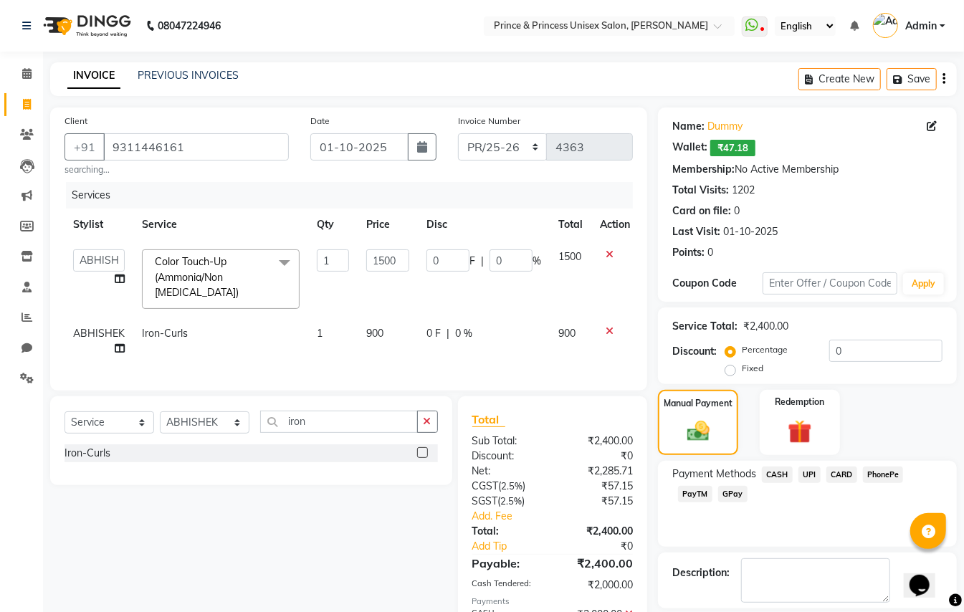
scroll to position [90, 0]
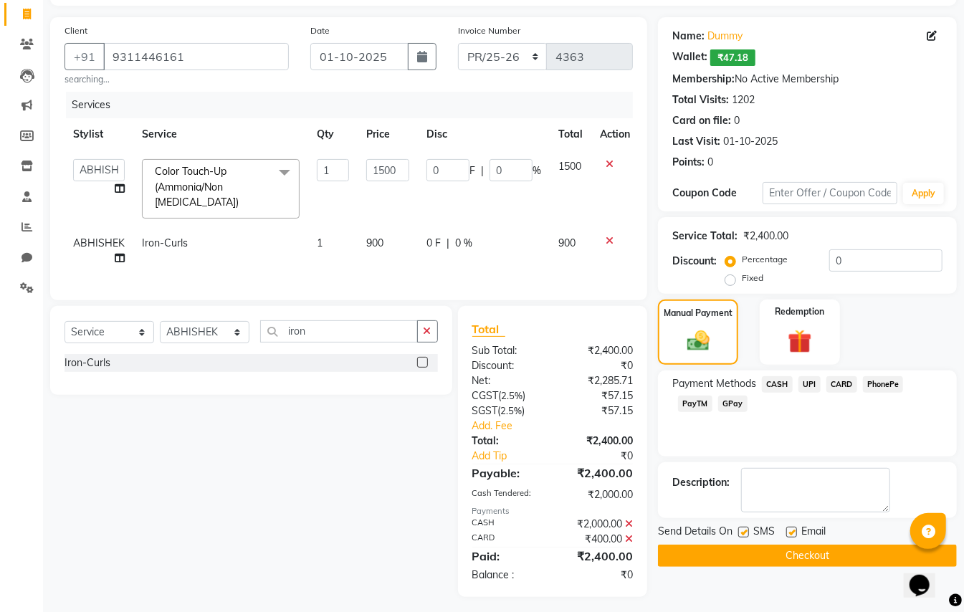
click at [807, 552] on button "Checkout" at bounding box center [807, 556] width 299 height 22
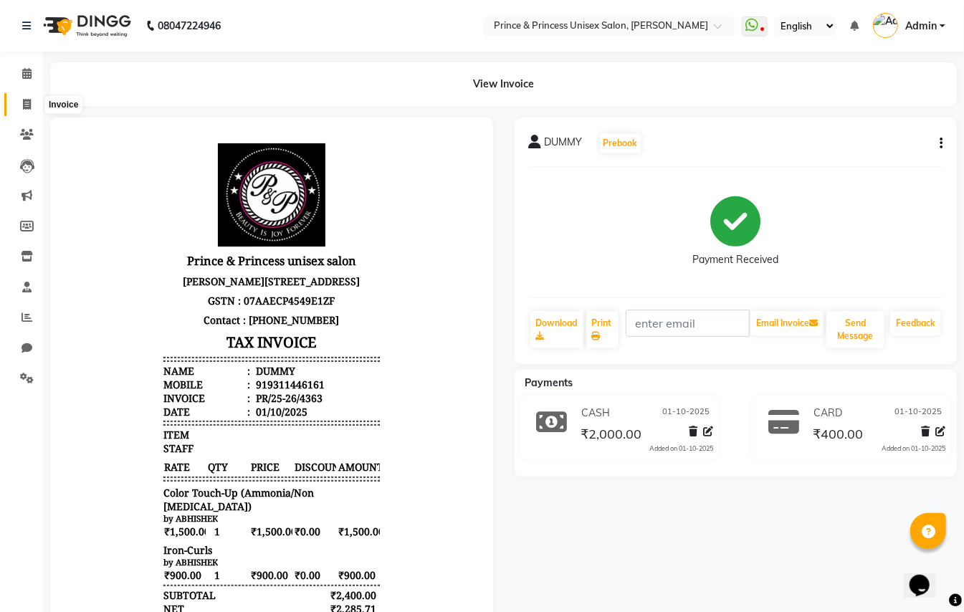
click at [27, 106] on icon at bounding box center [27, 104] width 8 height 11
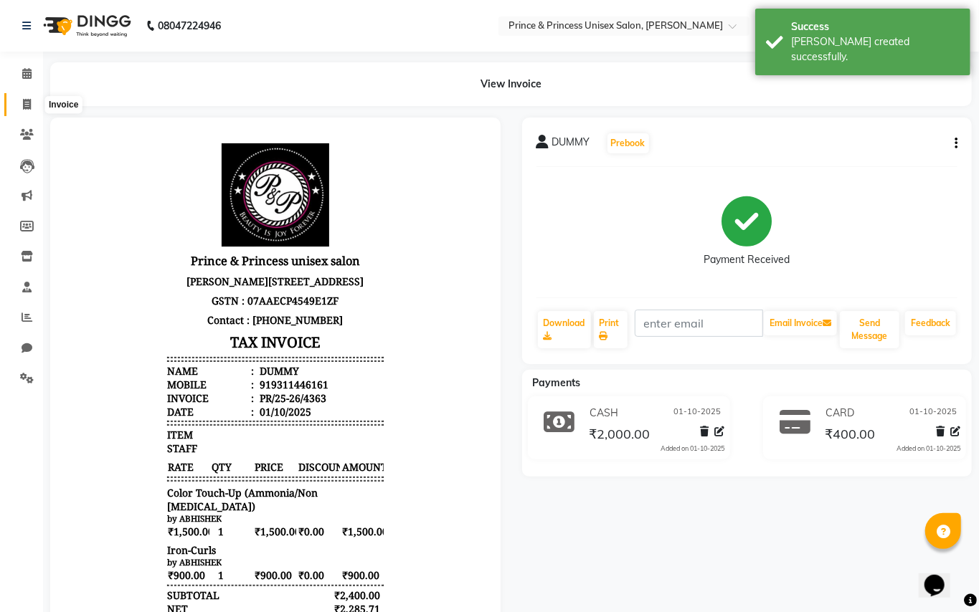
select select "service"
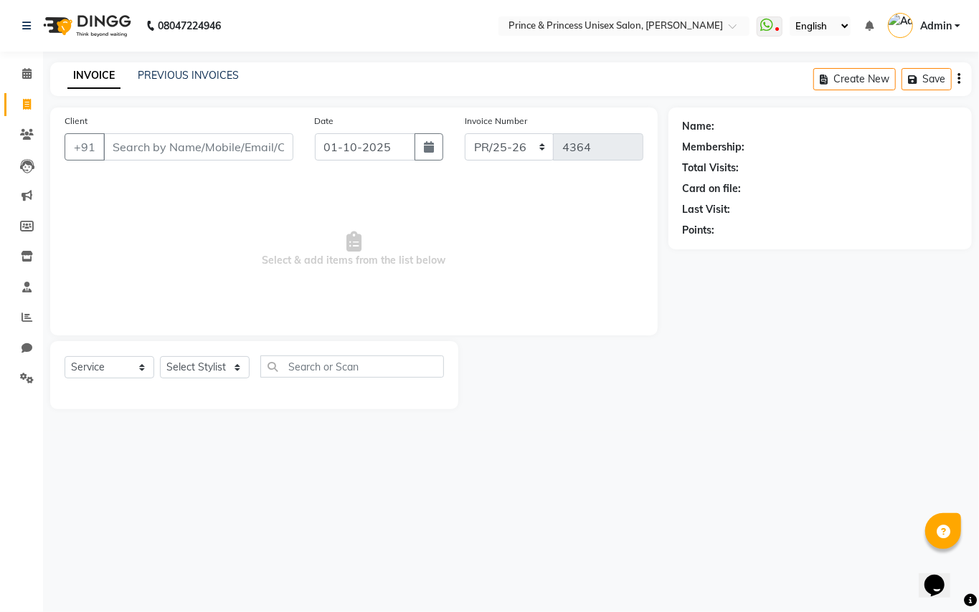
click at [215, 155] on input "Client" at bounding box center [198, 146] width 190 height 27
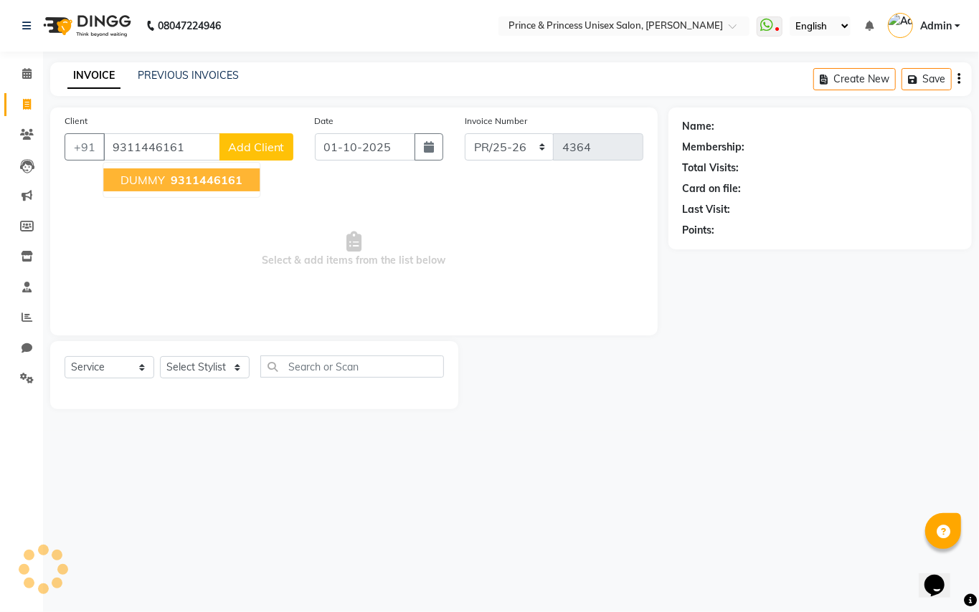
type input "9311446161"
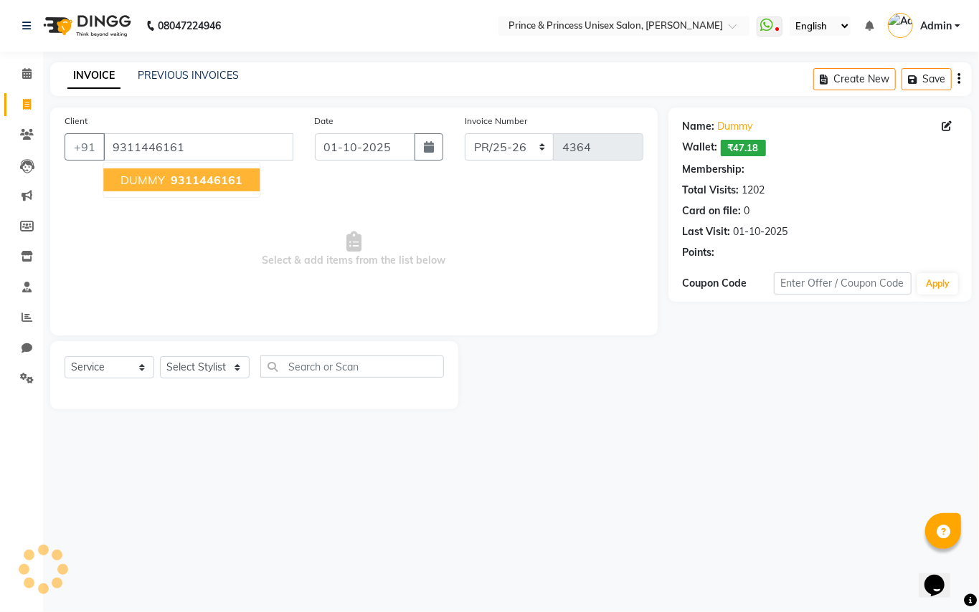
click at [144, 176] on span "DUMMY" at bounding box center [142, 180] width 44 height 14
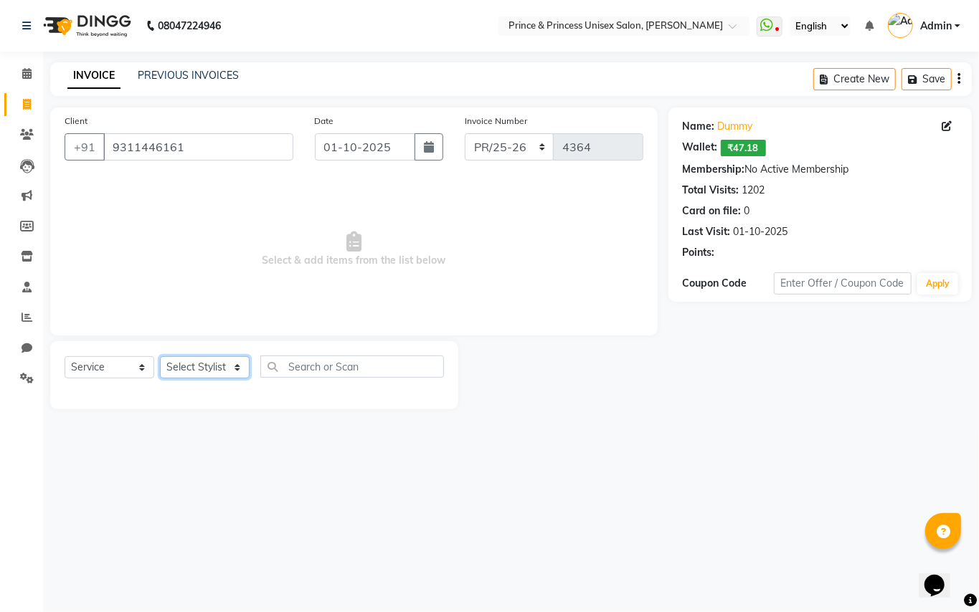
click at [198, 370] on select "Select Sty[PERSON_NAME]EK AJ[PERSON_NAME]N[PERSON_NAME] [PERSON_NAME]DU [PERSON…" at bounding box center [205, 367] width 90 height 22
click at [274, 486] on div "08047224946 Select Location × Prince & Princess Unisex[PERSON_NAME][GEOGRAPHIC_…" at bounding box center [489, 306] width 979 height 612
click at [188, 361] on select "Select Sty[PERSON_NAME]EK AJ[PERSON_NAME]N[PERSON_NAME] [PERSON_NAME]DU [PERSON…" at bounding box center [205, 367] width 90 height 22
click at [224, 498] on div "08047224946 Select Location × Prince & Princess Unisex[PERSON_NAME][GEOGRAPHIC_…" at bounding box center [489, 306] width 979 height 612
click at [199, 369] on select "Select Sty[PERSON_NAME]EK AJ[PERSON_NAME]N[PERSON_NAME] [PERSON_NAME]DU [PERSON…" at bounding box center [205, 367] width 90 height 22
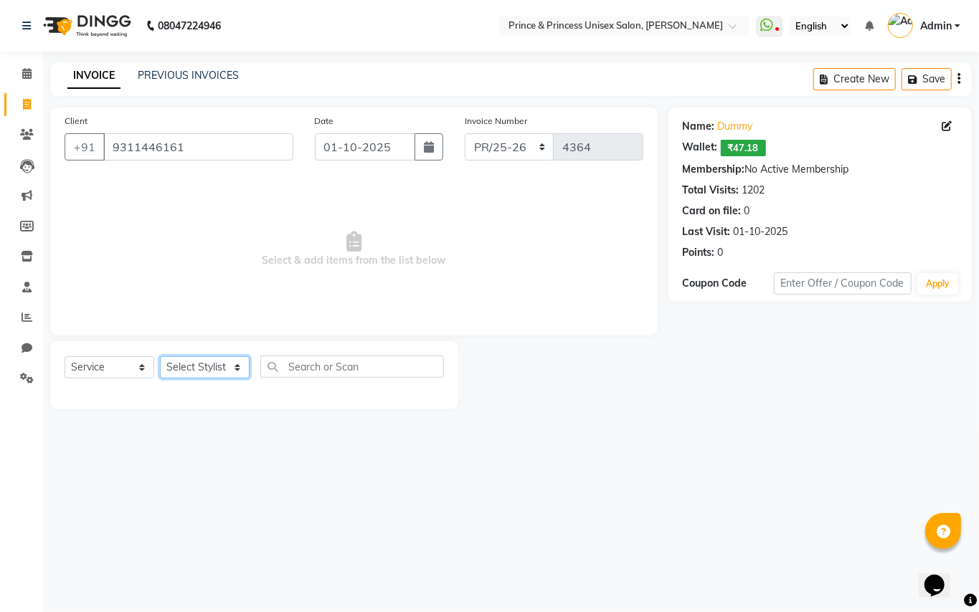
select select "17871"
drag, startPoint x: 199, startPoint y: 369, endPoint x: 323, endPoint y: 359, distance: 123.7
click at [199, 369] on select "Select Sty[PERSON_NAME]EK AJ[PERSON_NAME]N[PERSON_NAME] [PERSON_NAME]DU [PERSON…" at bounding box center [205, 367] width 90 height 22
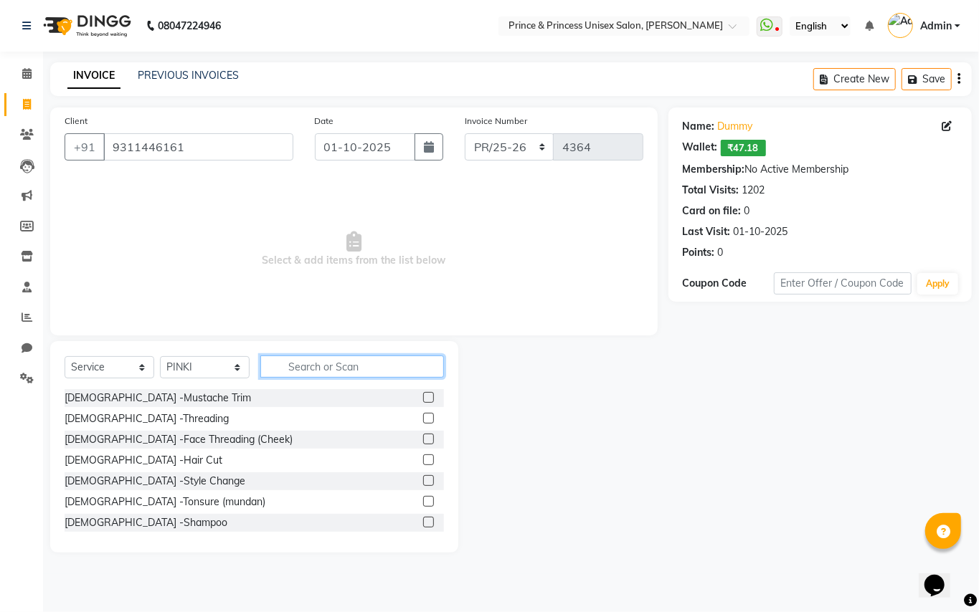
click at [339, 364] on input "text" at bounding box center [352, 367] width 184 height 22
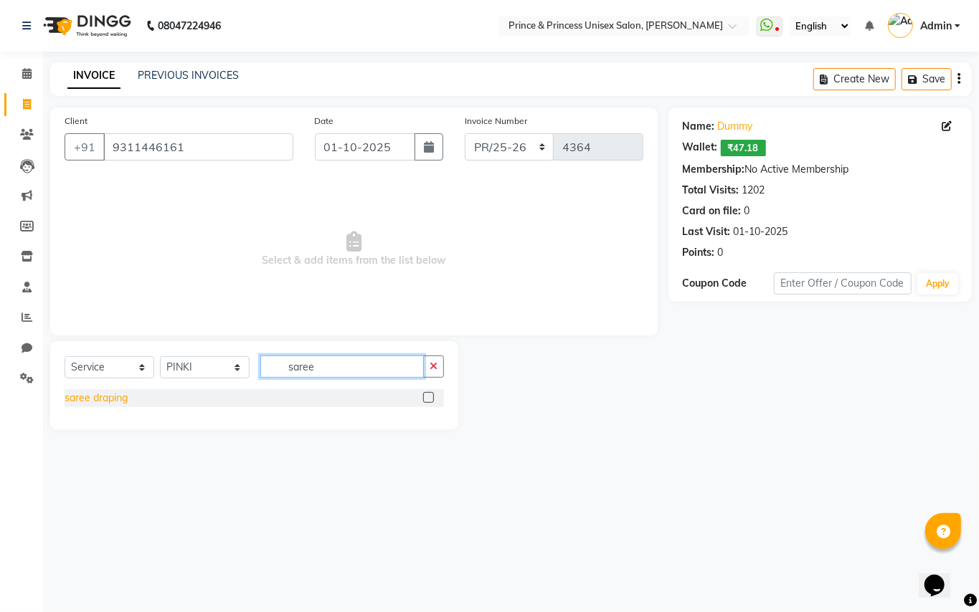
type input "saree"
click at [102, 396] on div "saree draping" at bounding box center [96, 398] width 63 height 15
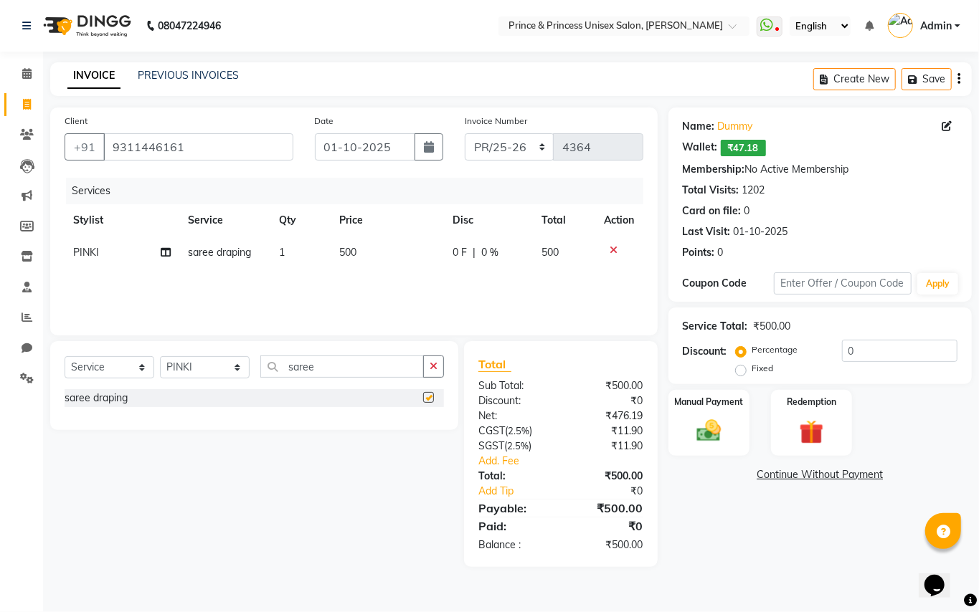
checkbox input "false"
click at [322, 359] on input "saree" at bounding box center [341, 367] width 163 height 22
type input "s"
type input "eye"
click at [115, 394] on div "Eye Brow (Thread)" at bounding box center [107, 398] width 85 height 15
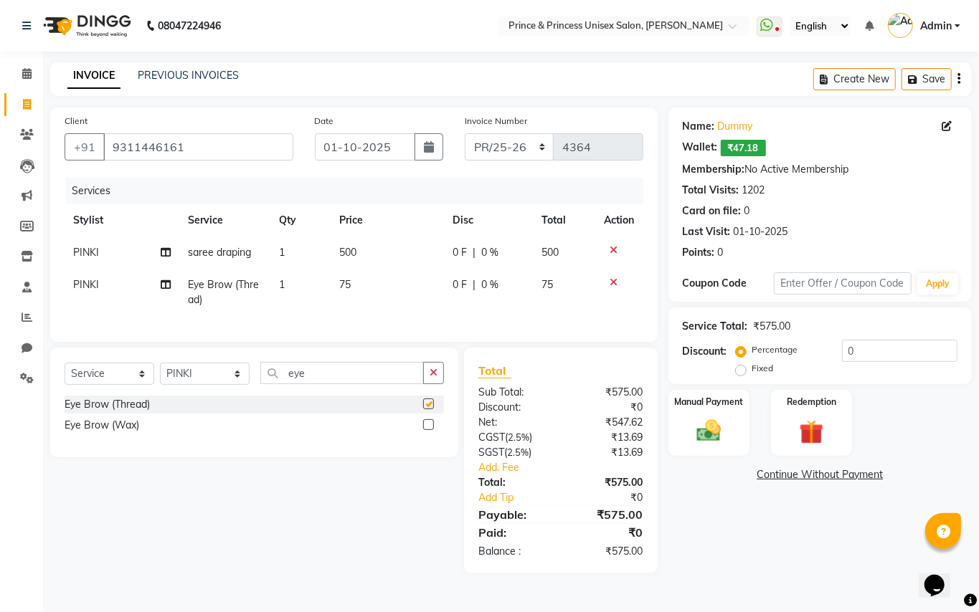
checkbox input "false"
click at [717, 428] on img at bounding box center [708, 431] width 41 height 29
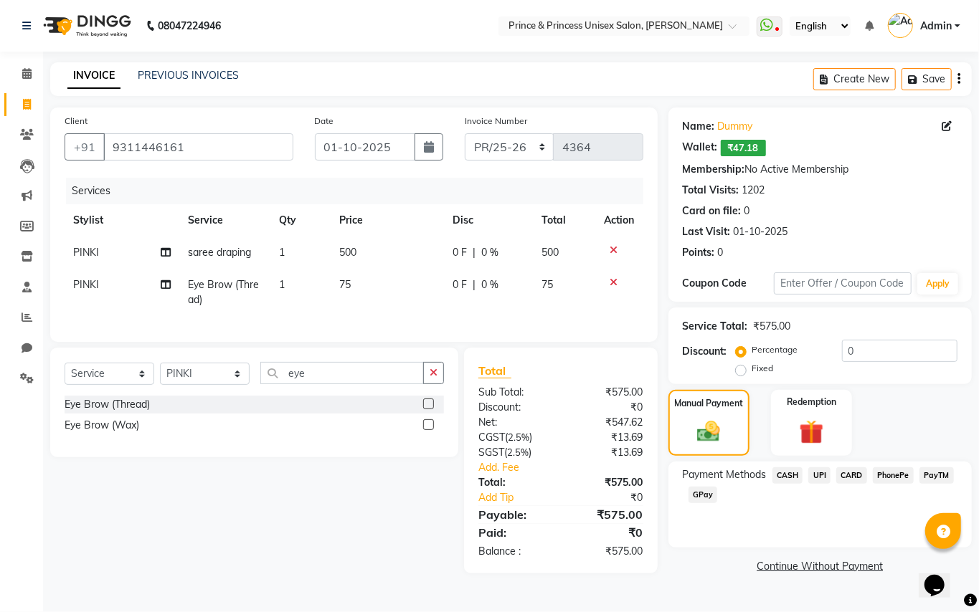
click at [934, 472] on span "PayTM" at bounding box center [936, 476] width 34 height 16
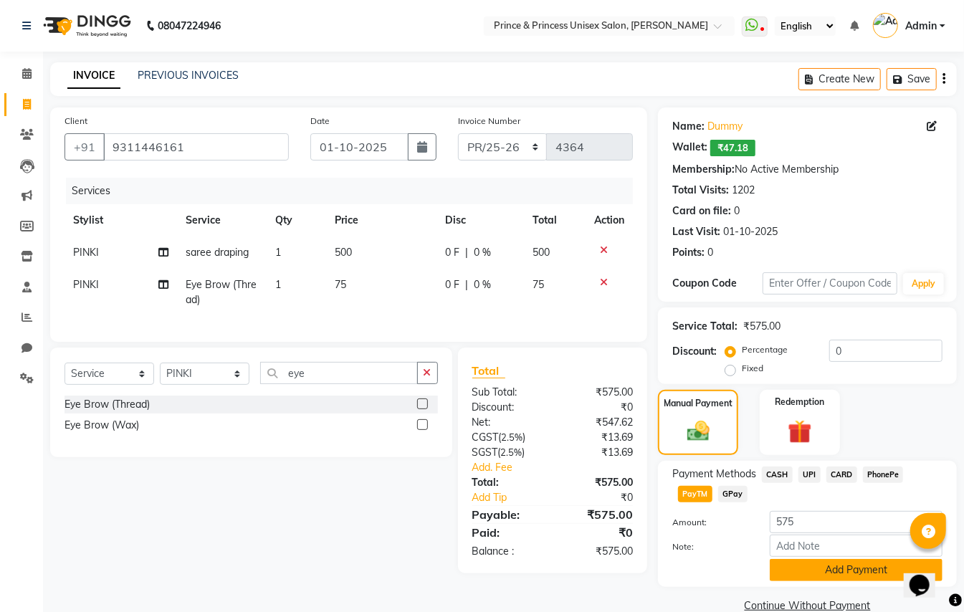
click at [816, 572] on button "Add Payment" at bounding box center [856, 570] width 173 height 22
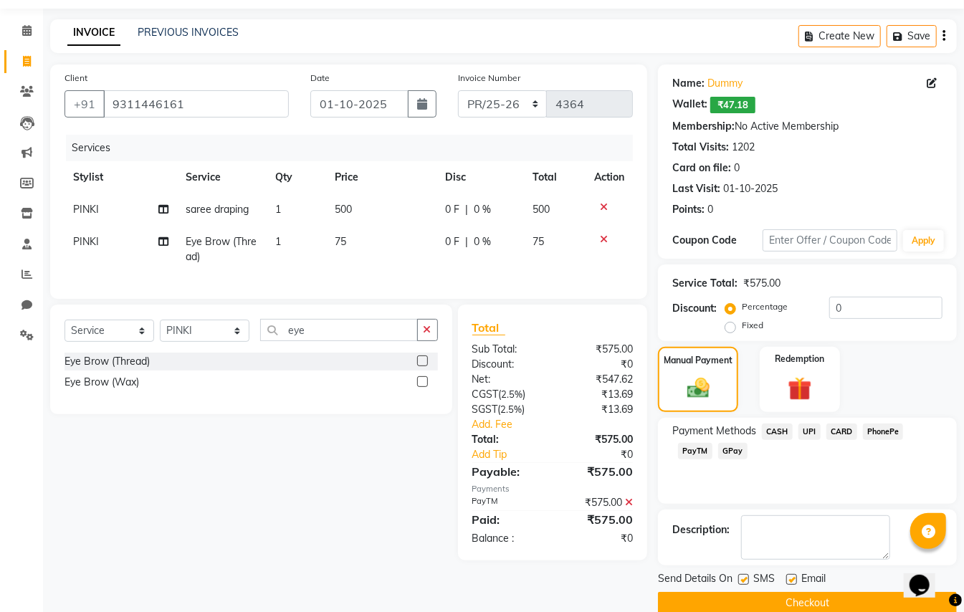
drag, startPoint x: 975, startPoint y: 529, endPoint x: 14, endPoint y: 29, distance: 1083.4
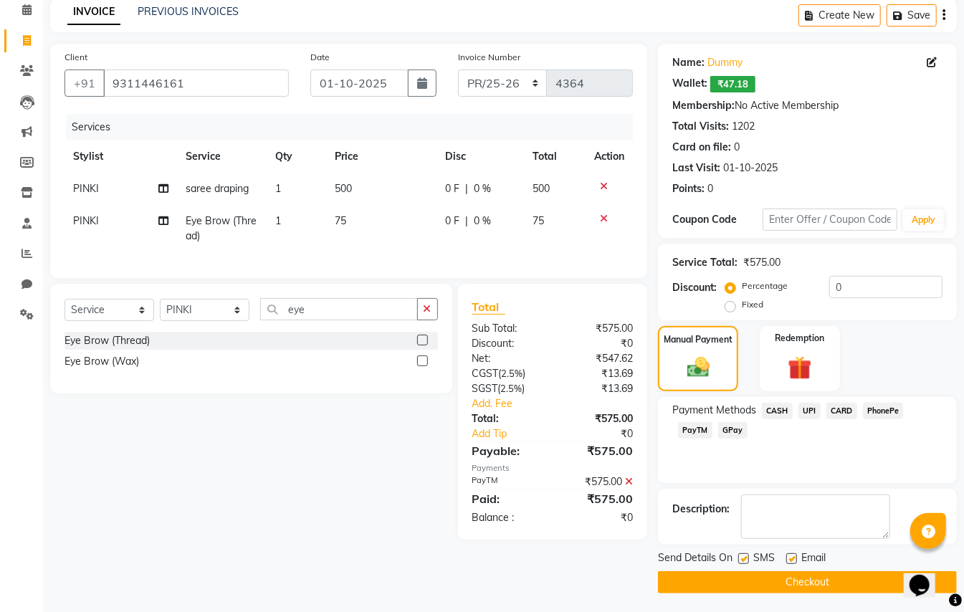
click at [840, 586] on button "Checkout" at bounding box center [807, 583] width 299 height 22
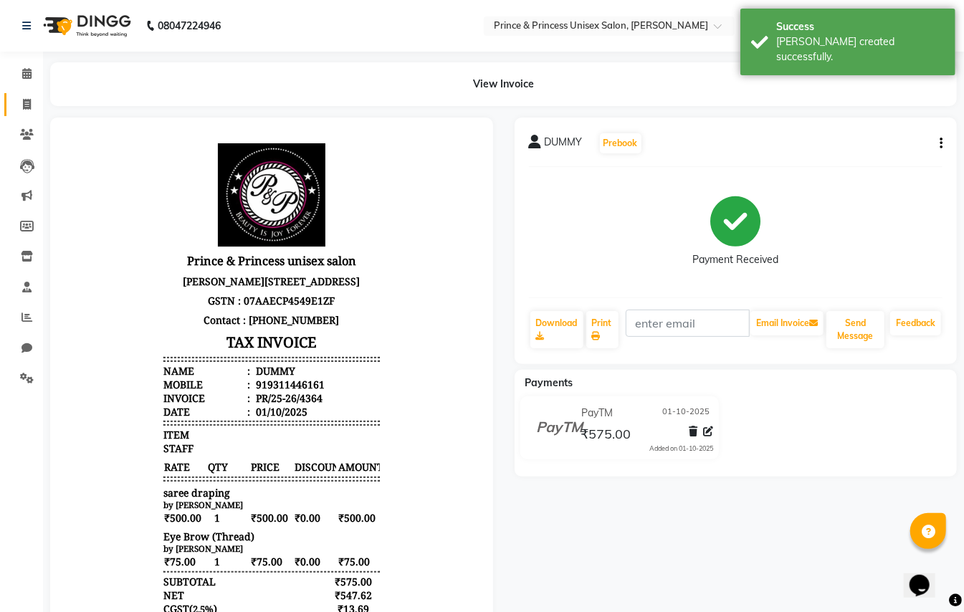
click at [29, 99] on icon at bounding box center [27, 104] width 8 height 11
select select "service"
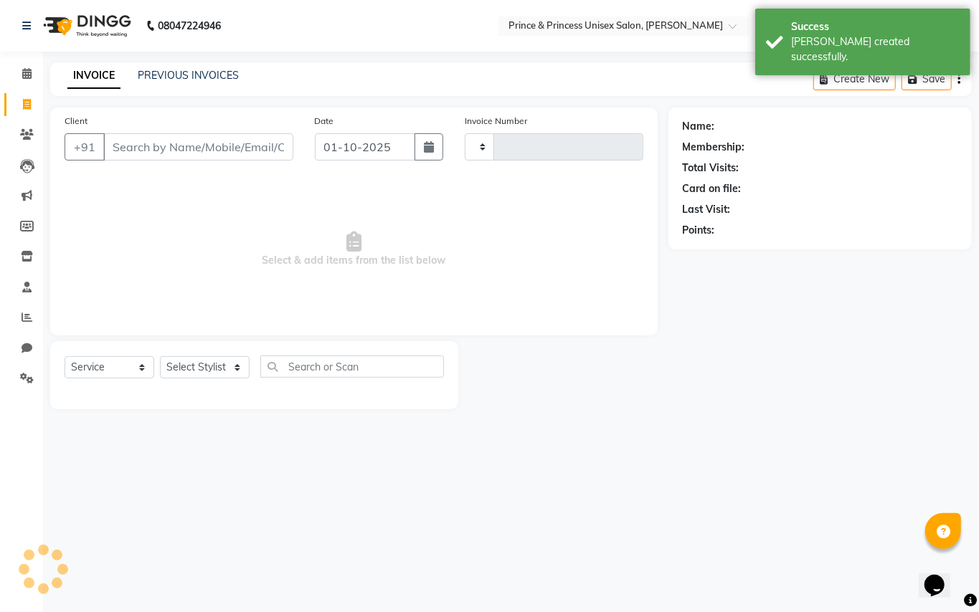
type input "4365"
select select "3760"
click at [204, 148] on input "Client" at bounding box center [198, 146] width 190 height 27
drag, startPoint x: 204, startPoint y: 148, endPoint x: 211, endPoint y: 144, distance: 7.4
click at [205, 147] on input "Client" at bounding box center [198, 146] width 190 height 27
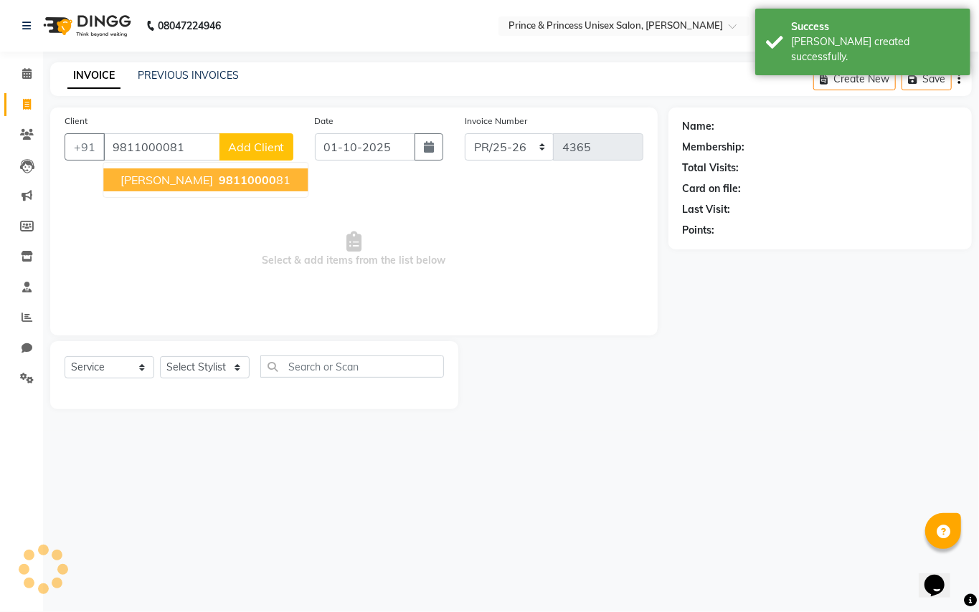
type input "9811000081"
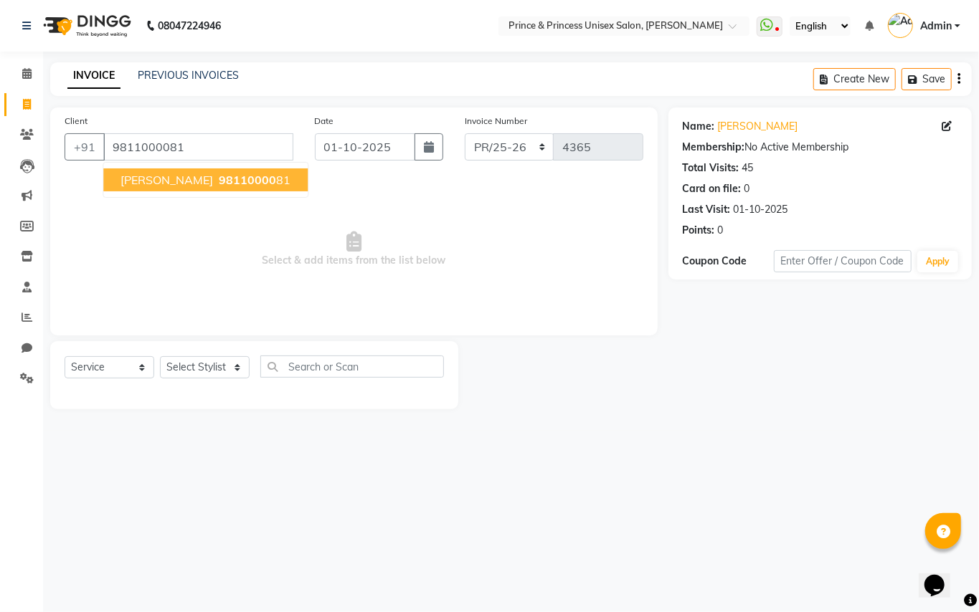
click at [122, 185] on span "[PERSON_NAME]" at bounding box center [166, 180] width 93 height 14
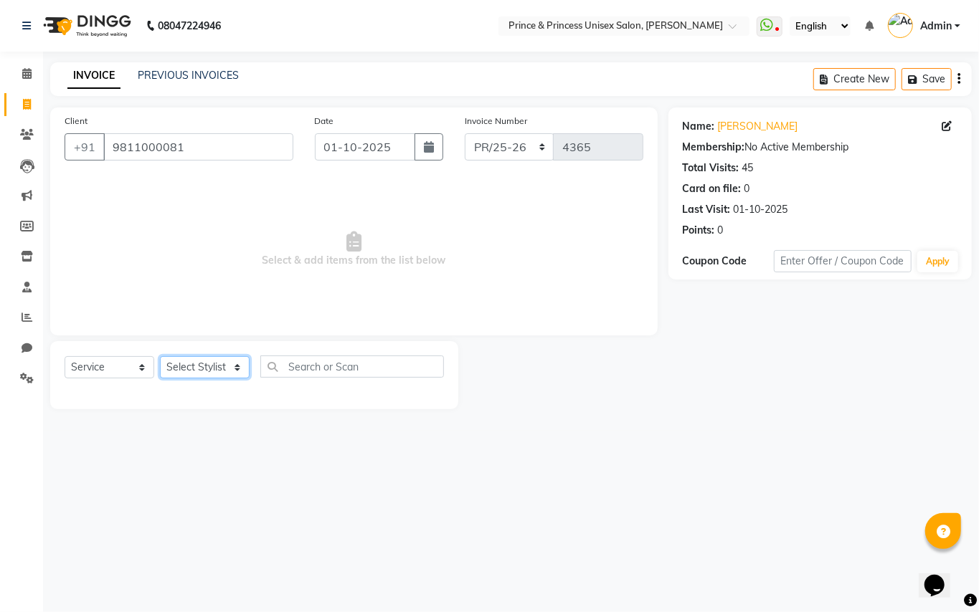
click at [211, 366] on select "Select Sty[PERSON_NAME]EK AJ[PERSON_NAME]N[PERSON_NAME] [PERSON_NAME]DU [PERSON…" at bounding box center [205, 367] width 90 height 22
click at [212, 433] on div "08047224946 Select Location × Prince & Princess Unisex Sal[PERSON_NAME][GEOGRAP…" at bounding box center [489, 306] width 979 height 612
drag, startPoint x: 213, startPoint y: 435, endPoint x: 211, endPoint y: 409, distance: 25.9
click at [213, 437] on div "08047224946 Select Location × Prince & Princess Unisex Sal[PERSON_NAME][GEOGRAP…" at bounding box center [489, 306] width 979 height 612
drag, startPoint x: 196, startPoint y: 359, endPoint x: 189, endPoint y: 364, distance: 8.2
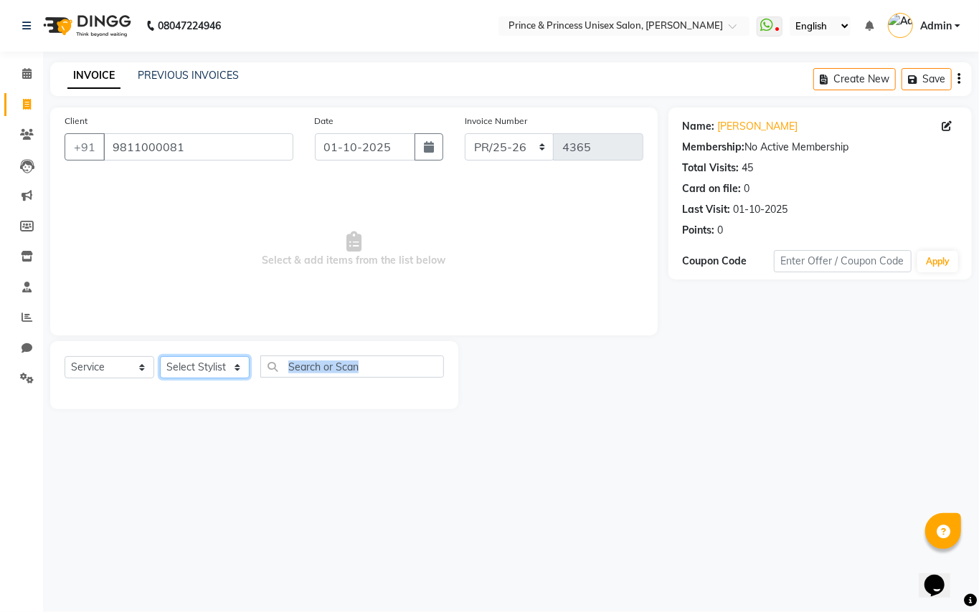
click at [193, 361] on select "Select Sty[PERSON_NAME]EK AJ[PERSON_NAME]N[PERSON_NAME] [PERSON_NAME]DU [PERSON…" at bounding box center [205, 367] width 90 height 22
select select "37313"
drag, startPoint x: 189, startPoint y: 366, endPoint x: 331, endPoint y: 363, distance: 142.0
click at [194, 366] on select "Select Sty[PERSON_NAME]EK AJ[PERSON_NAME]N[PERSON_NAME] [PERSON_NAME]DU [PERSON…" at bounding box center [205, 367] width 90 height 22
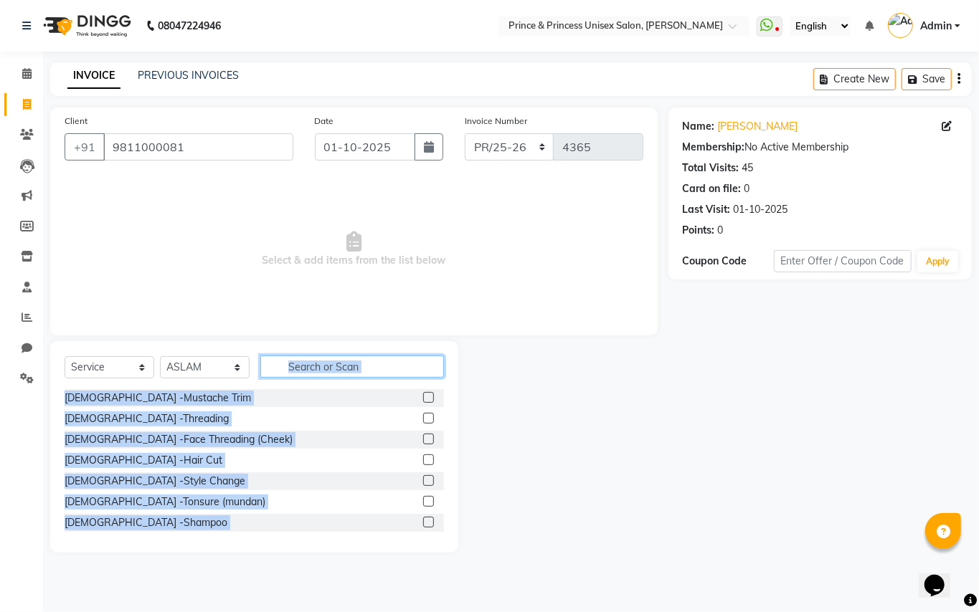
click at [363, 367] on input "text" at bounding box center [352, 367] width 184 height 22
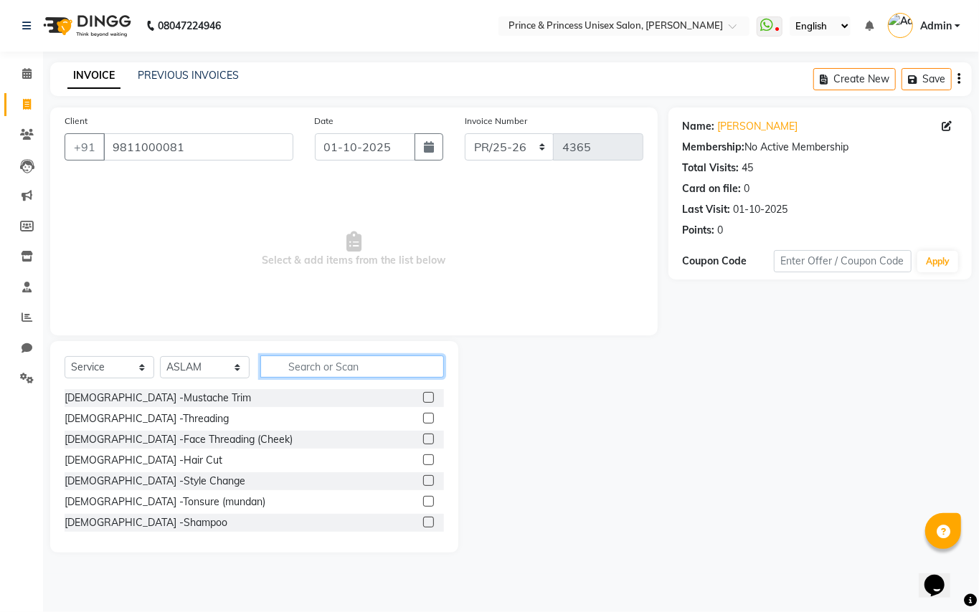
click at [366, 367] on input "text" at bounding box center [352, 367] width 184 height 22
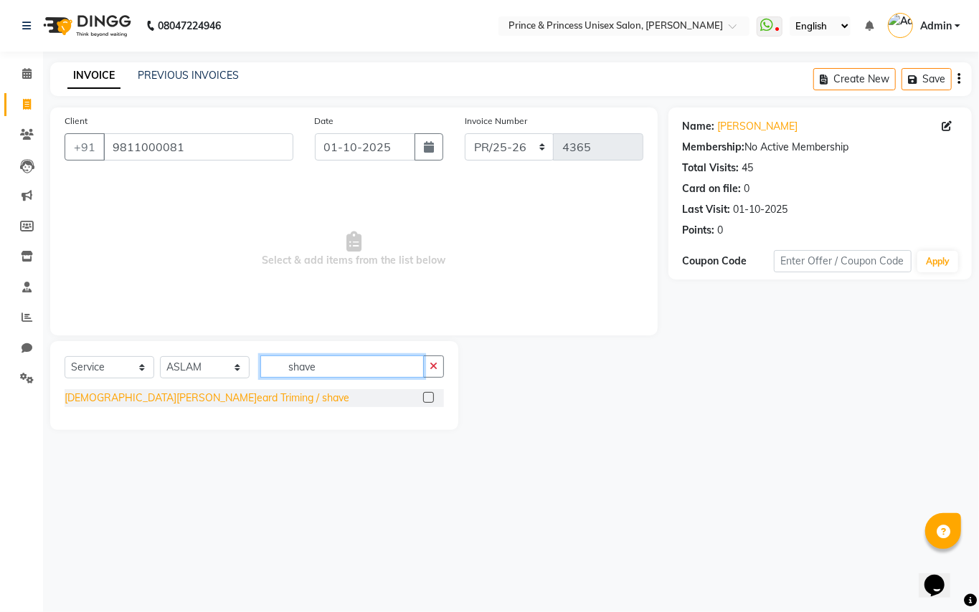
type input "shave"
click at [95, 399] on div "[DEMOGRAPHIC_DATA][PERSON_NAME]eard Triming / shave" at bounding box center [207, 398] width 285 height 15
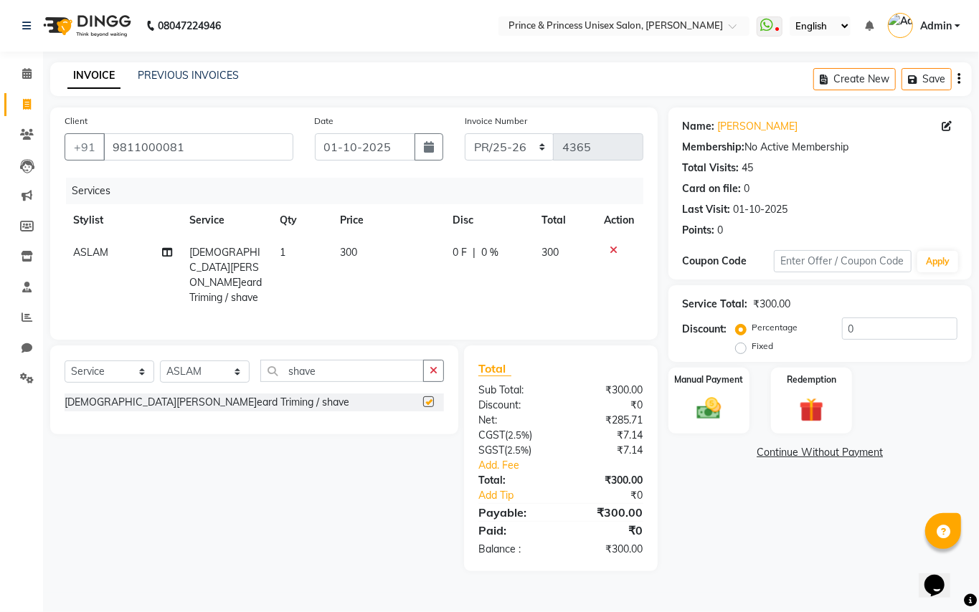
checkbox input "false"
click at [706, 417] on img at bounding box center [708, 408] width 41 height 29
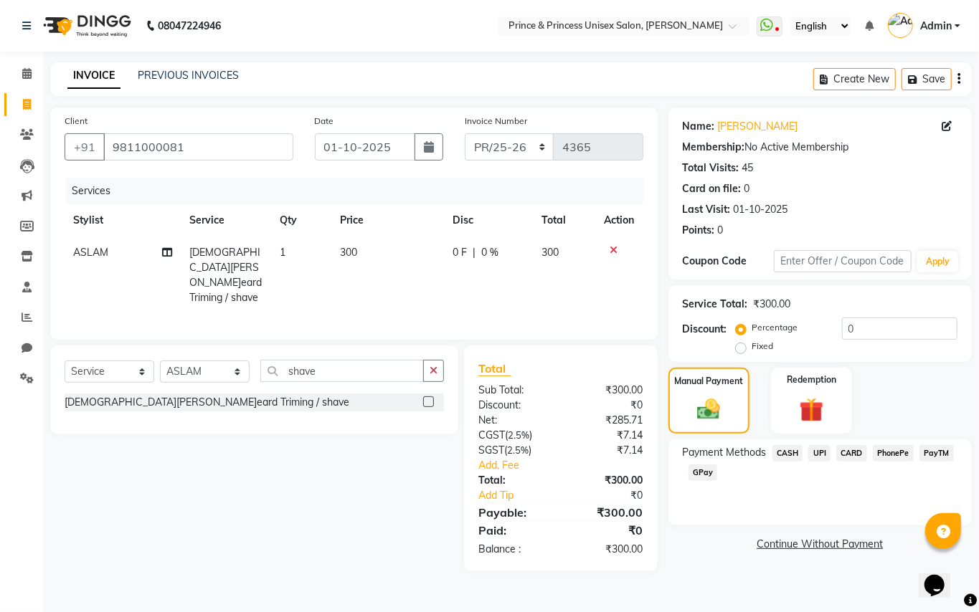
drag, startPoint x: 782, startPoint y: 451, endPoint x: 809, endPoint y: 480, distance: 39.6
click at [782, 452] on span "CASH" at bounding box center [787, 453] width 31 height 16
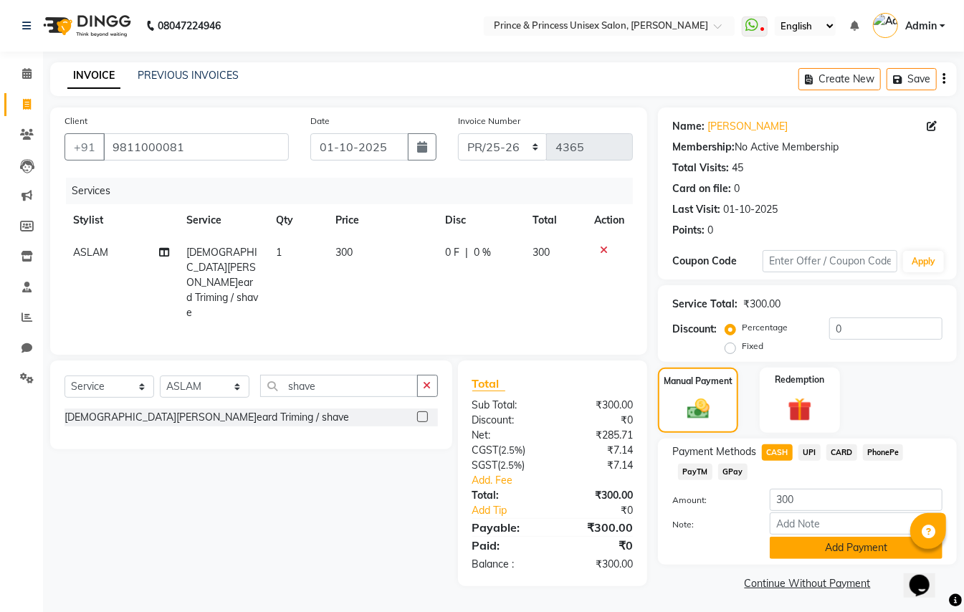
click at [829, 551] on button "Add Payment" at bounding box center [856, 548] width 173 height 22
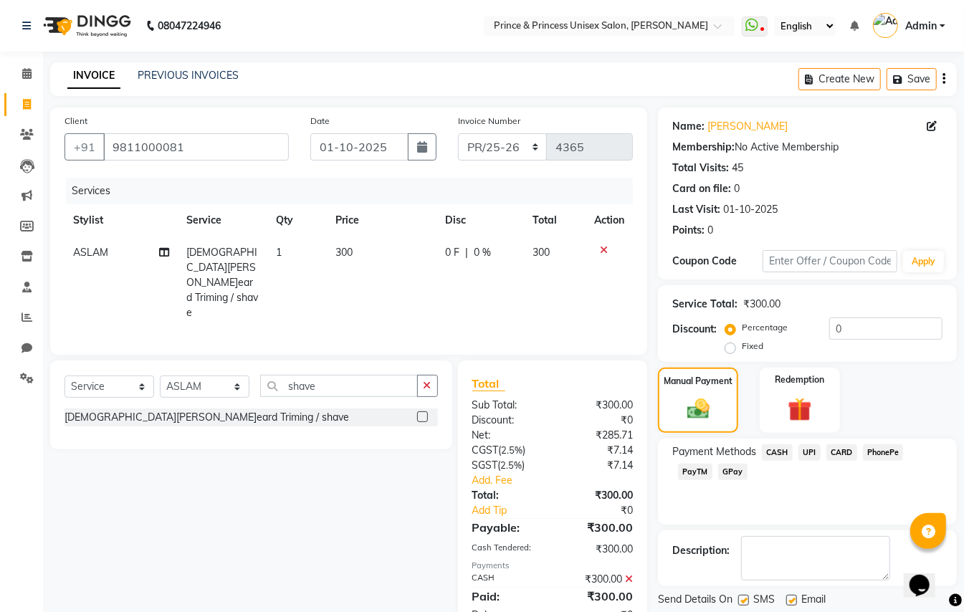
scroll to position [44, 0]
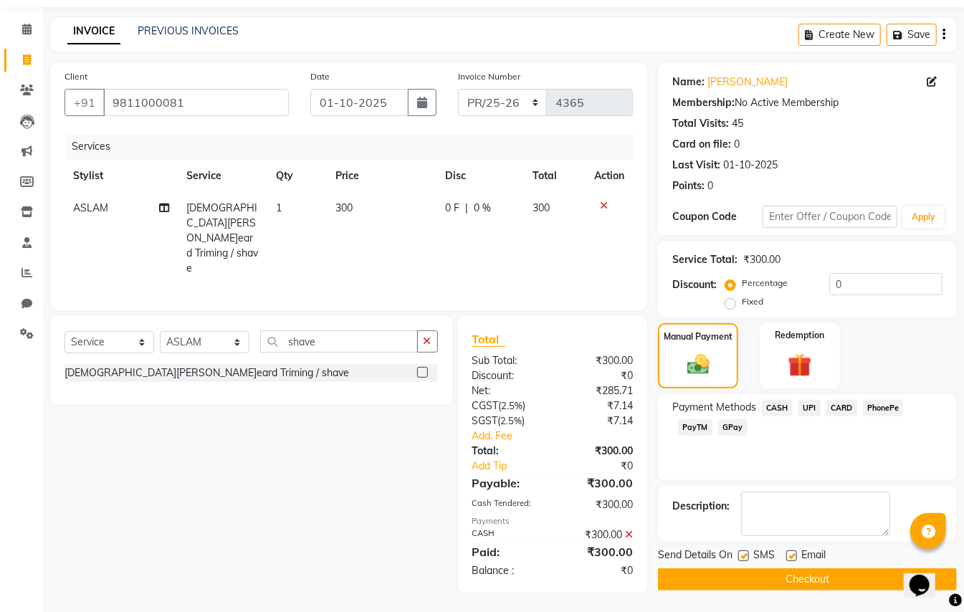
click at [812, 587] on button "Checkout" at bounding box center [807, 580] width 299 height 22
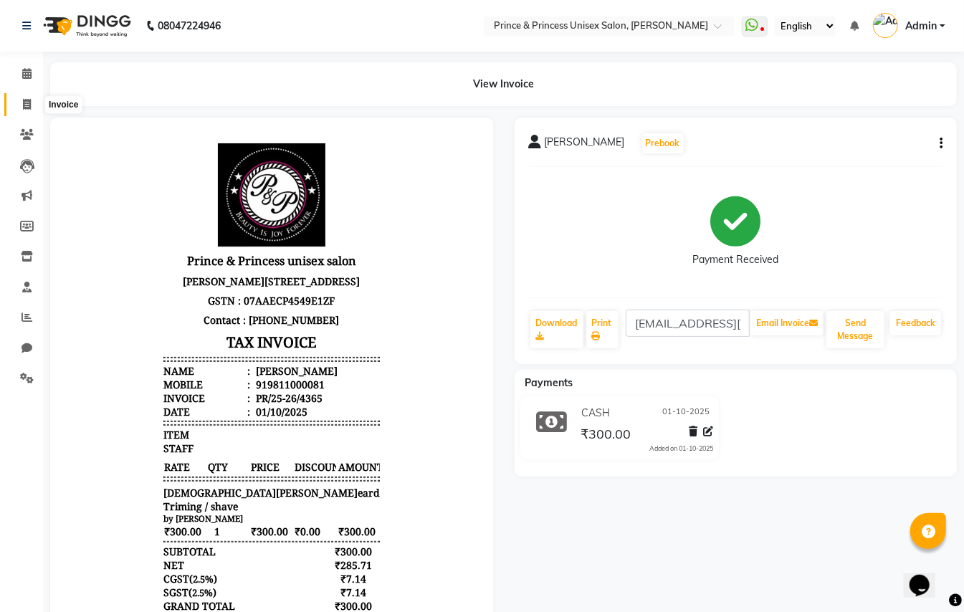
click at [24, 101] on icon at bounding box center [27, 104] width 8 height 11
select select "service"
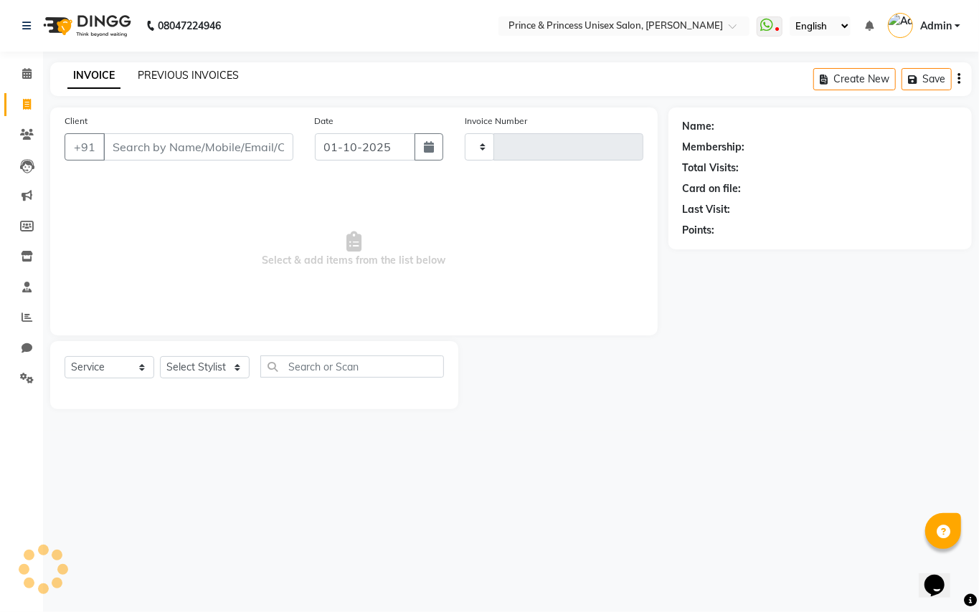
click at [194, 72] on link "PREVIOUS INVOICES" at bounding box center [188, 75] width 101 height 13
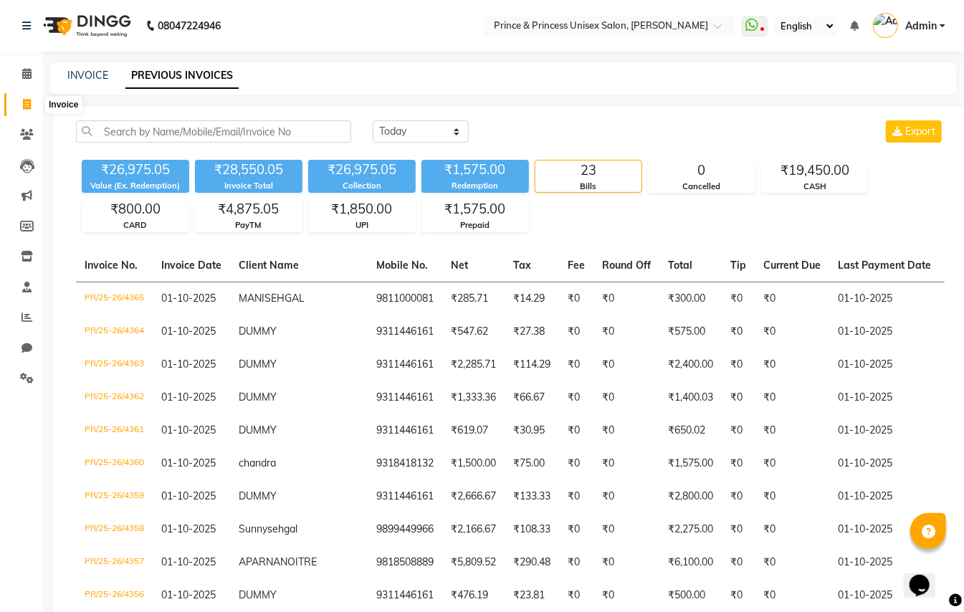
click at [24, 99] on icon at bounding box center [27, 104] width 8 height 11
select select "service"
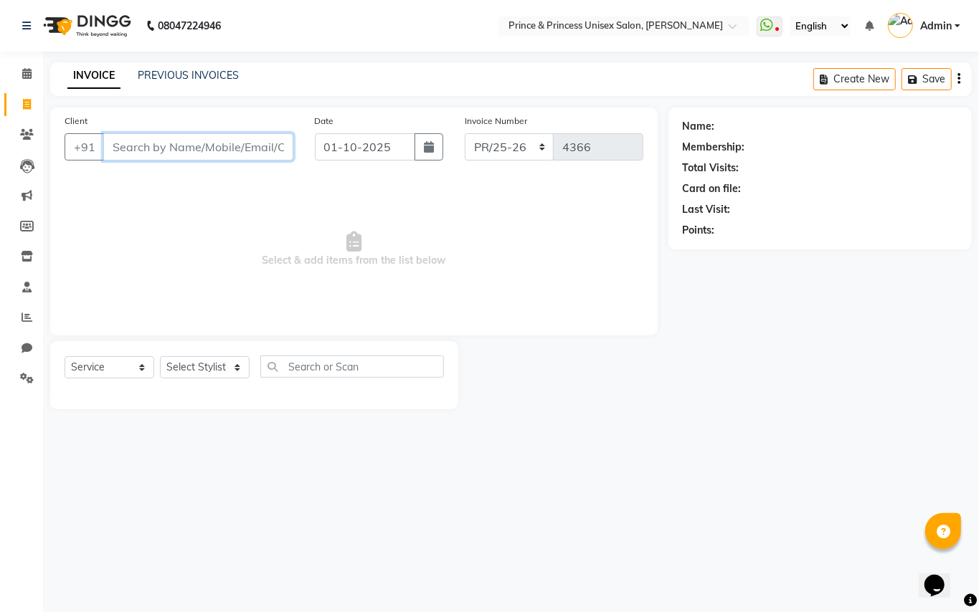
drag, startPoint x: 166, startPoint y: 133, endPoint x: 145, endPoint y: 159, distance: 34.2
click at [161, 142] on input "Client" at bounding box center [198, 146] width 190 height 27
click at [149, 138] on input "Client" at bounding box center [198, 146] width 190 height 27
type input "9811000081"
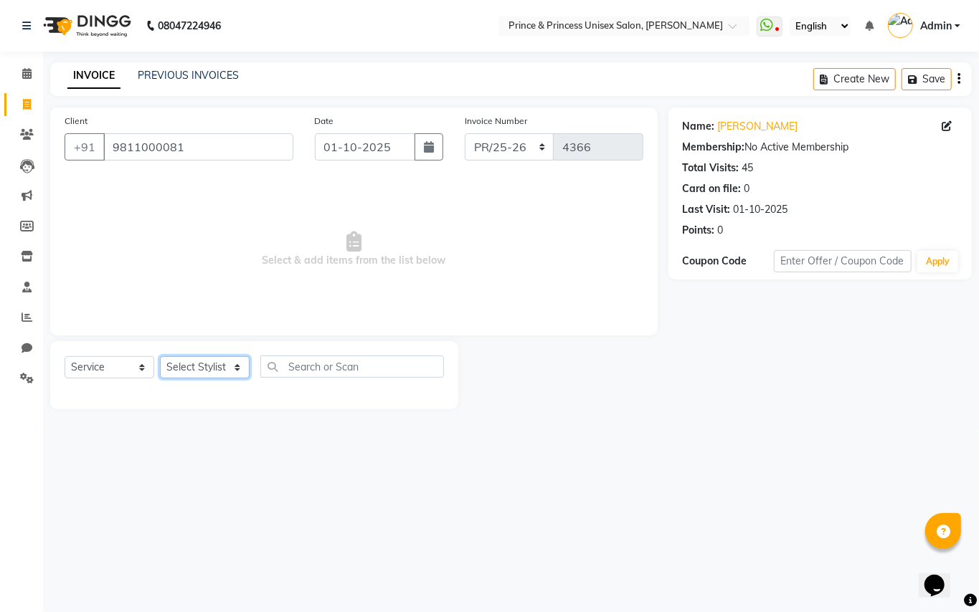
click at [195, 359] on select "Select Sty[PERSON_NAME]EK AJ[PERSON_NAME]N[PERSON_NAME] [PERSON_NAME]DU [PERSON…" at bounding box center [205, 367] width 90 height 22
select select "86136"
drag, startPoint x: 195, startPoint y: 359, endPoint x: 293, endPoint y: 360, distance: 97.5
click at [195, 359] on select "Select Sty[PERSON_NAME]EK AJ[PERSON_NAME]N[PERSON_NAME] [PERSON_NAME]DU [PERSON…" at bounding box center [205, 367] width 90 height 22
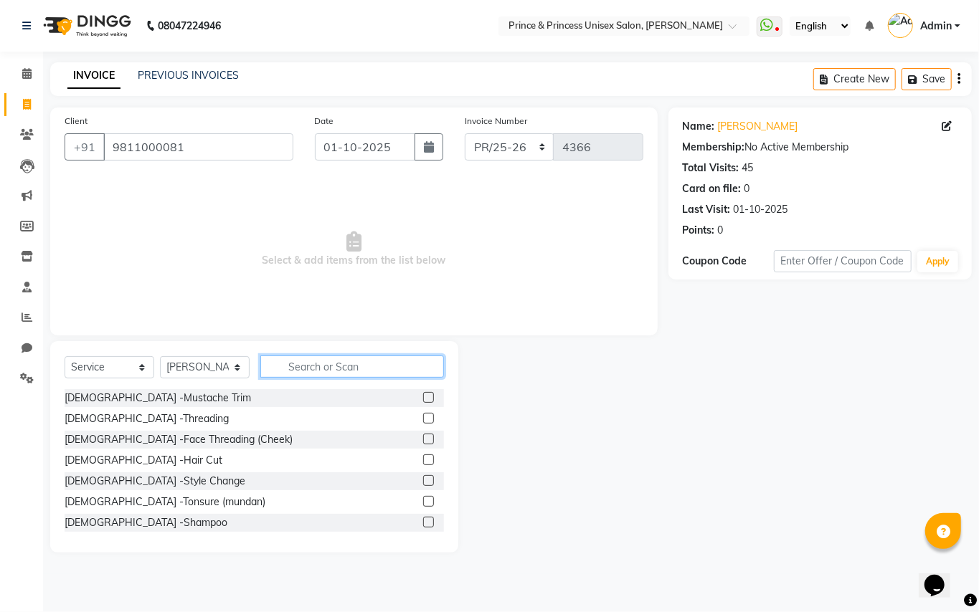
click at [296, 361] on input "text" at bounding box center [352, 367] width 184 height 22
click at [294, 362] on input "text" at bounding box center [352, 367] width 184 height 22
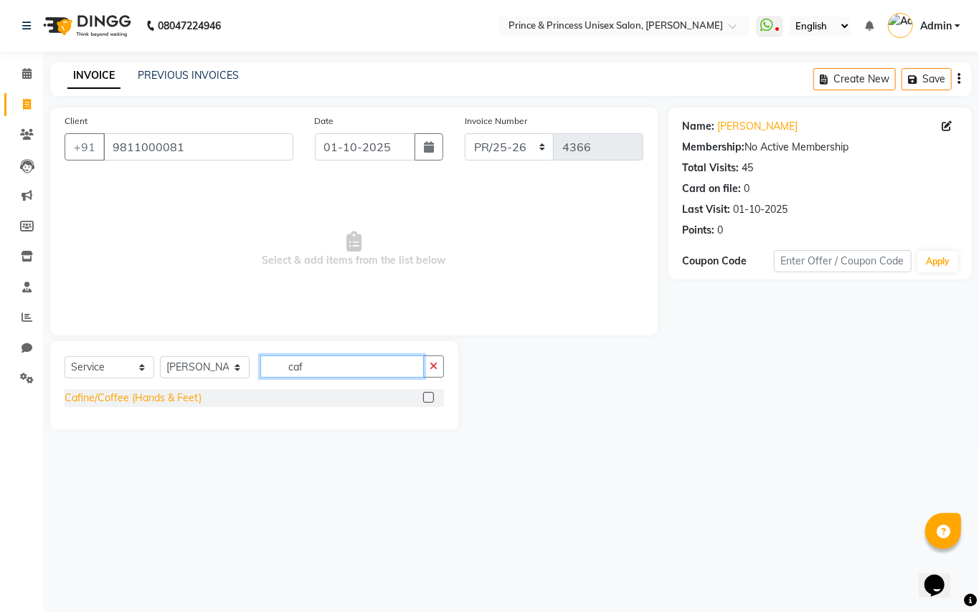
type input "caf"
click at [155, 391] on div "Cafine/Coffee (Hands & Feet)" at bounding box center [133, 398] width 137 height 15
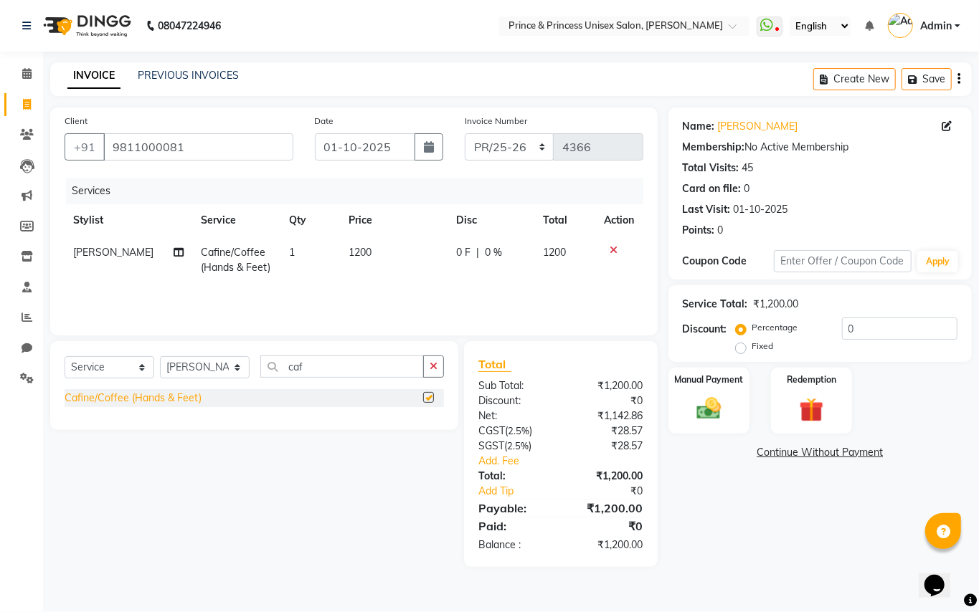
checkbox input "false"
click at [185, 368] on select "Select Sty[PERSON_NAME]EK AJ[PERSON_NAME]N[PERSON_NAME] [PERSON_NAME]DU [PERSON…" at bounding box center [205, 367] width 90 height 22
select select "67112"
drag, startPoint x: 185, startPoint y: 368, endPoint x: 357, endPoint y: 359, distance: 172.3
click at [185, 368] on select "Select Sty[PERSON_NAME]EK AJ[PERSON_NAME]N[PERSON_NAME] [PERSON_NAME]DU [PERSON…" at bounding box center [205, 367] width 90 height 22
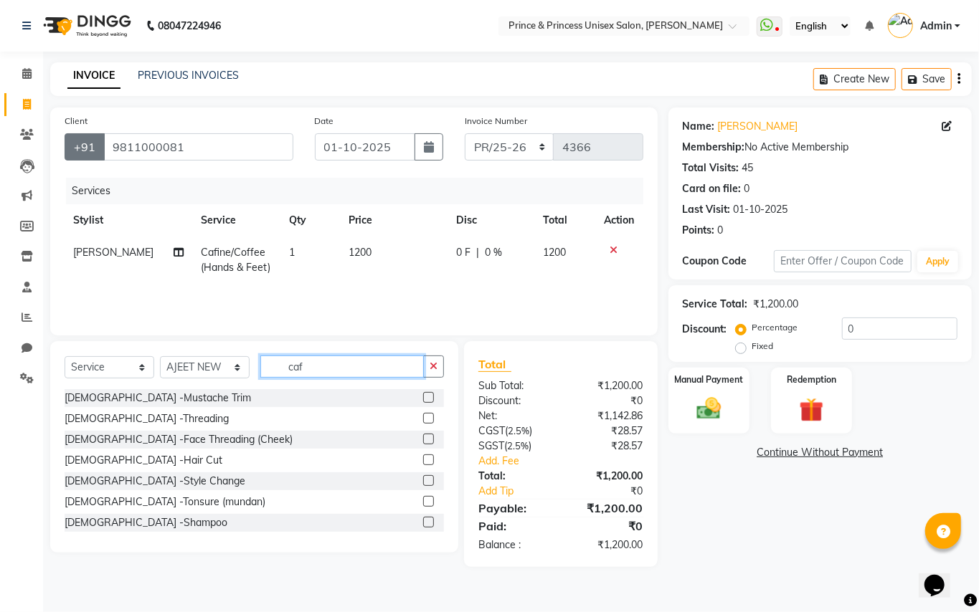
drag, startPoint x: 340, startPoint y: 365, endPoint x: 78, endPoint y: 133, distance: 350.0
click at [139, 236] on div "Client [PHONE_NUMBER] Date 01-10-2025 I[DATE]ber PR/25-26 V/2025 V/[PHONE_NUMBE…" at bounding box center [353, 338] width 629 height 460
type input "\"
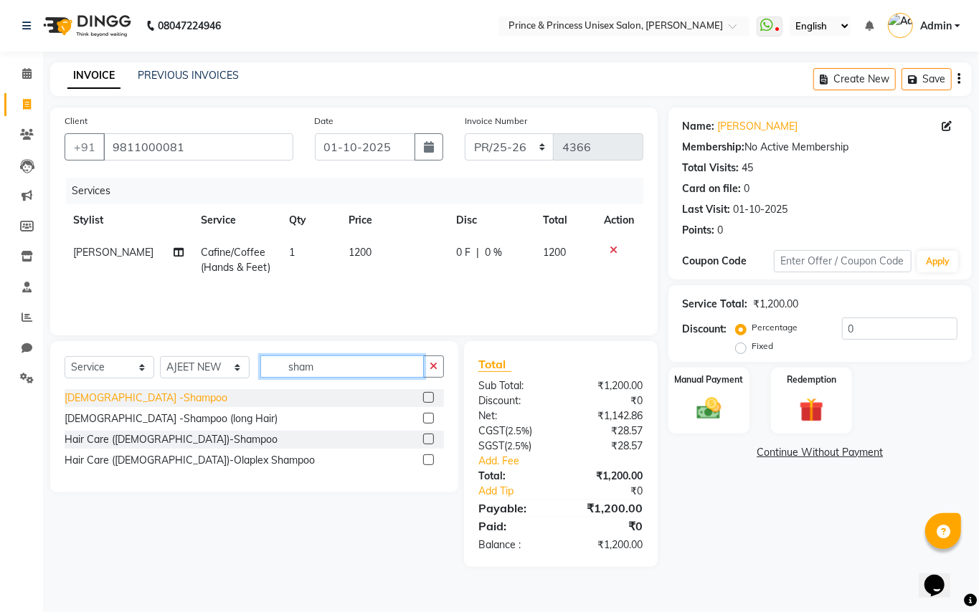
type input "sham"
click at [118, 400] on div "[DEMOGRAPHIC_DATA] -Shampoo" at bounding box center [146, 398] width 163 height 15
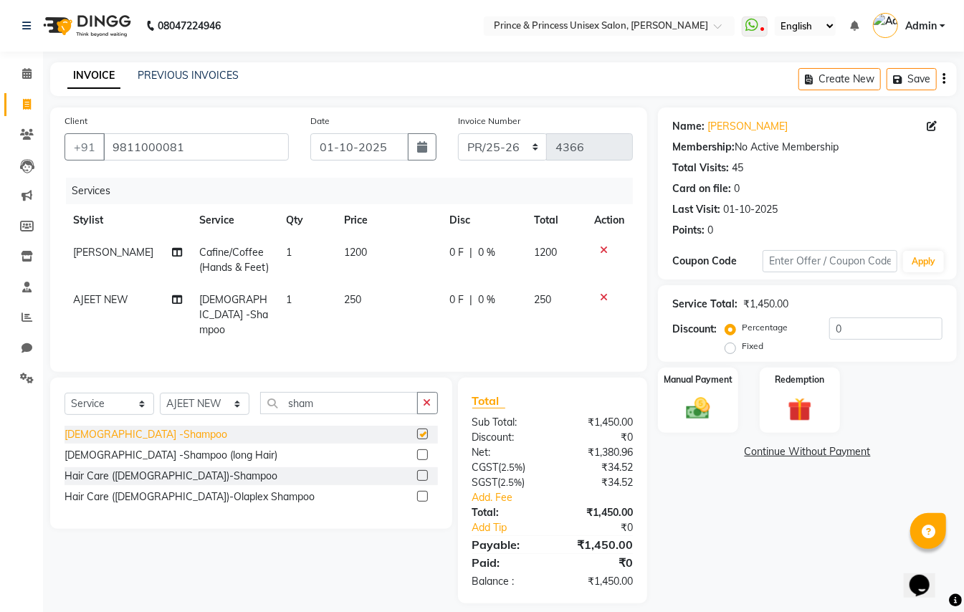
checkbox input "false"
click at [123, 471] on div "Hair Care ([DEMOGRAPHIC_DATA])-Shampoo" at bounding box center [171, 476] width 213 height 15
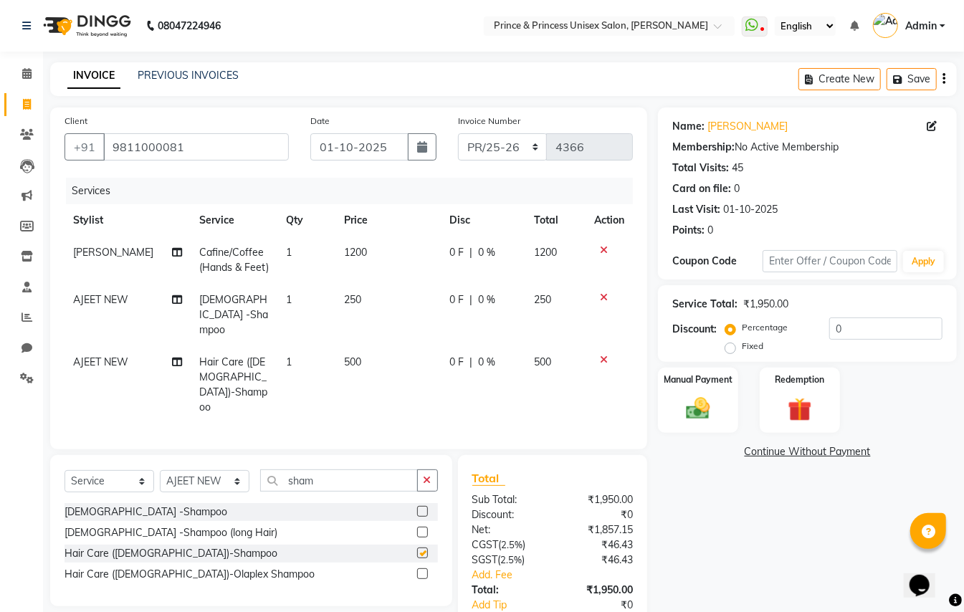
checkbox input "false"
click at [601, 290] on td at bounding box center [609, 315] width 47 height 62
click at [606, 294] on icon at bounding box center [604, 298] width 8 height 10
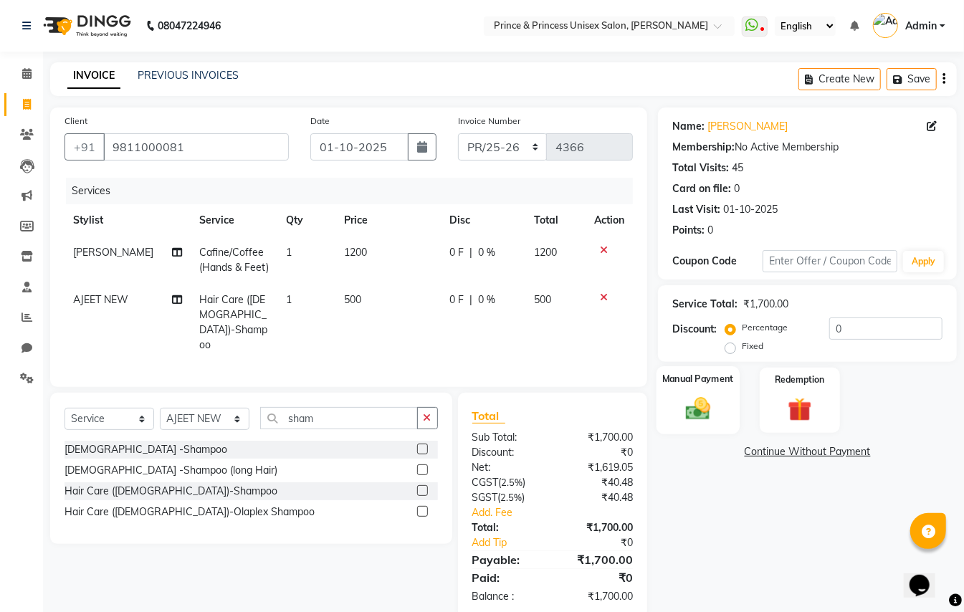
click at [709, 409] on img at bounding box center [698, 408] width 40 height 29
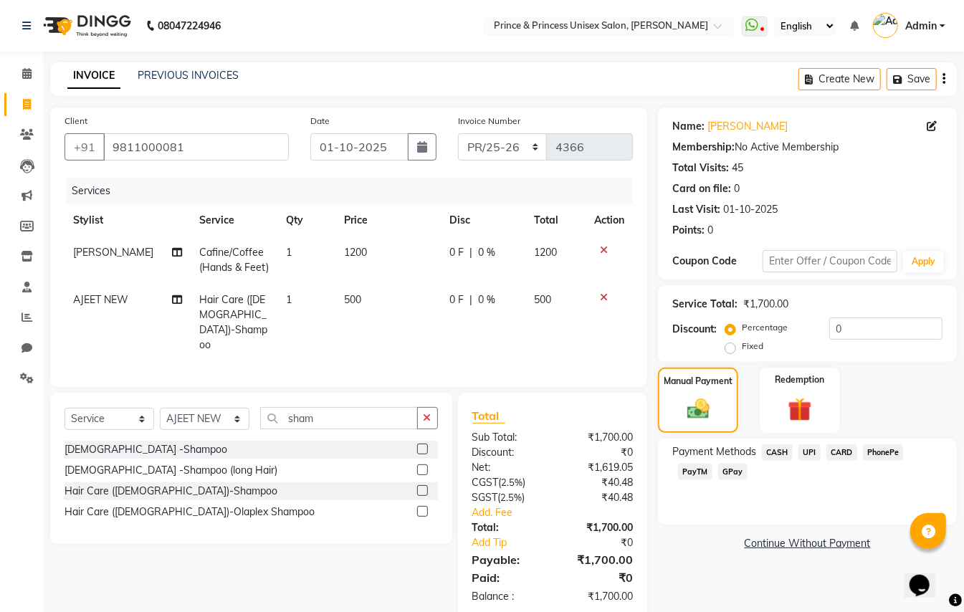
click at [686, 472] on span "PayTM" at bounding box center [695, 472] width 34 height 16
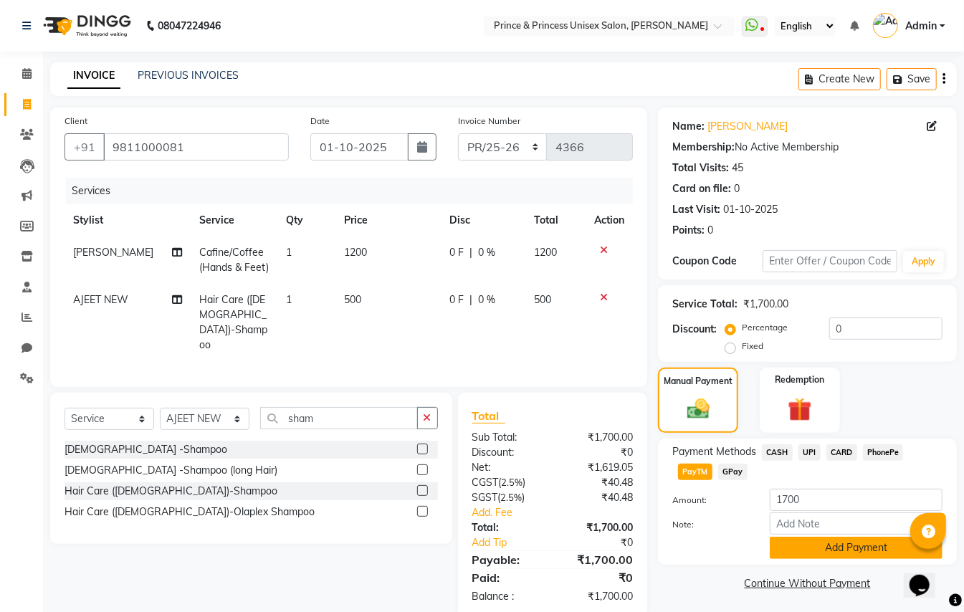
click at [799, 551] on button "Add Payment" at bounding box center [856, 548] width 173 height 22
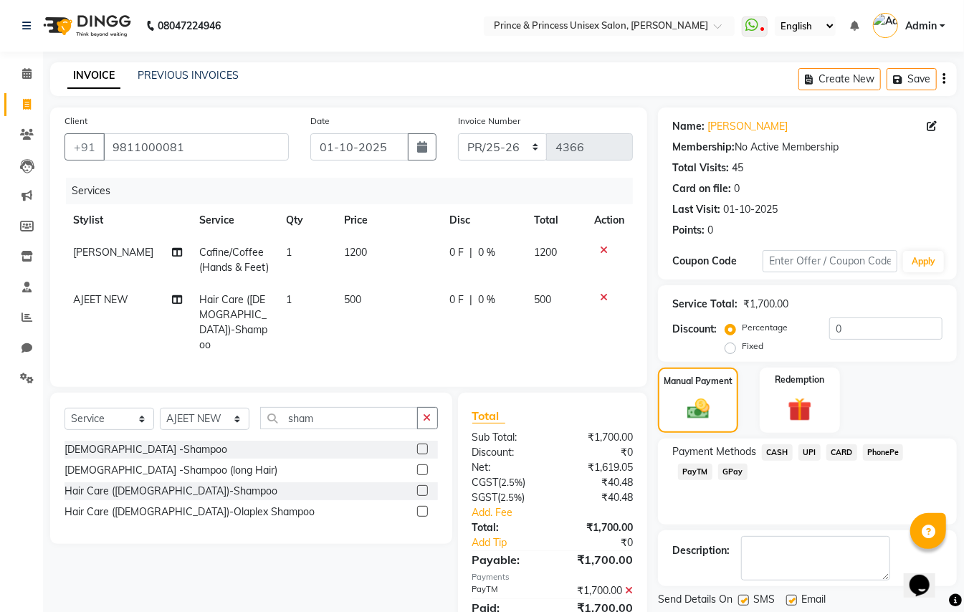
scroll to position [44, 0]
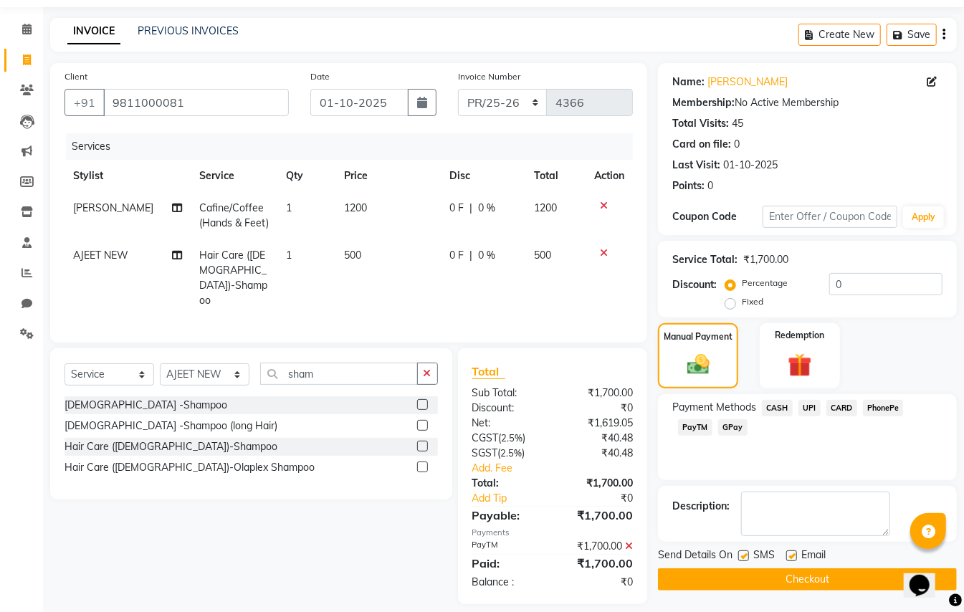
click at [862, 577] on button "Checkout" at bounding box center [807, 580] width 299 height 22
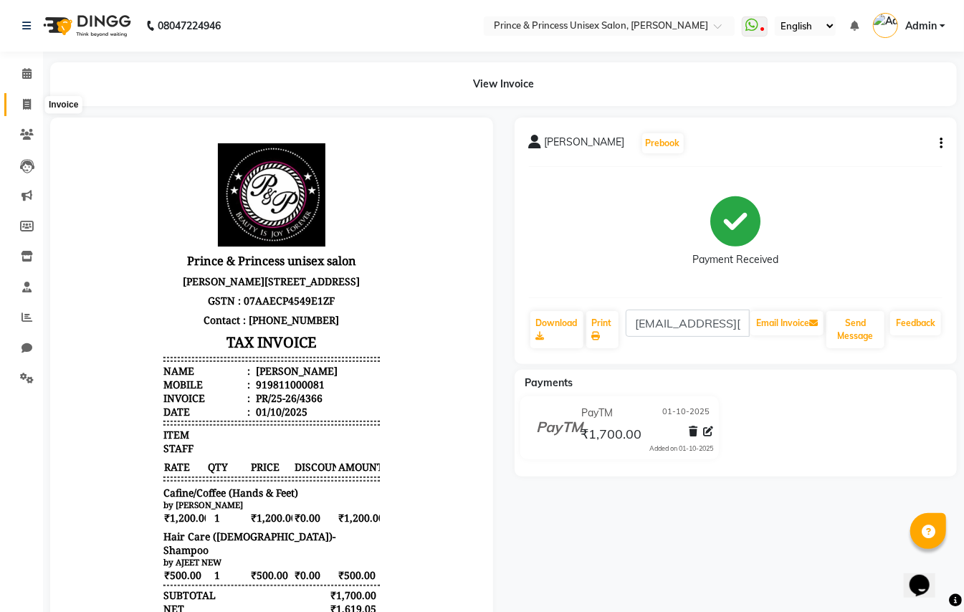
click at [27, 105] on icon at bounding box center [27, 104] width 8 height 11
select select "service"
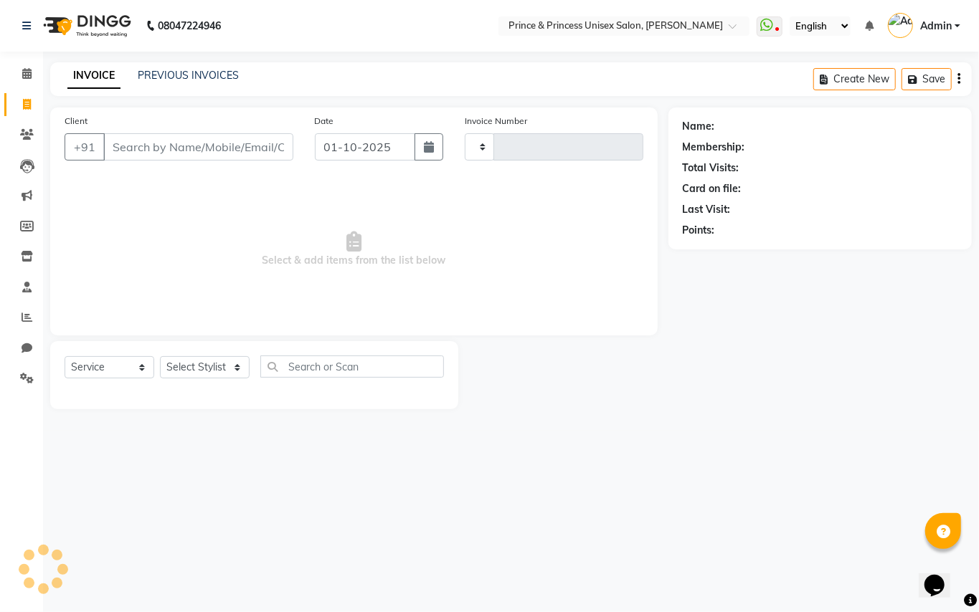
type input "4367"
select select "3760"
click at [156, 76] on link "PREVIOUS INVOICES" at bounding box center [188, 75] width 101 height 13
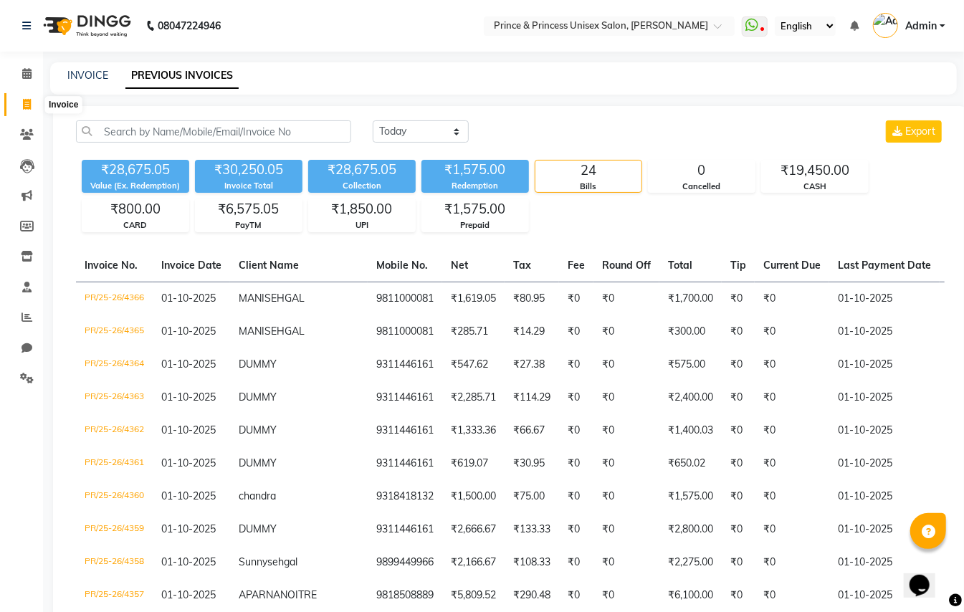
click at [26, 103] on icon at bounding box center [27, 104] width 8 height 11
select select "service"
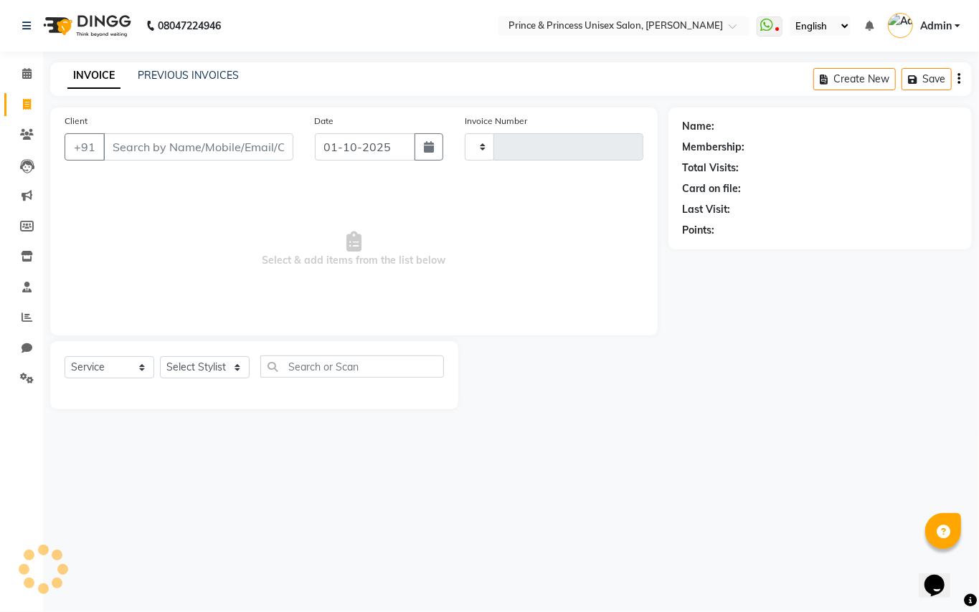
type input "4367"
select select "3760"
click at [205, 149] on input "Client" at bounding box center [198, 146] width 190 height 27
click at [205, 148] on input "Client" at bounding box center [198, 146] width 190 height 27
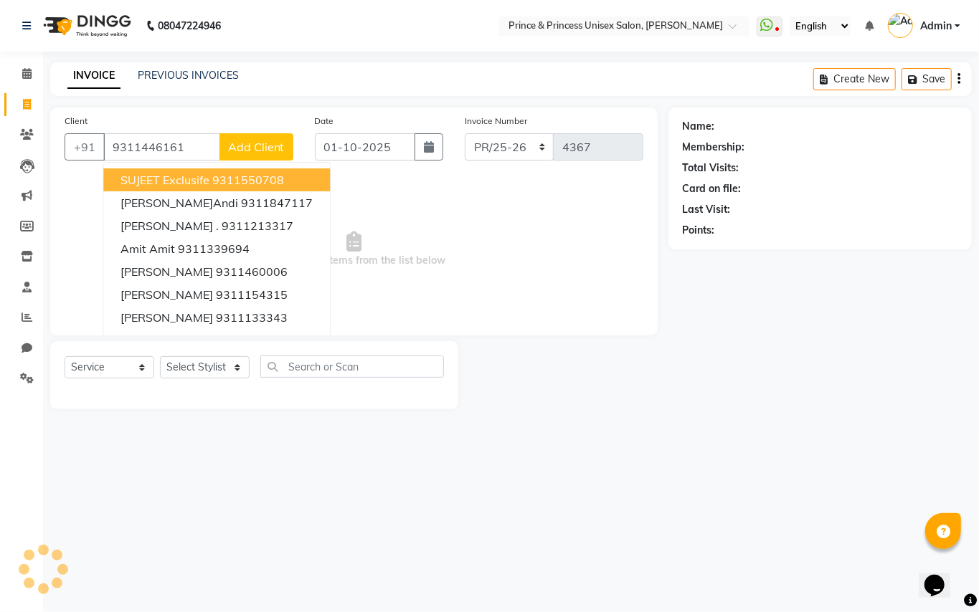
type input "9311446161"
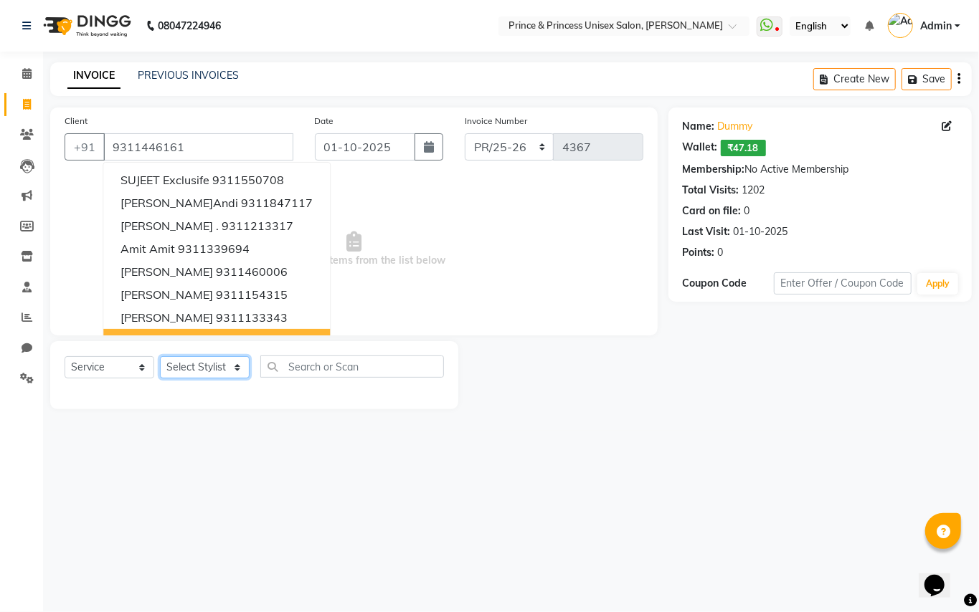
click at [207, 374] on select "Select Sty[PERSON_NAME]EK AJ[PERSON_NAME]N[PERSON_NAME] [PERSON_NAME]DU [PERSON…" at bounding box center [205, 367] width 90 height 22
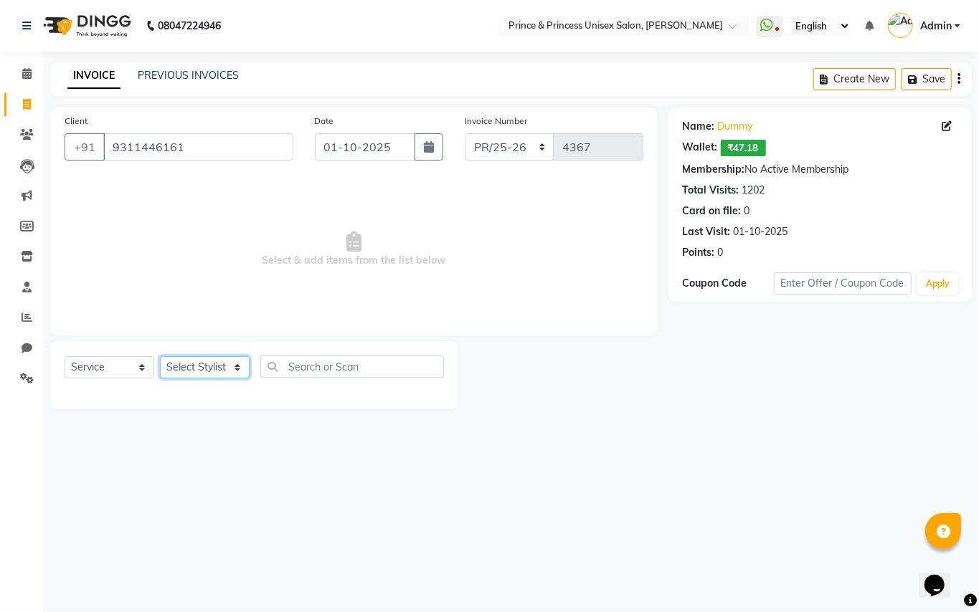
select select "87445"
drag, startPoint x: 207, startPoint y: 374, endPoint x: 302, endPoint y: 373, distance: 95.4
click at [207, 374] on select "Select Sty[PERSON_NAME]EK AJ[PERSON_NAME]N[PERSON_NAME] [PERSON_NAME]DU [PERSON…" at bounding box center [205, 367] width 90 height 22
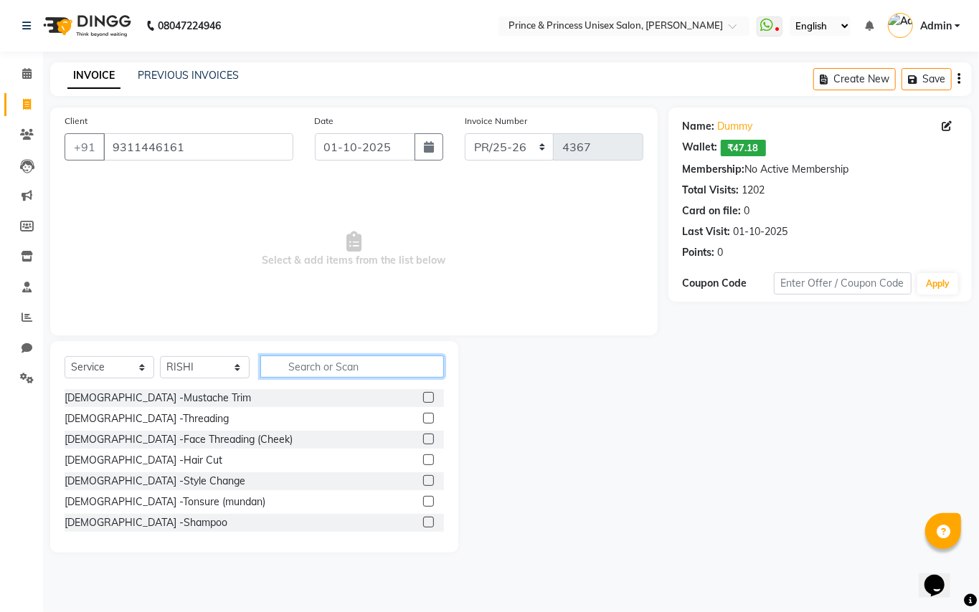
click at [318, 374] on input "text" at bounding box center [352, 367] width 184 height 22
click at [321, 374] on input "text" at bounding box center [352, 367] width 184 height 22
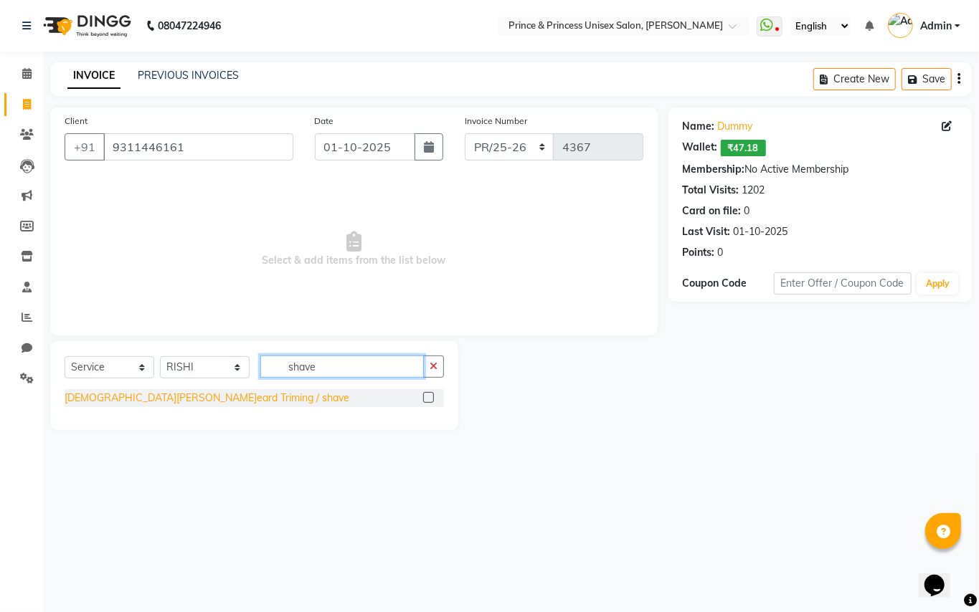
type input "shave"
click at [138, 396] on div "[DEMOGRAPHIC_DATA][PERSON_NAME]eard Triming / shave" at bounding box center [207, 398] width 285 height 15
checkbox input "false"
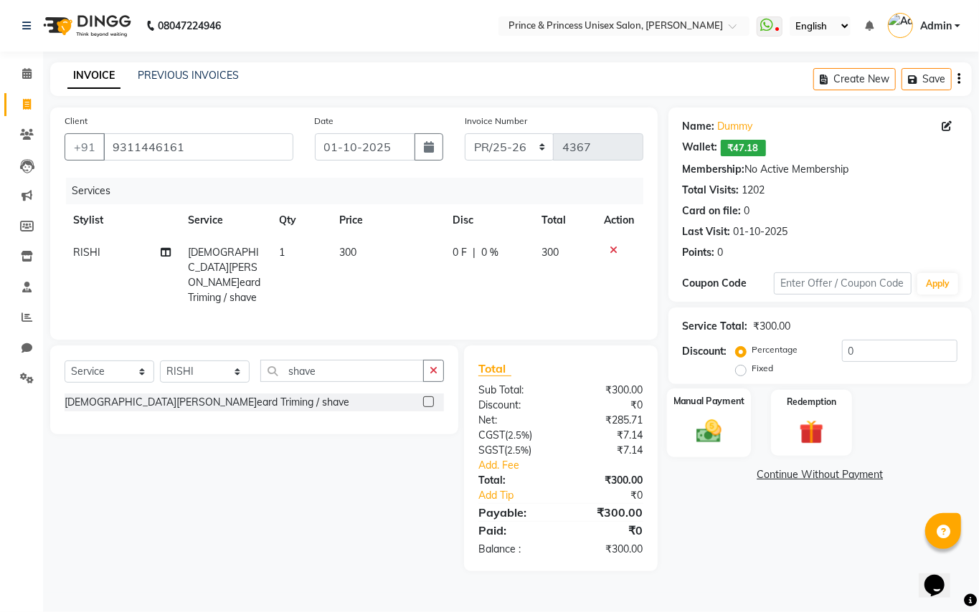
click at [712, 422] on img at bounding box center [708, 431] width 41 height 29
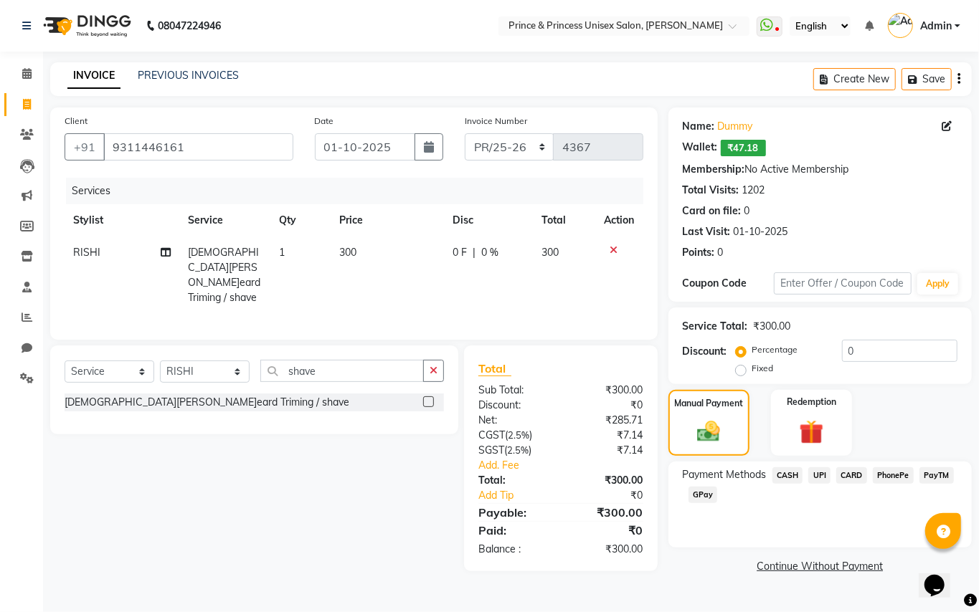
click at [783, 476] on span "CASH" at bounding box center [787, 476] width 31 height 16
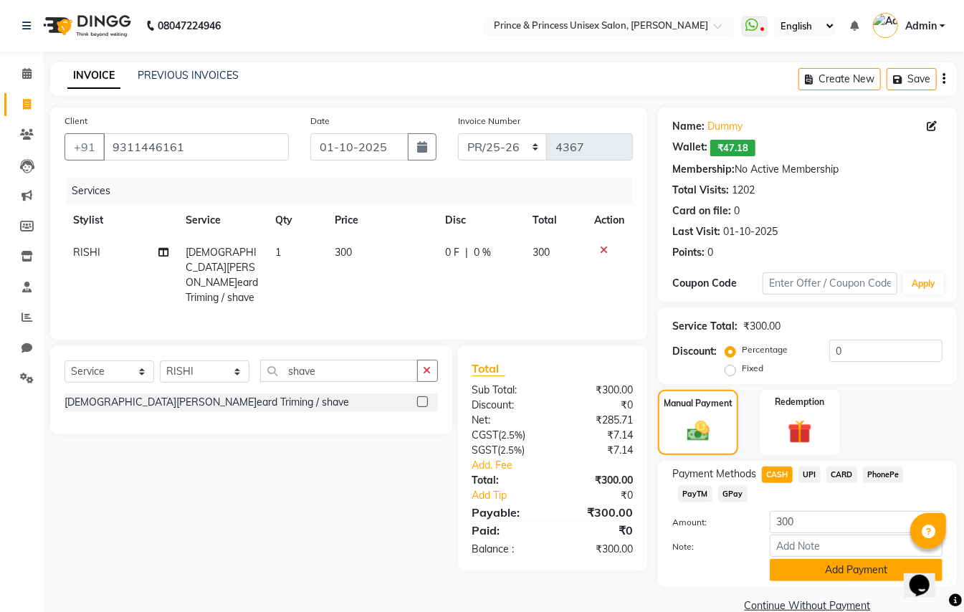
click at [797, 569] on button "Add Payment" at bounding box center [856, 570] width 173 height 22
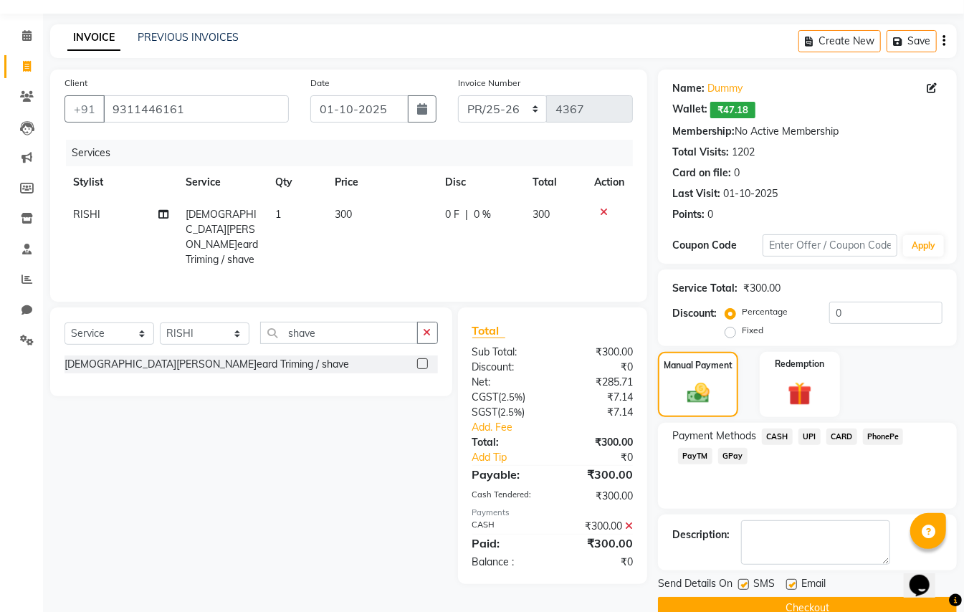
scroll to position [67, 0]
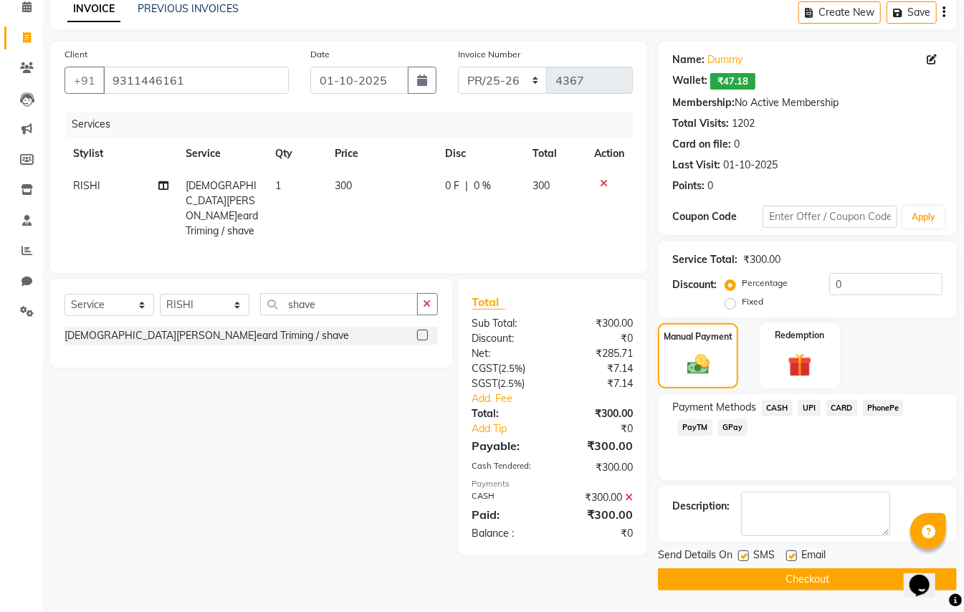
click at [832, 582] on button "Checkout" at bounding box center [807, 580] width 299 height 22
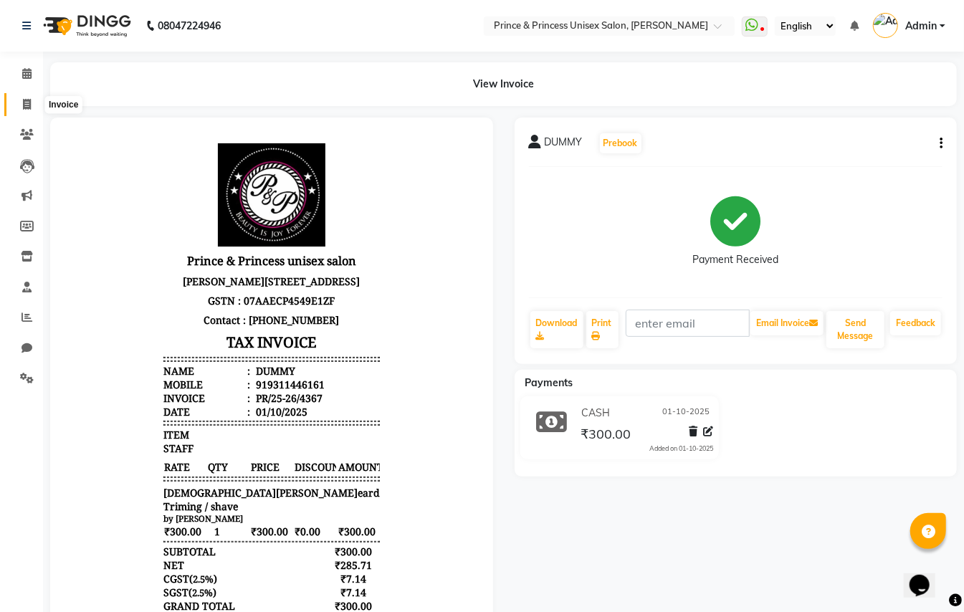
click at [24, 104] on icon at bounding box center [27, 104] width 8 height 11
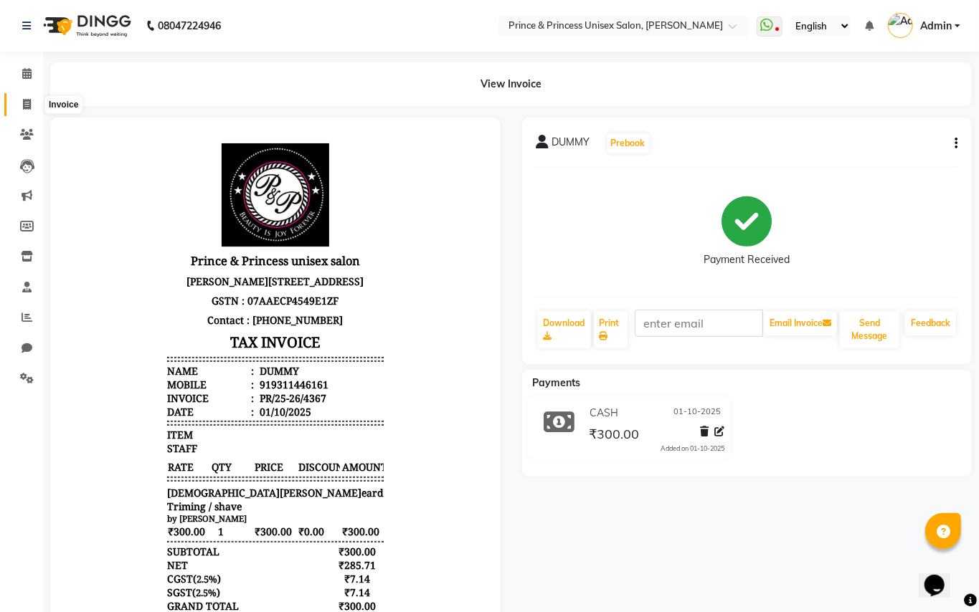
select select "service"
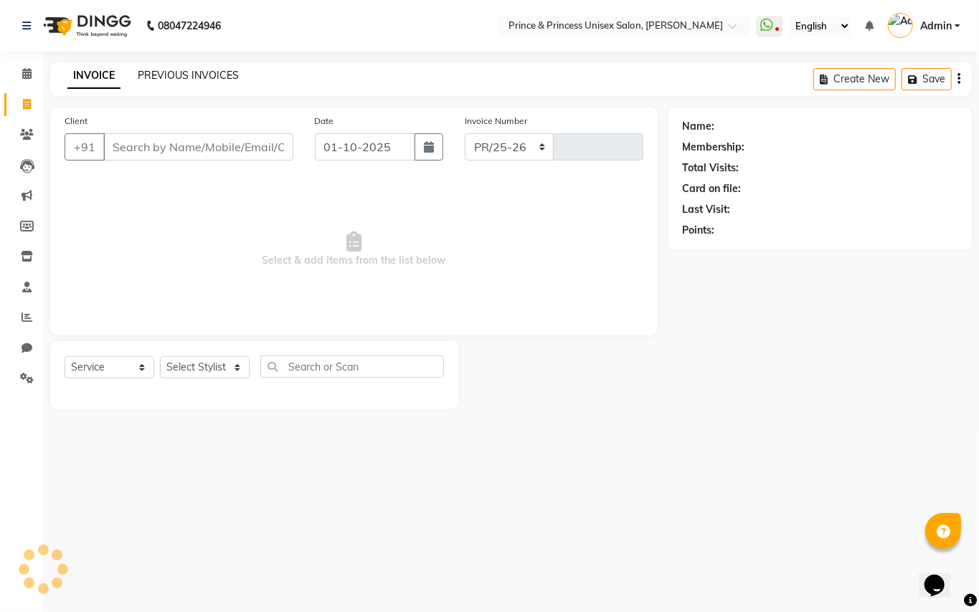
select select "3760"
type input "4368"
click at [208, 75] on link "PREVIOUS INVOICES" at bounding box center [188, 75] width 101 height 13
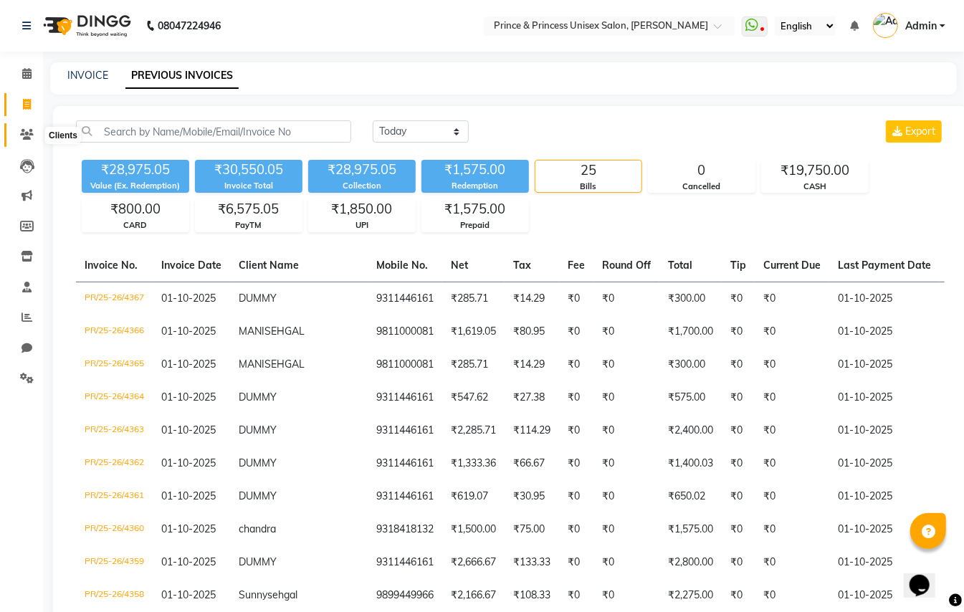
click at [24, 136] on icon at bounding box center [27, 134] width 14 height 11
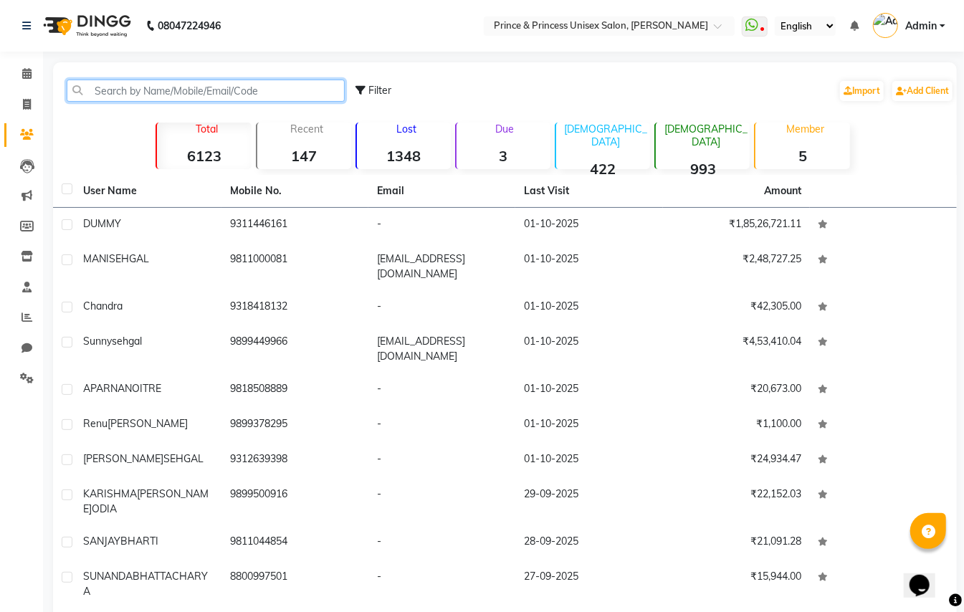
click at [225, 89] on input "text" at bounding box center [206, 91] width 278 height 22
click at [225, 92] on input "text" at bounding box center [206, 91] width 278 height 22
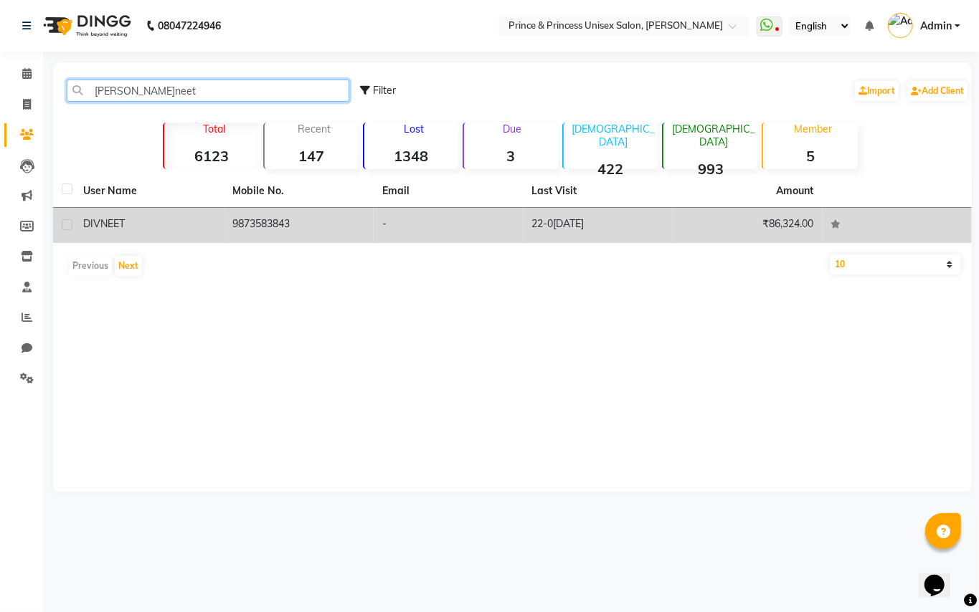
type input "[PERSON_NAME]neet"
click at [103, 224] on span "DIVNEET" at bounding box center [104, 223] width 42 height 13
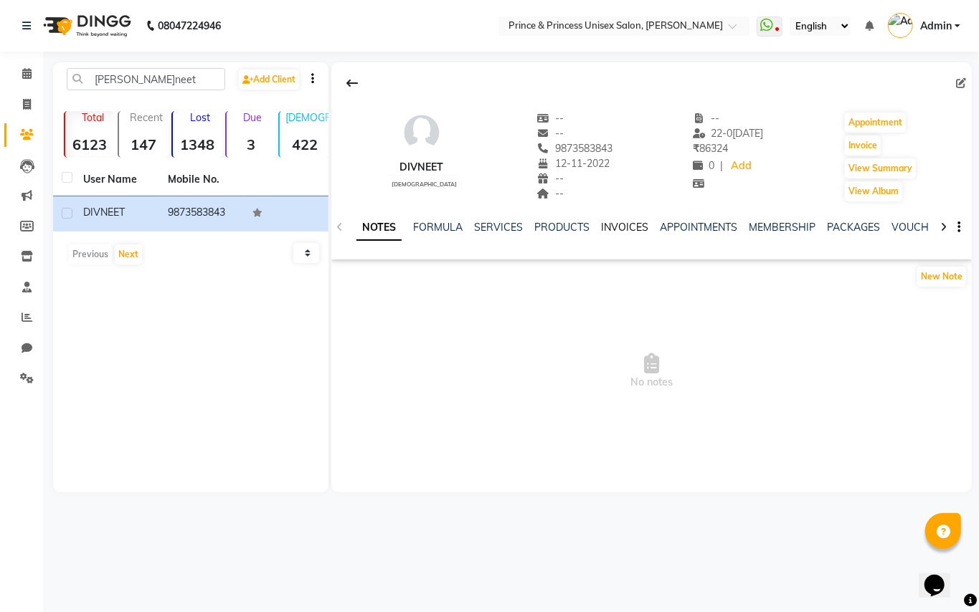
click at [620, 222] on link "INVOICES" at bounding box center [624, 227] width 47 height 13
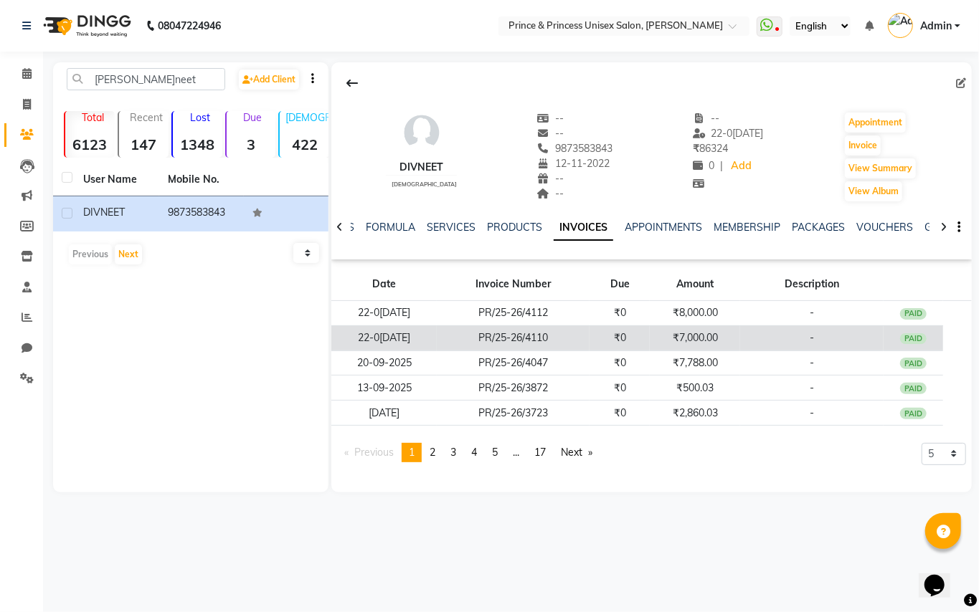
click at [575, 340] on td "PR/25-26/4110" at bounding box center [513, 338] width 153 height 25
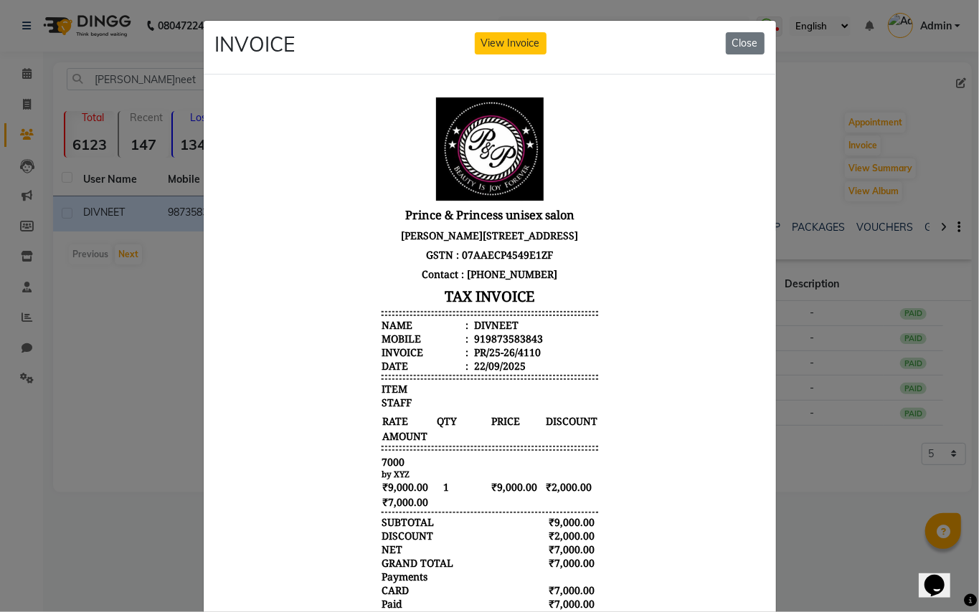
scroll to position [11, 0]
click at [738, 40] on button "Close" at bounding box center [745, 43] width 39 height 22
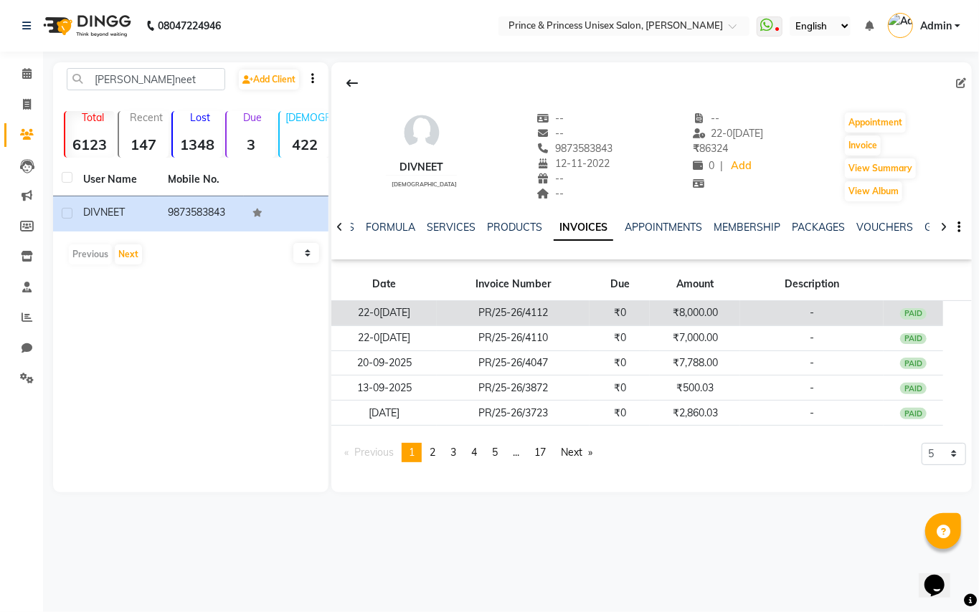
click at [506, 310] on td "PR/25-26/4112" at bounding box center [513, 313] width 153 height 25
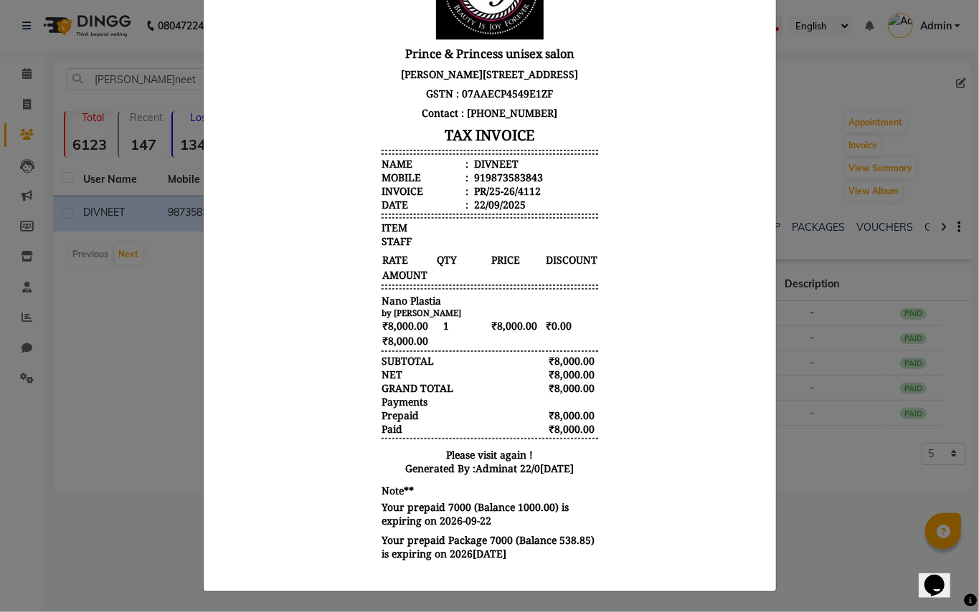
scroll to position [0, 0]
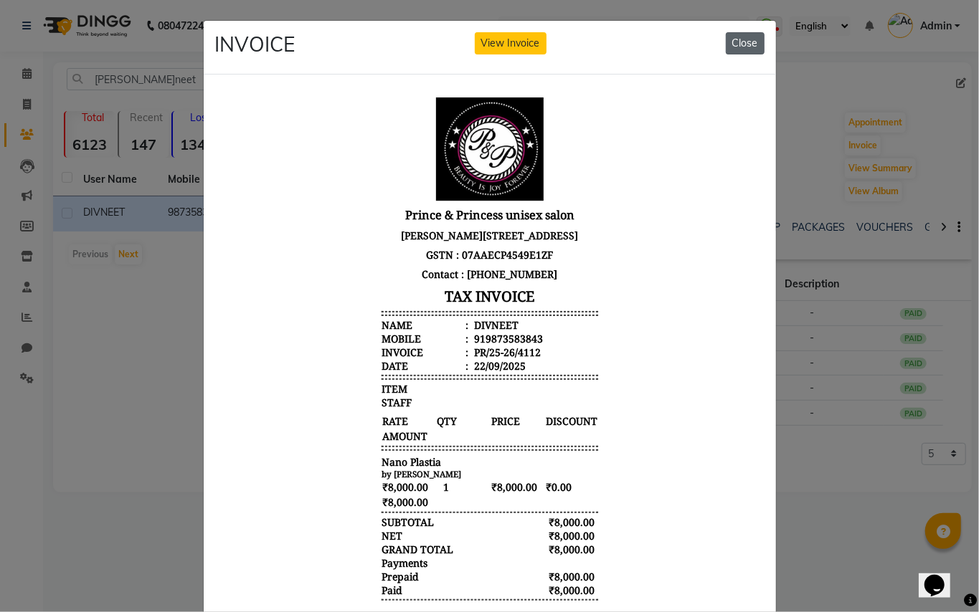
click at [740, 44] on button "Close" at bounding box center [745, 43] width 39 height 22
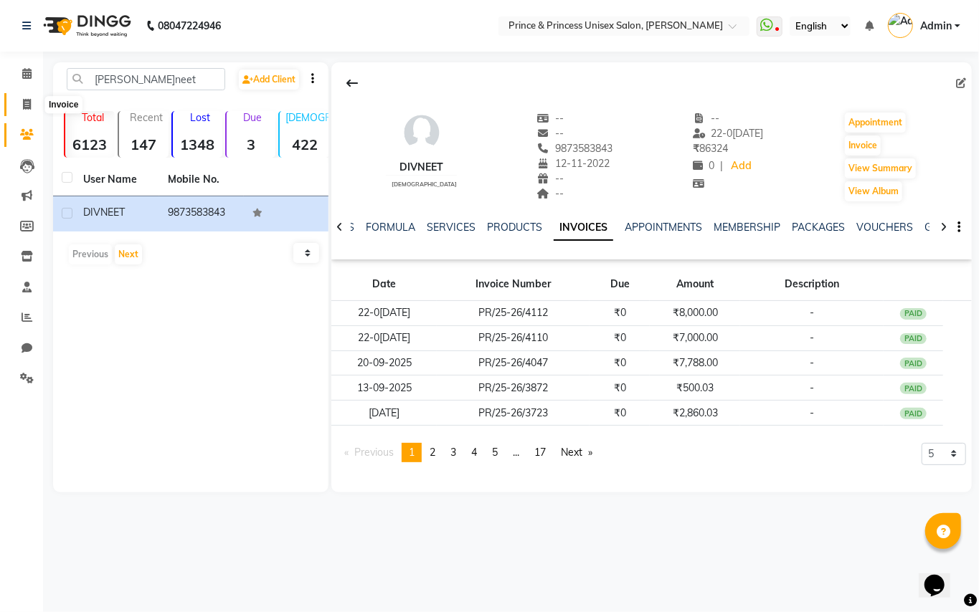
click at [29, 100] on icon at bounding box center [27, 104] width 8 height 11
select select "service"
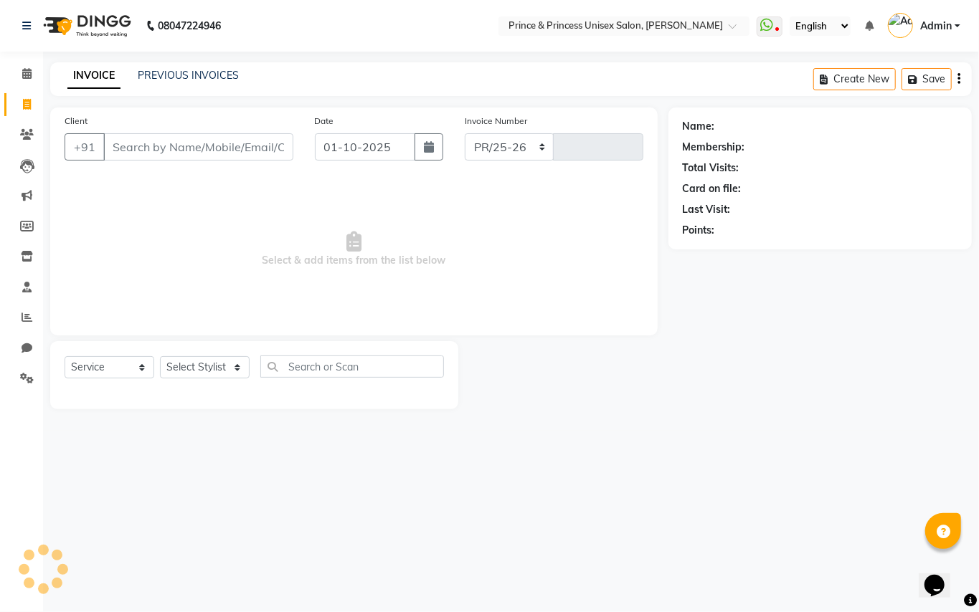
select select "3760"
type input "4368"
